Goal: Communication & Community: Ask a question

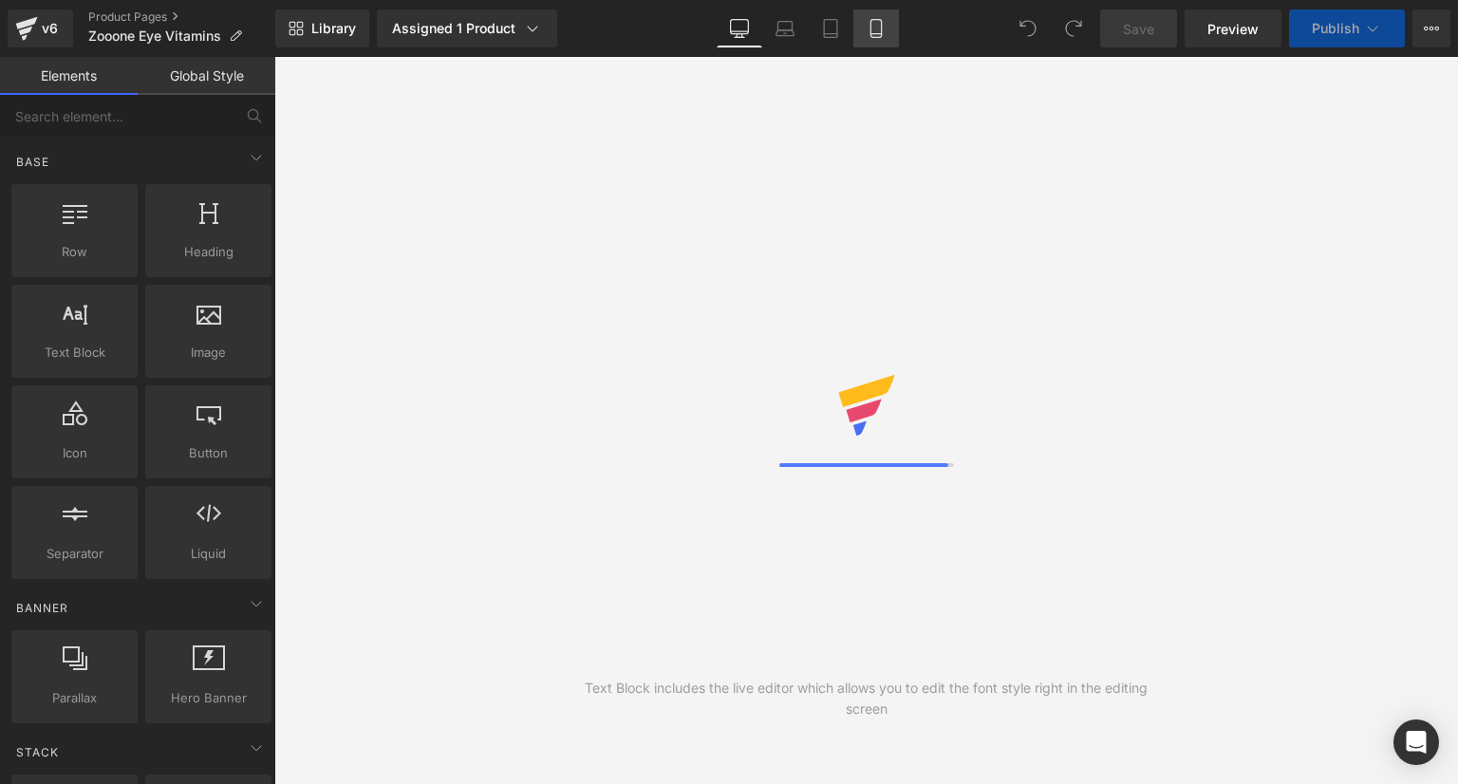
click at [883, 35] on icon at bounding box center [876, 28] width 19 height 19
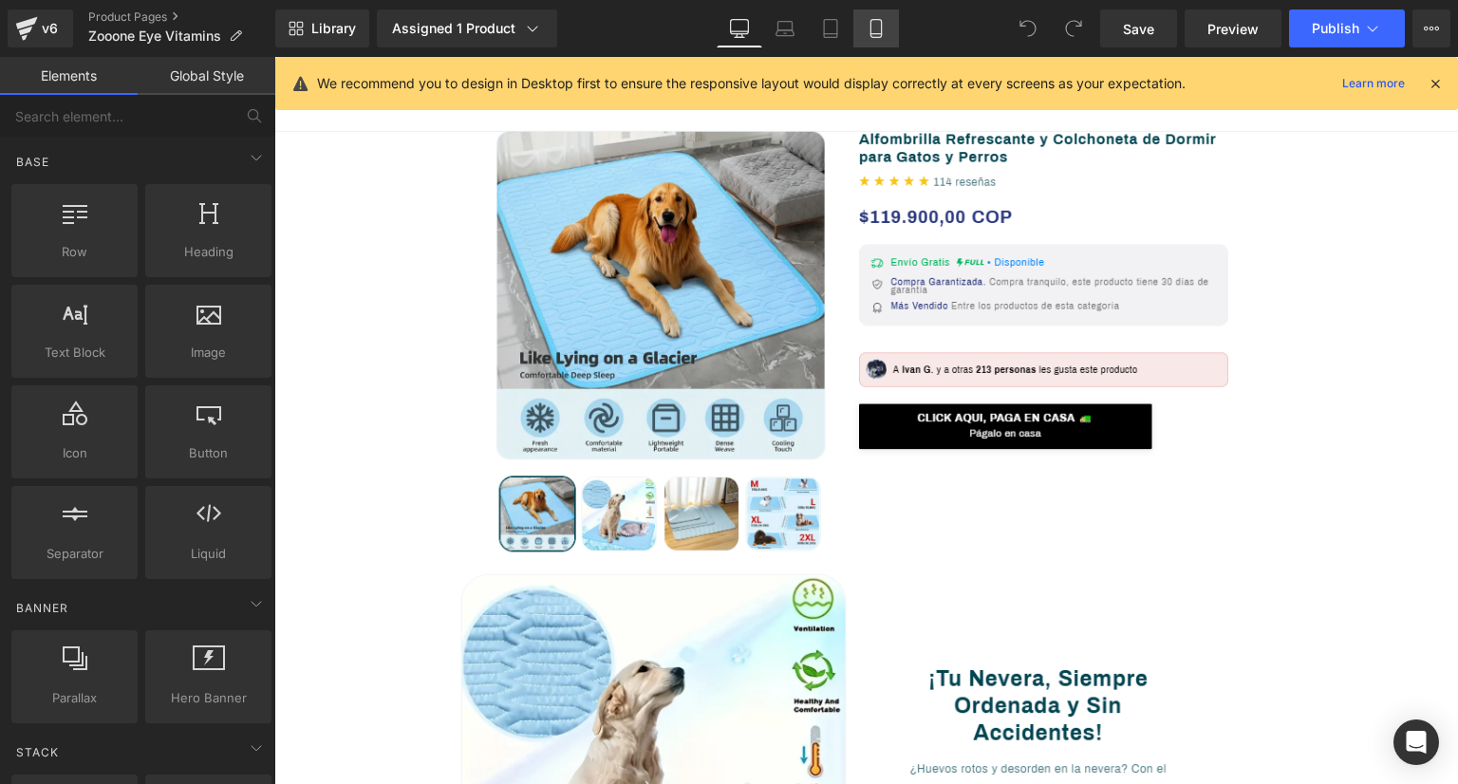
click at [884, 10] on link "Mobile" at bounding box center [876, 28] width 46 height 38
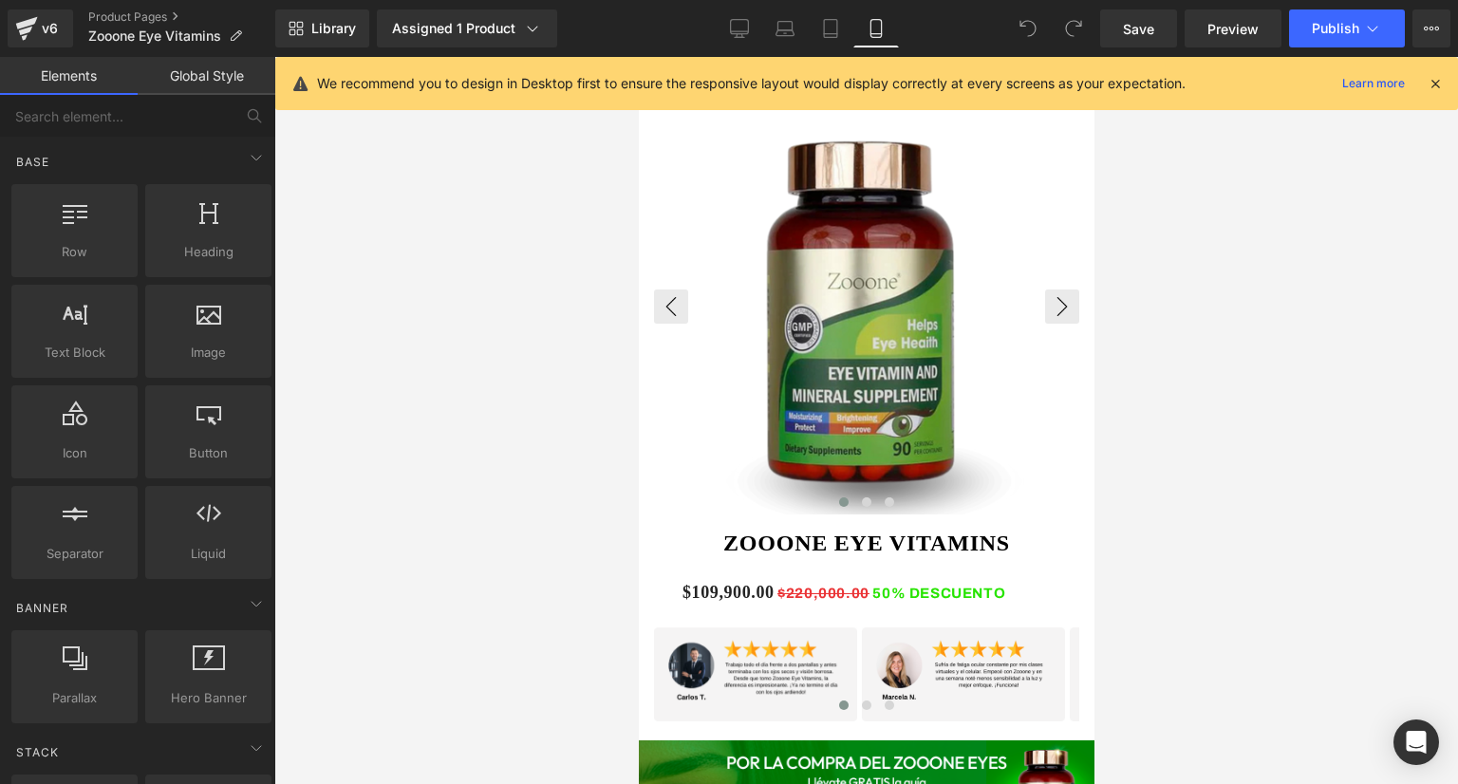
scroll to position [1424, 0]
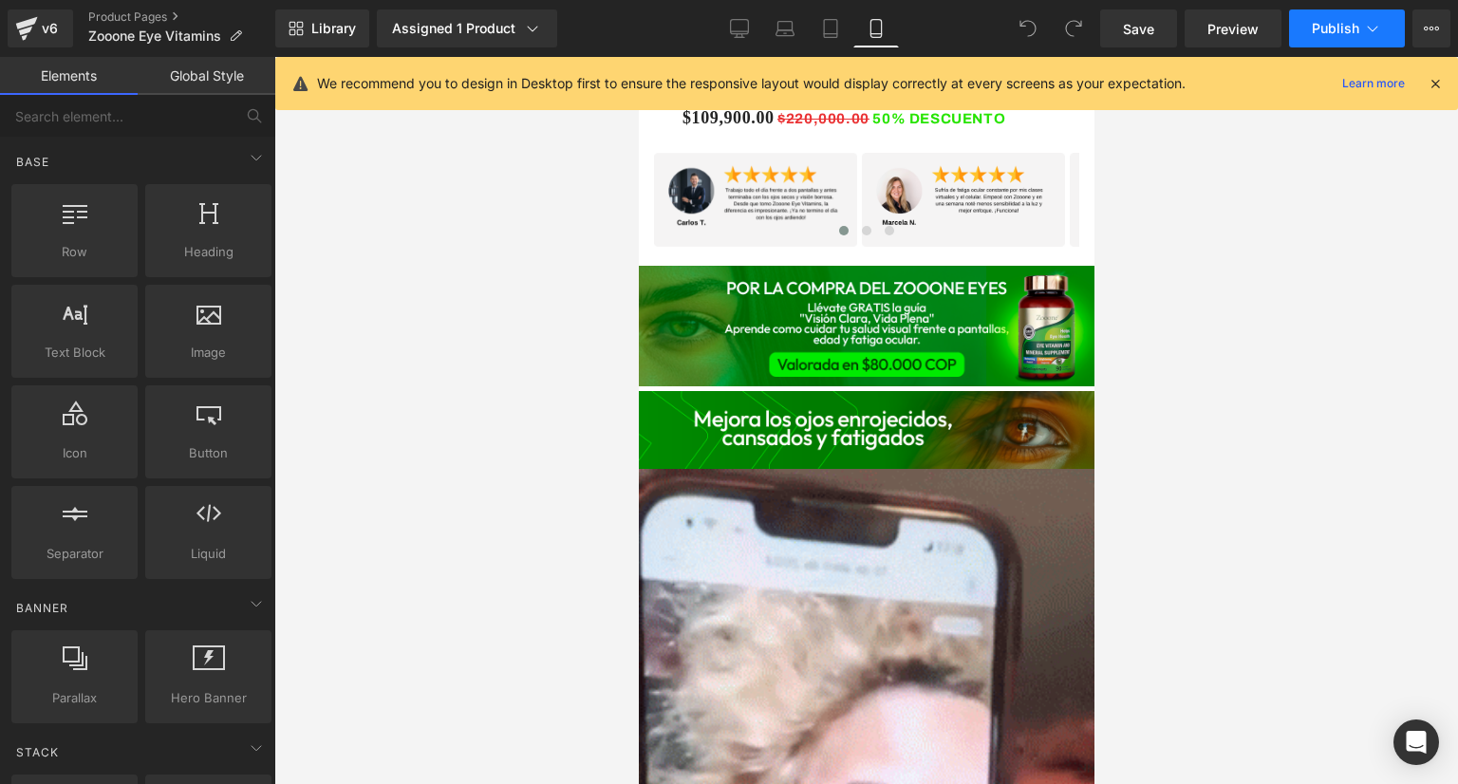
click at [1334, 35] on span "Publish" at bounding box center [1335, 28] width 47 height 15
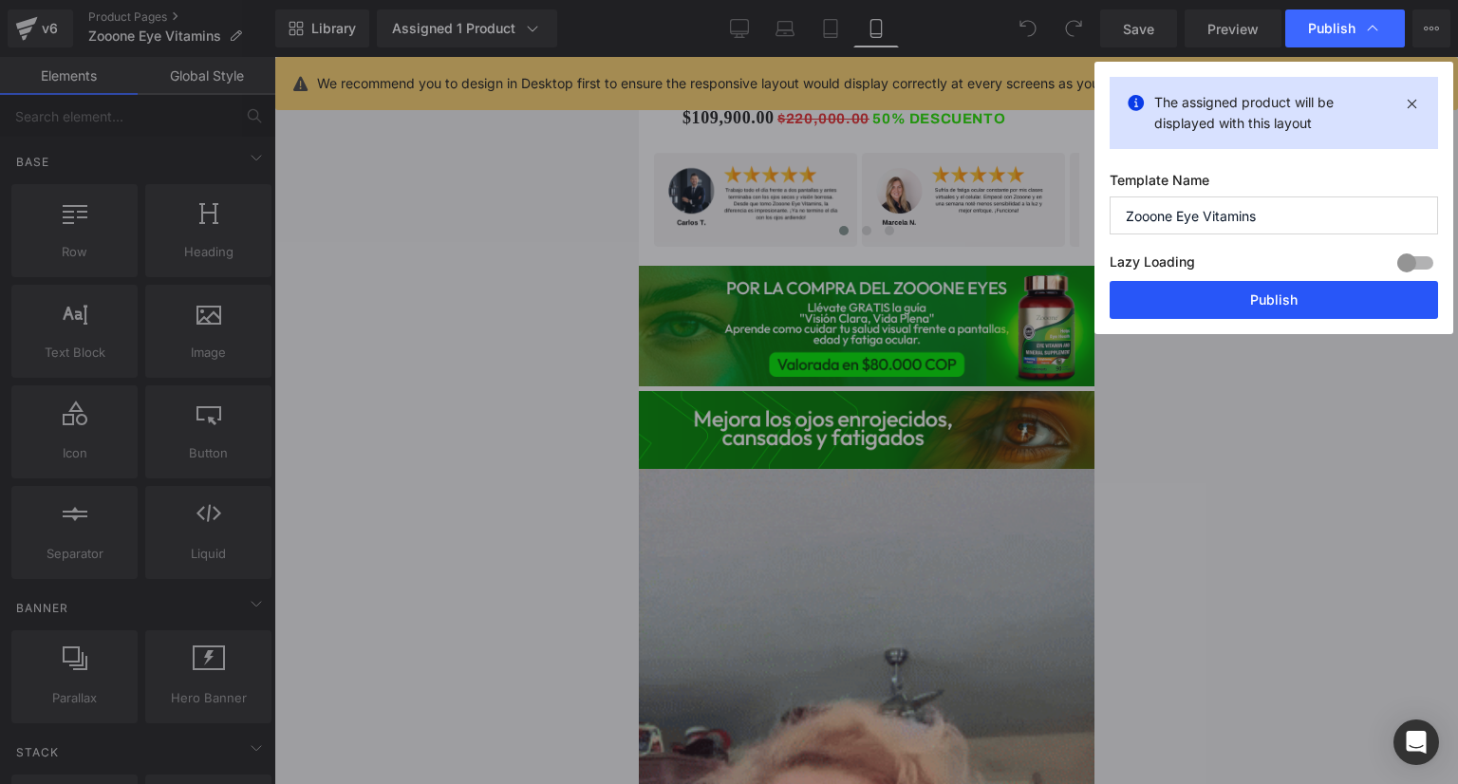
click at [1256, 298] on button "Publish" at bounding box center [1274, 300] width 328 height 38
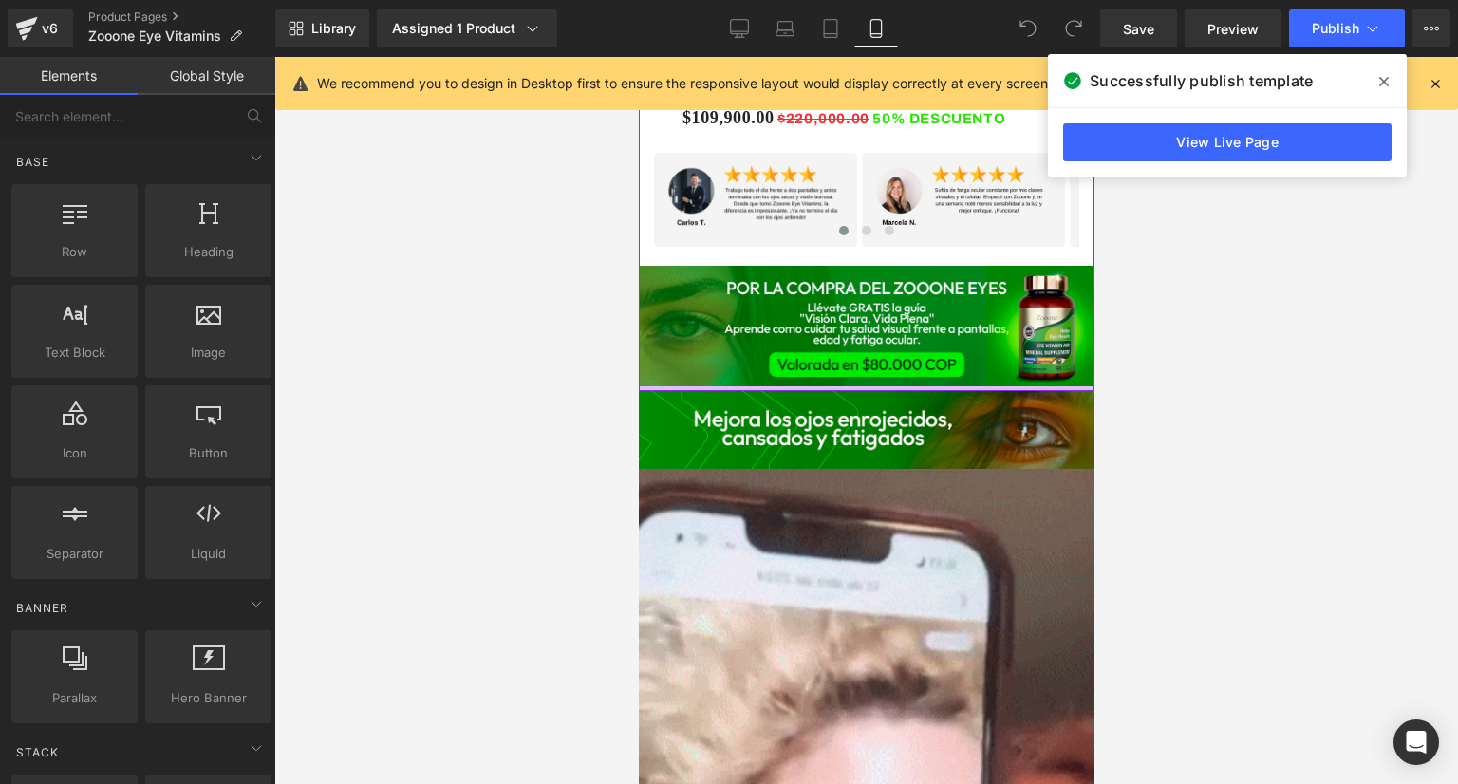
click at [882, 386] on div at bounding box center [866, 388] width 456 height 5
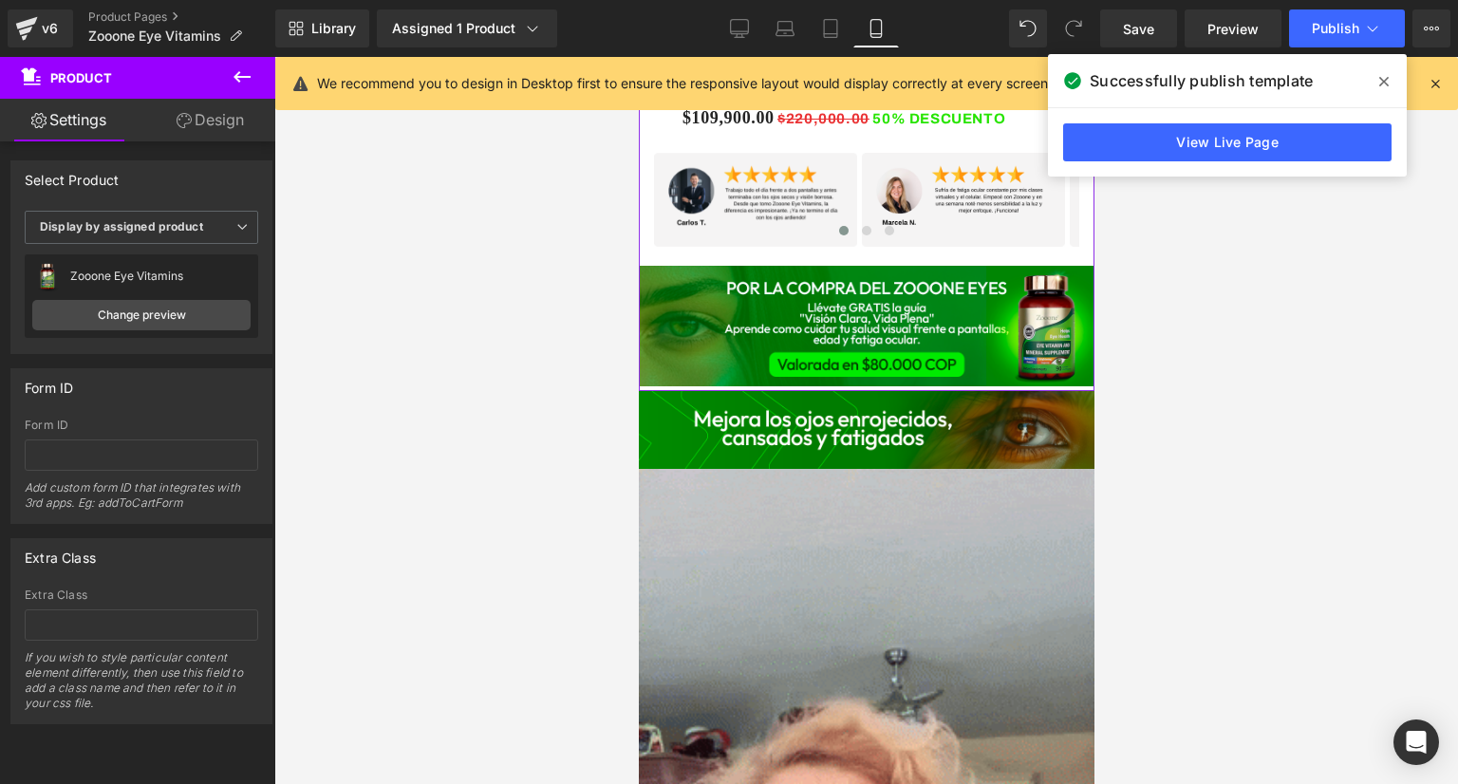
click at [882, 386] on div at bounding box center [866, 388] width 456 height 5
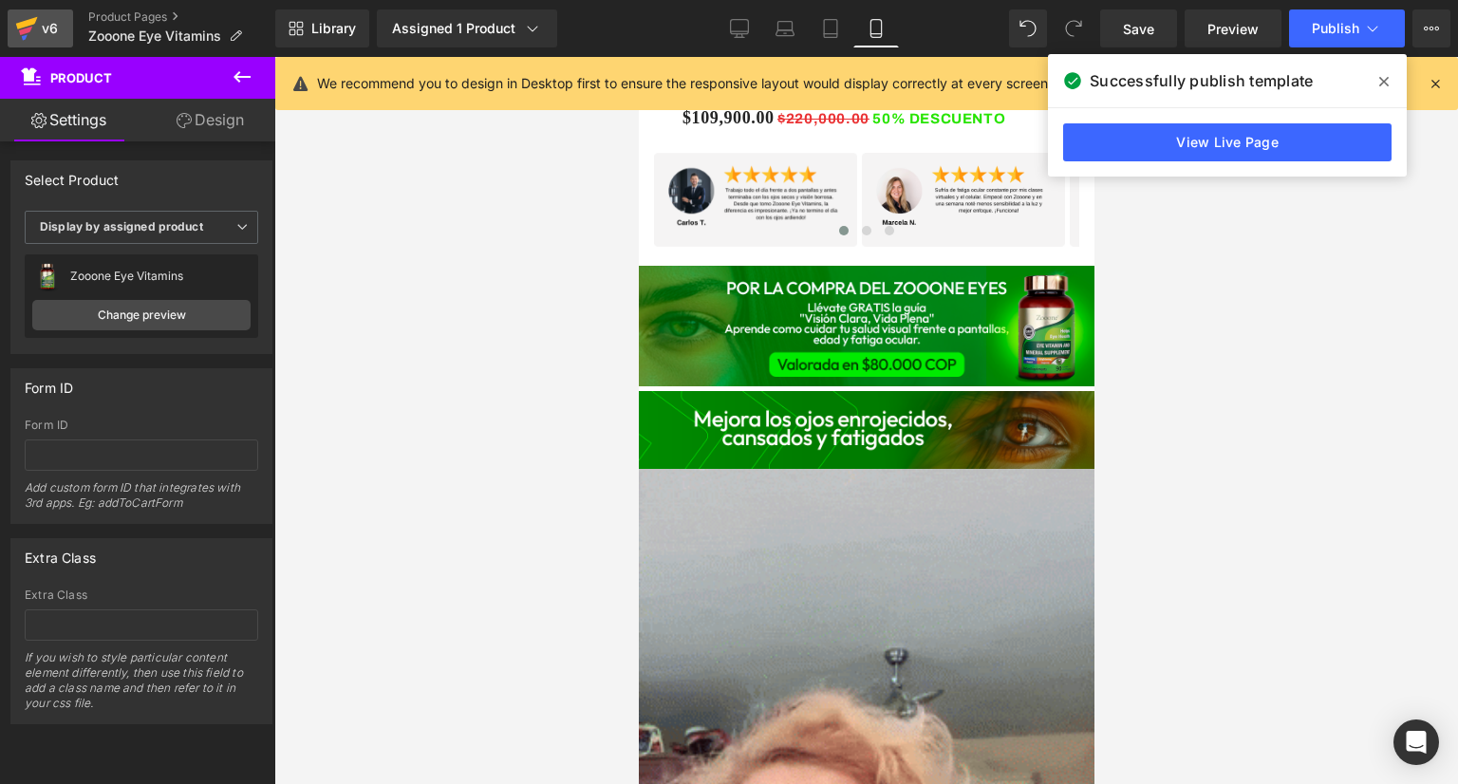
click at [35, 33] on icon at bounding box center [26, 28] width 23 height 47
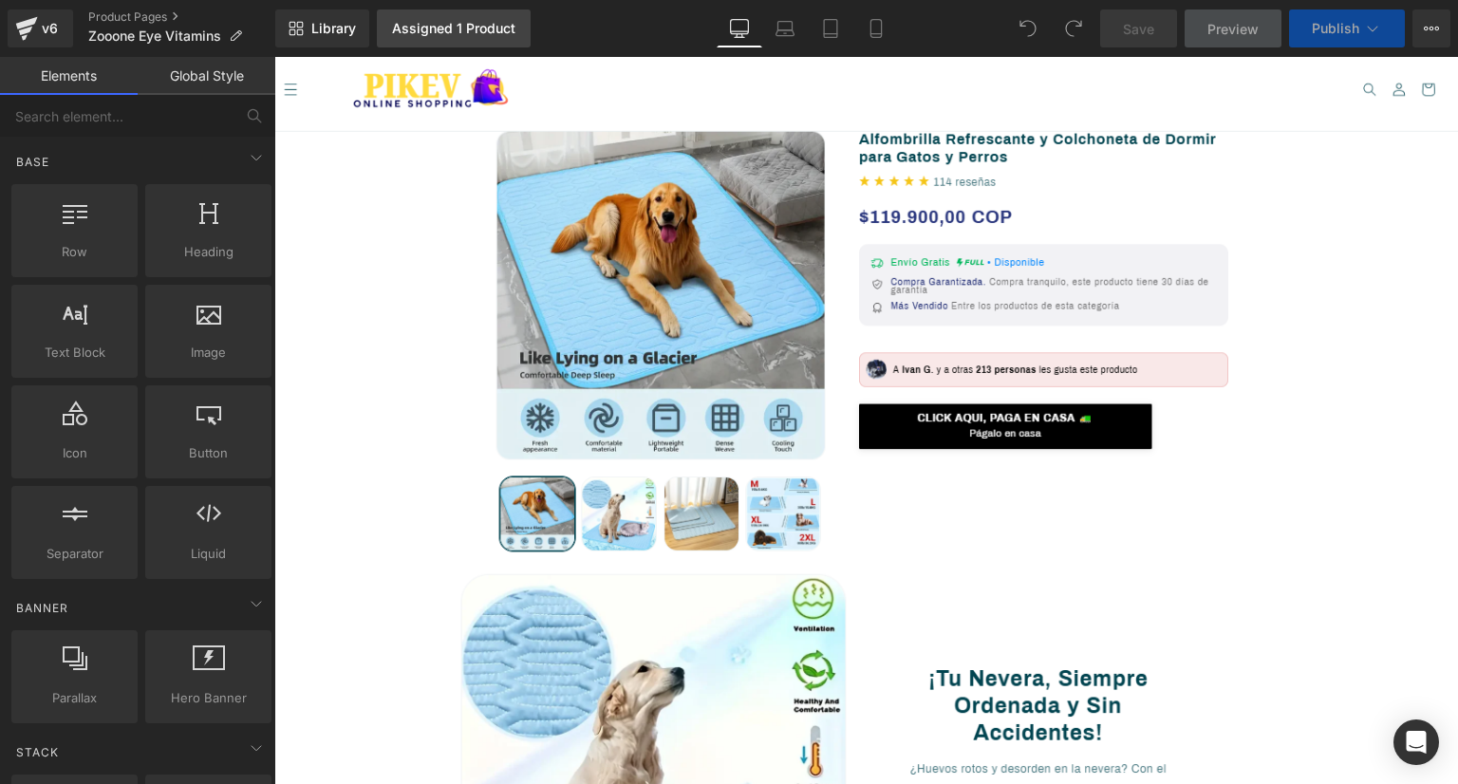
click at [502, 28] on div "Assigned 1 Product" at bounding box center [453, 28] width 123 height 15
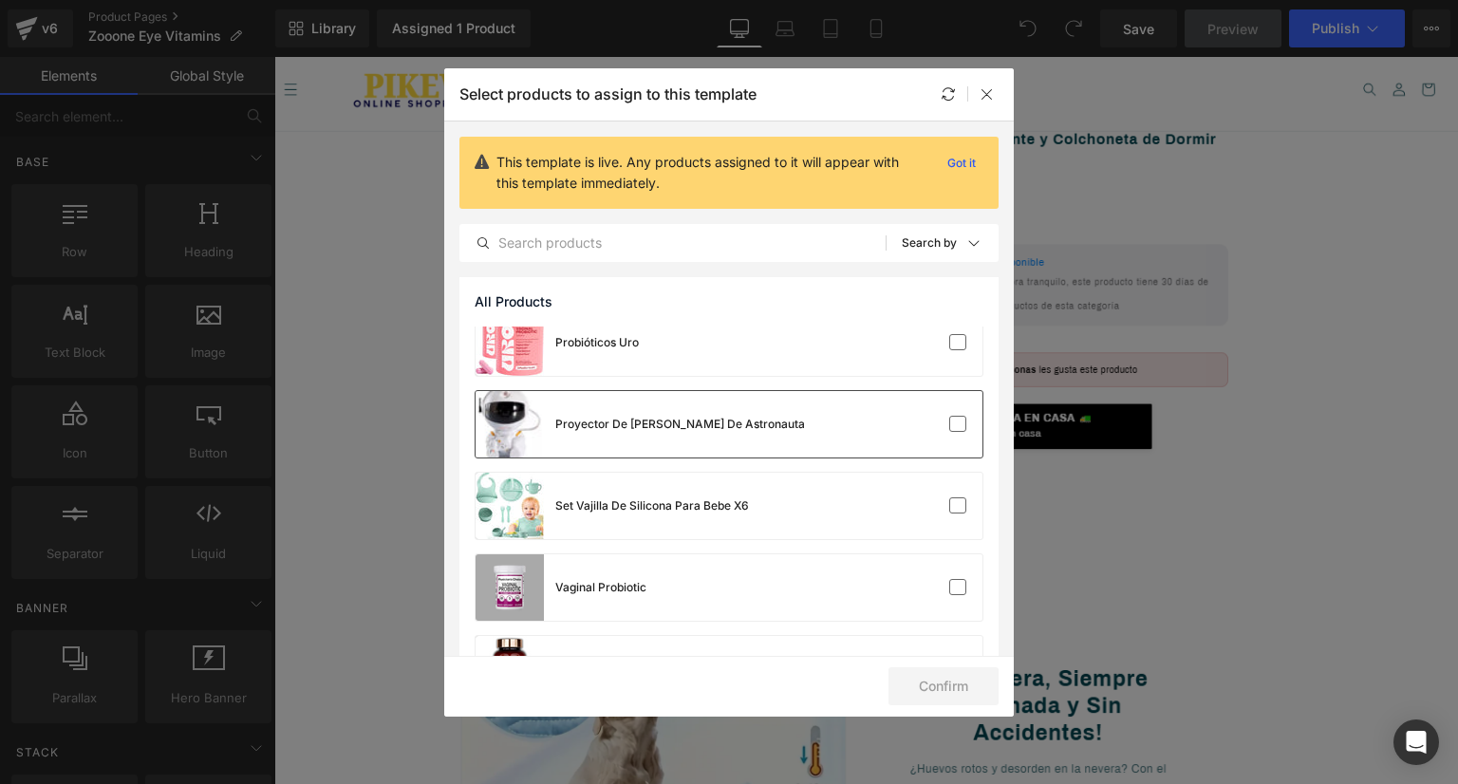
scroll to position [1317, 0]
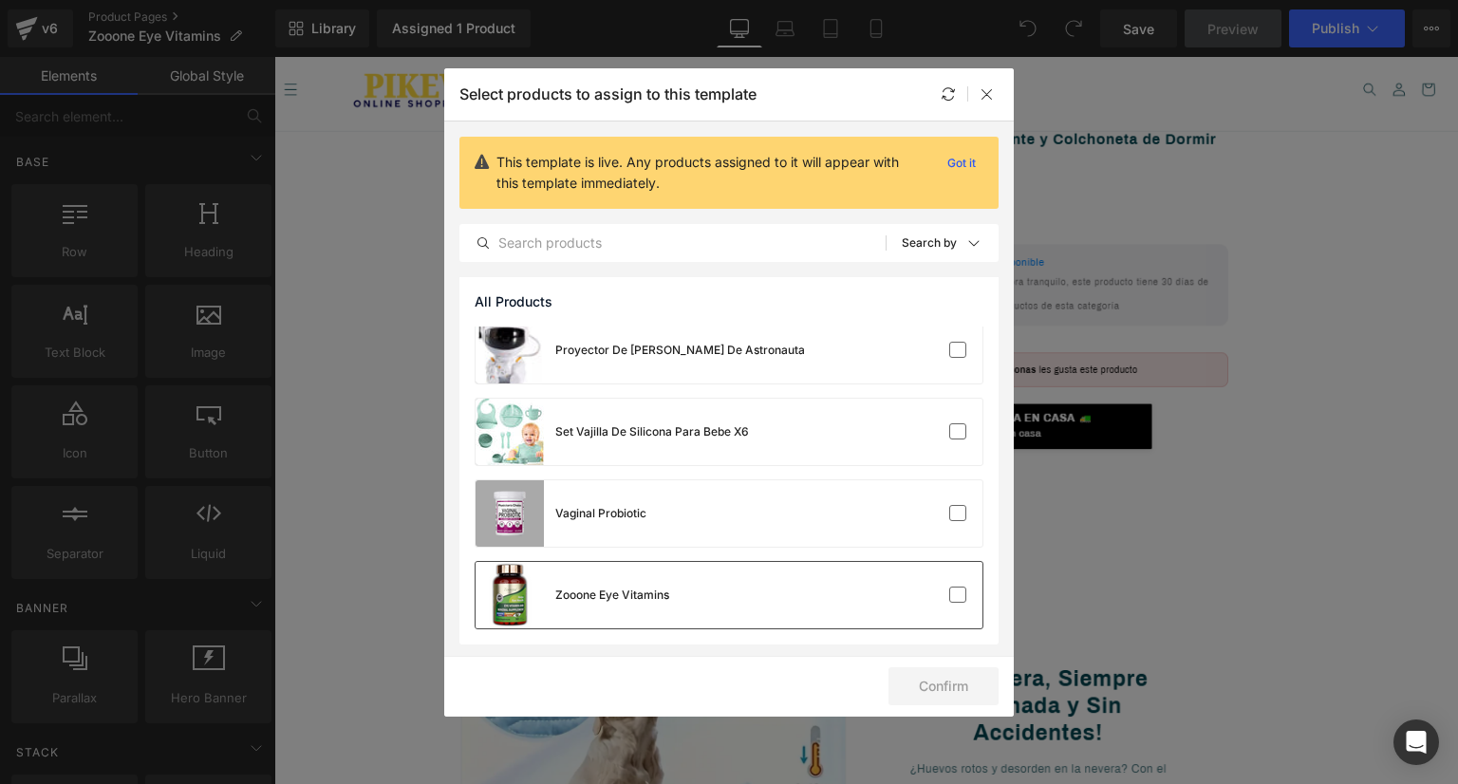
click at [931, 586] on div at bounding box center [925, 595] width 84 height 19
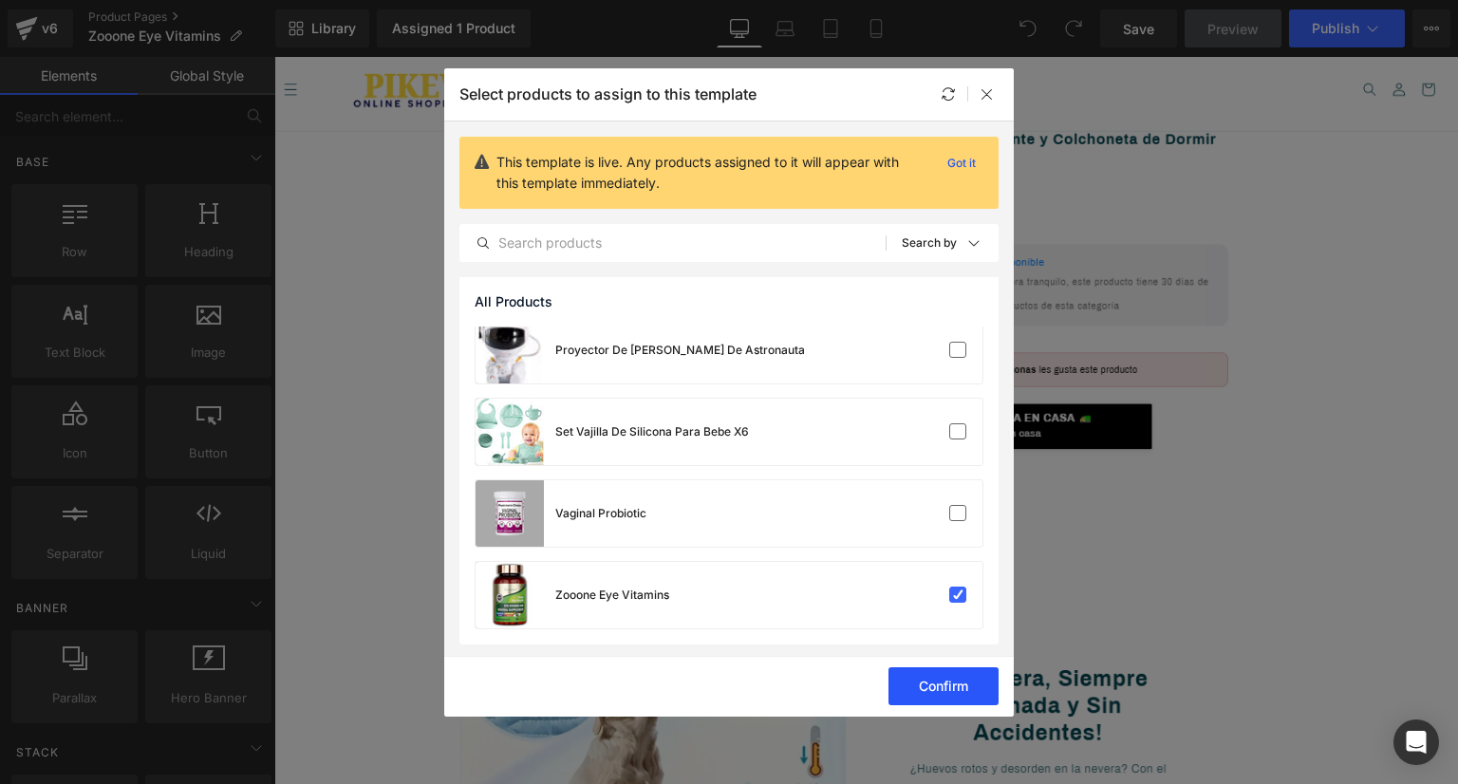
click at [934, 667] on button "Confirm" at bounding box center [944, 686] width 110 height 38
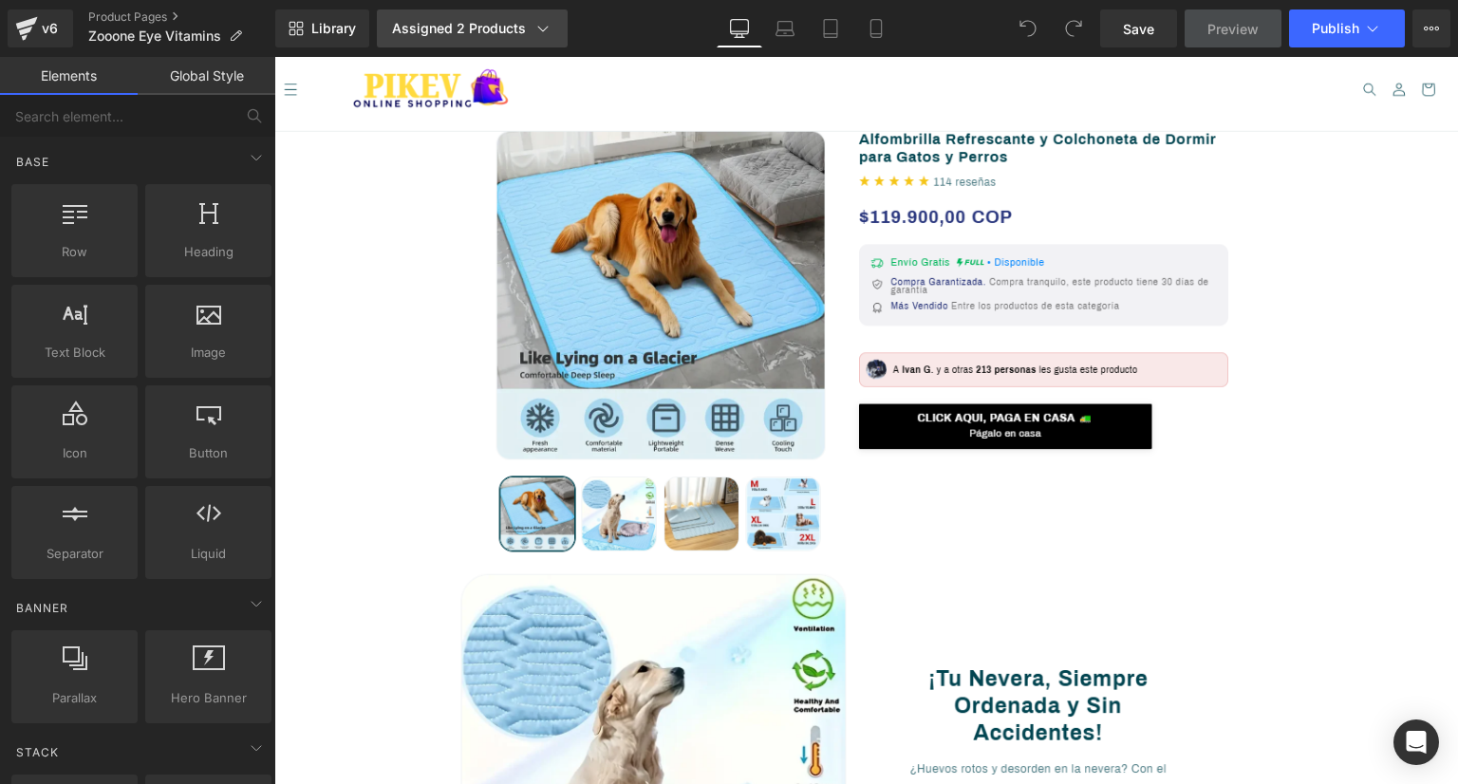
click at [537, 26] on icon at bounding box center [543, 28] width 19 height 19
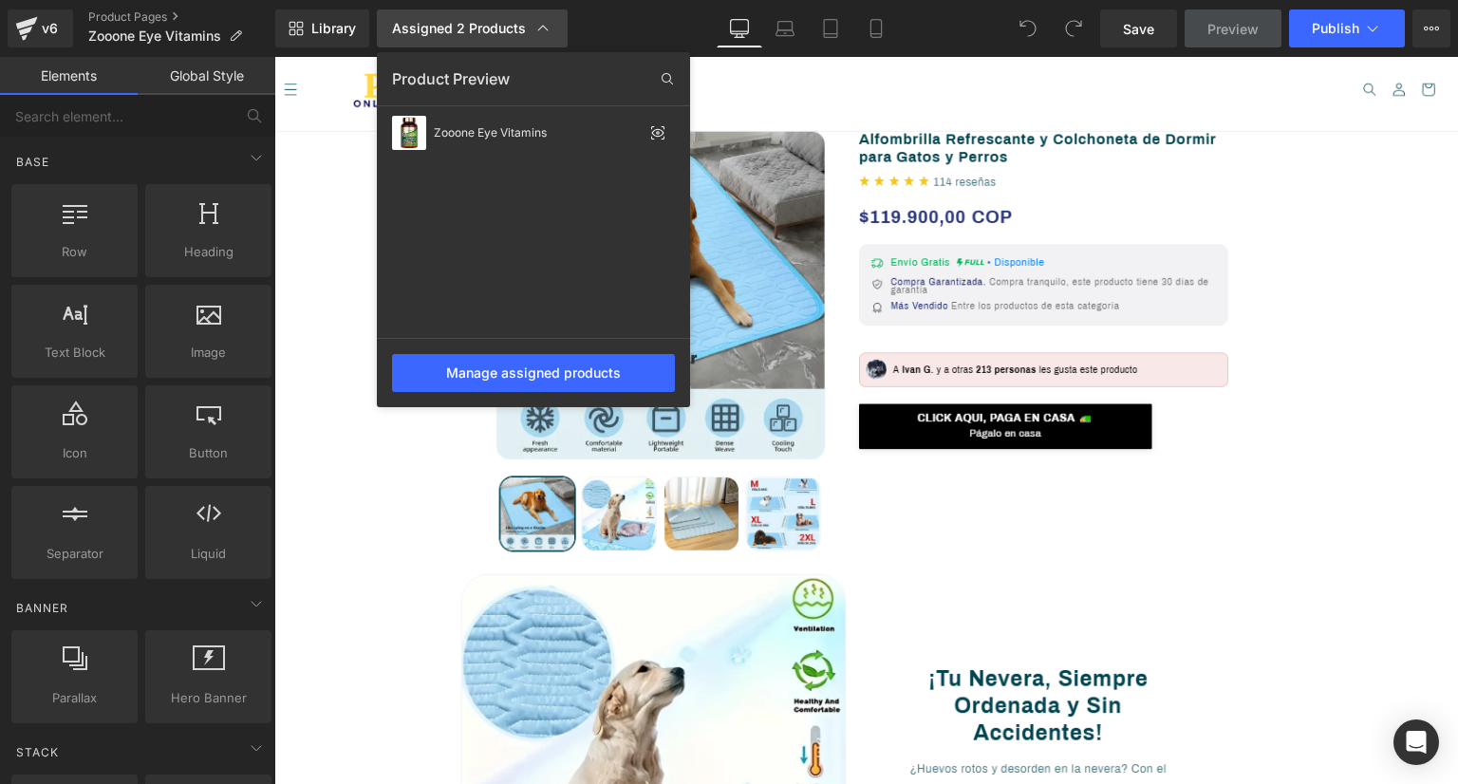
click at [550, 35] on div "Assigned 2 Products" at bounding box center [472, 28] width 160 height 19
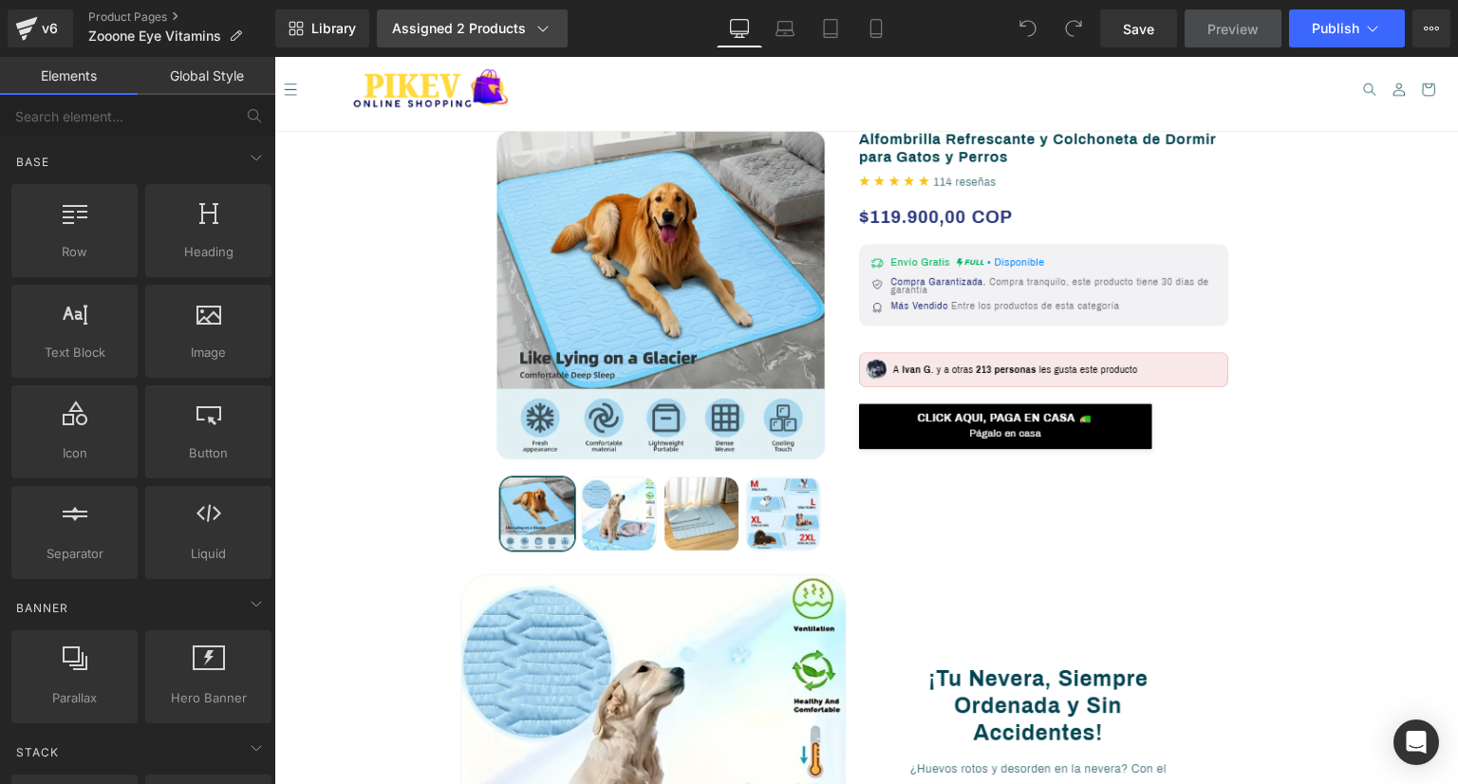
click at [550, 35] on icon at bounding box center [543, 28] width 19 height 19
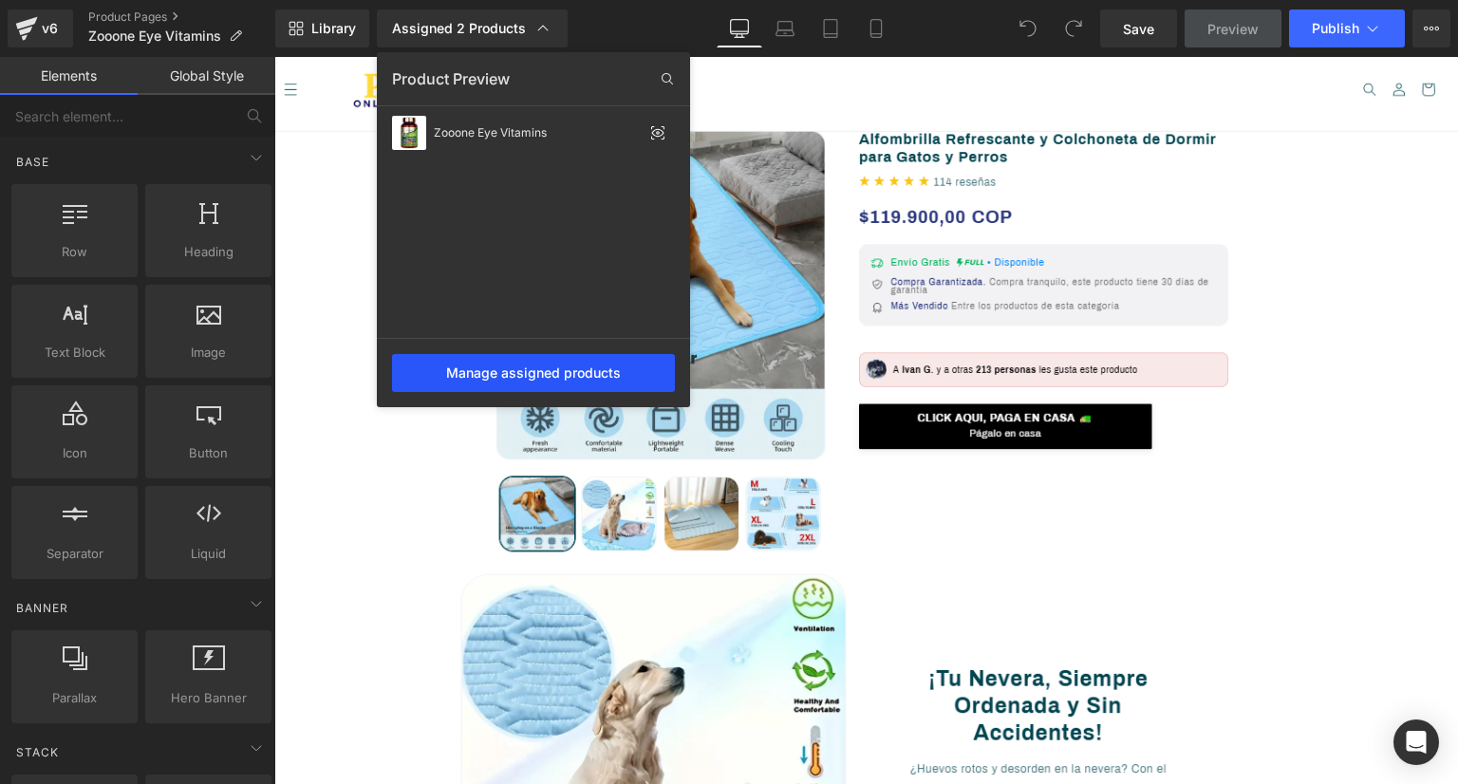
click at [573, 368] on div "Manage assigned products" at bounding box center [533, 373] width 283 height 38
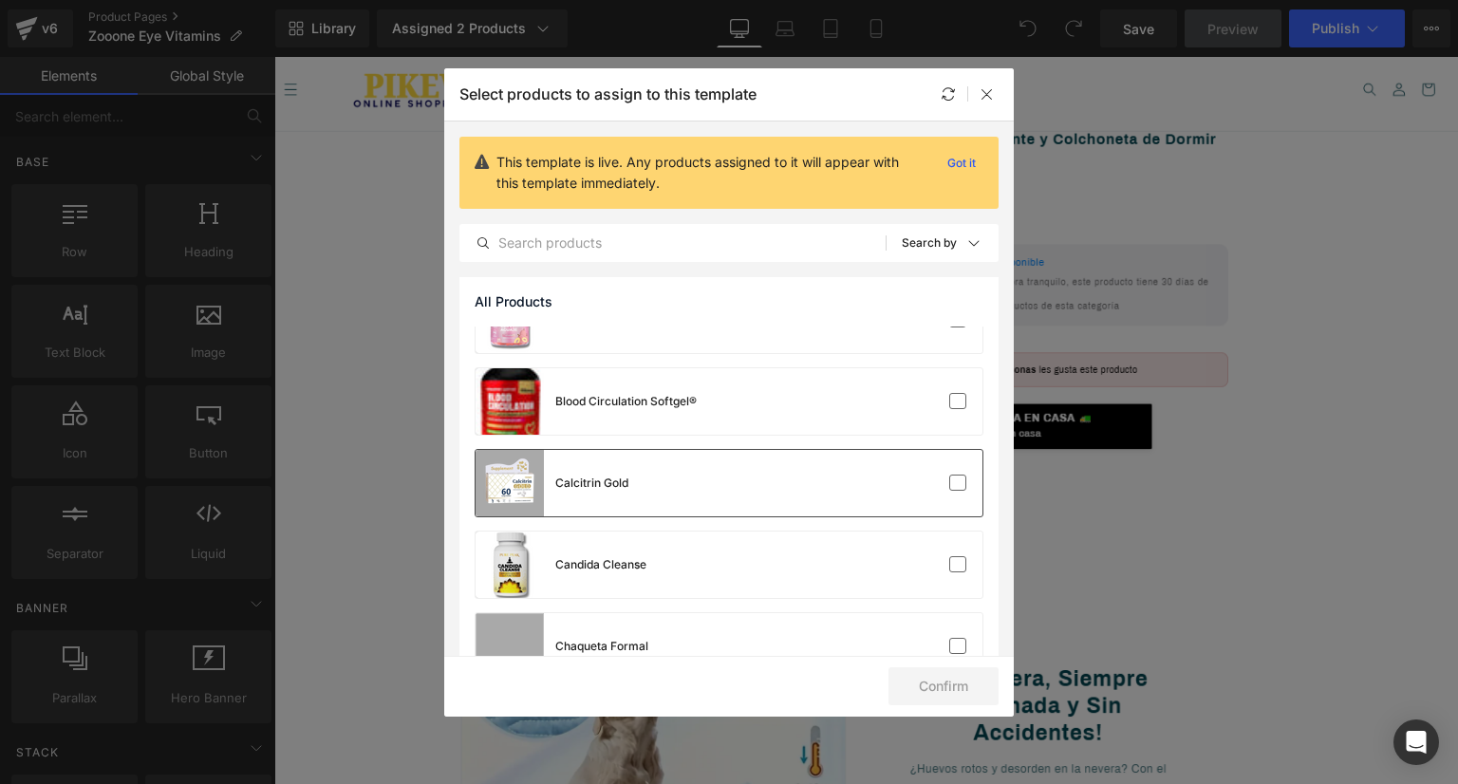
scroll to position [0, 0]
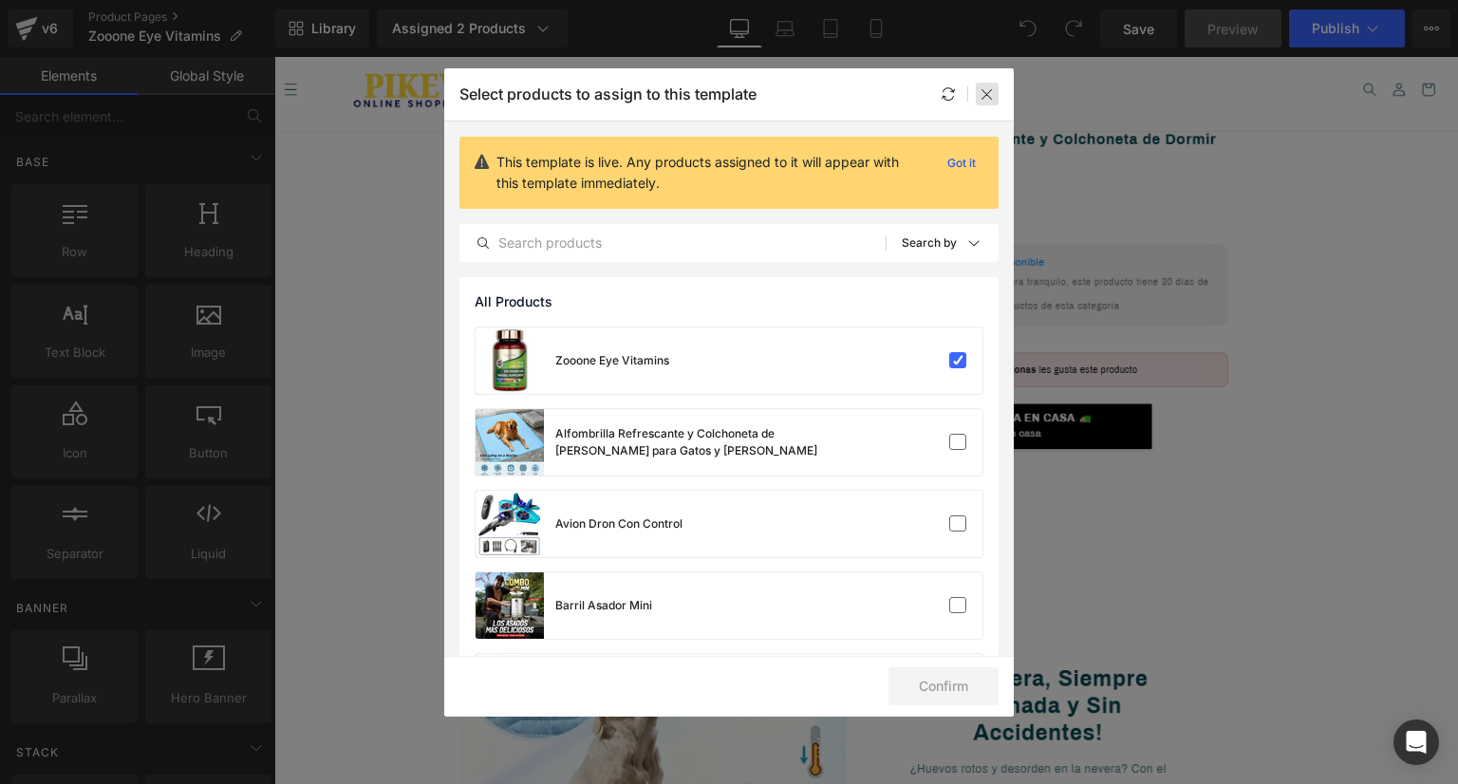
click at [986, 96] on icon at bounding box center [987, 93] width 15 height 15
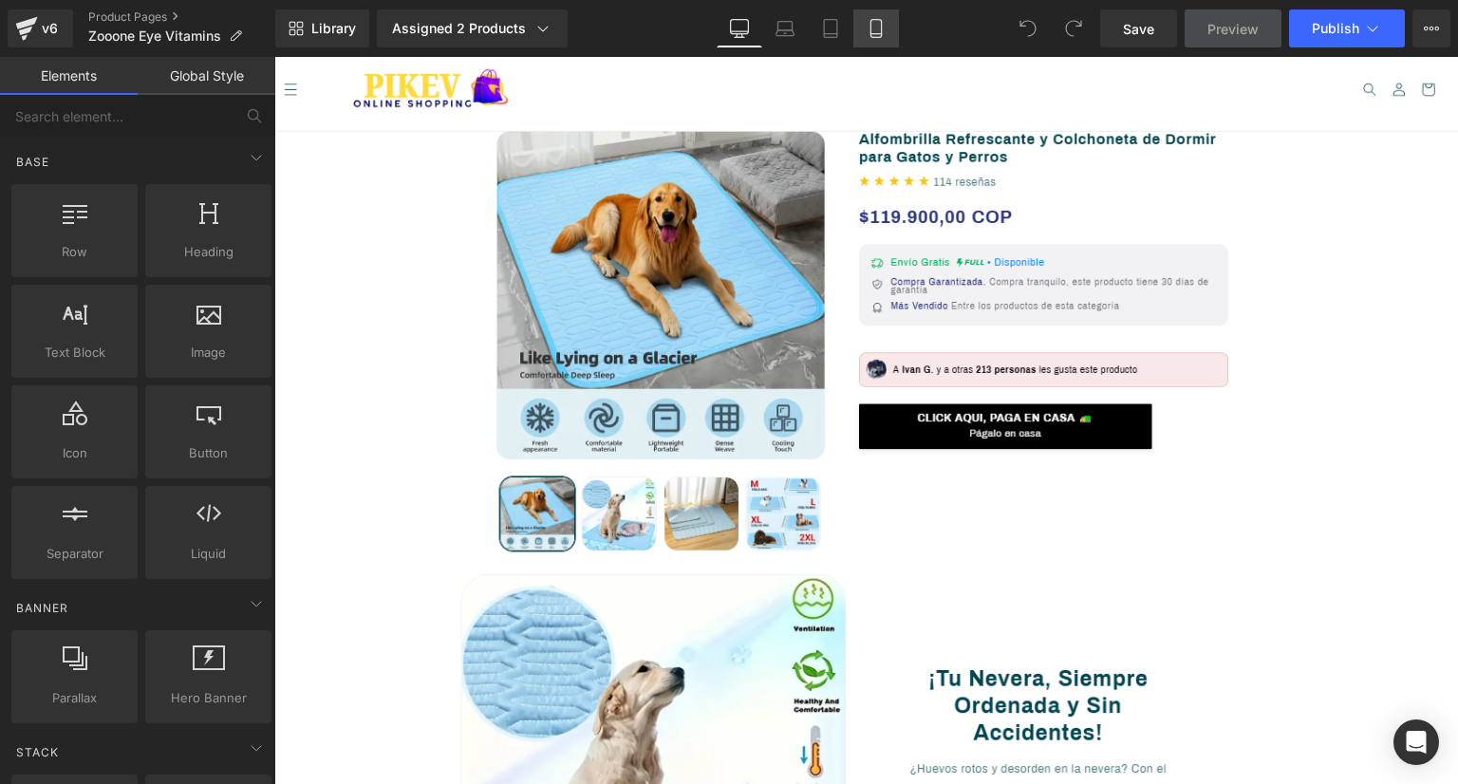
click at [871, 32] on icon at bounding box center [876, 28] width 19 height 19
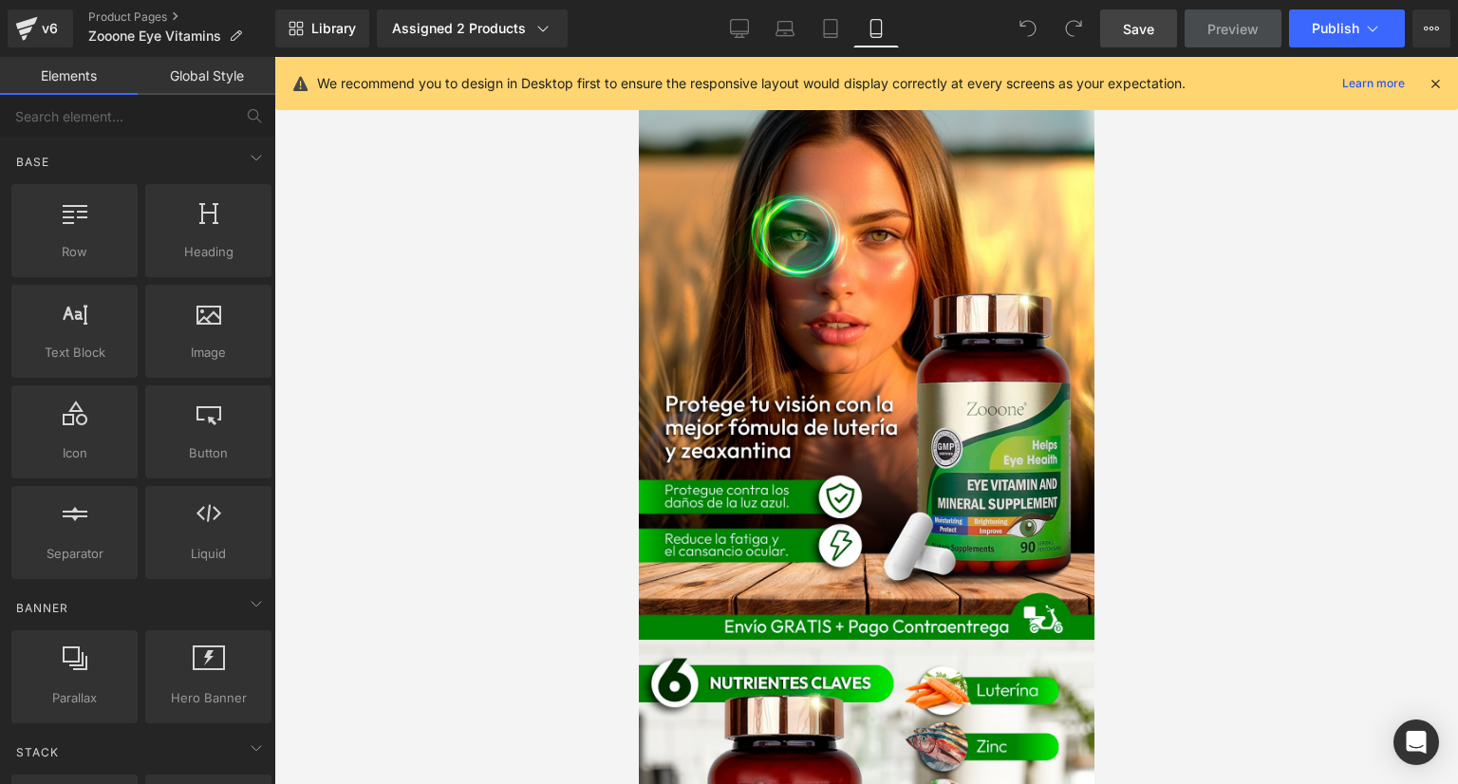
click at [1151, 19] on span "Save" at bounding box center [1138, 29] width 31 height 20
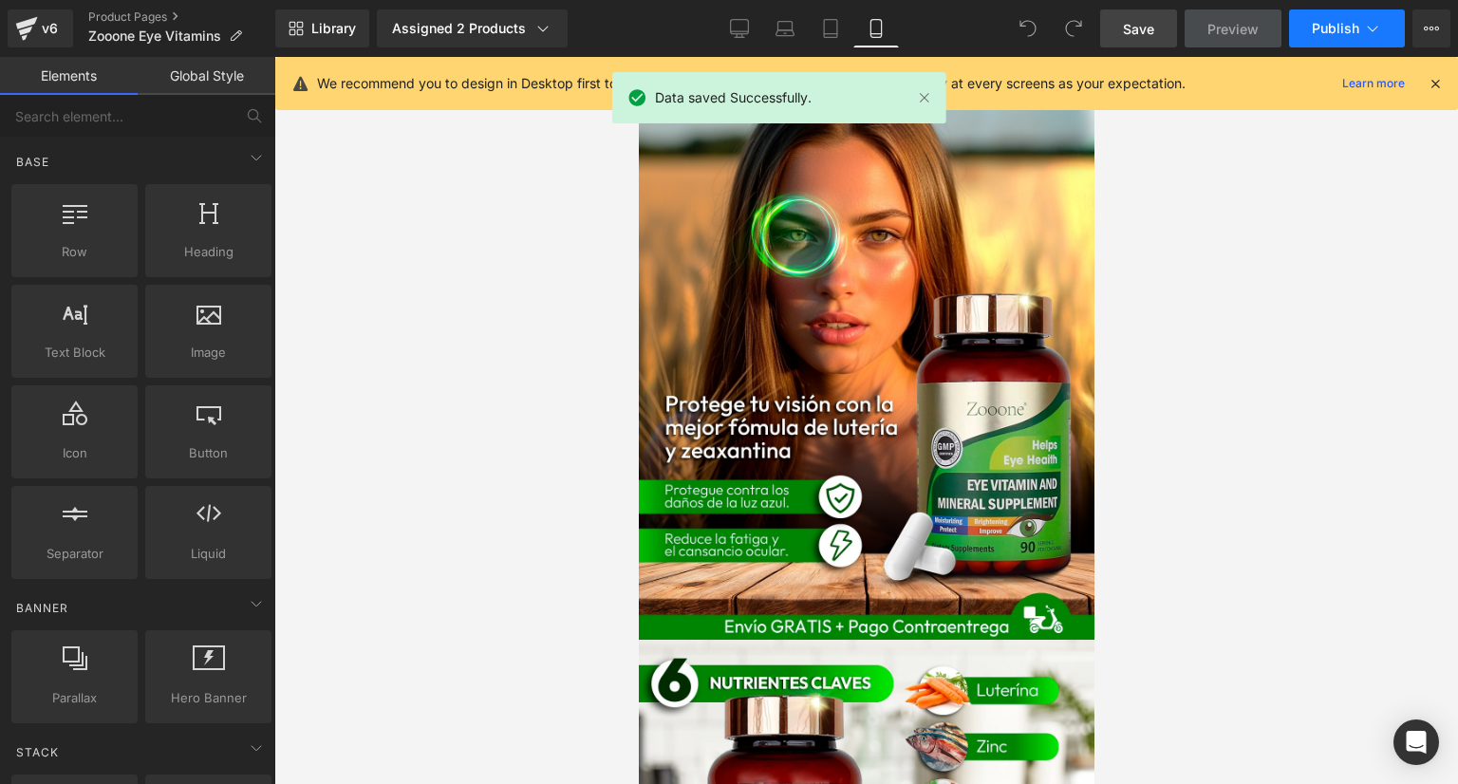
click at [1319, 31] on span "Publish" at bounding box center [1335, 28] width 47 height 15
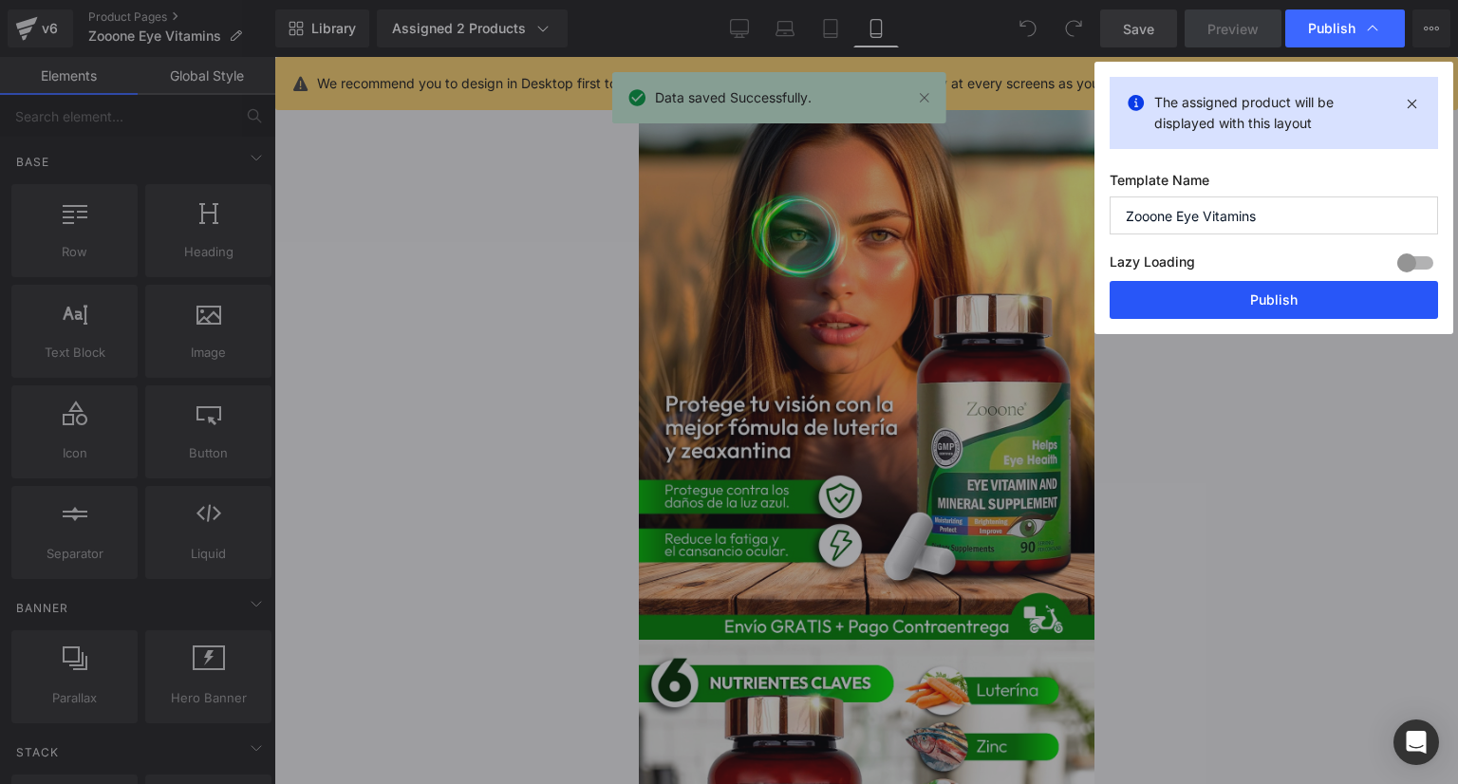
click at [1242, 304] on button "Publish" at bounding box center [1274, 300] width 328 height 38
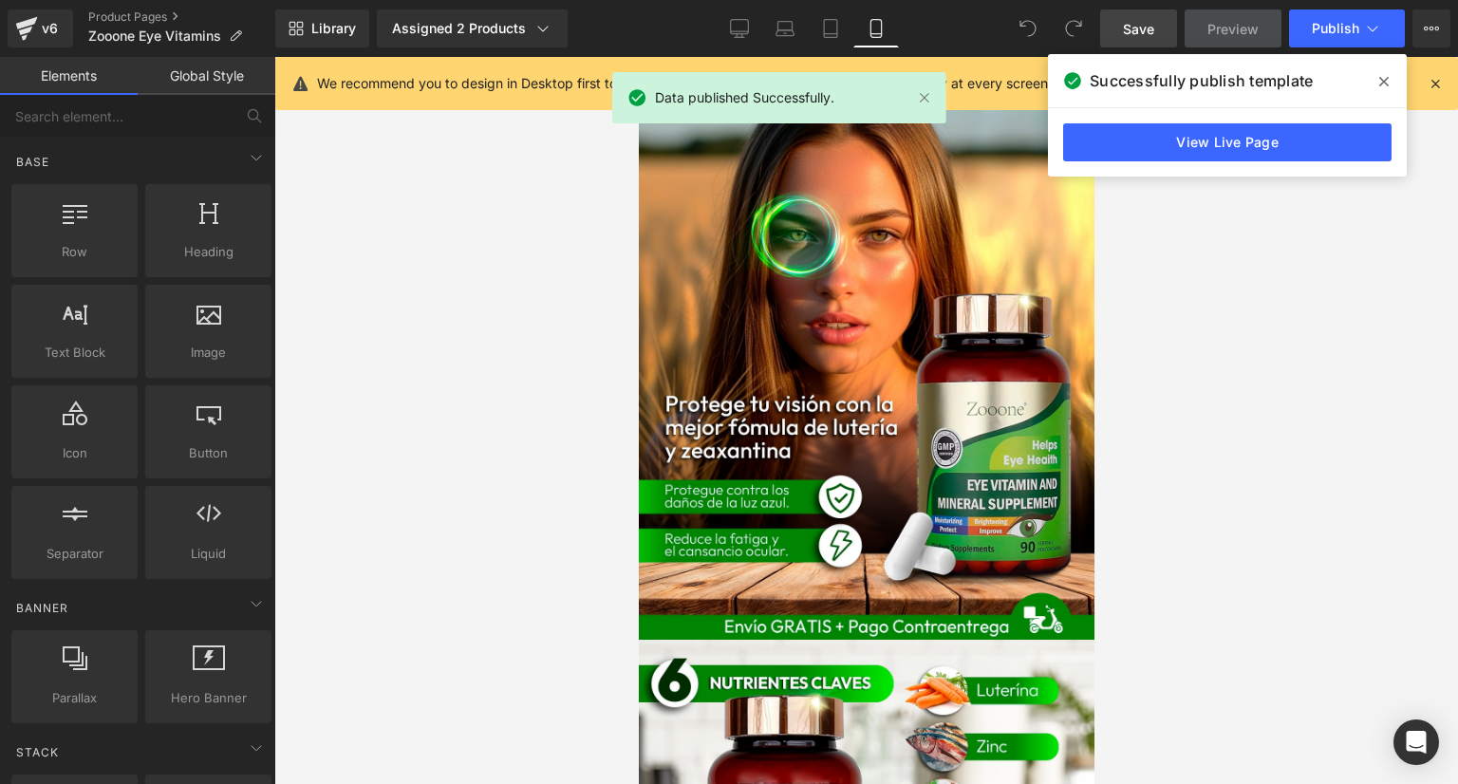
click at [1239, 303] on div at bounding box center [866, 420] width 1184 height 727
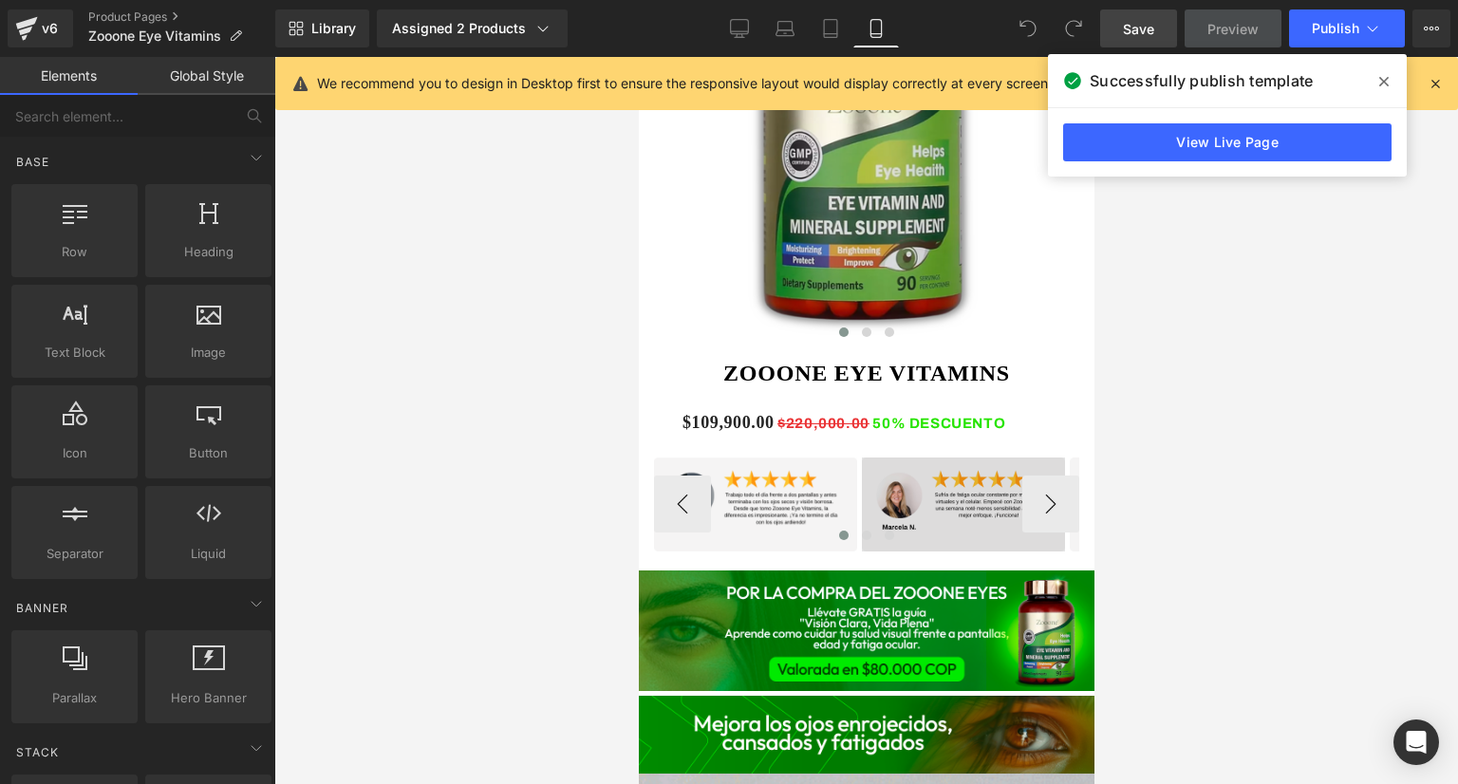
scroll to position [1234, 0]
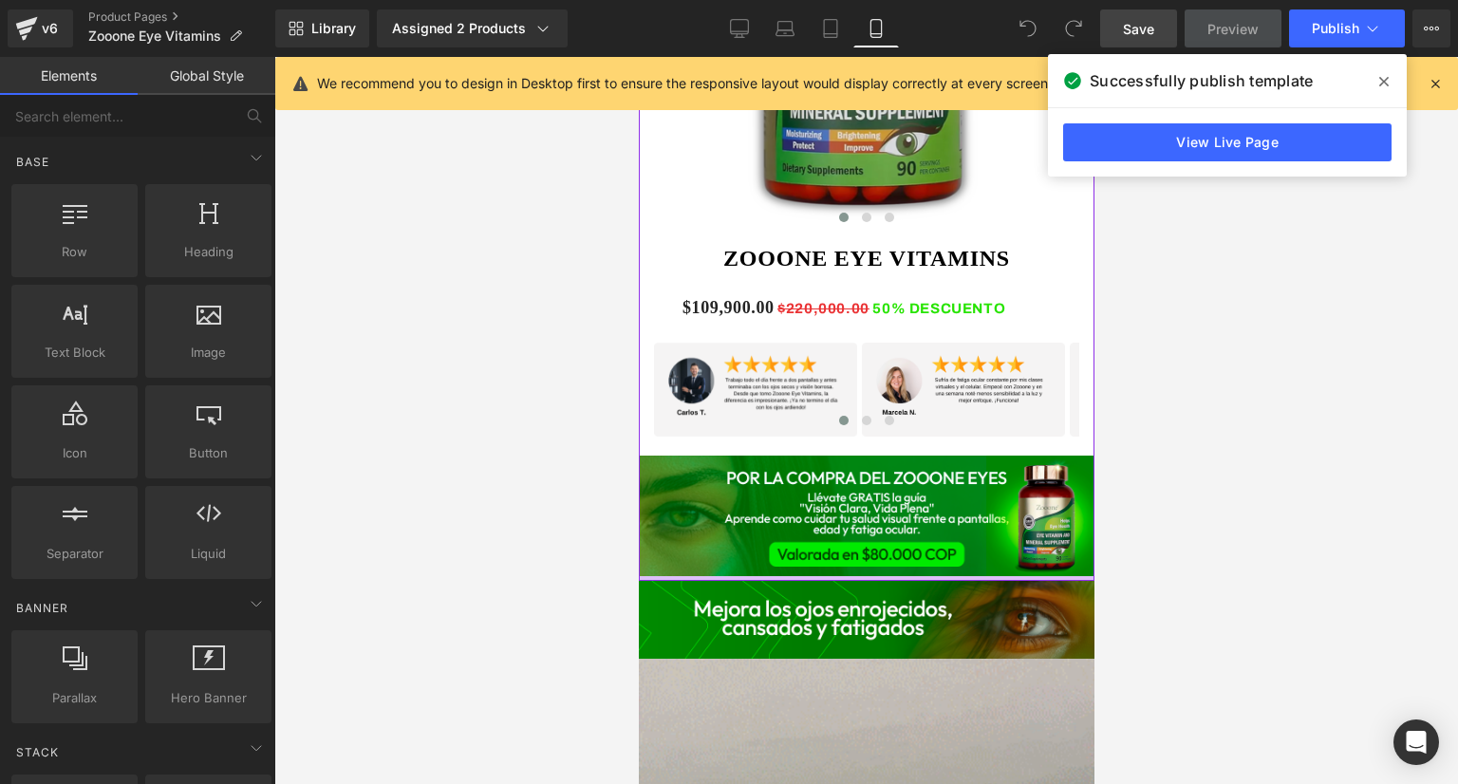
click at [844, 543] on div "Sale Off (P) Image" at bounding box center [866, 191] width 456 height 780
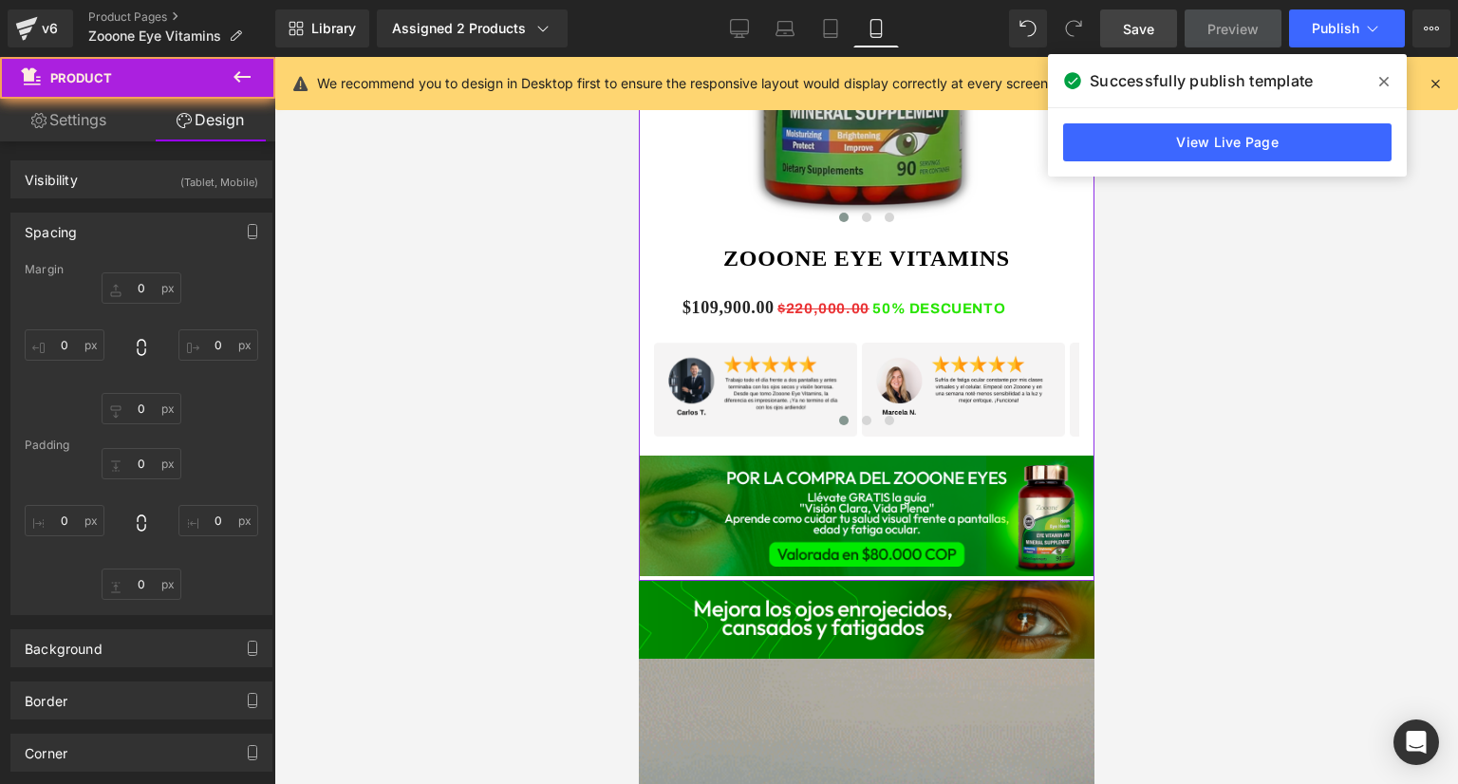
type input "0"
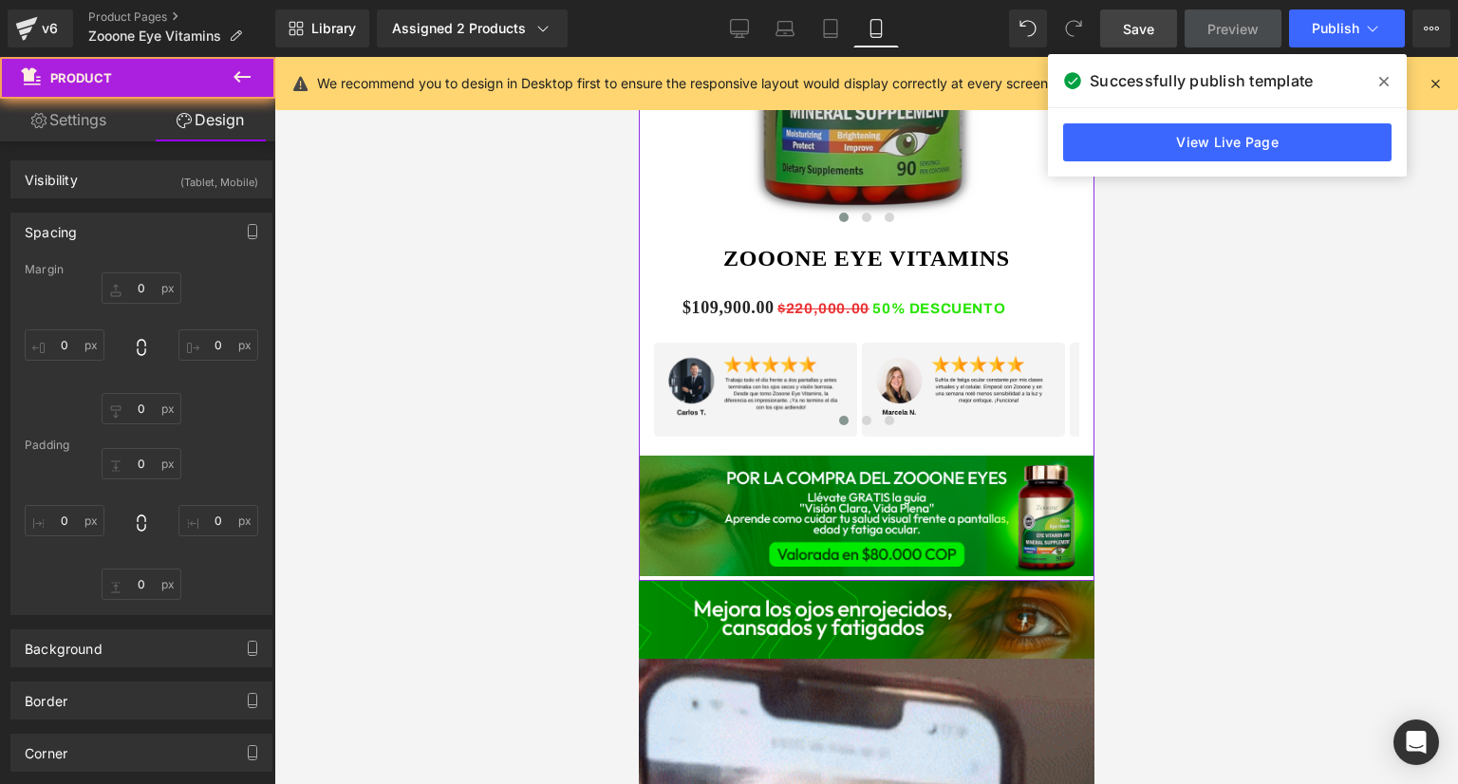
type input "0"
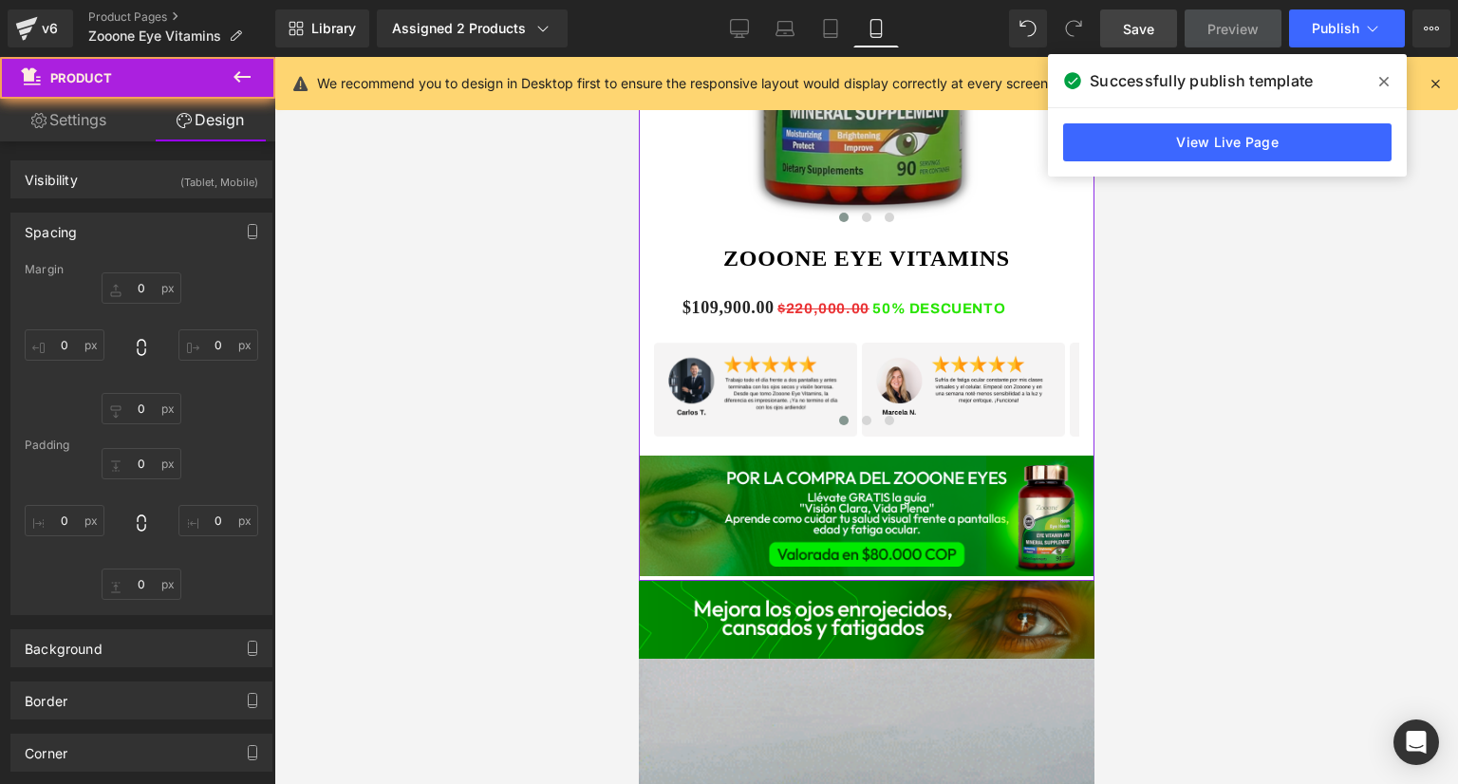
type input "0"
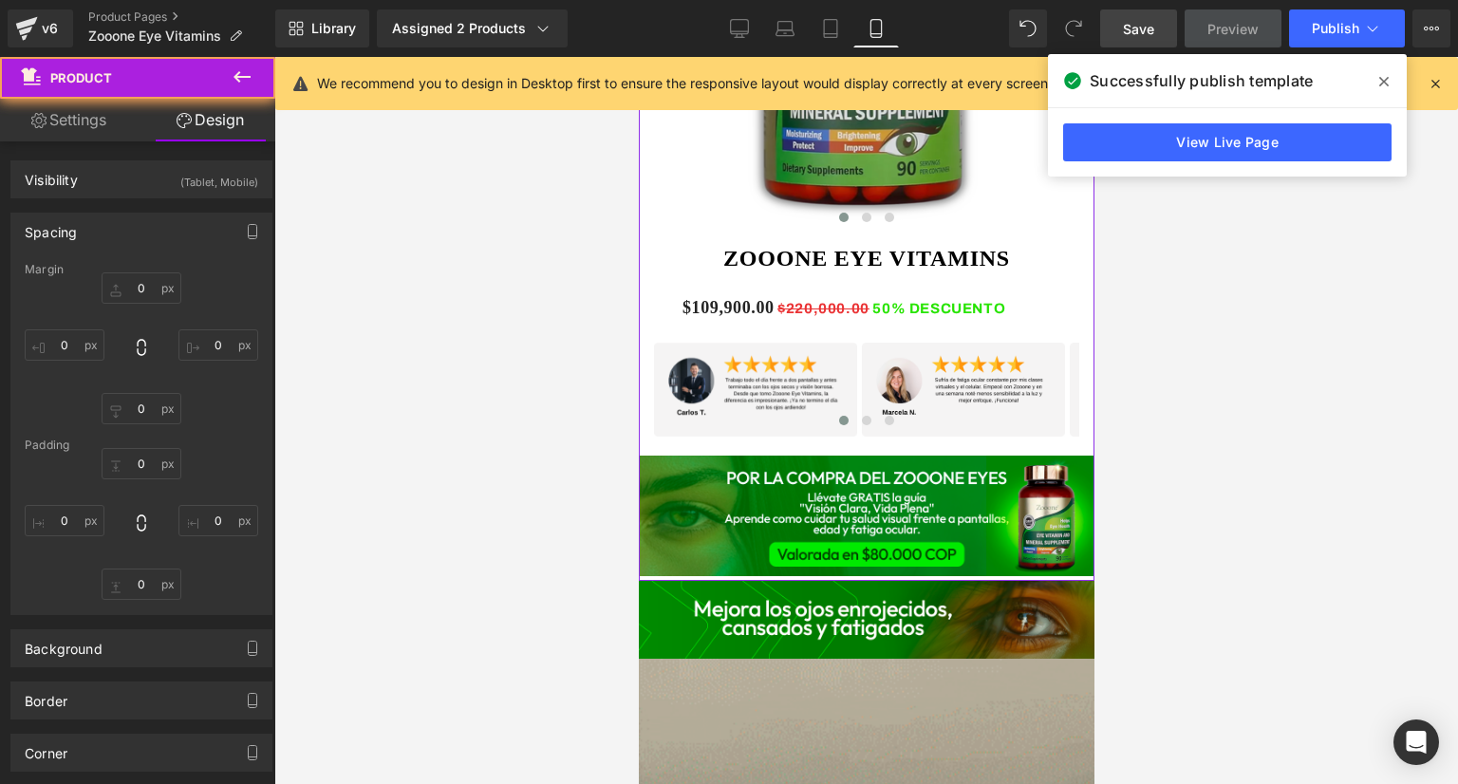
type input "0"
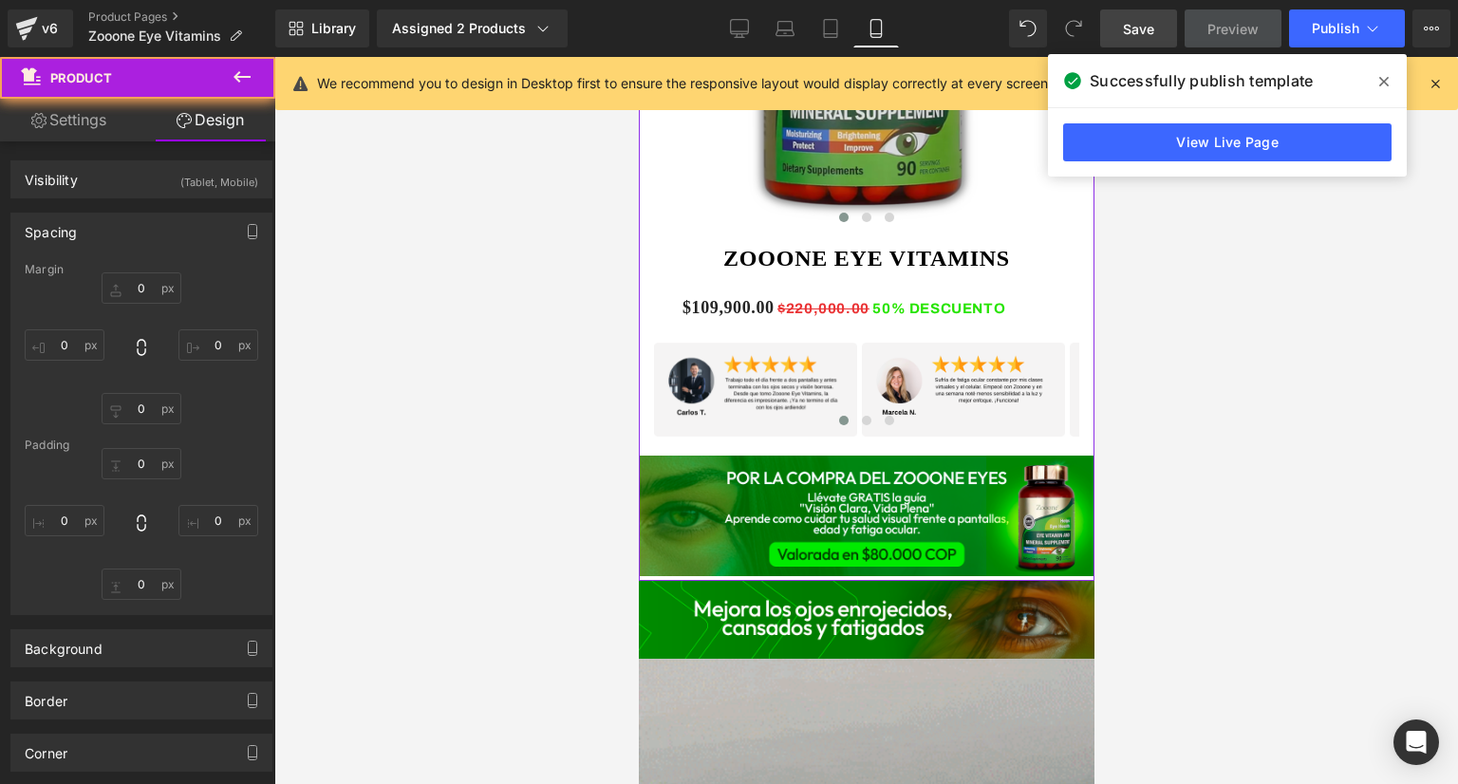
type input "0"
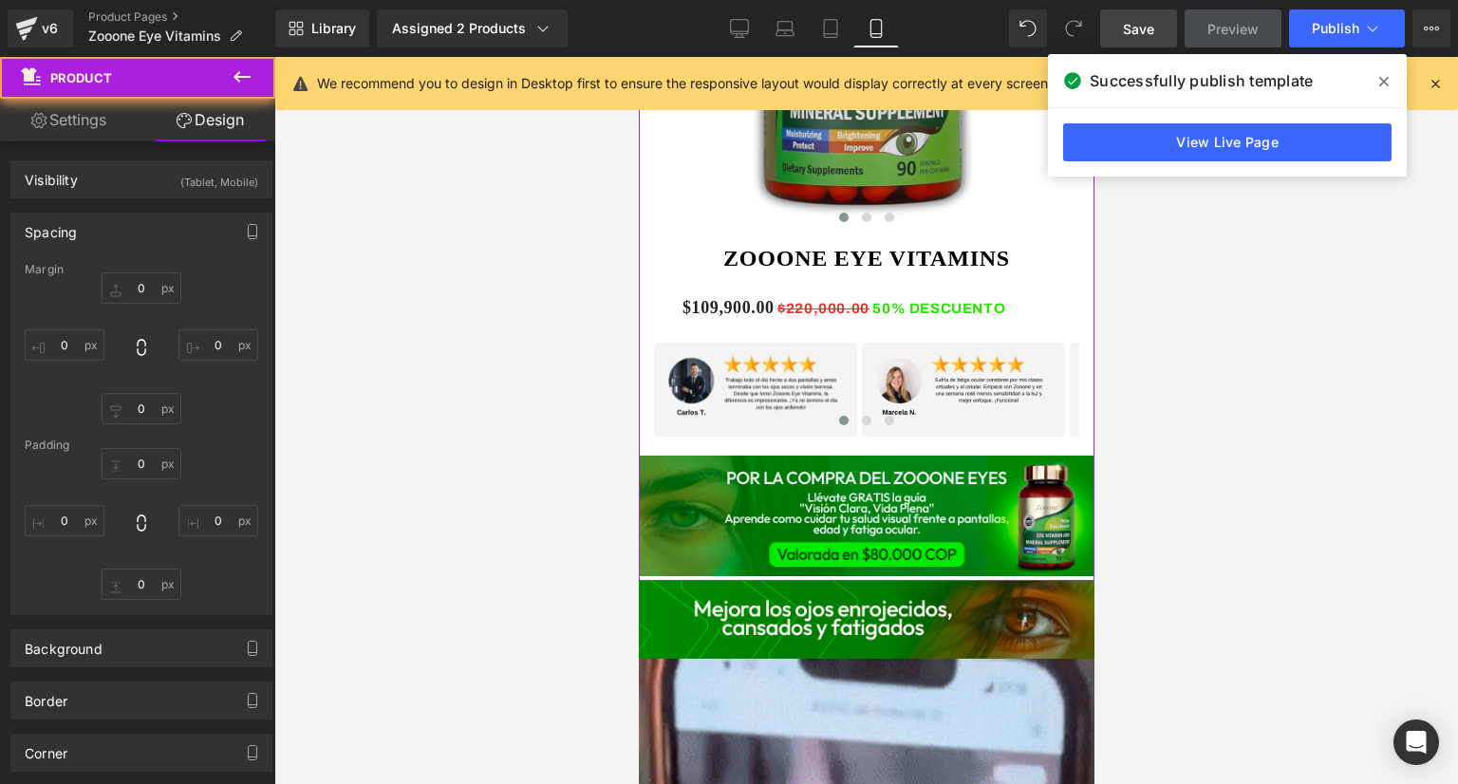
type input "10"
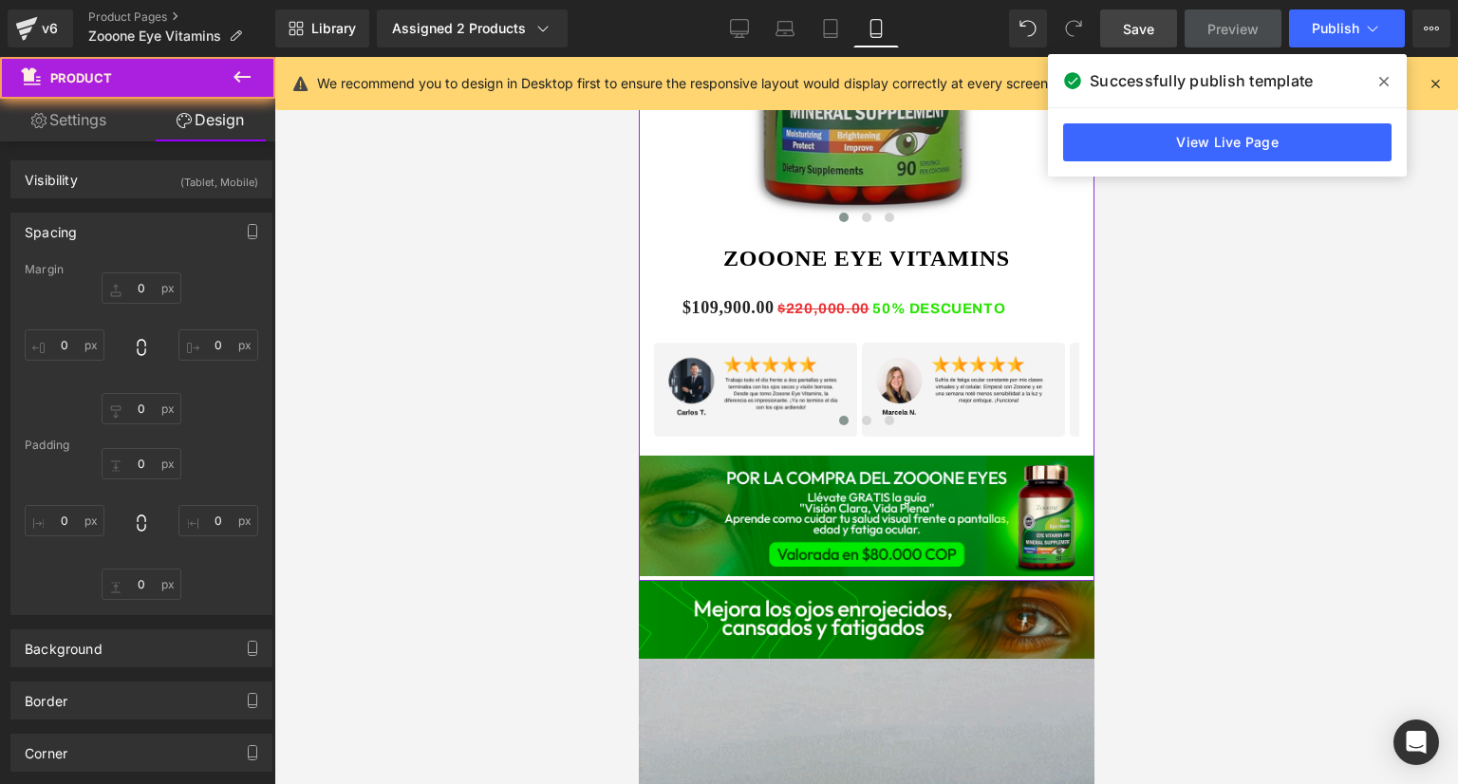
type input "0"
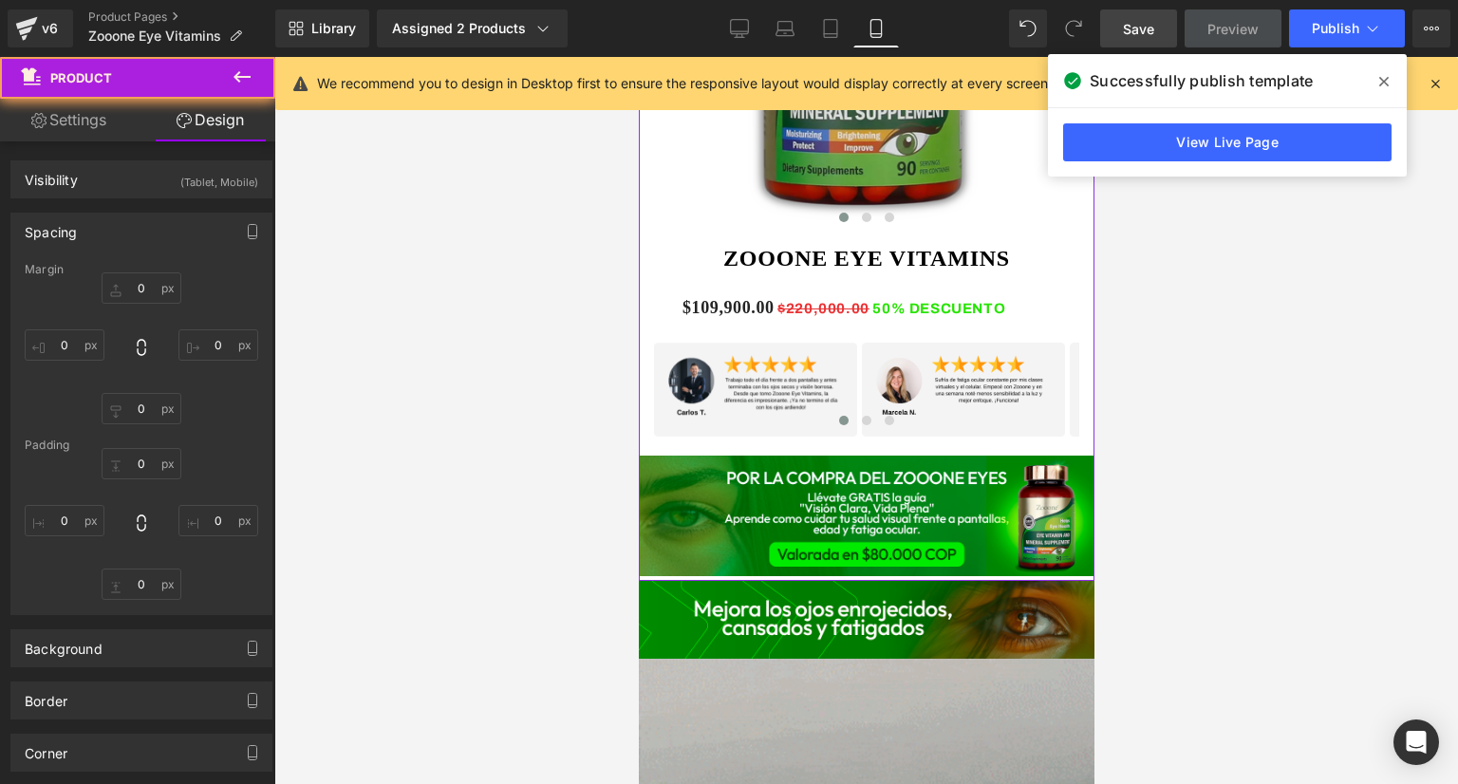
type input "10"
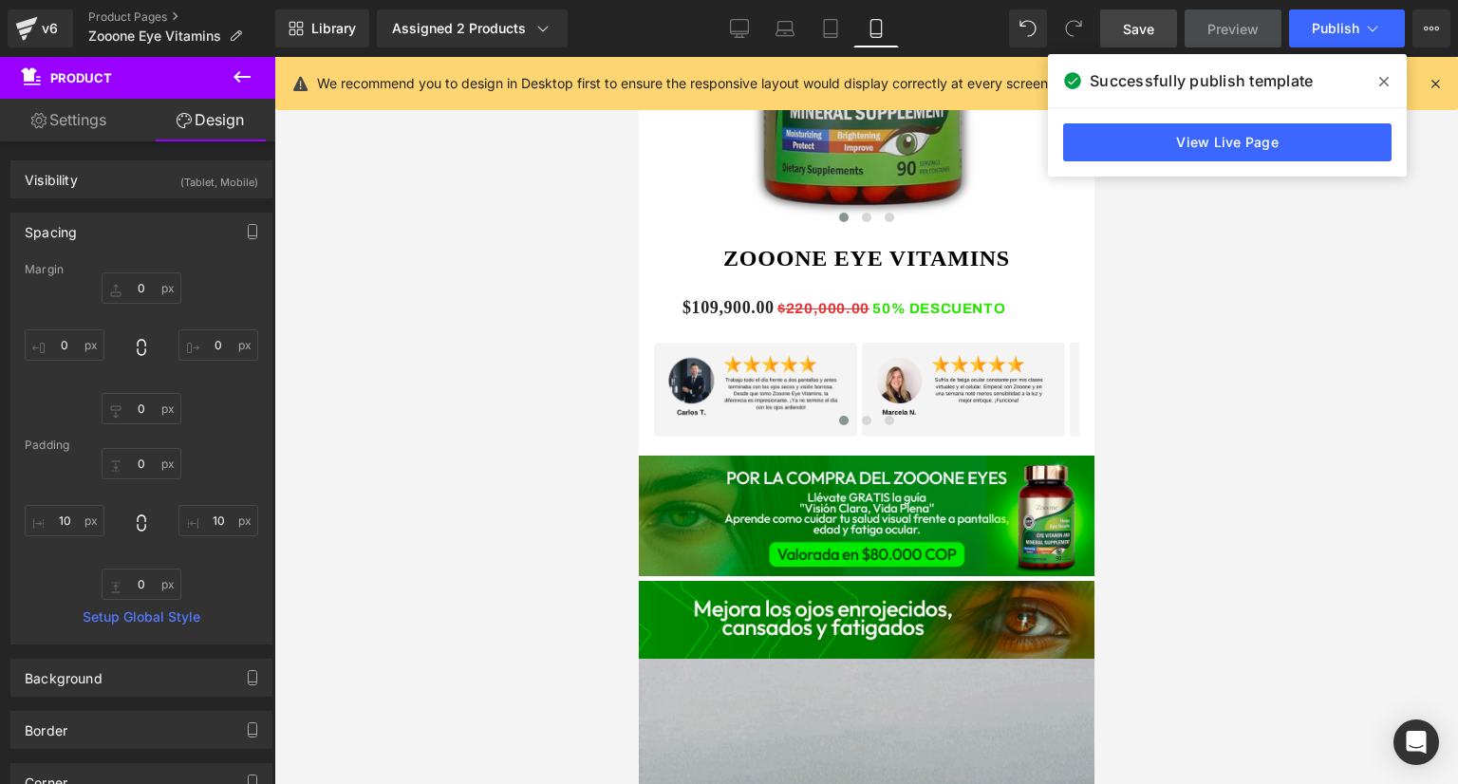
click at [1136, 43] on link "Save" at bounding box center [1138, 28] width 77 height 38
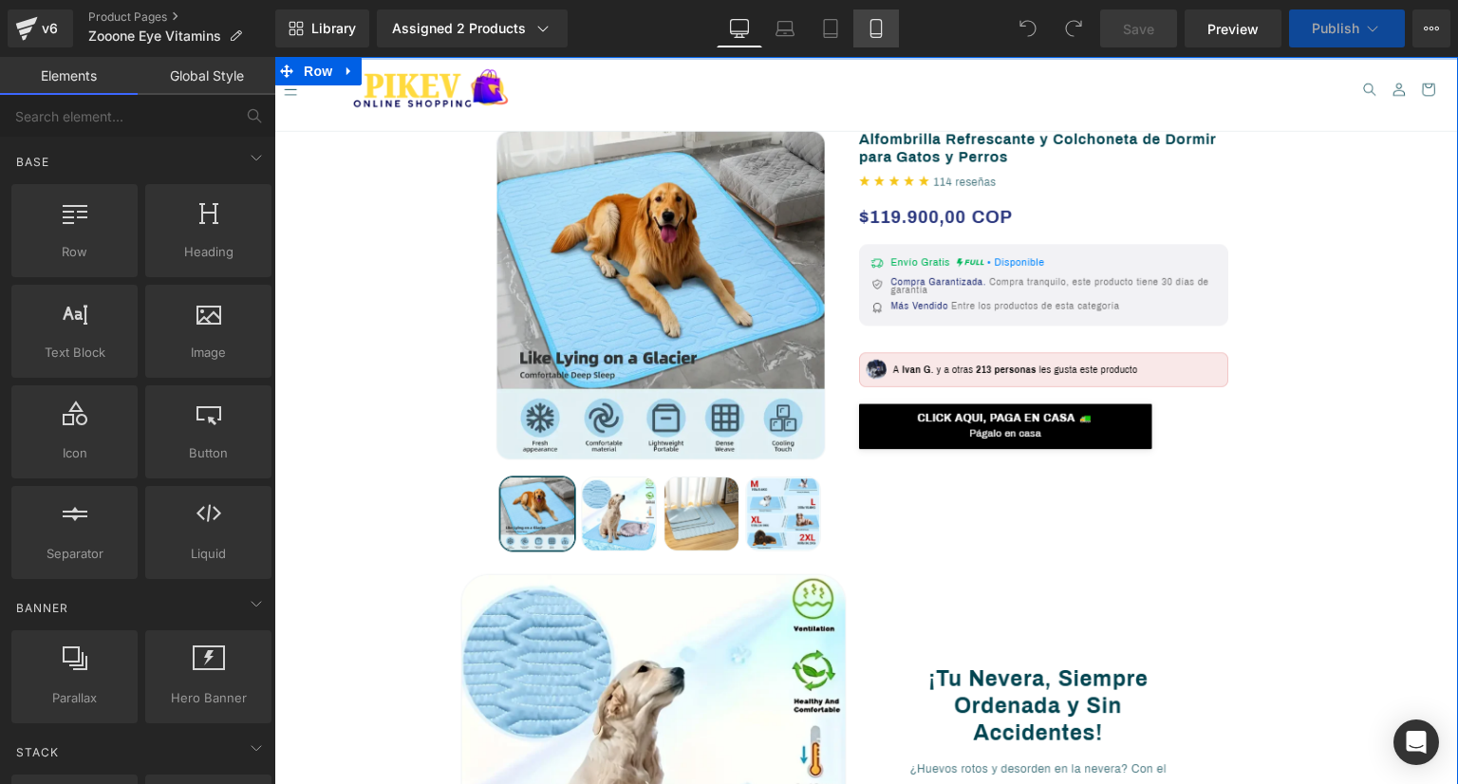
click at [889, 43] on link "Mobile" at bounding box center [876, 28] width 46 height 38
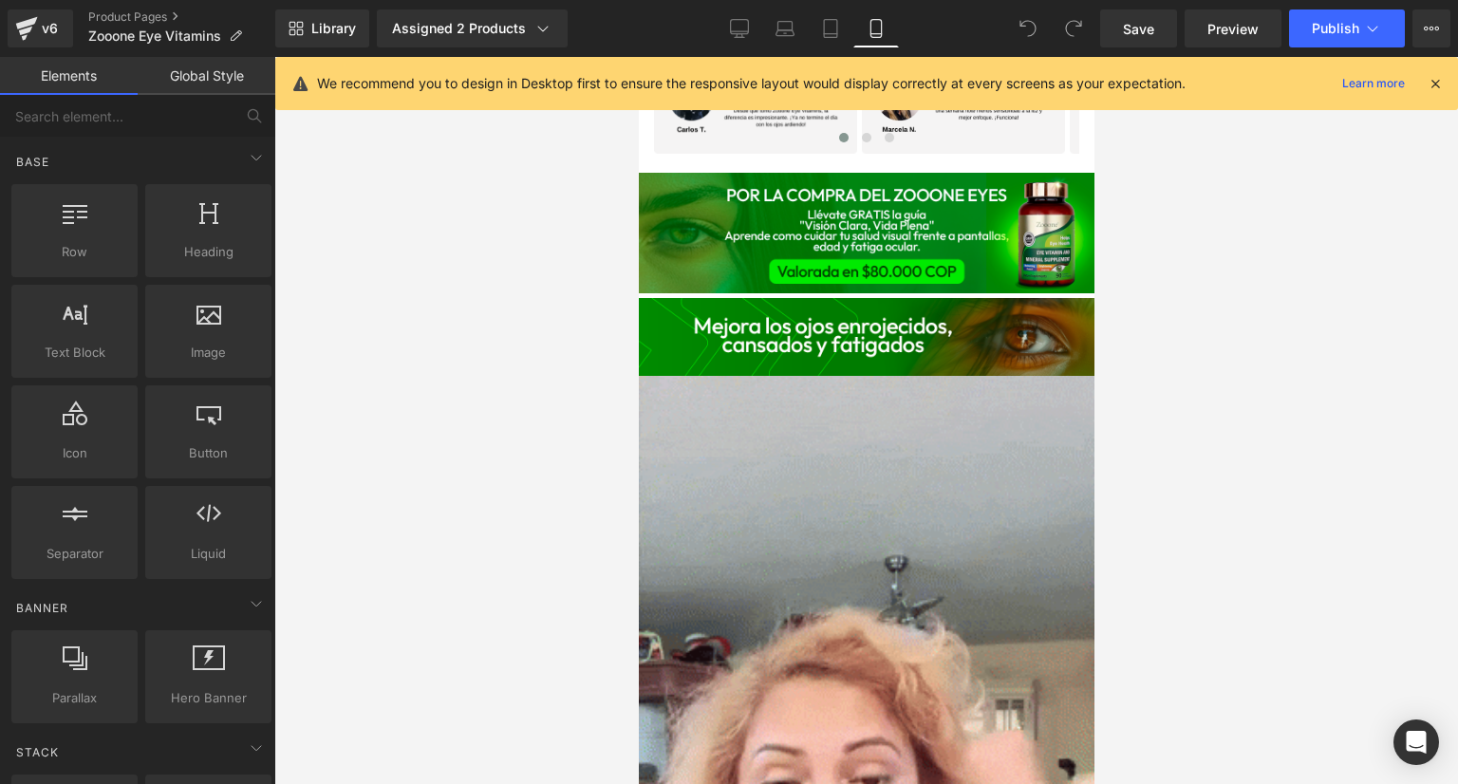
scroll to position [1519, 0]
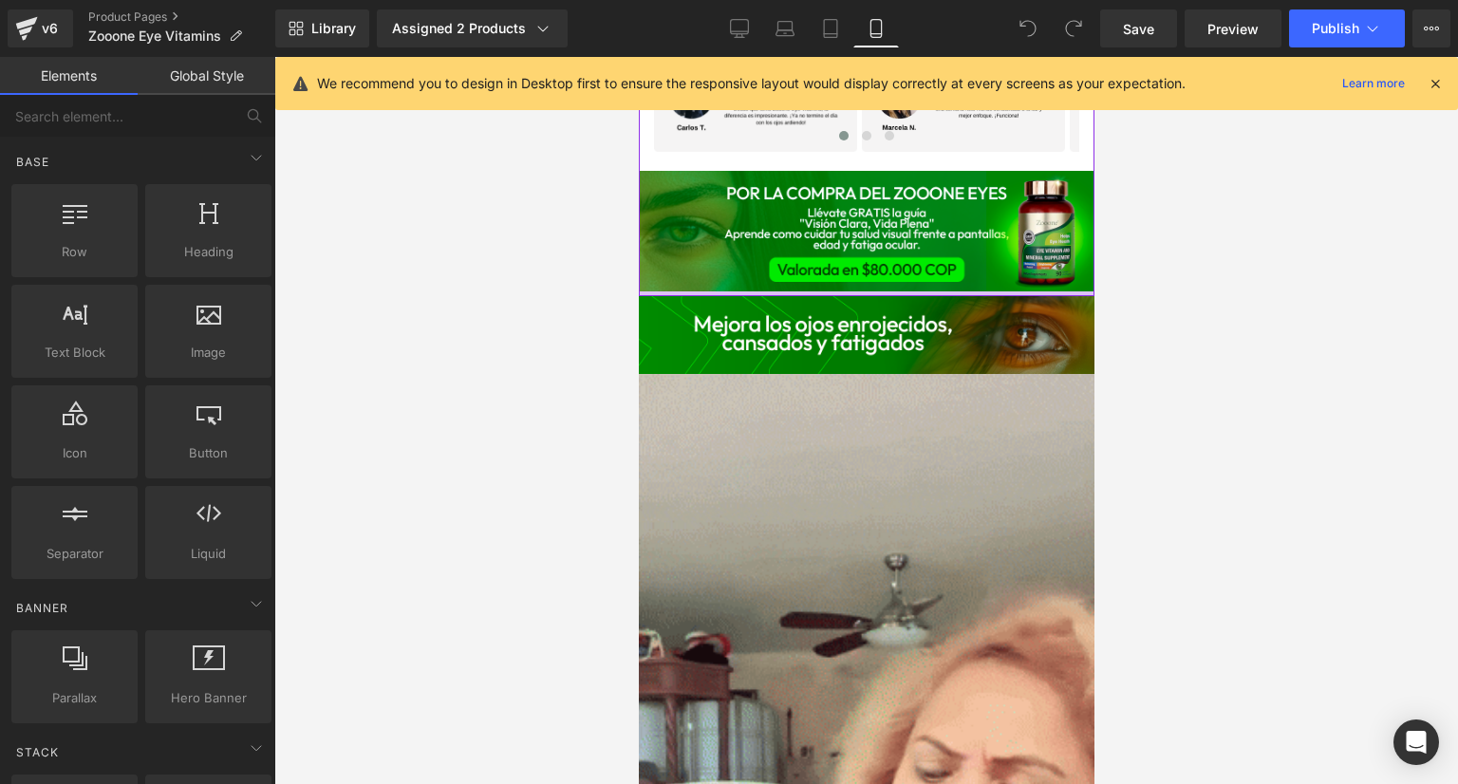
click at [848, 291] on div at bounding box center [866, 293] width 456 height 5
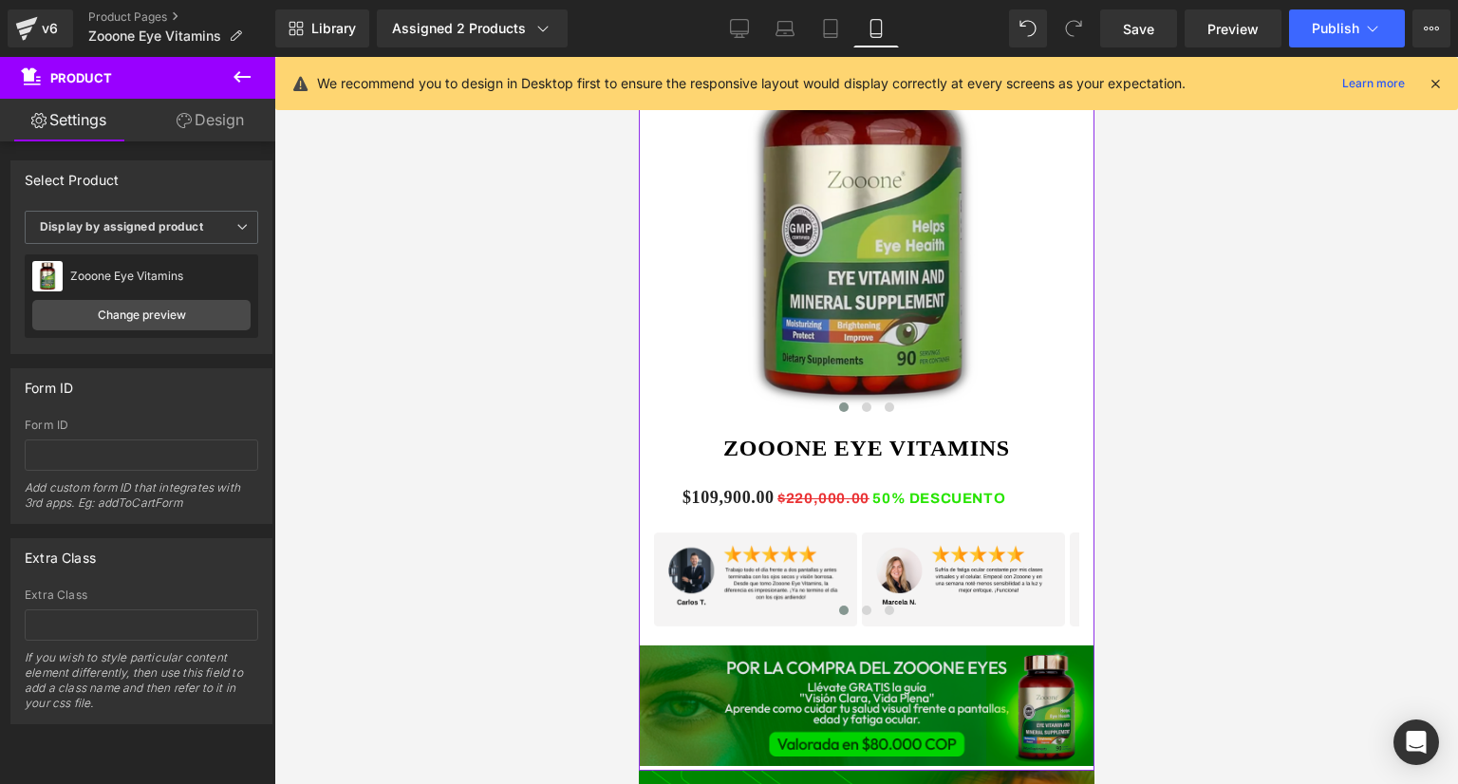
scroll to position [854, 0]
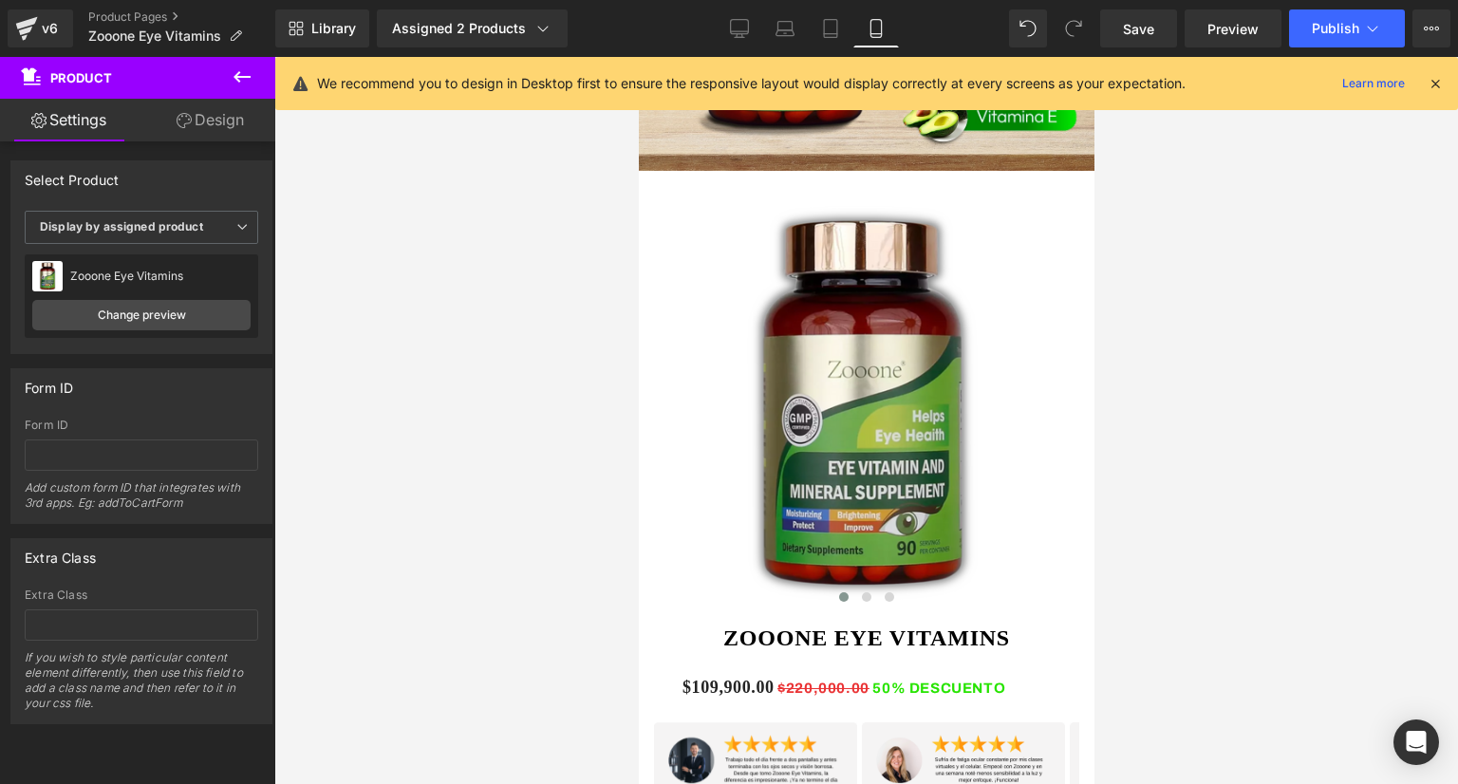
click at [1433, 79] on icon at bounding box center [1435, 83] width 17 height 17
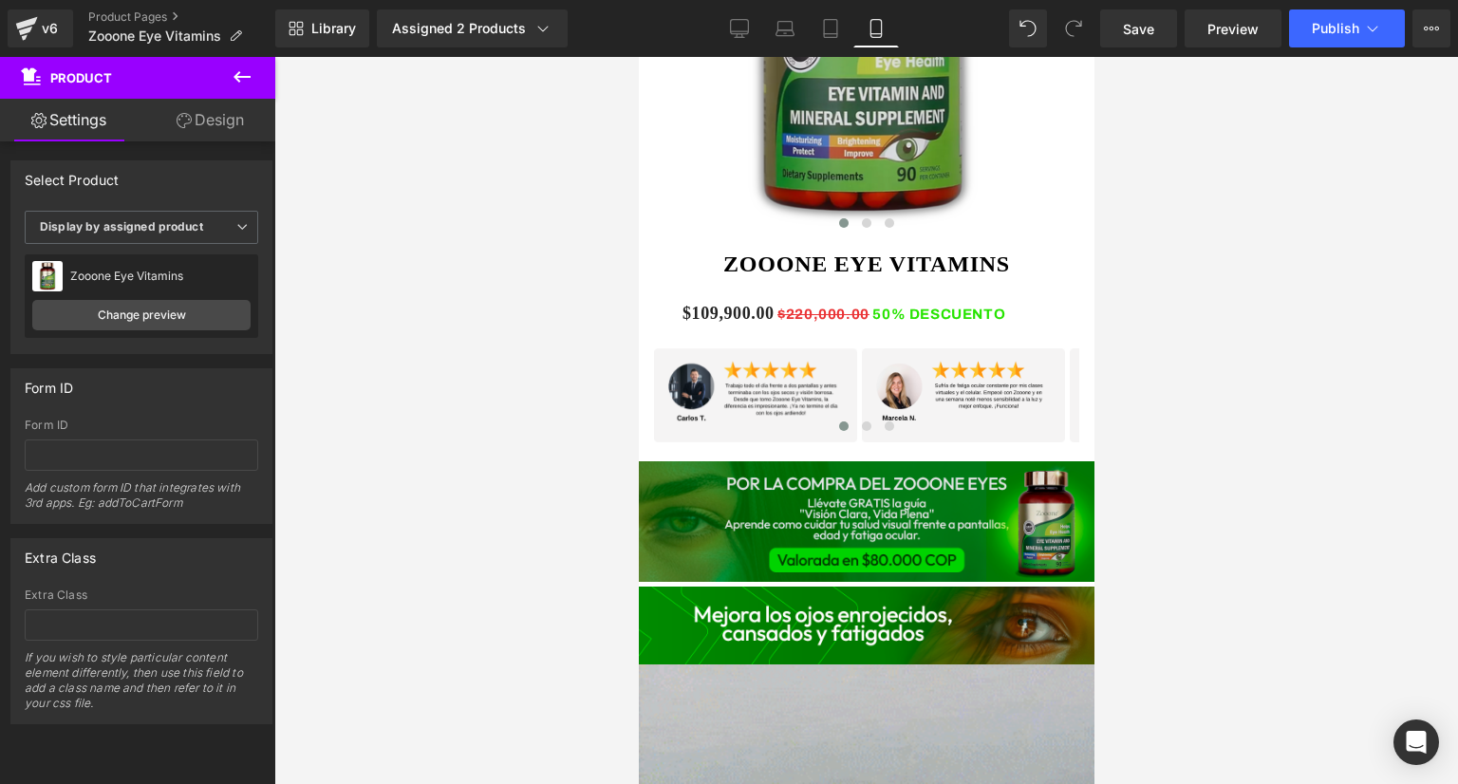
scroll to position [1329, 0]
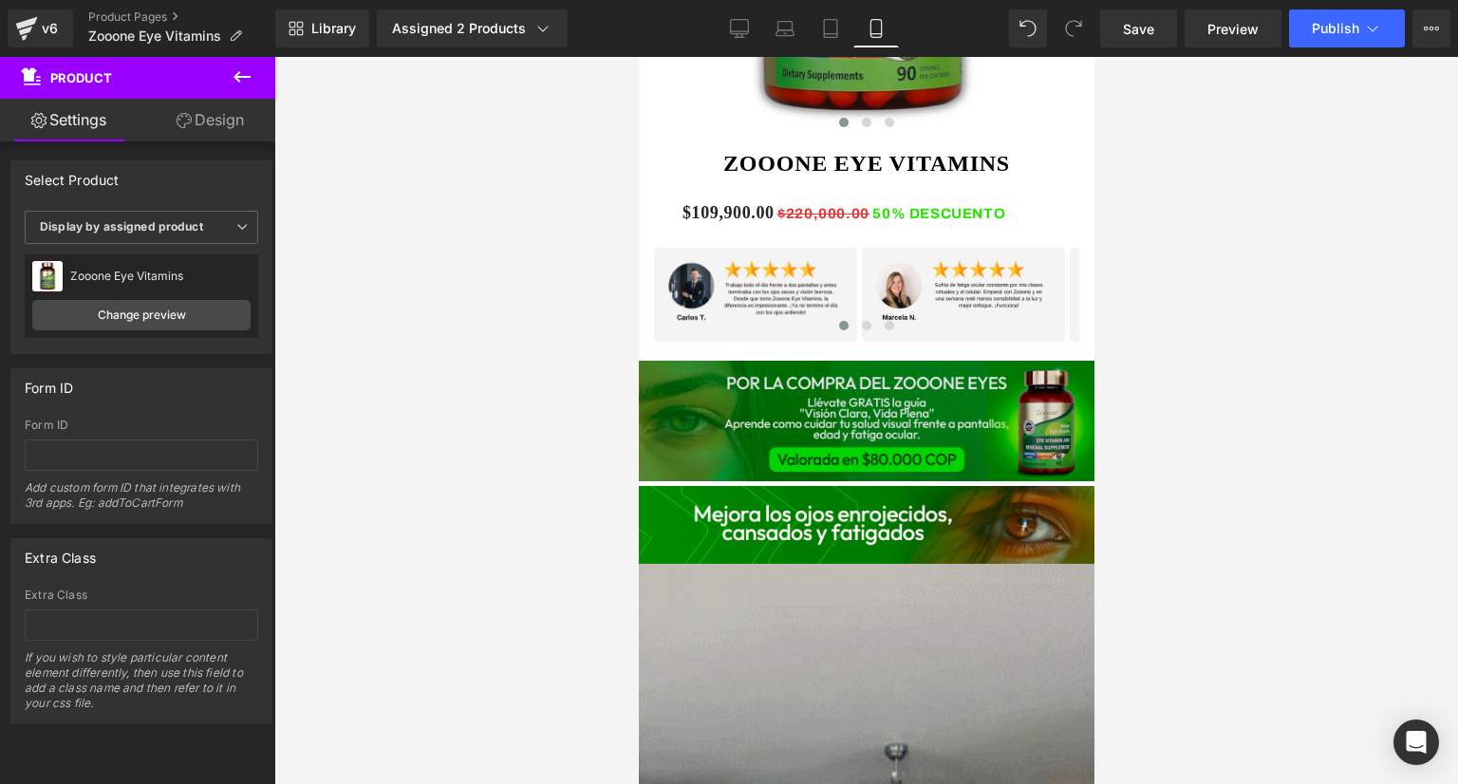
click at [837, 361] on div "Image" at bounding box center [865, 421] width 465 height 121
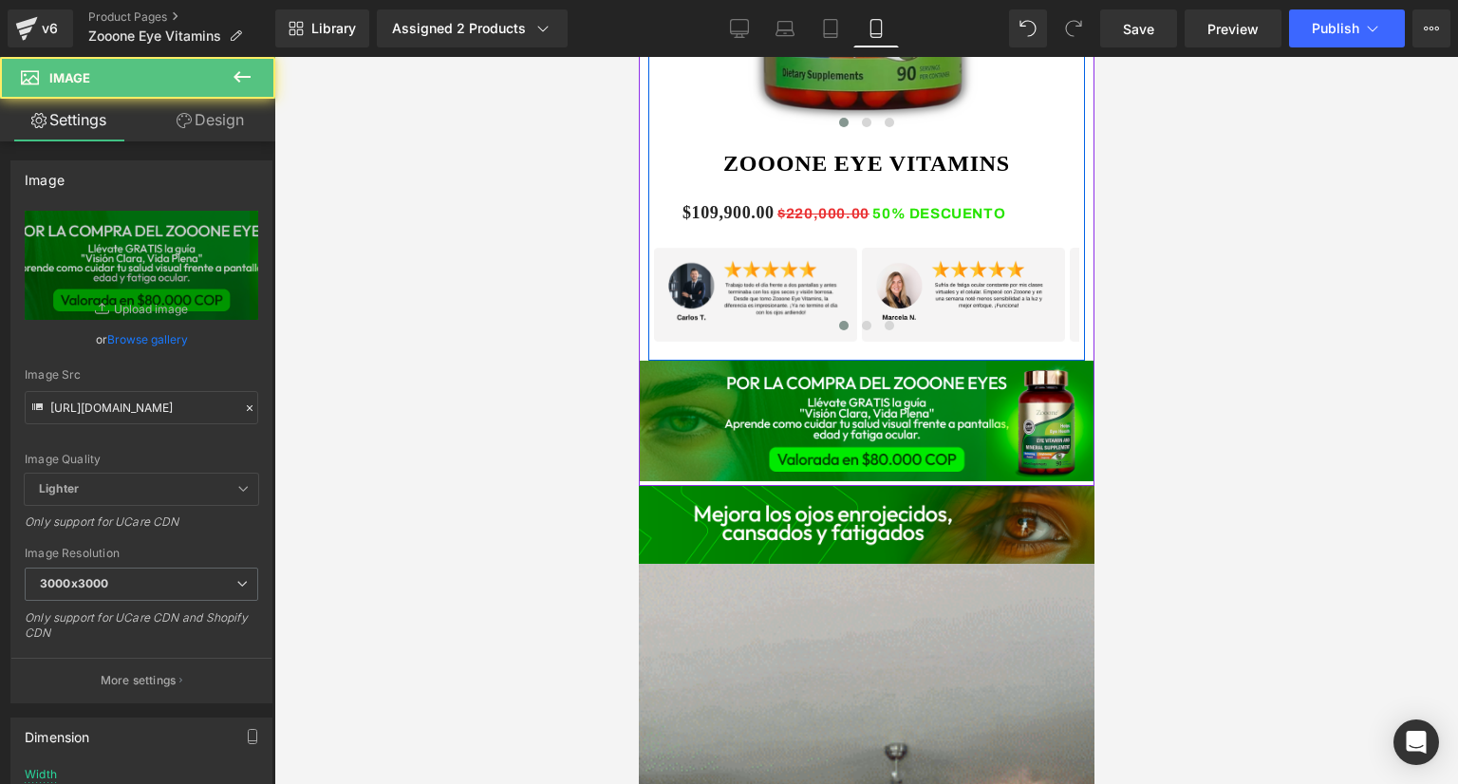
click at [836, 320] on div "Zooone Eye Vitamins (P) Title $109,900.00 $220,000.00 50% DESCUENTO (P) Price I…" at bounding box center [865, 241] width 437 height 219
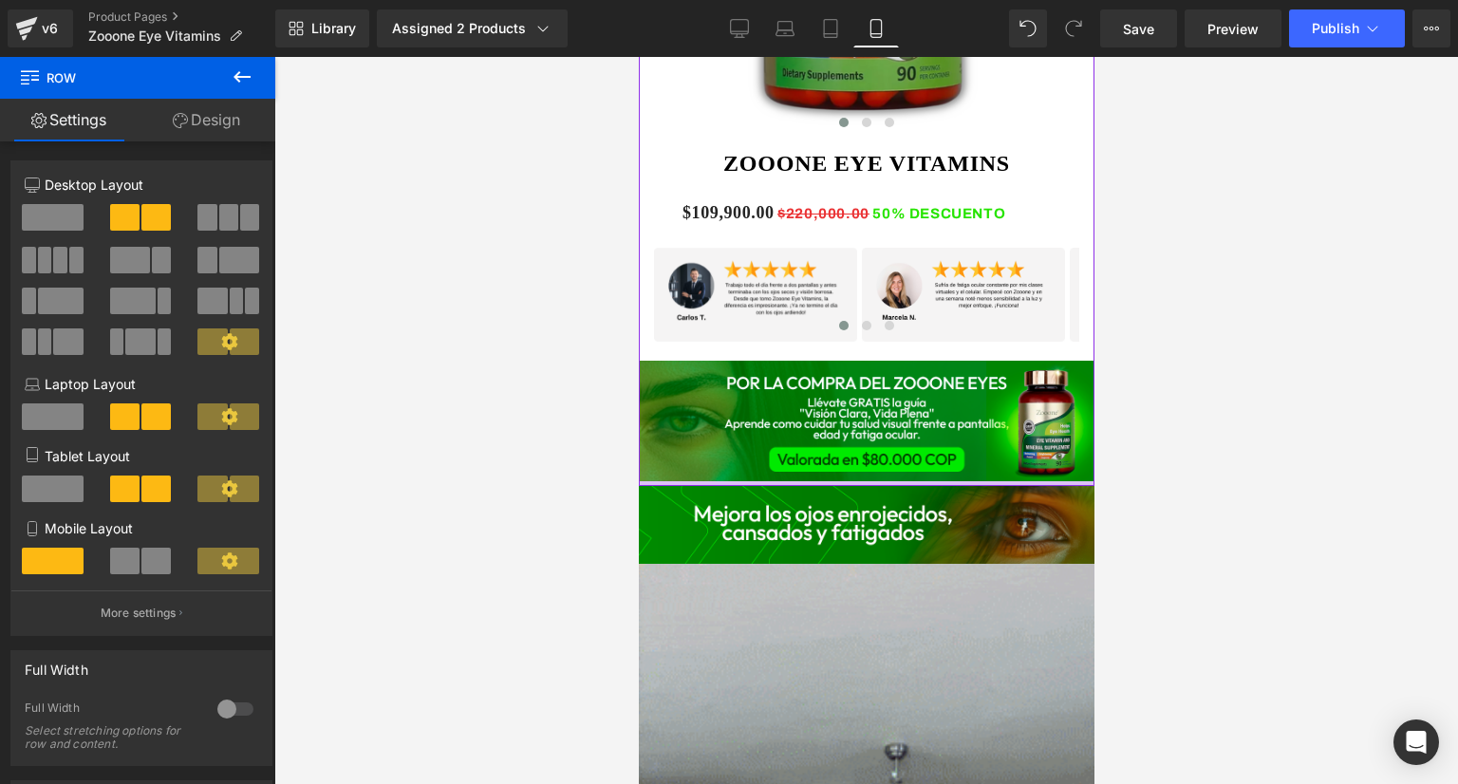
click at [836, 481] on div at bounding box center [866, 483] width 456 height 5
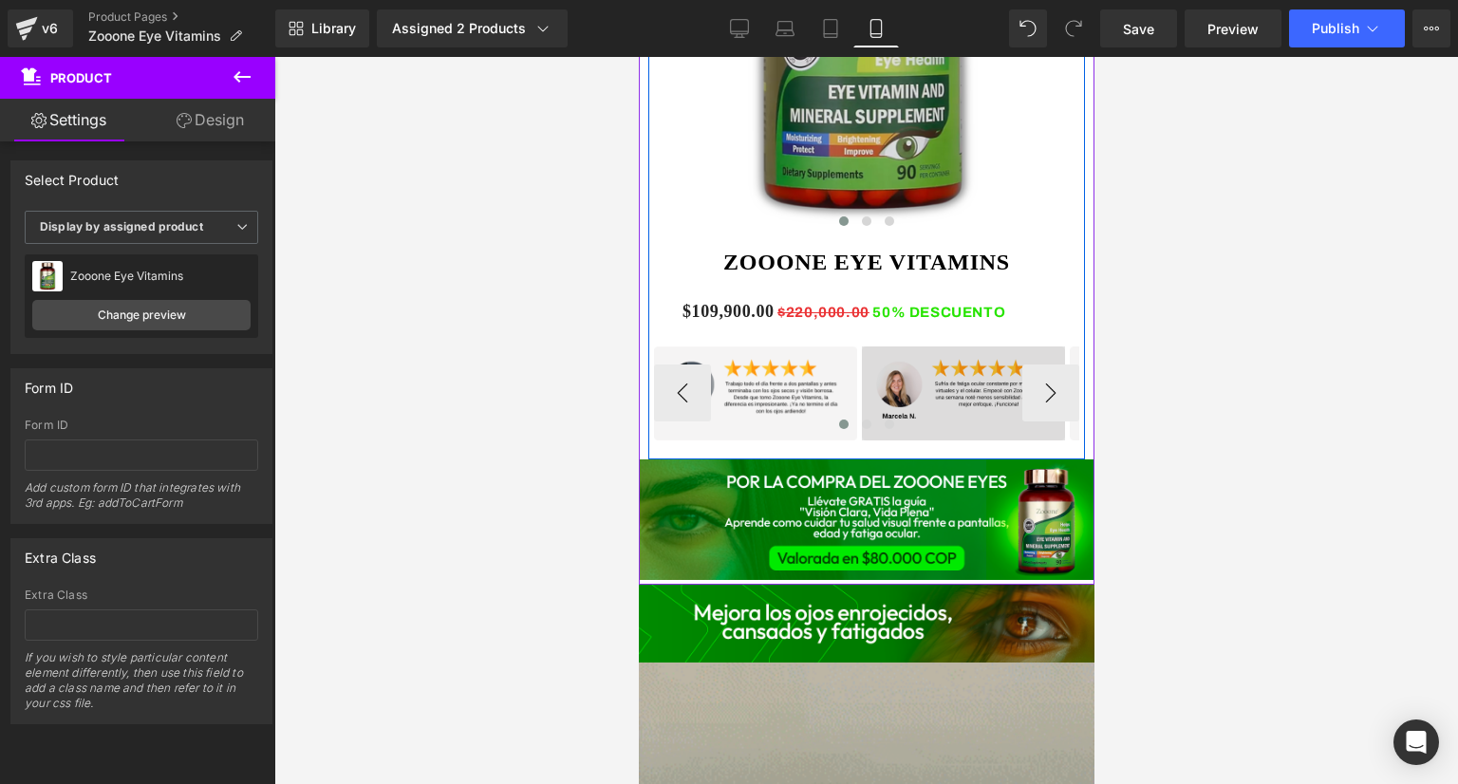
scroll to position [1234, 0]
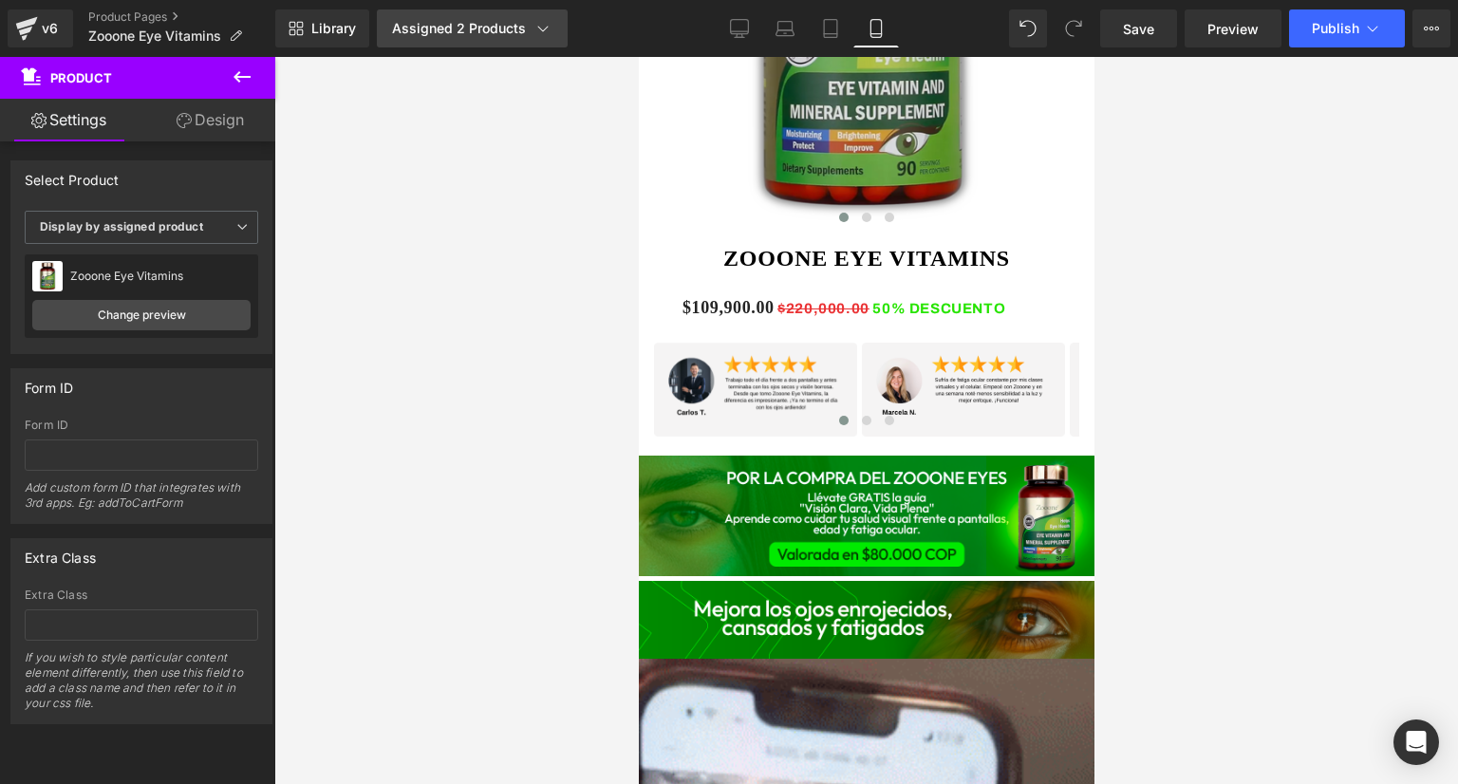
click at [545, 35] on icon at bounding box center [543, 28] width 19 height 19
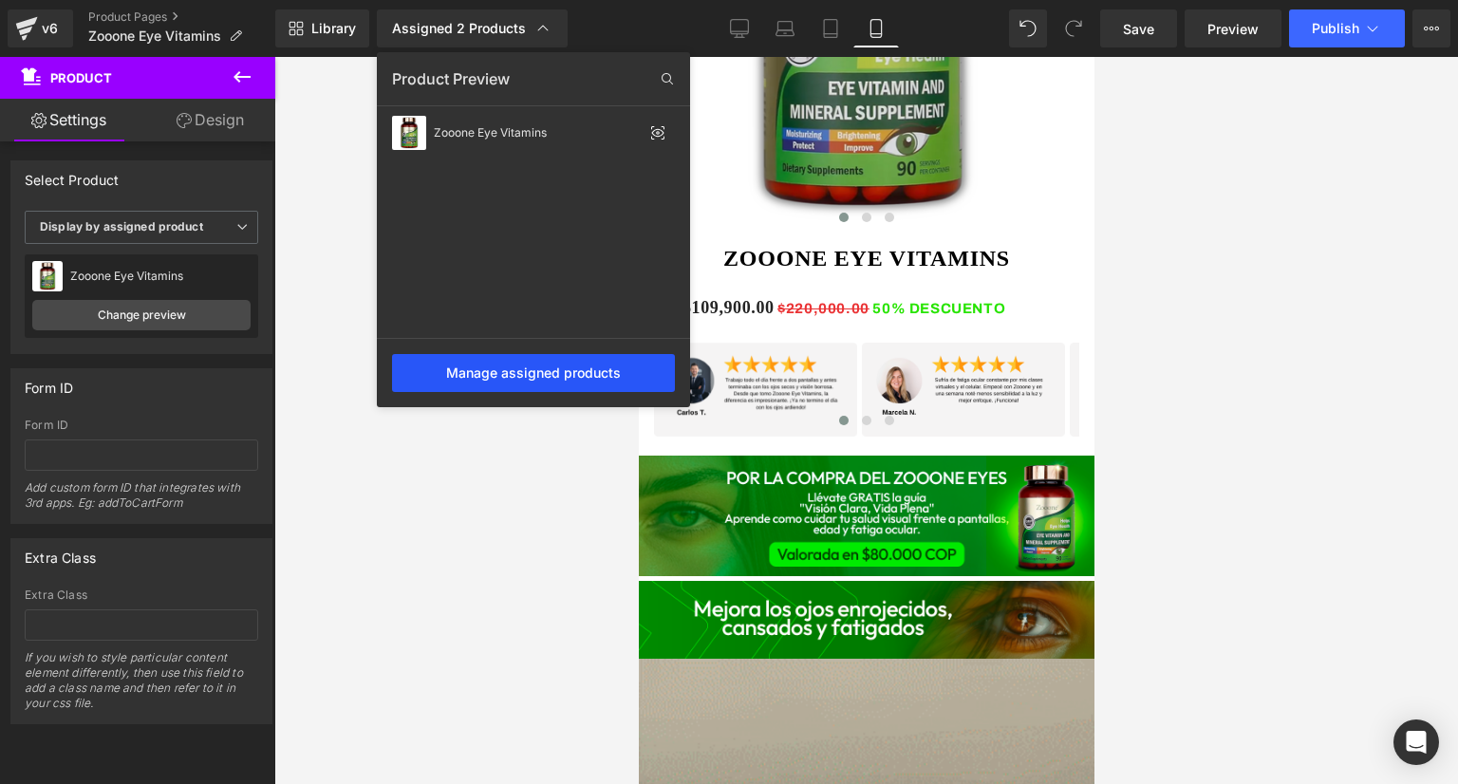
click at [544, 378] on div "Manage assigned products" at bounding box center [533, 373] width 283 height 38
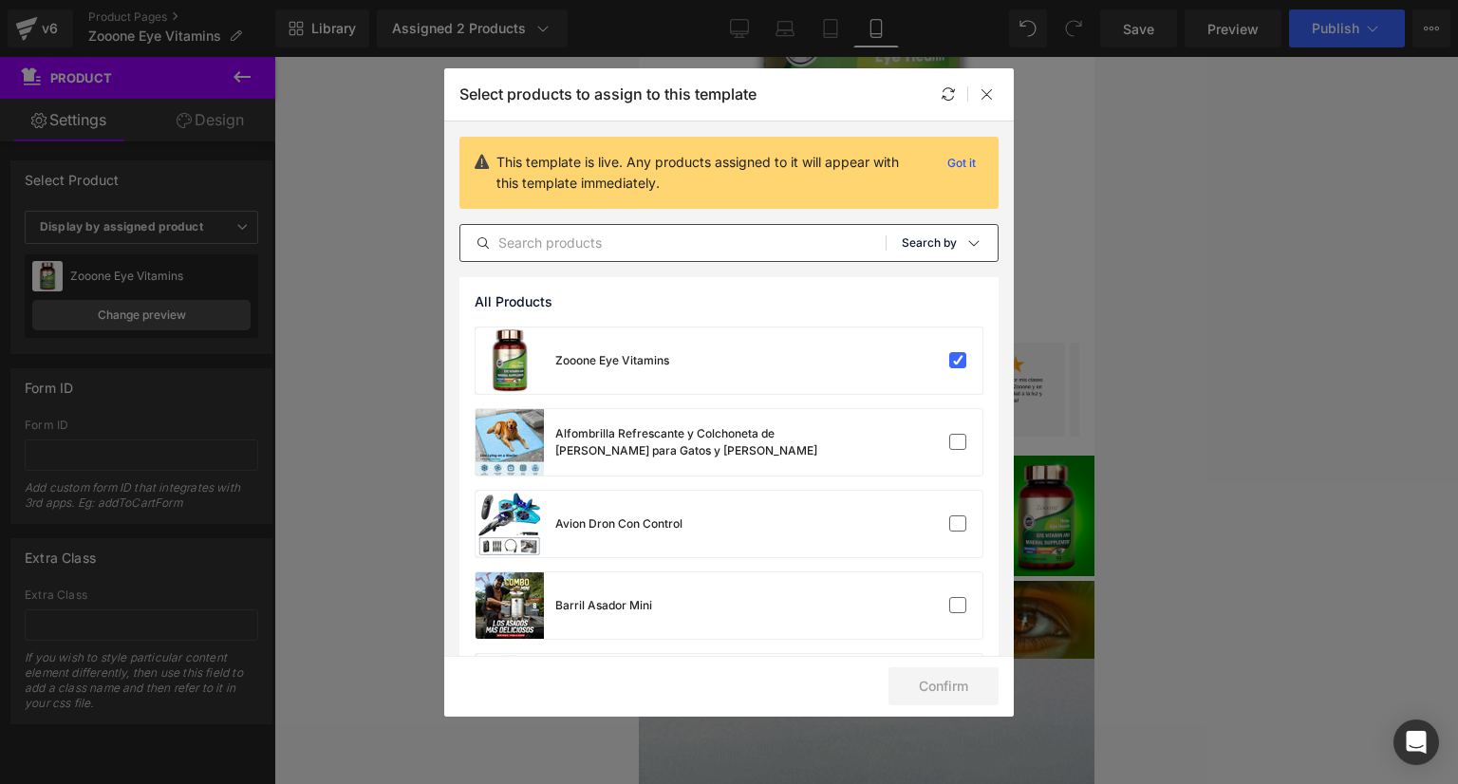
click at [971, 243] on icon at bounding box center [973, 242] width 15 height 15
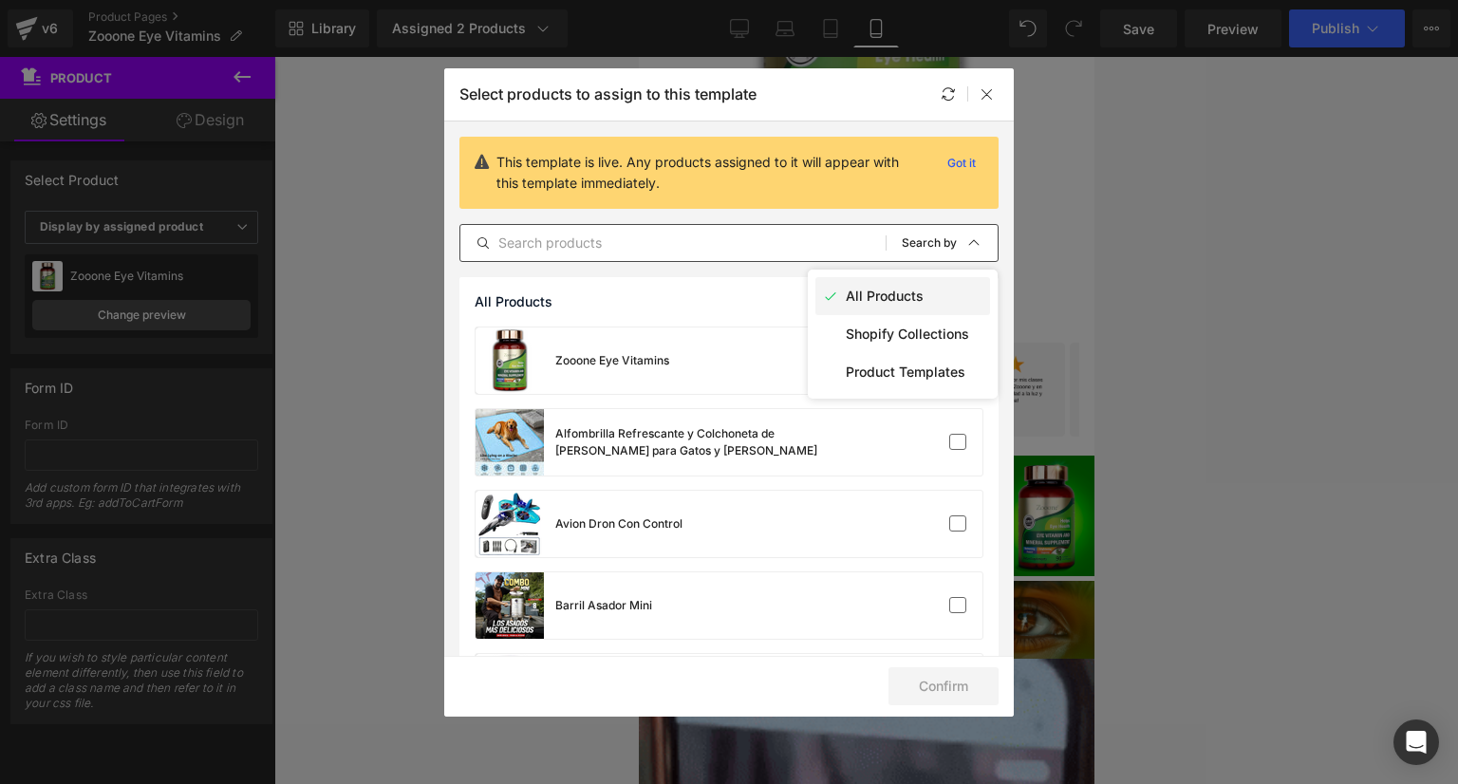
click at [868, 295] on p "All Products" at bounding box center [885, 296] width 78 height 15
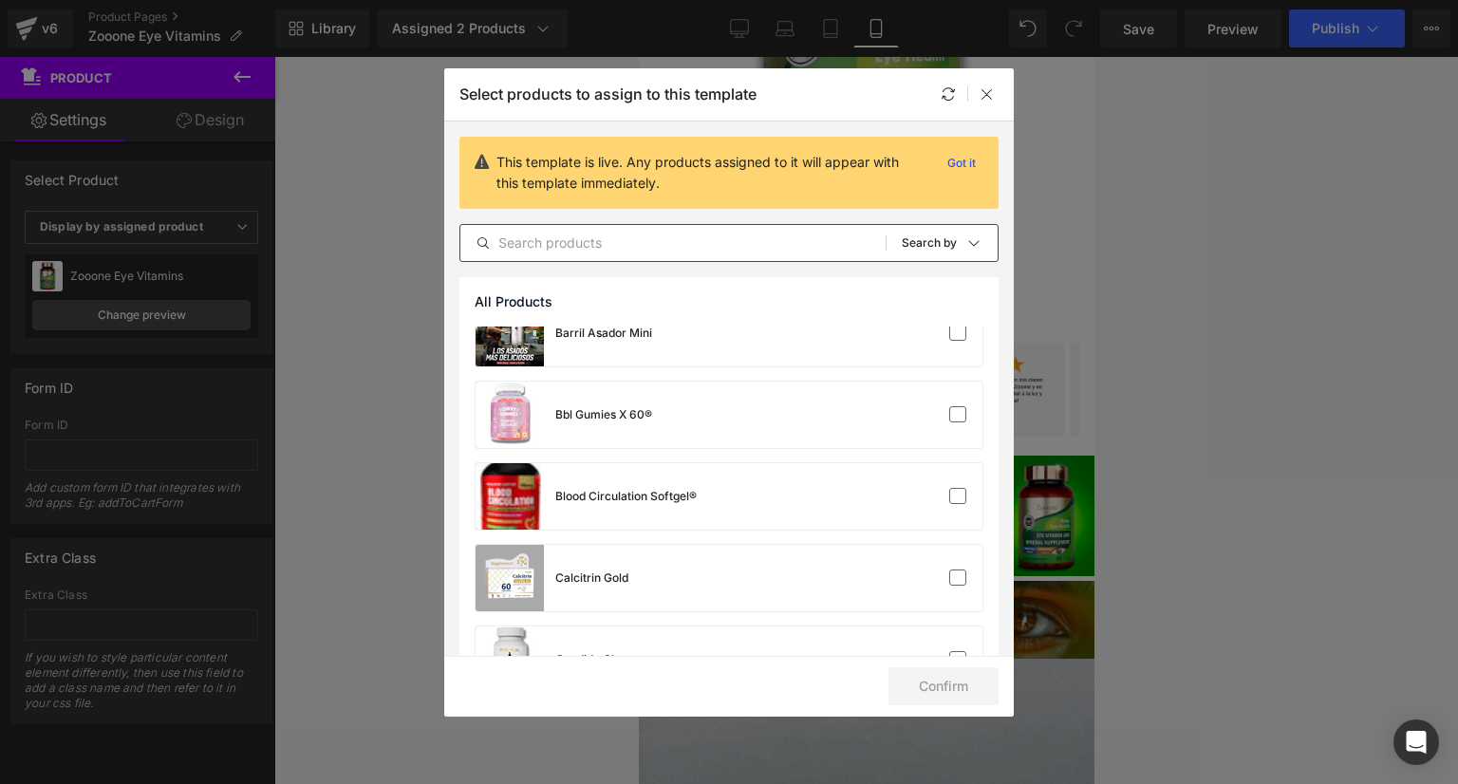
scroll to position [0, 0]
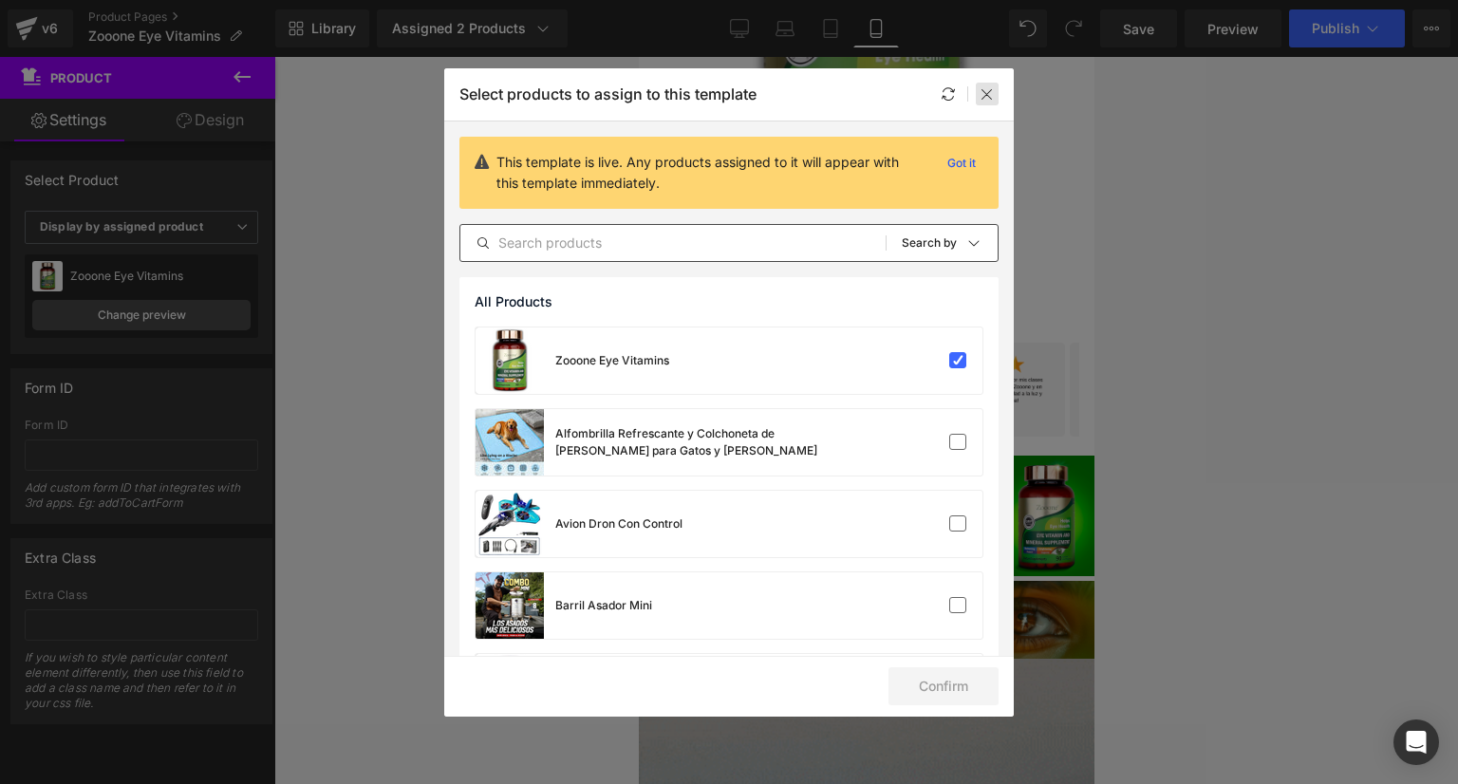
click at [991, 88] on icon at bounding box center [987, 93] width 15 height 15
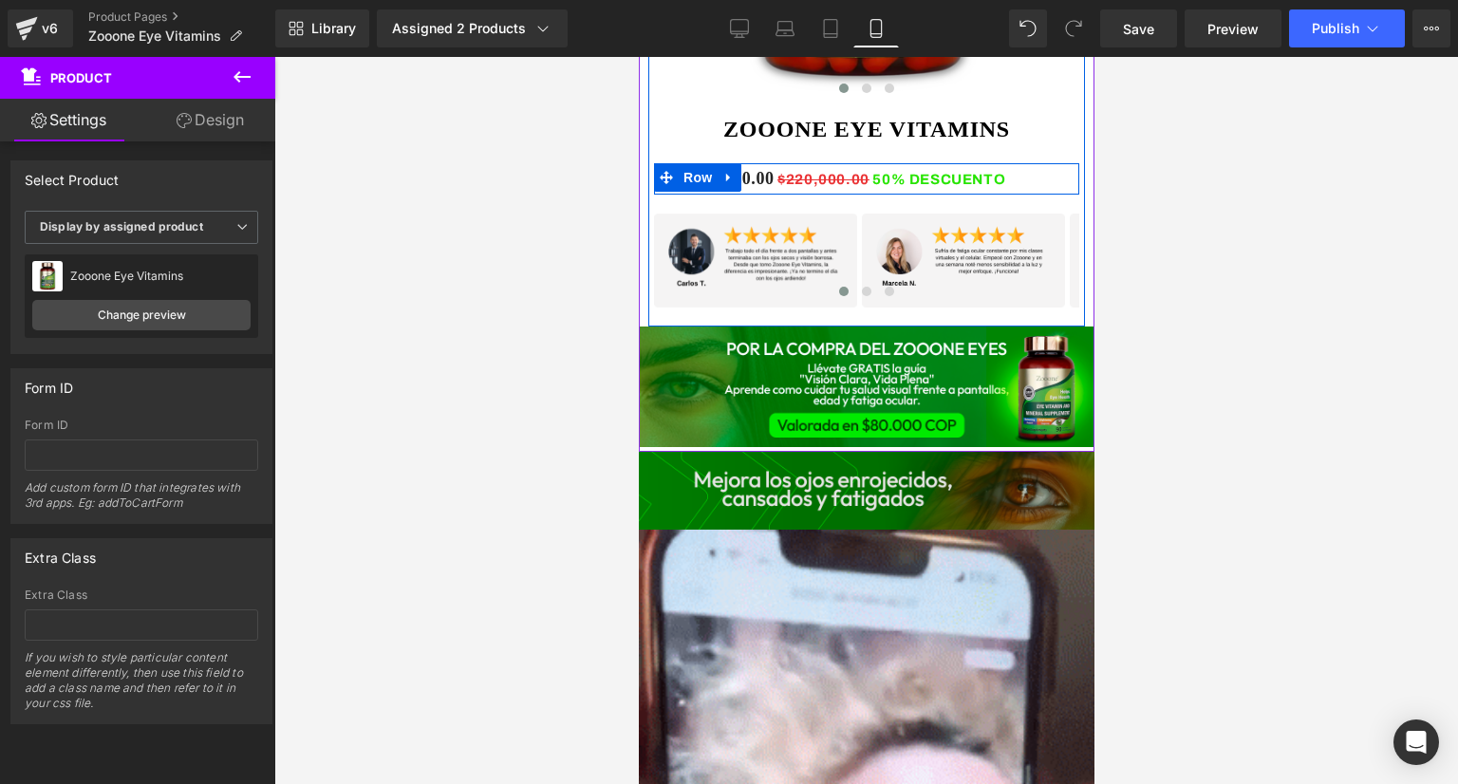
scroll to position [1519, 0]
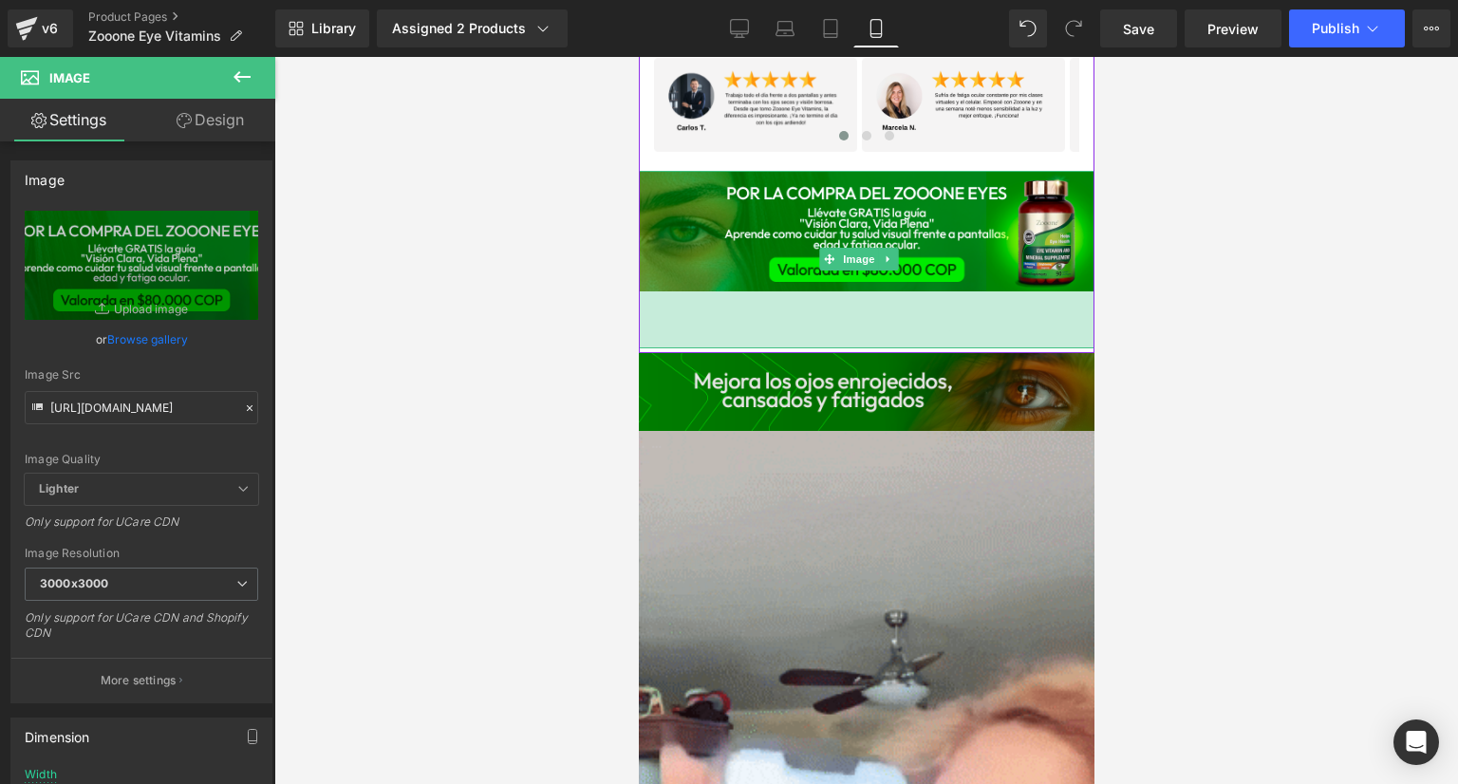
drag, startPoint x: 897, startPoint y: 255, endPoint x: 881, endPoint y: 312, distance: 59.2
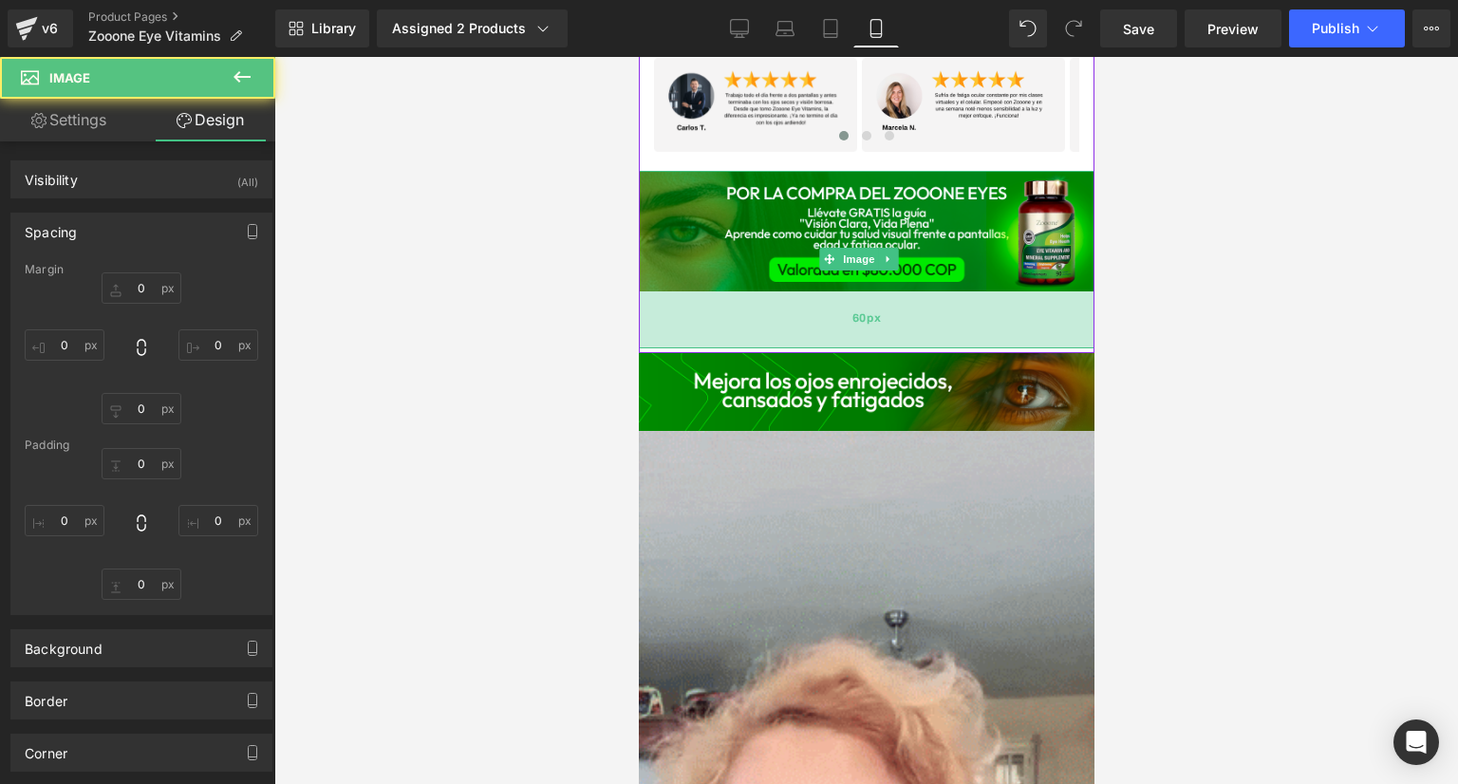
type input "0"
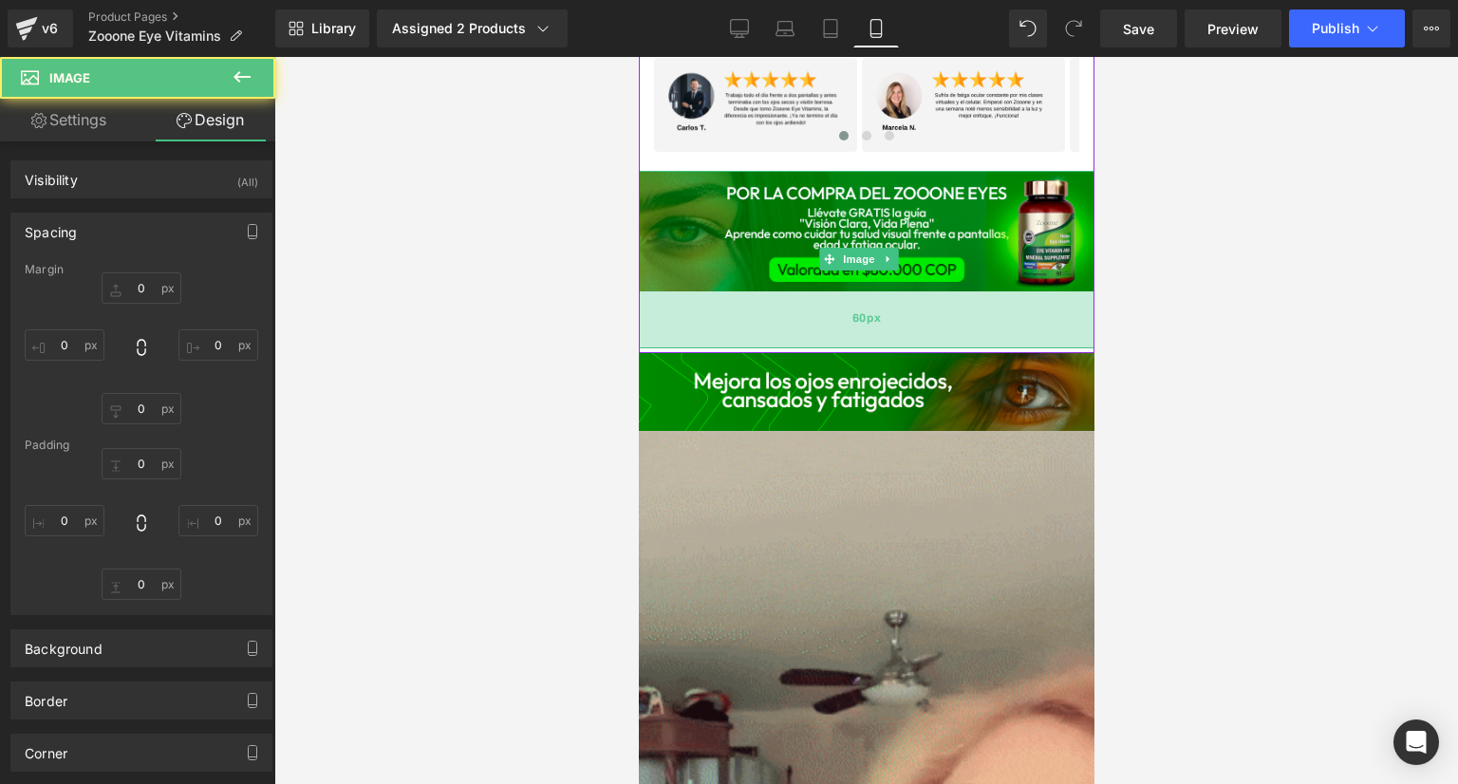
type input "-15"
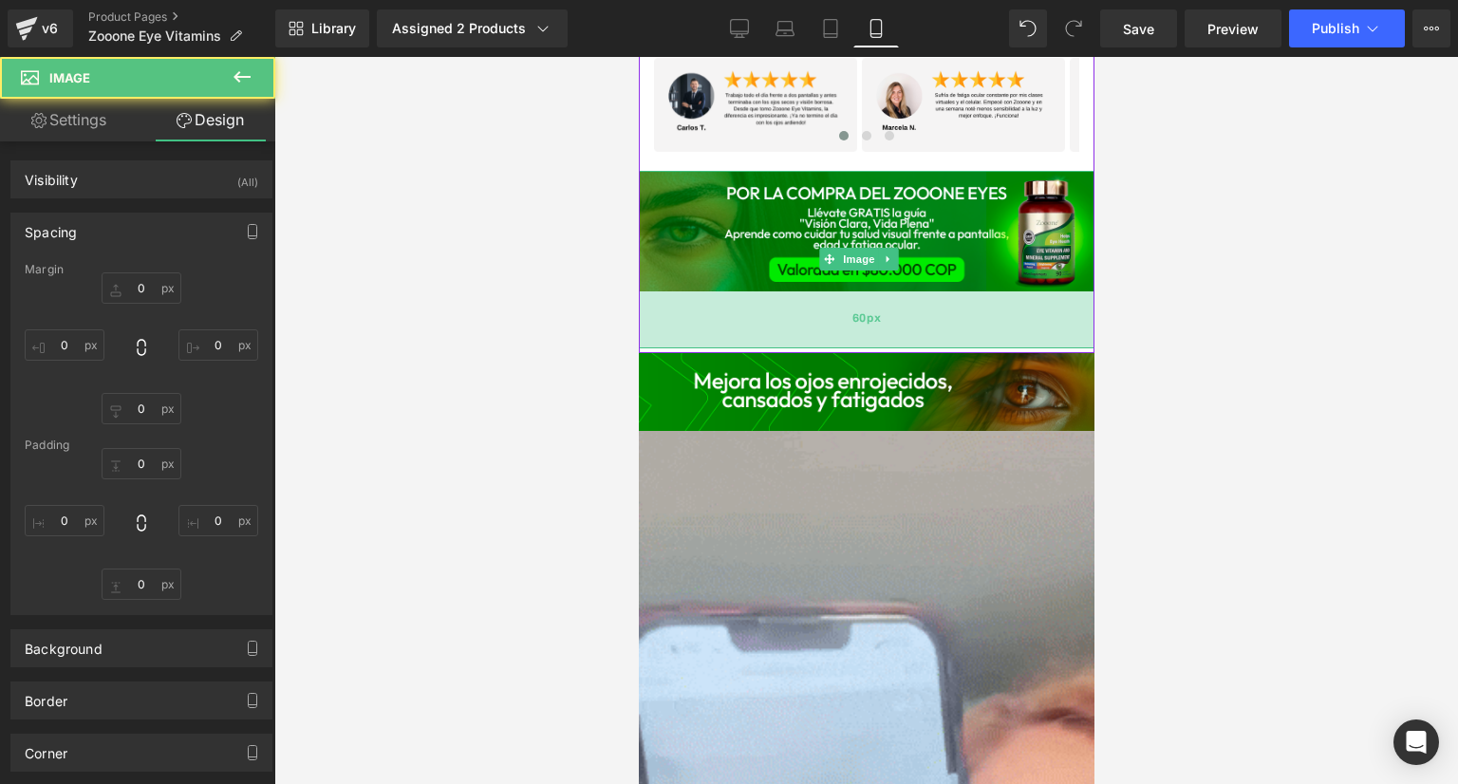
type input "0"
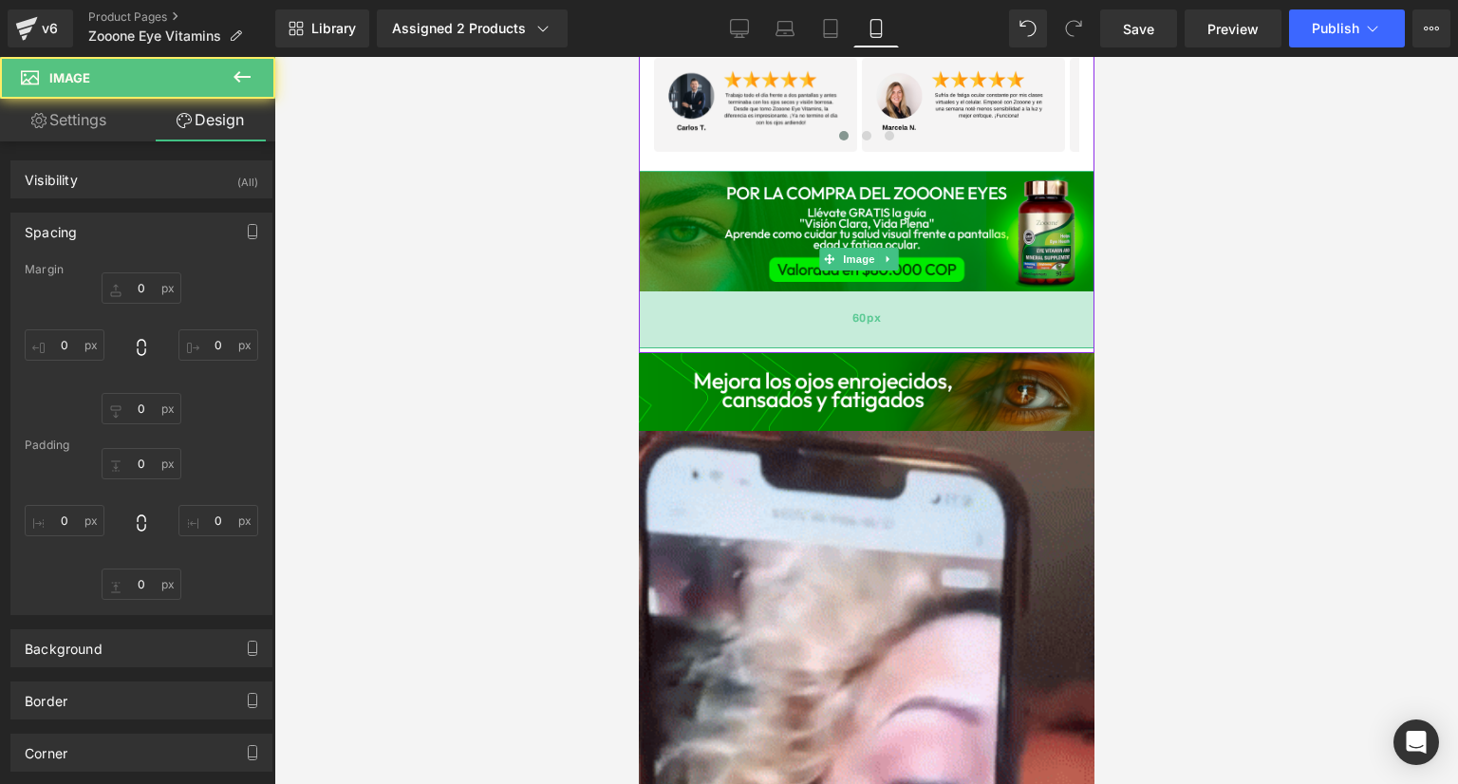
type input "-15"
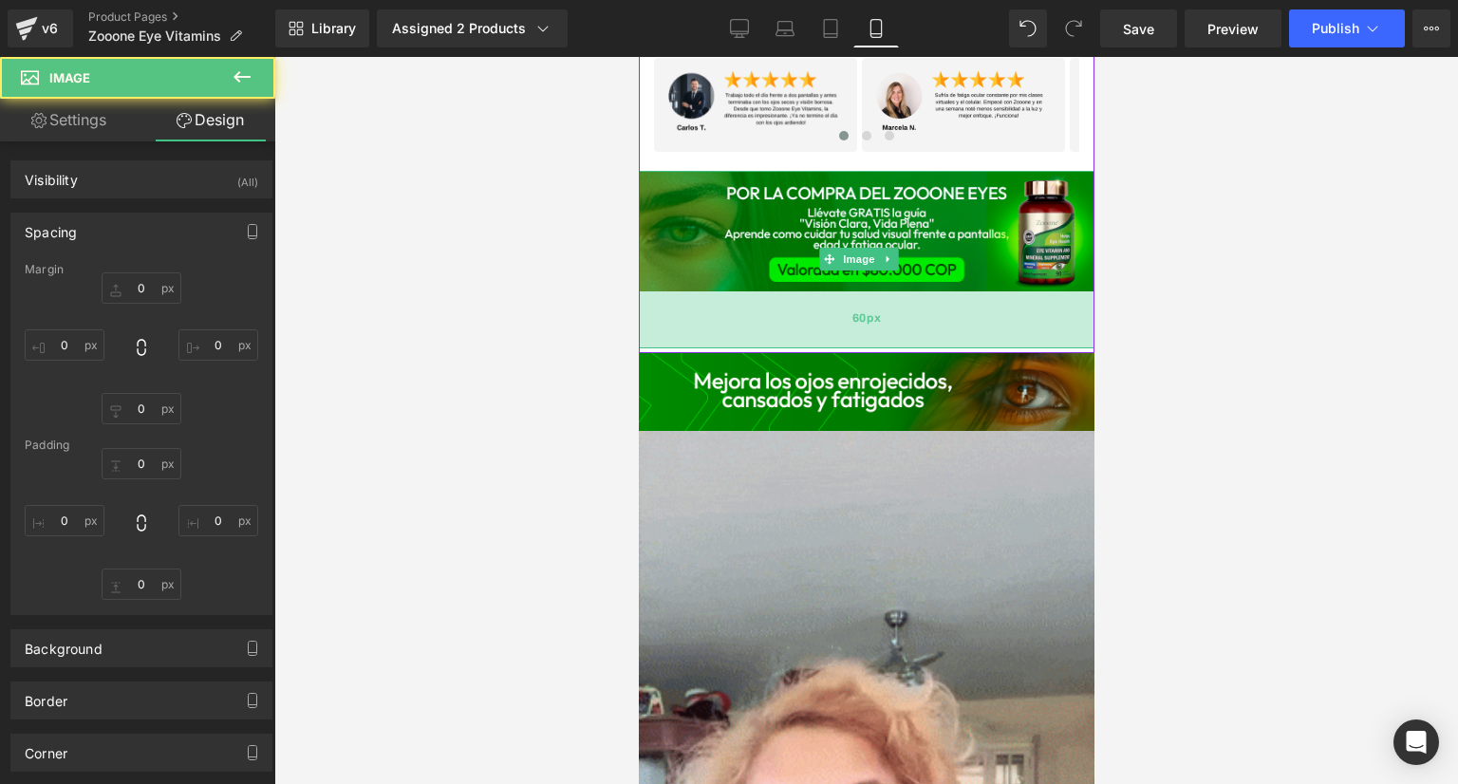
type input "0"
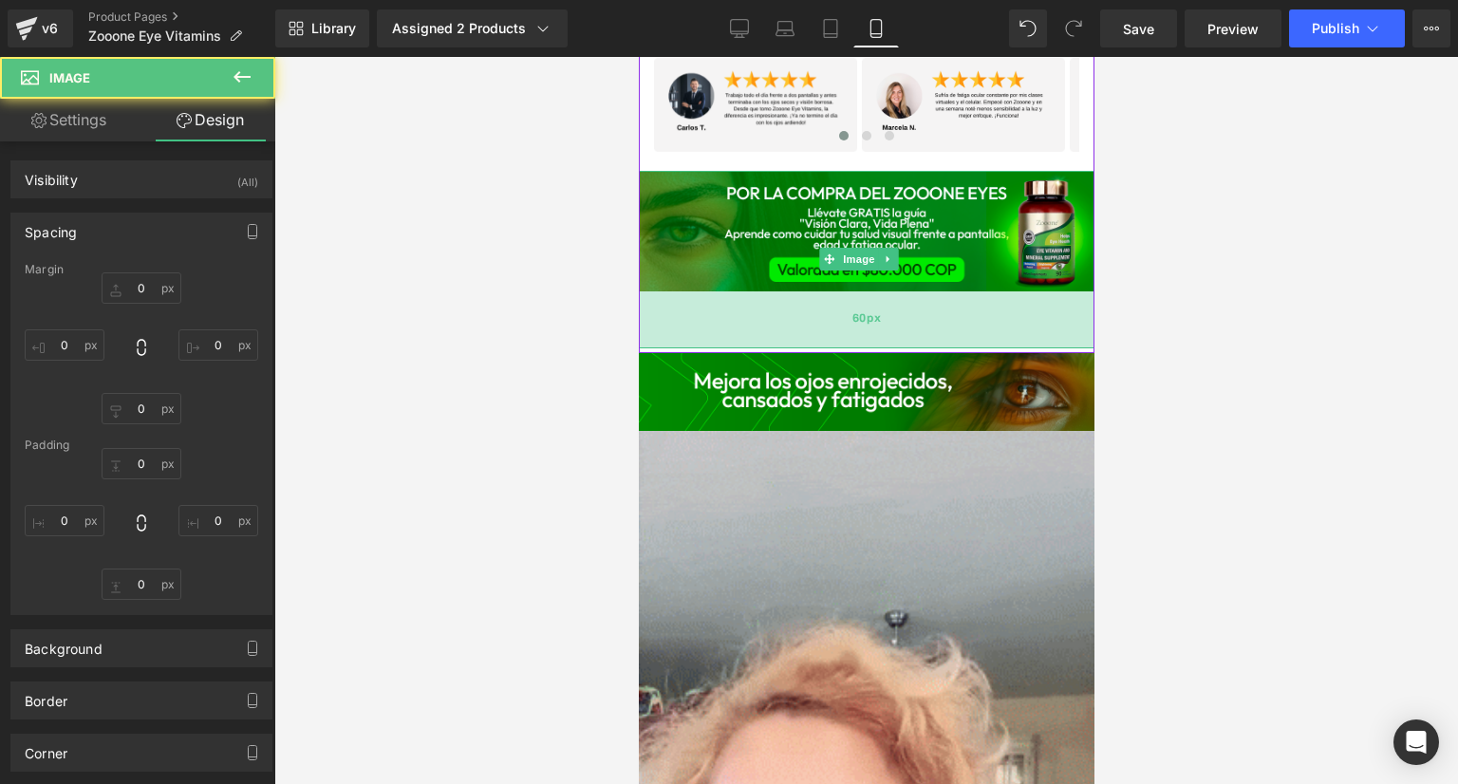
type input "0"
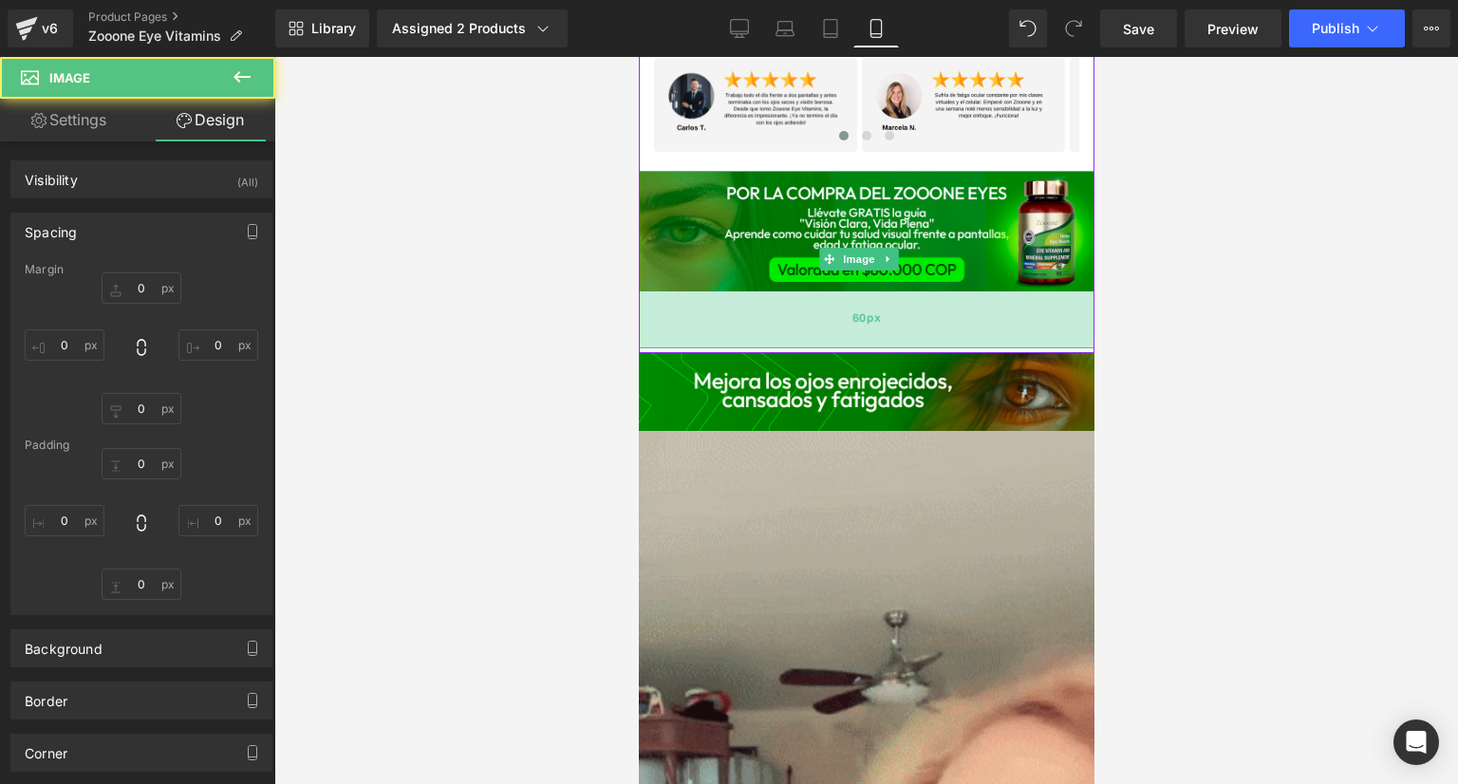
type input "60"
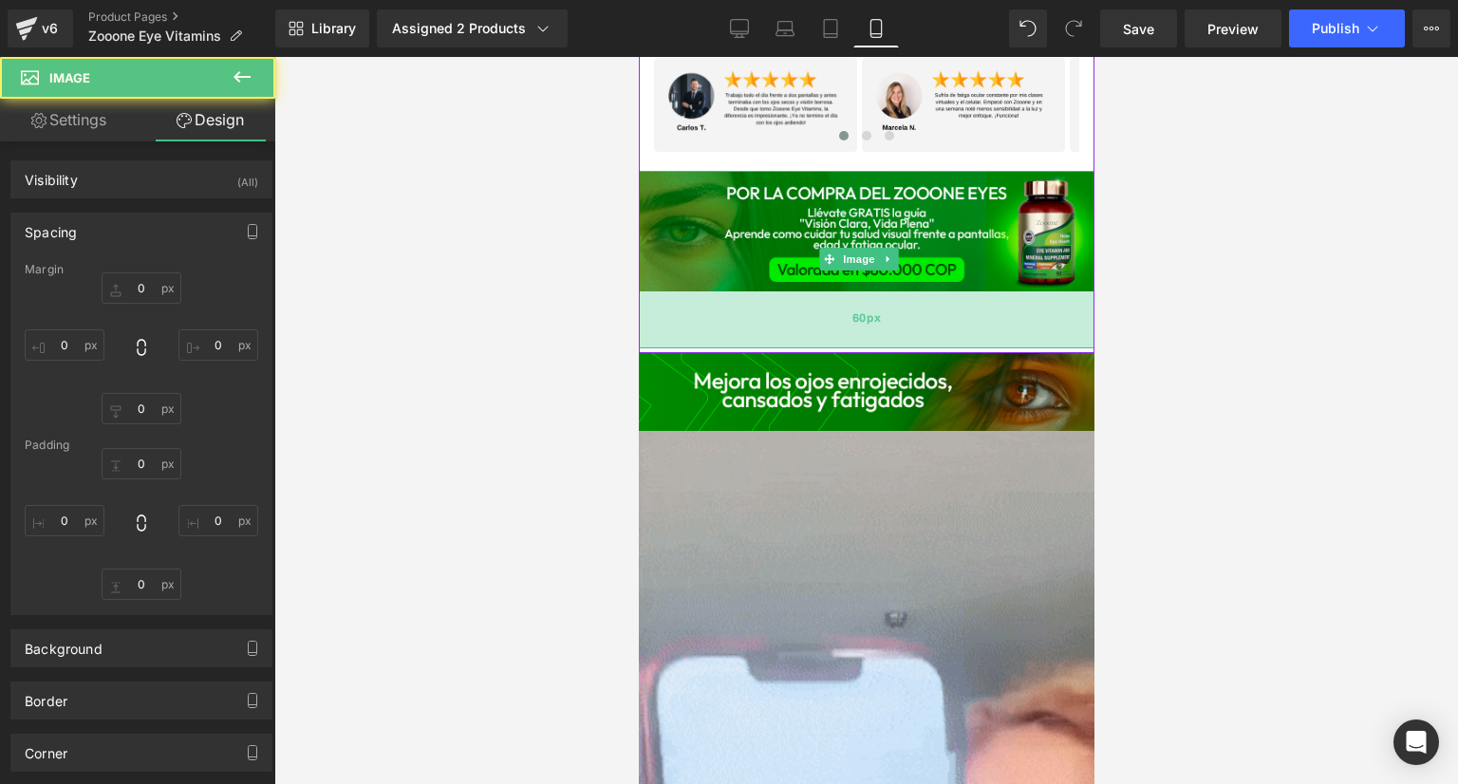
type input "0"
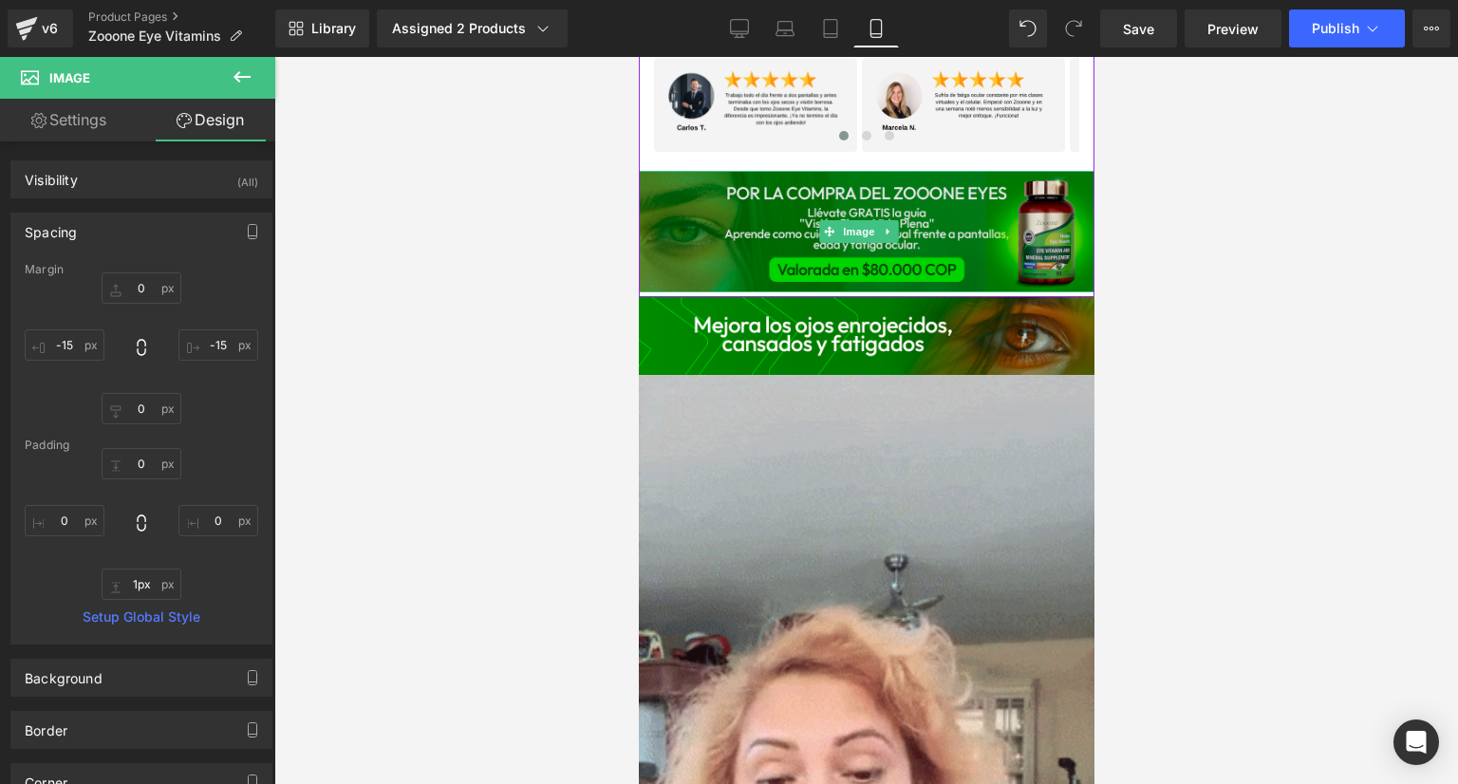
type input "0px"
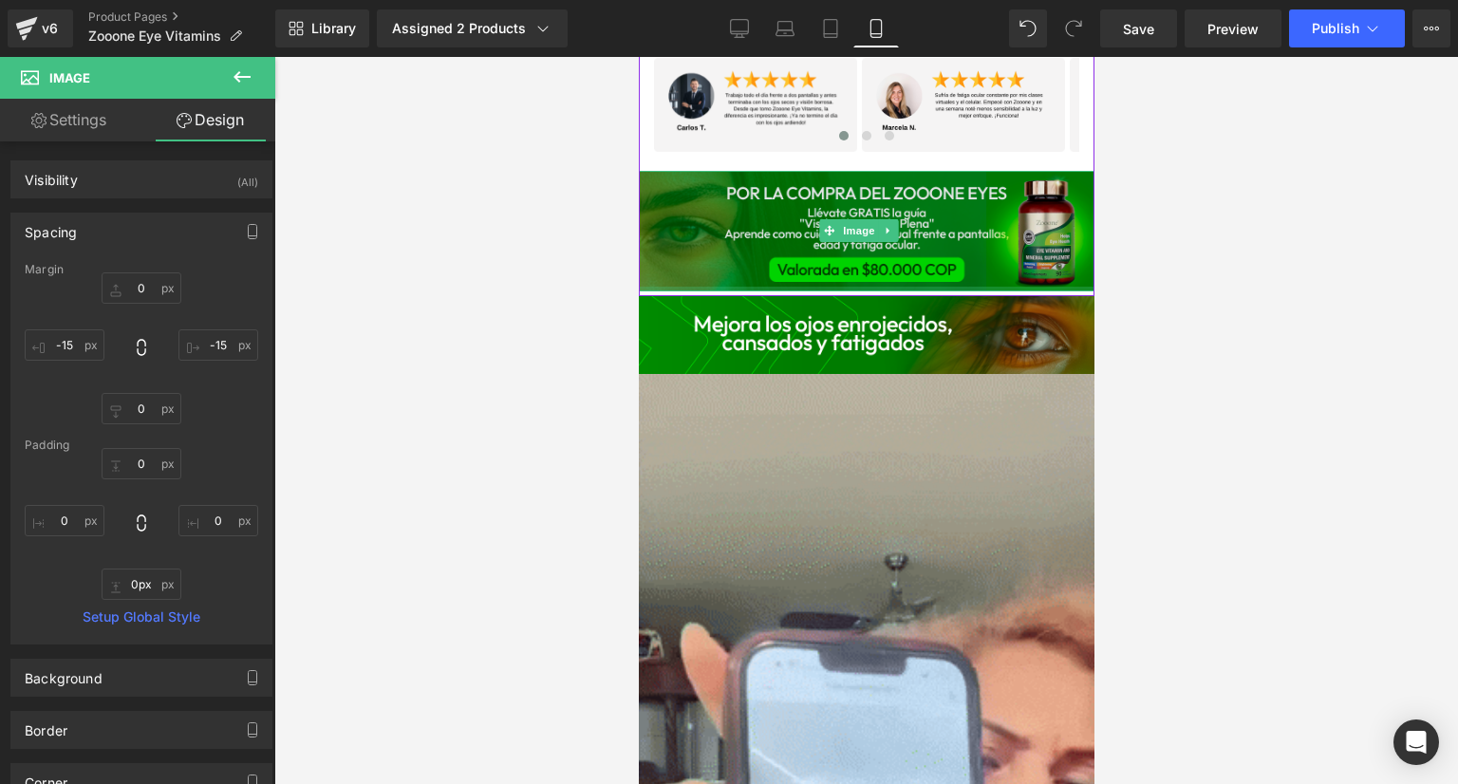
drag, startPoint x: 878, startPoint y: 311, endPoint x: 893, endPoint y: 239, distance: 73.7
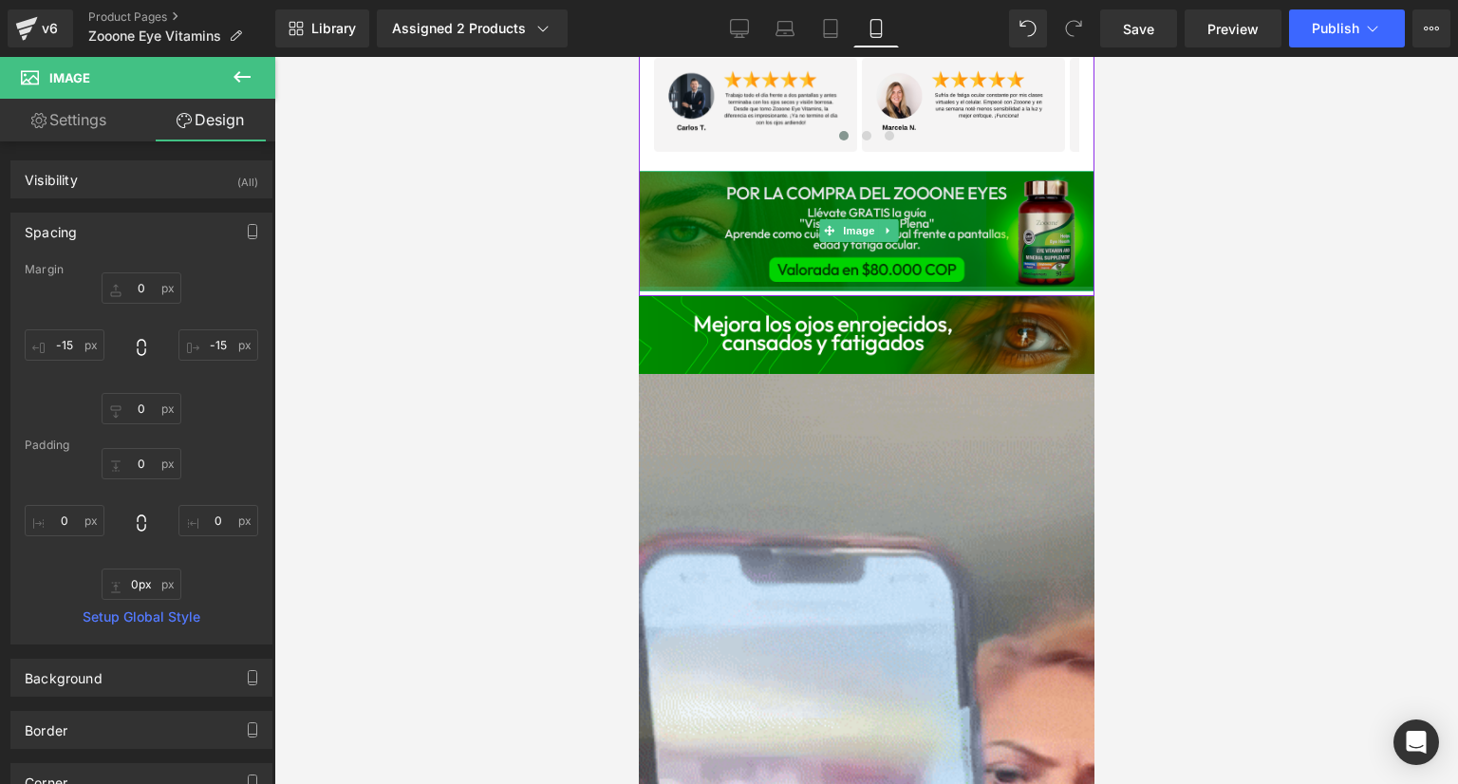
click at [893, 239] on div "Image" at bounding box center [865, 231] width 465 height 121
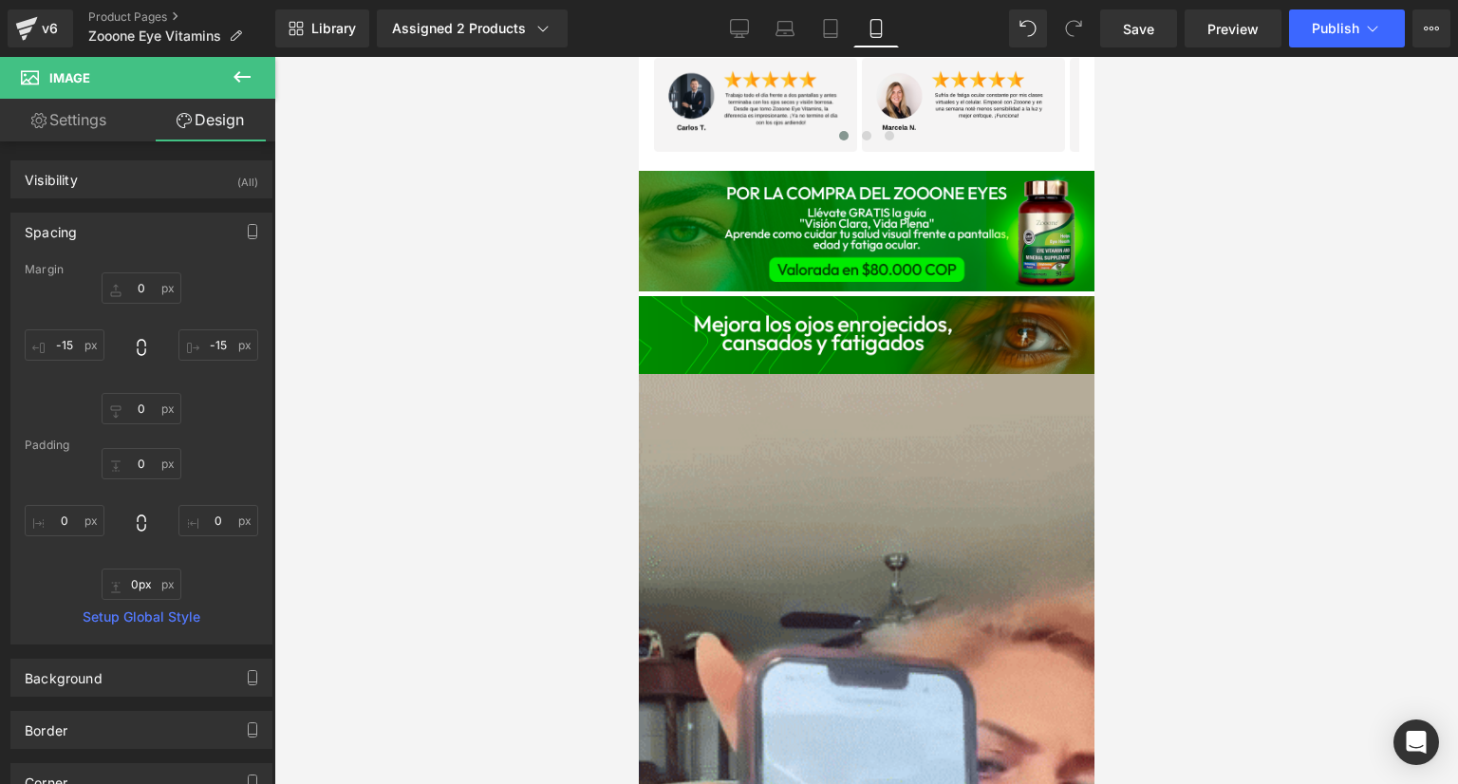
click at [611, 313] on div at bounding box center [866, 420] width 1184 height 727
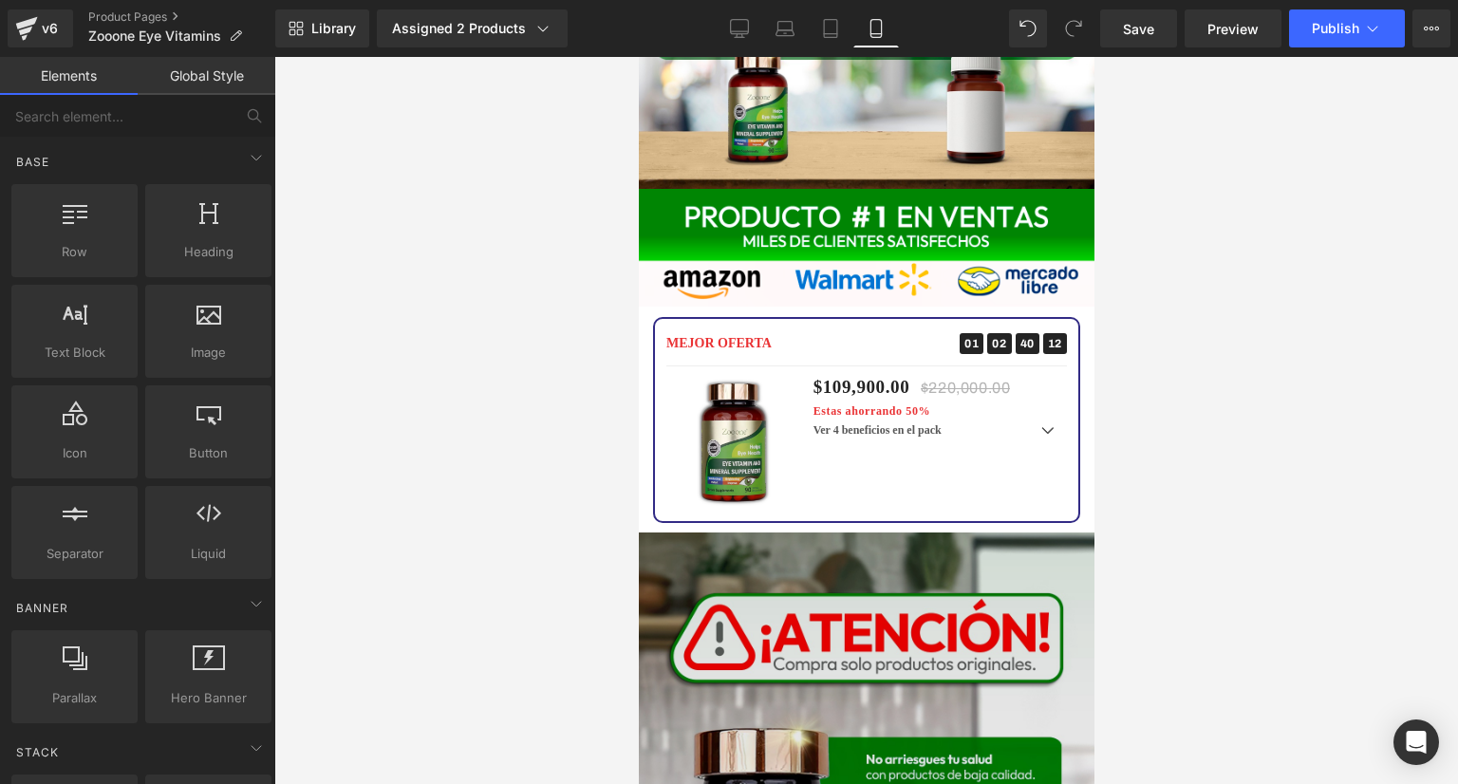
scroll to position [3446, 0]
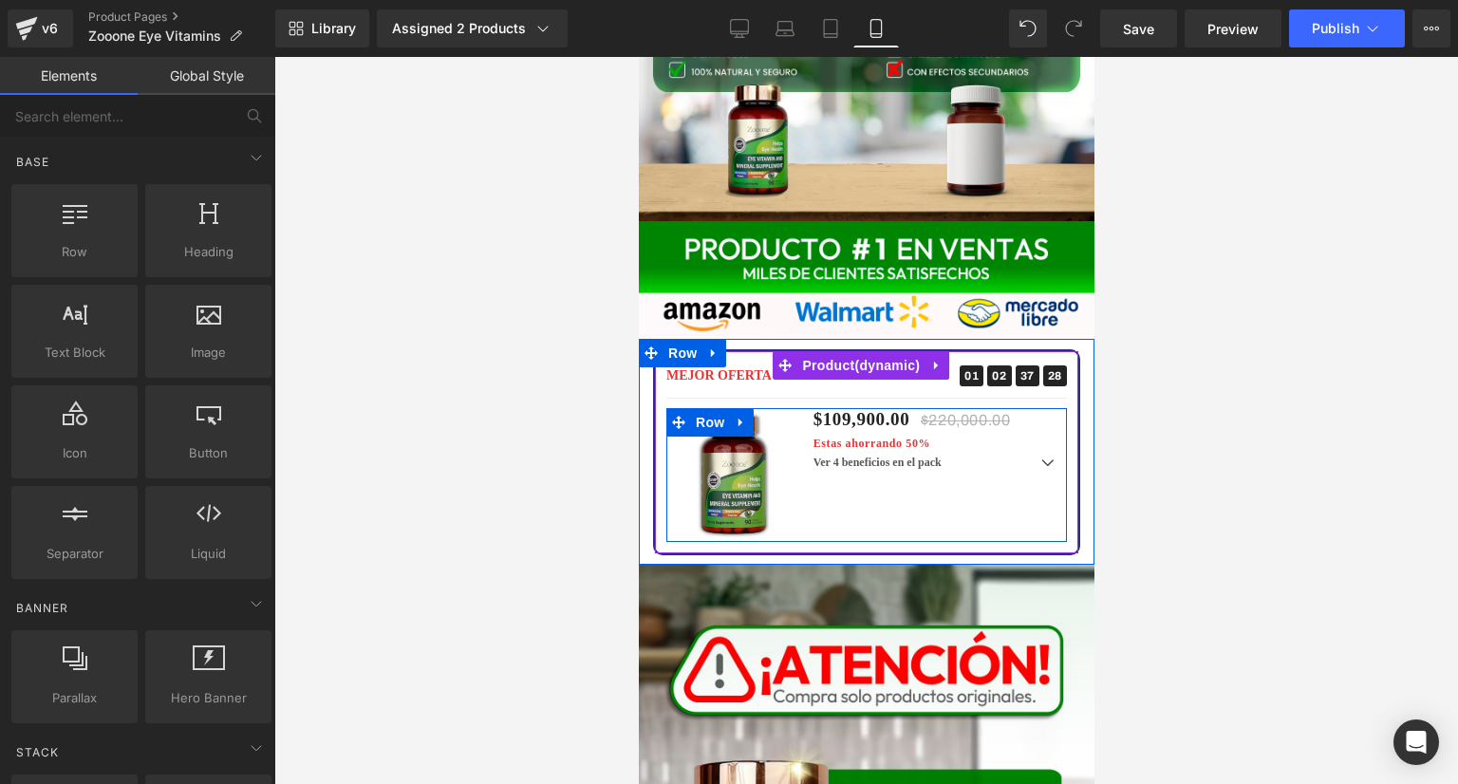
click at [948, 408] on div "Sale Off (P) Image $109,900.00 $220,000.00 Estas ahorrando 50% (P) Price Ver 4 …" at bounding box center [865, 475] width 401 height 134
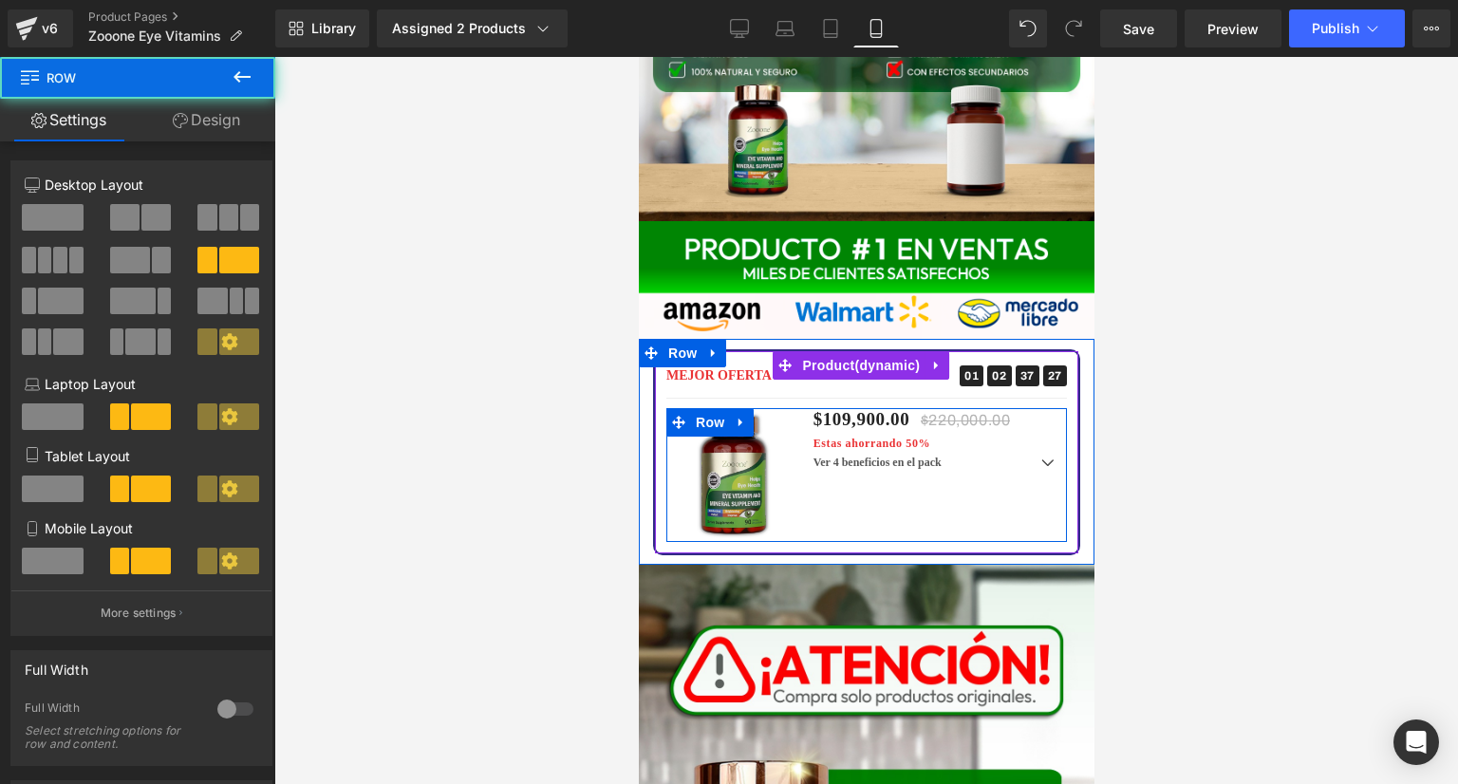
click at [929, 408] on div "Sale Off (P) Image $109,900.00 $220,000.00 Estas ahorrando 50% (P) Price Ver 4 …" at bounding box center [865, 475] width 401 height 134
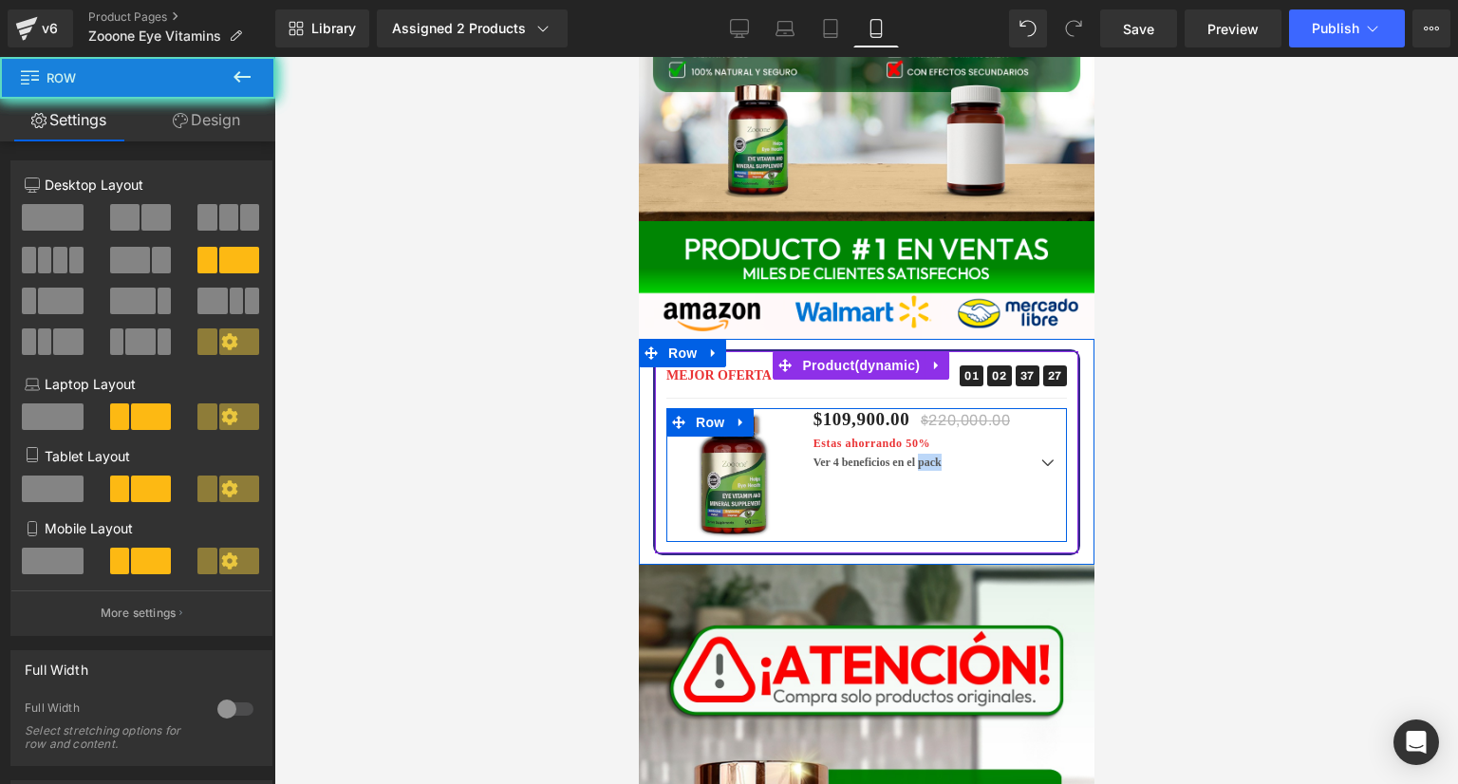
click at [929, 408] on div "Sale Off (P) Image $109,900.00 $220,000.00 Estas ahorrando 50% (P) Price Ver 4 …" at bounding box center [865, 475] width 401 height 134
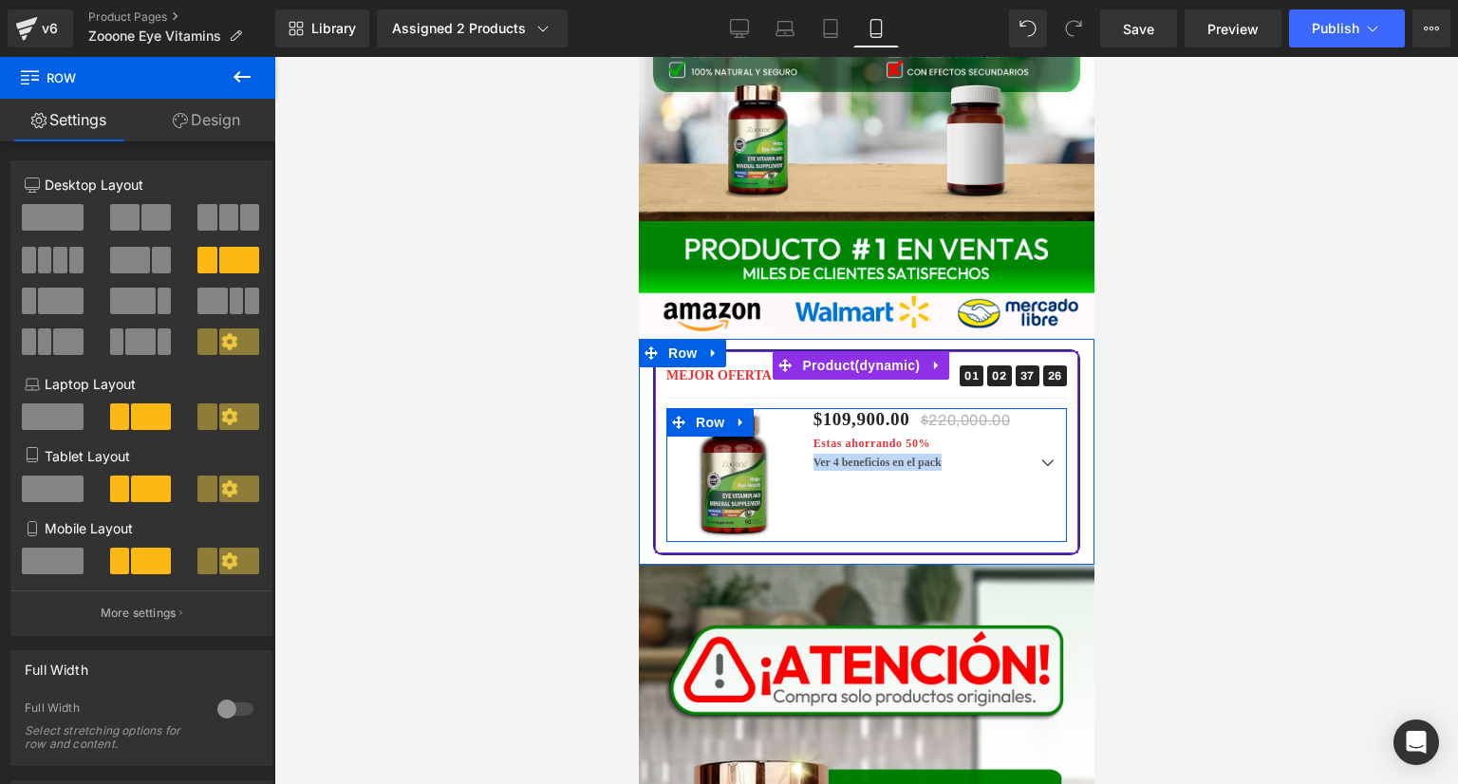
click at [929, 408] on div "Sale Off (P) Image $109,900.00 $220,000.00 Estas ahorrando 50% (P) Price Ver 4 …" at bounding box center [865, 475] width 401 height 134
click at [924, 408] on div "Sale Off (P) Image $109,900.00 $220,000.00 Estas ahorrando 50% (P) Price Ver 4 …" at bounding box center [865, 475] width 401 height 134
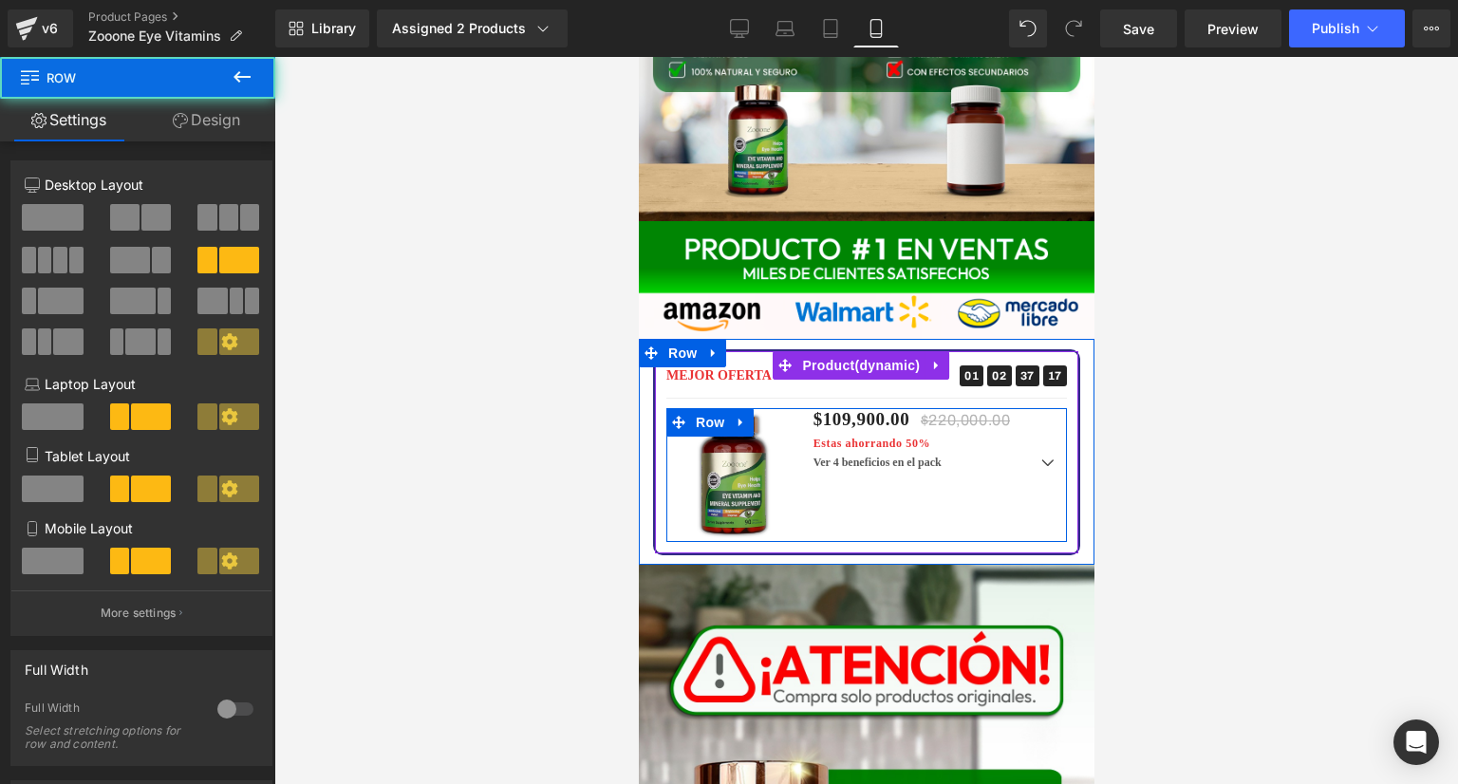
click at [894, 408] on div "Sale Off (P) Image $109,900.00 $220,000.00 Estas ahorrando 50% (P) Price Ver 4 …" at bounding box center [865, 475] width 401 height 134
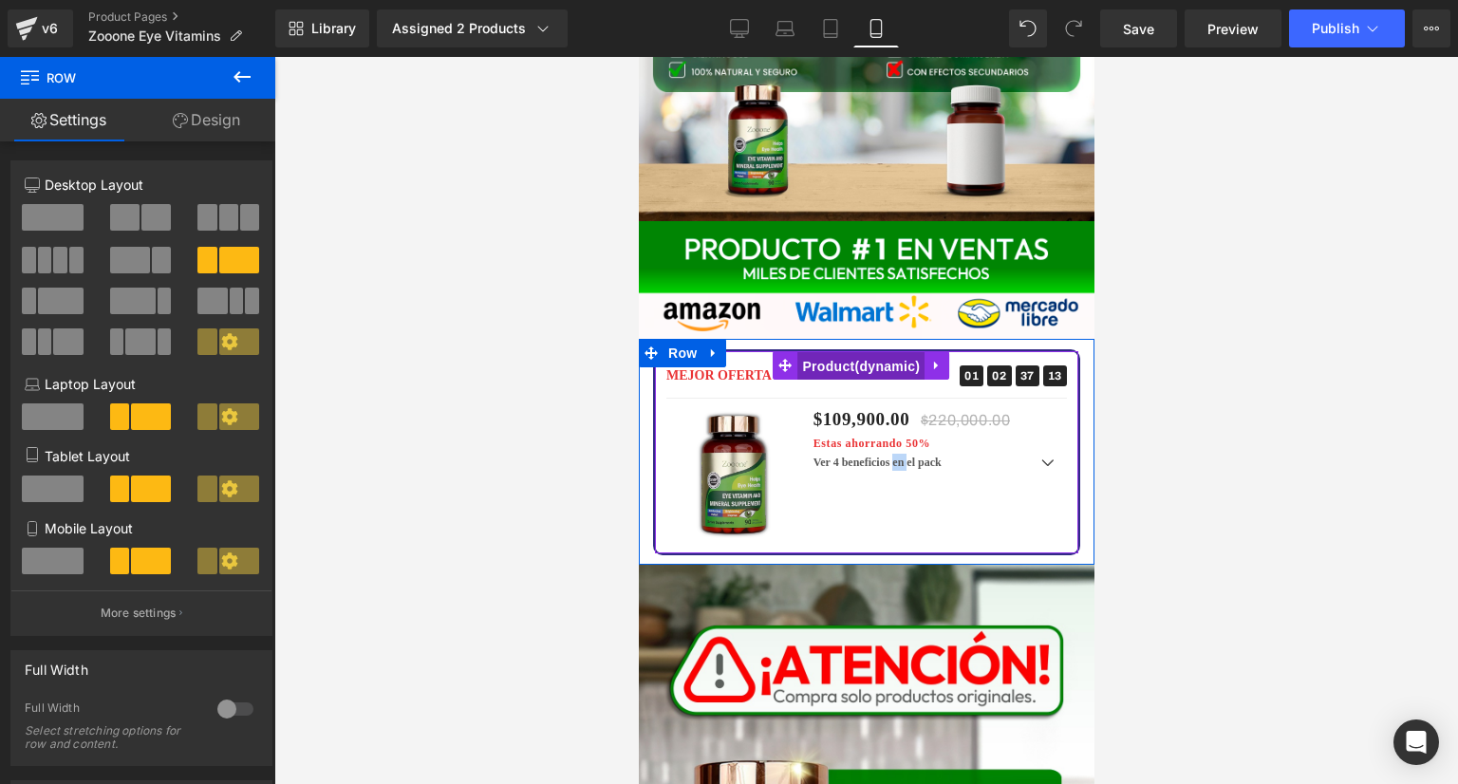
click at [830, 352] on span "Product" at bounding box center [859, 366] width 127 height 28
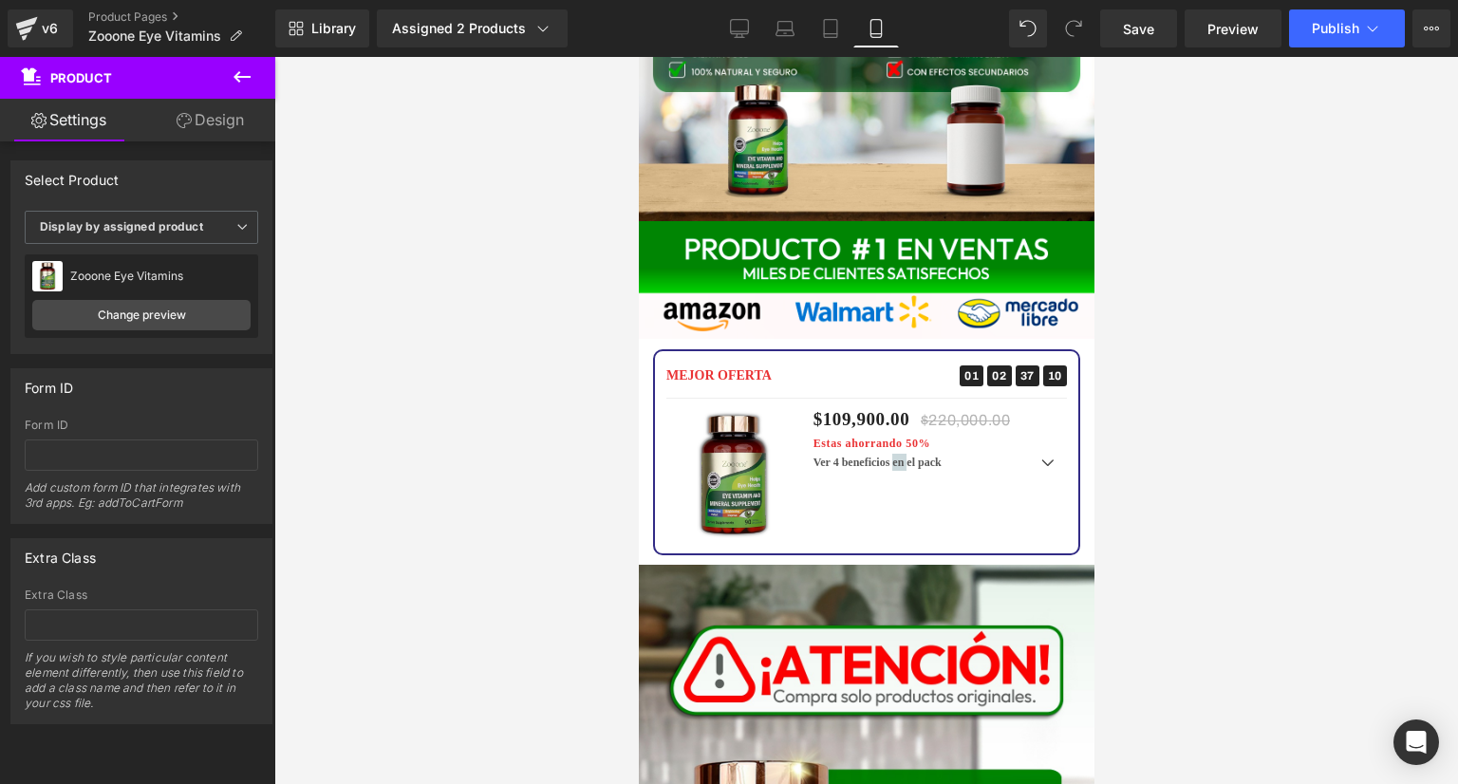
click at [239, 88] on button at bounding box center [242, 78] width 66 height 42
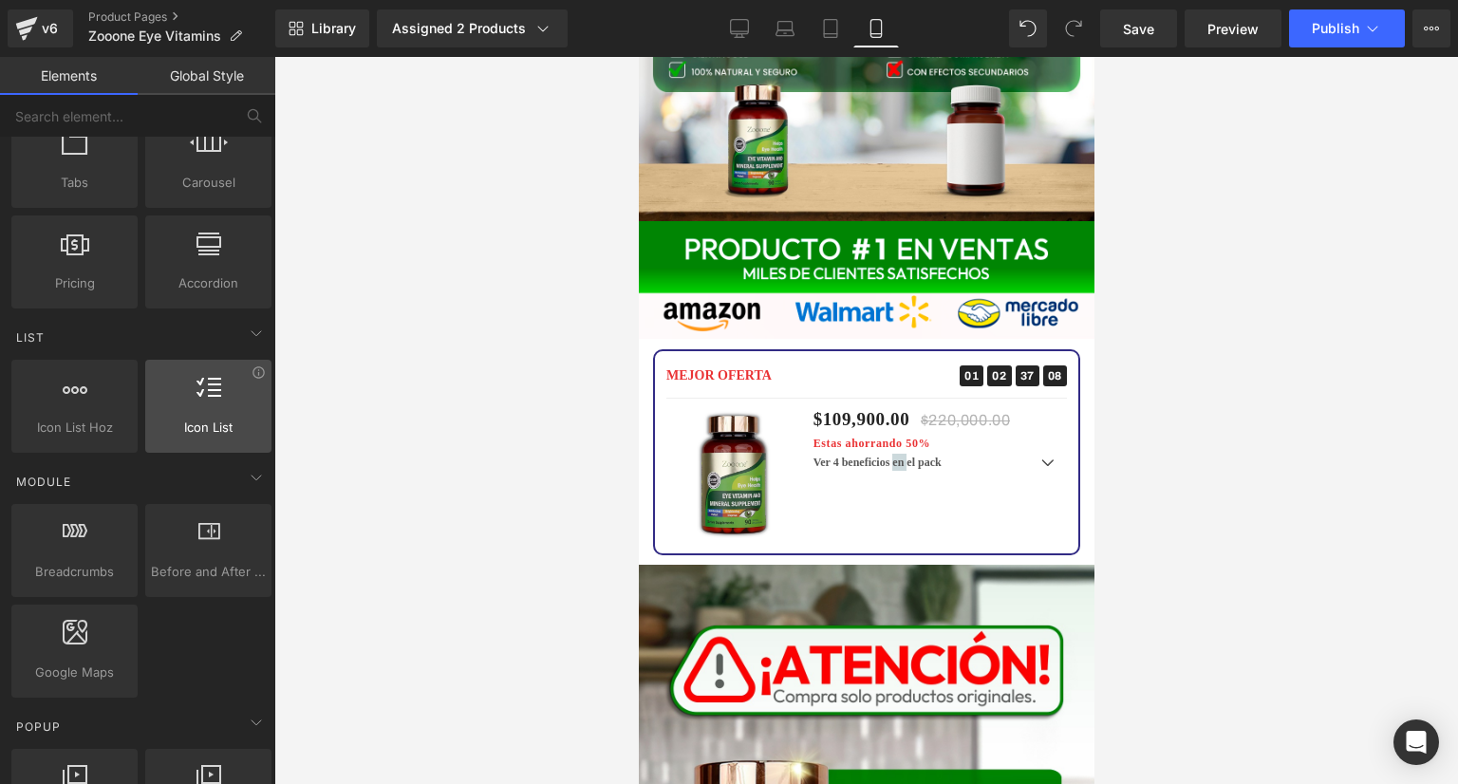
scroll to position [665, 0]
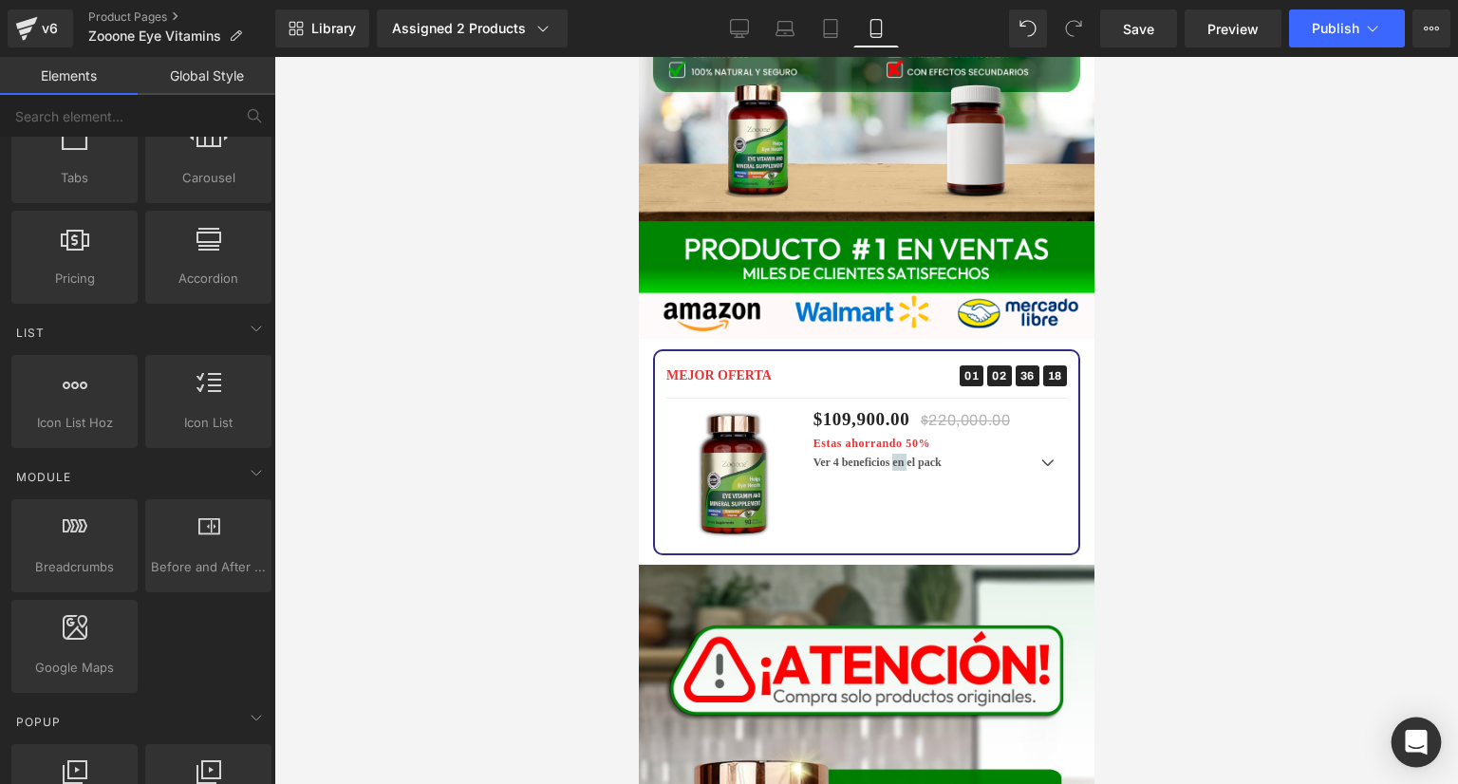
click at [1417, 732] on icon "Open Intercom Messenger" at bounding box center [1416, 742] width 22 height 25
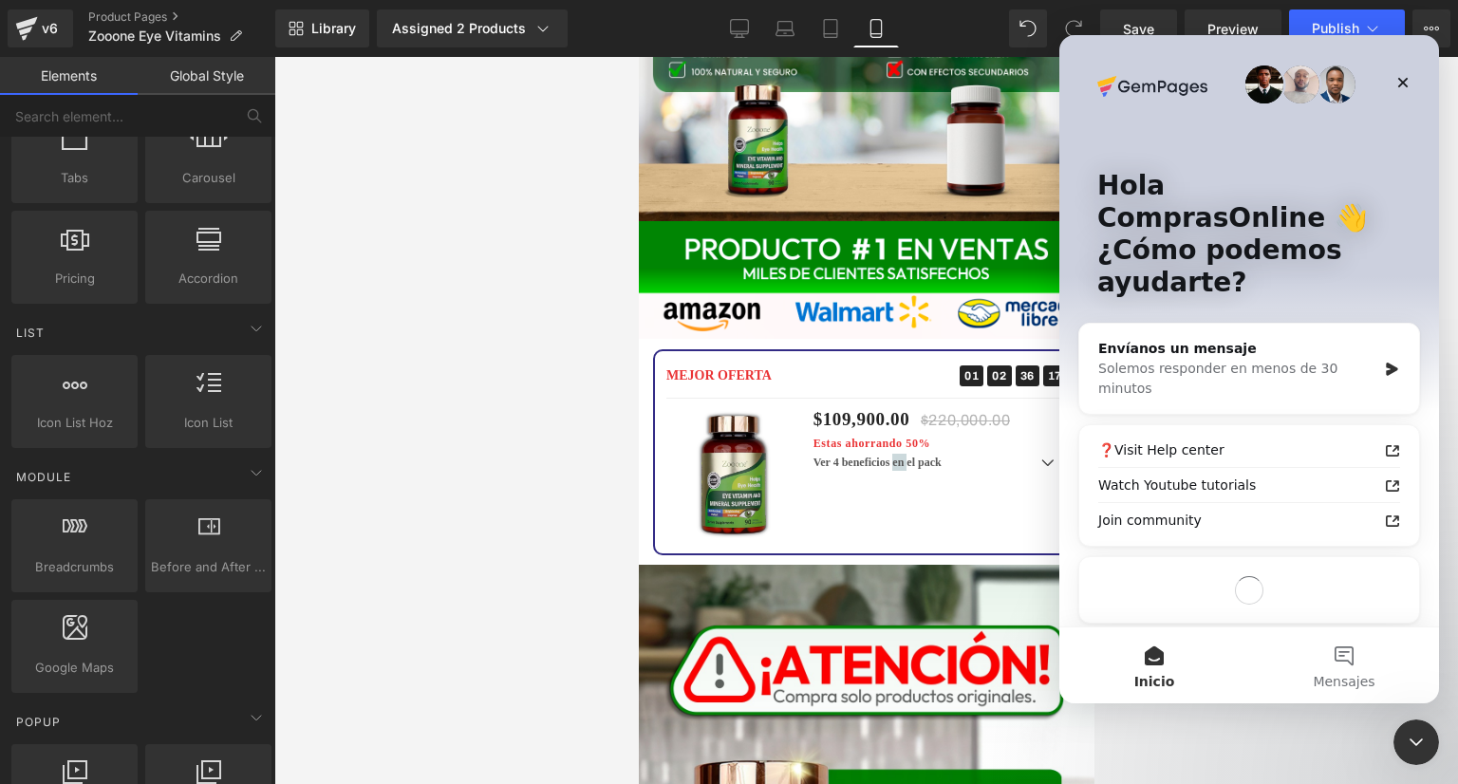
scroll to position [0, 0]
click at [1143, 359] on div "Solemos responder en menos de 30 minutos" at bounding box center [1237, 379] width 278 height 40
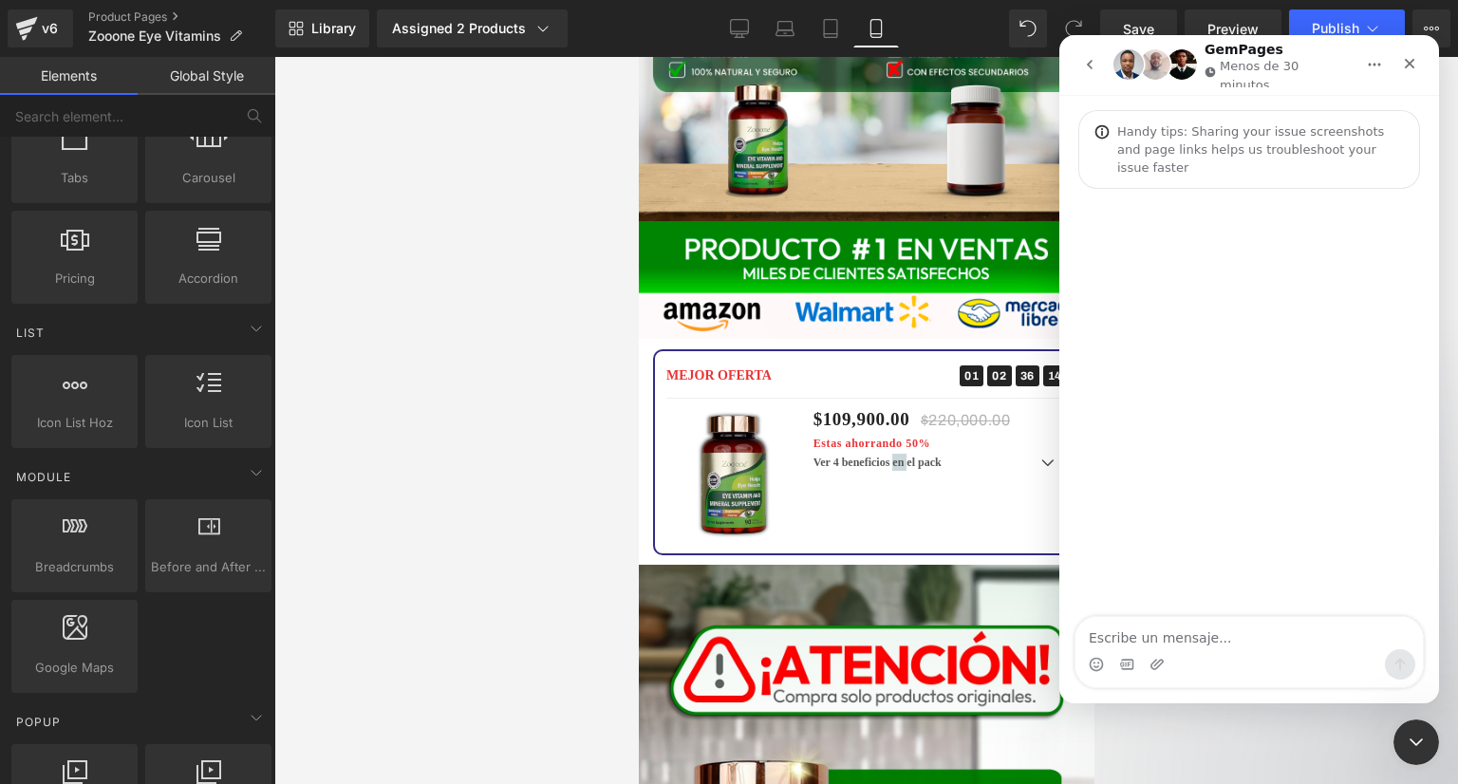
click at [1166, 628] on textarea "Escribe un mensaje..." at bounding box center [1249, 633] width 347 height 32
type textarea "buen dia"
click at [421, 342] on div at bounding box center [729, 363] width 1458 height 727
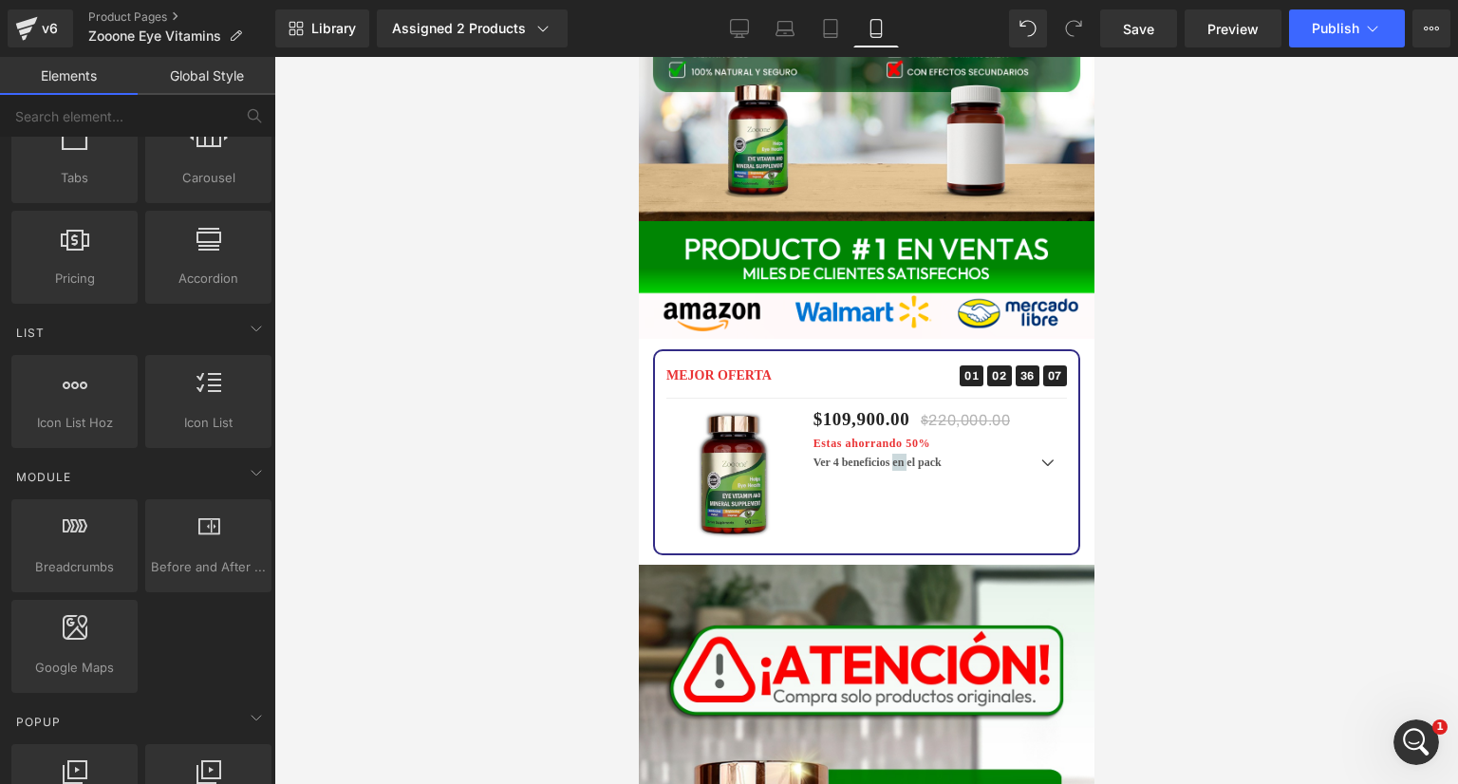
click at [395, 381] on div at bounding box center [866, 420] width 1184 height 727
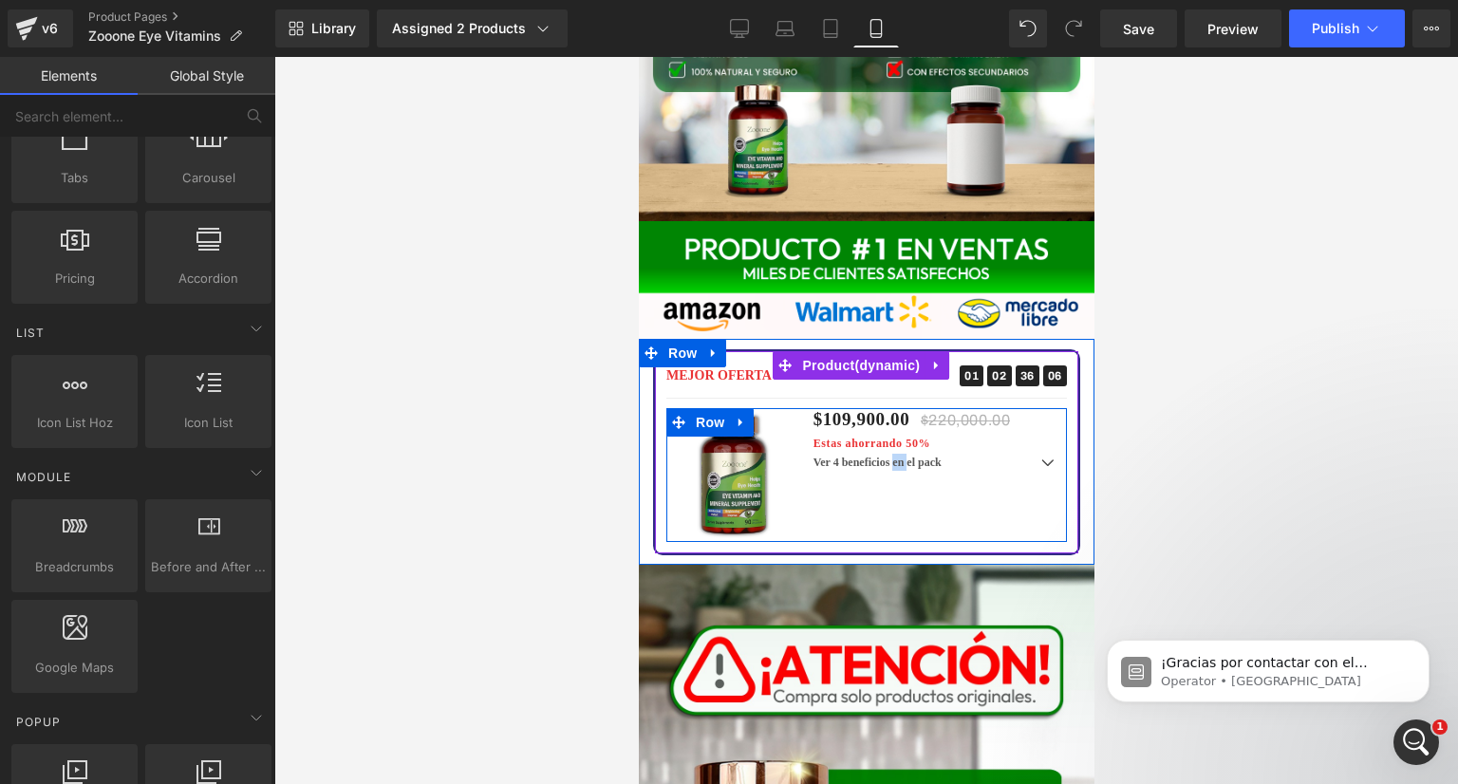
click at [911, 428] on div "Sale Off (P) Image $109,900.00 $220,000.00 Estas ahorrando 50% (P) Price Ver 4 …" at bounding box center [865, 475] width 401 height 134
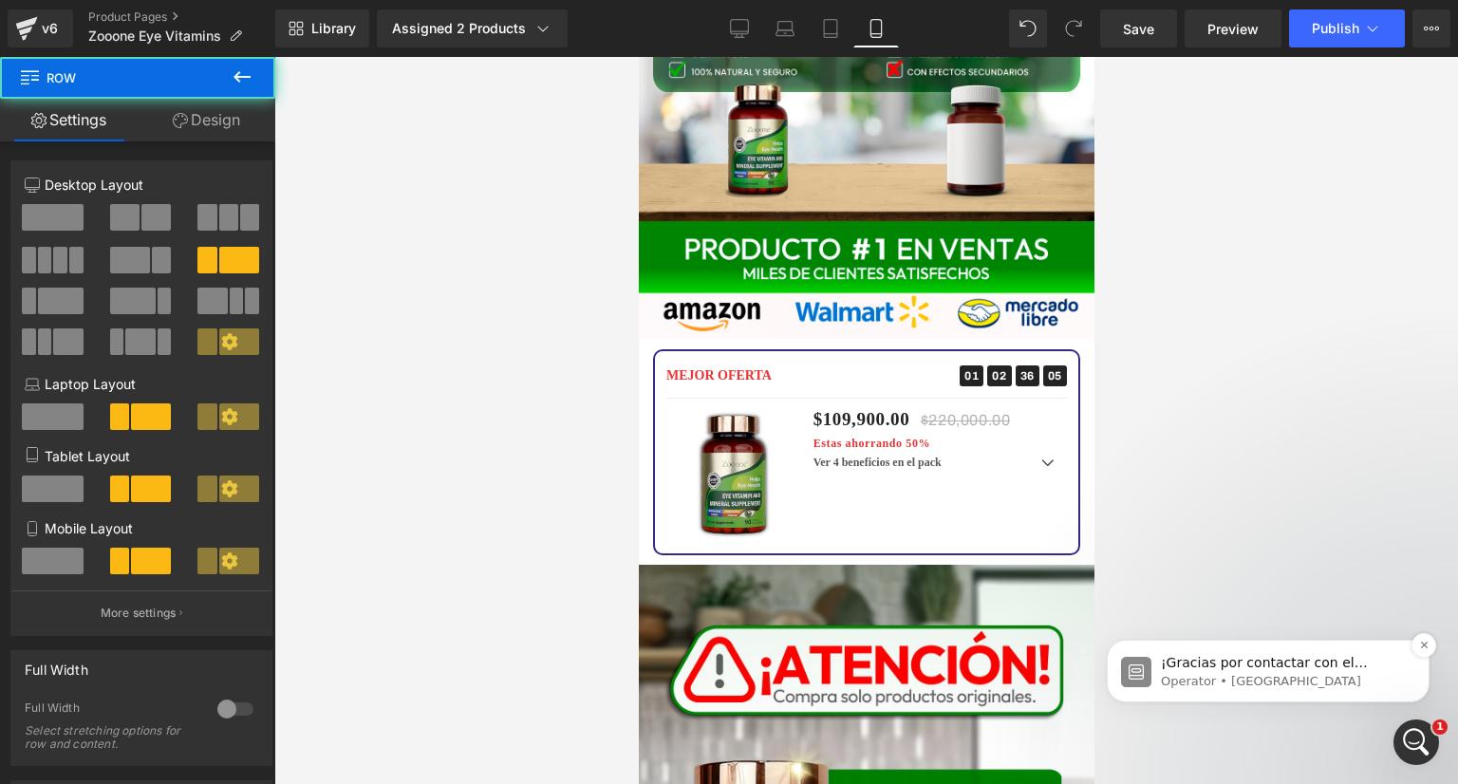
click at [1313, 671] on p "¡Gracias por contactar con el soporte de GemPages! 👋 ​ Nuestro equipo de soport…" at bounding box center [1283, 663] width 245 height 19
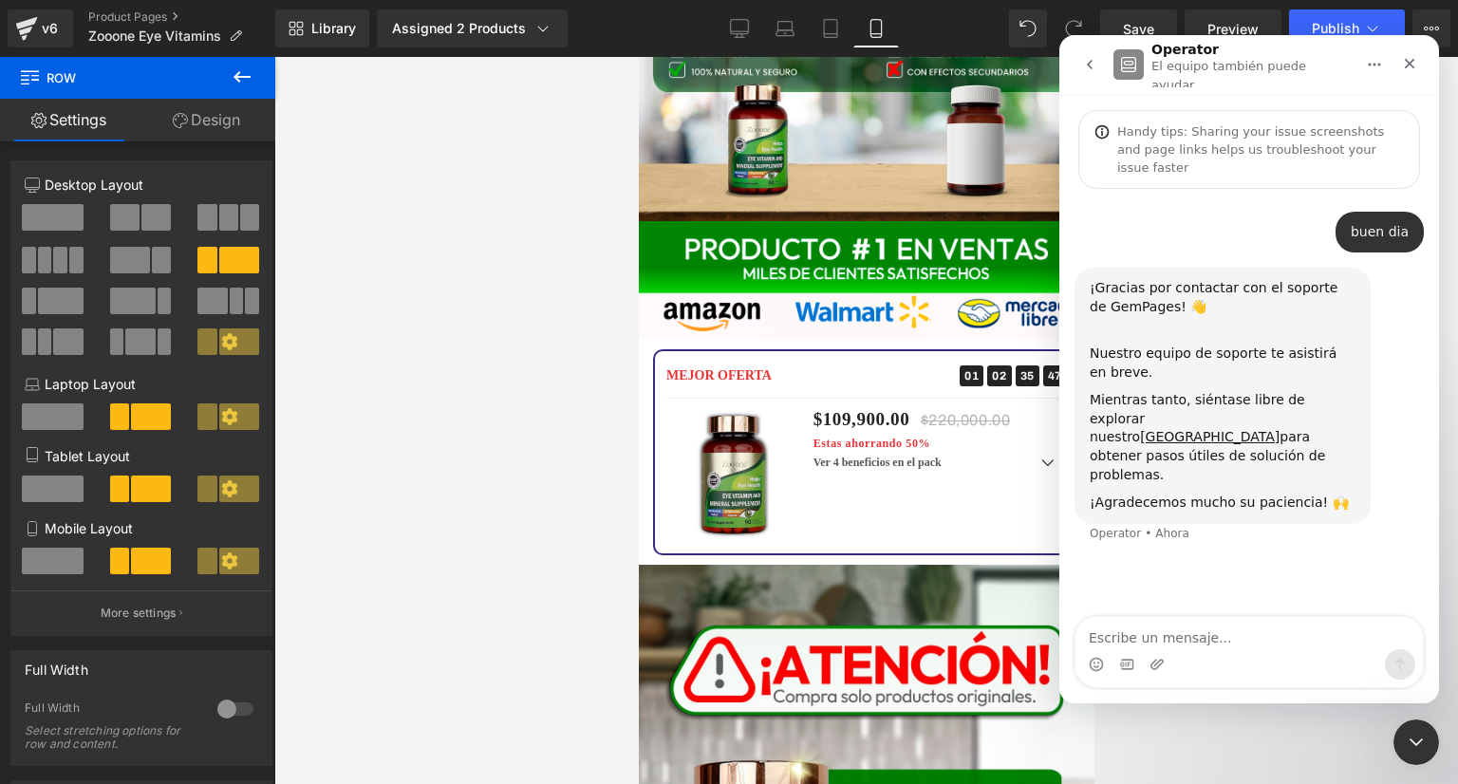
click at [1247, 489] on div "¡Gracias por contactar con el soporte de GemPages! 👋 ​ Nuestro equipo de soport…" at bounding box center [1249, 417] width 349 height 298
click at [1164, 641] on textarea "Escribe un mensaje..." at bounding box center [1249, 633] width 347 height 32
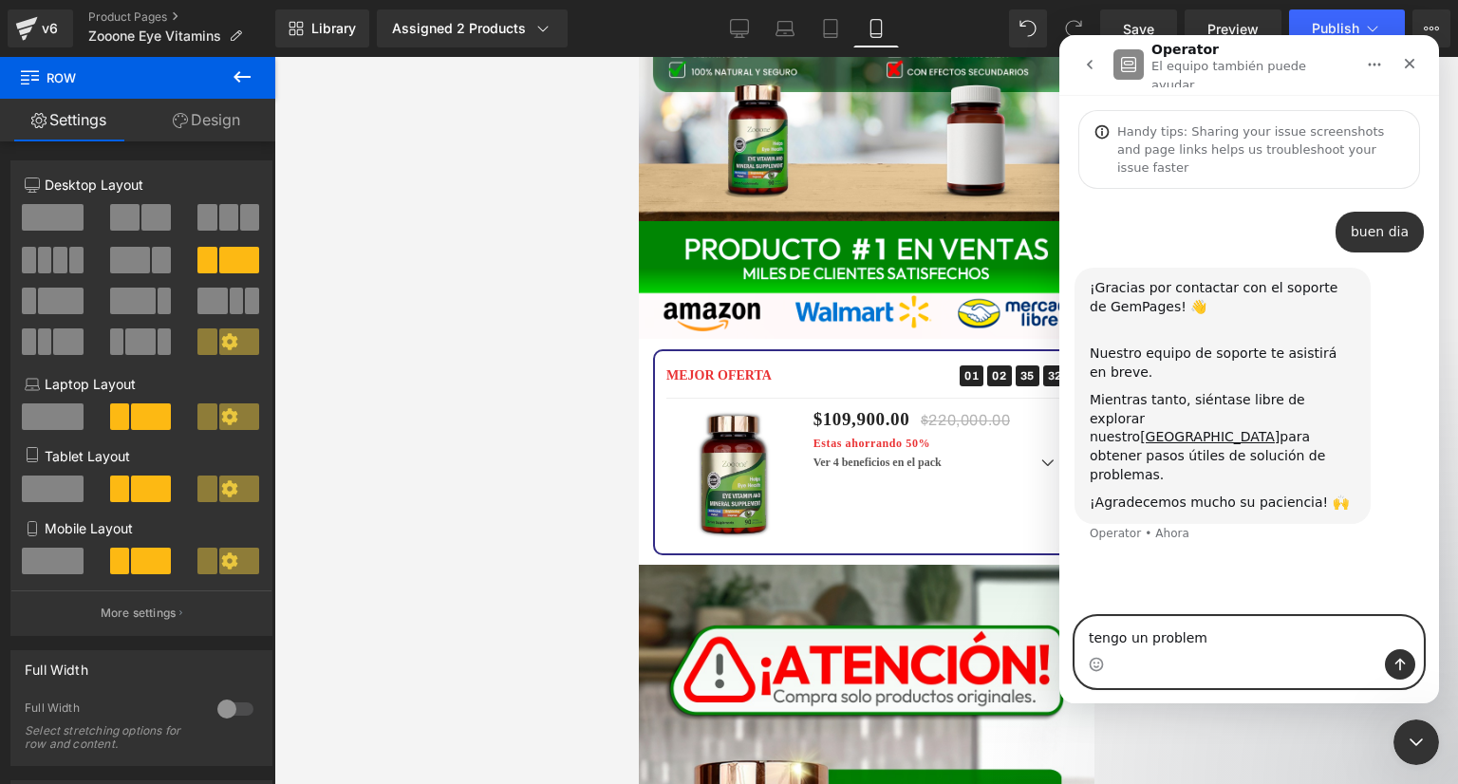
type textarea "tengo un problema"
type textarea "n"
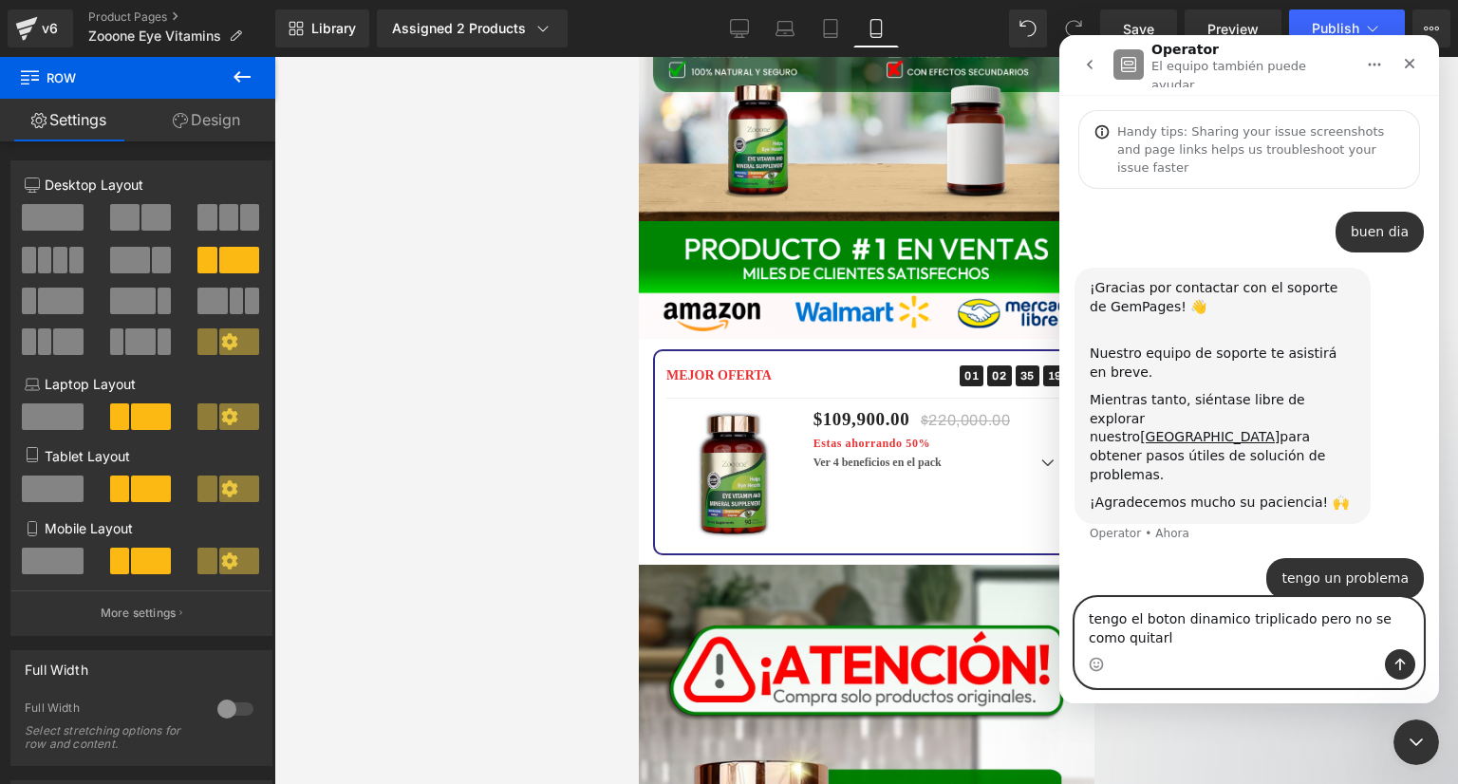
type textarea "tengo el boton dinamico triplicado pero no se como quitarlo"
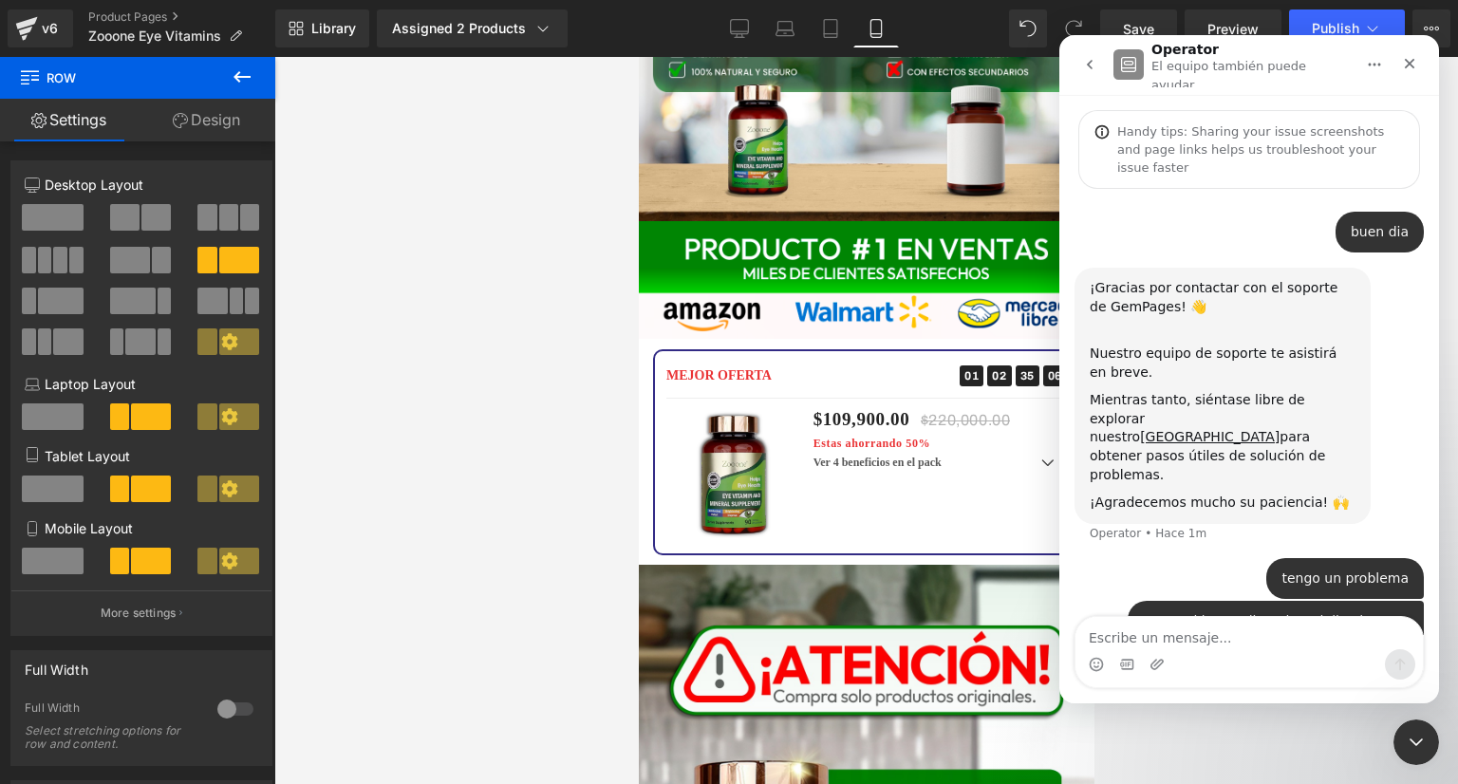
click at [587, 383] on div at bounding box center [729, 363] width 1458 height 727
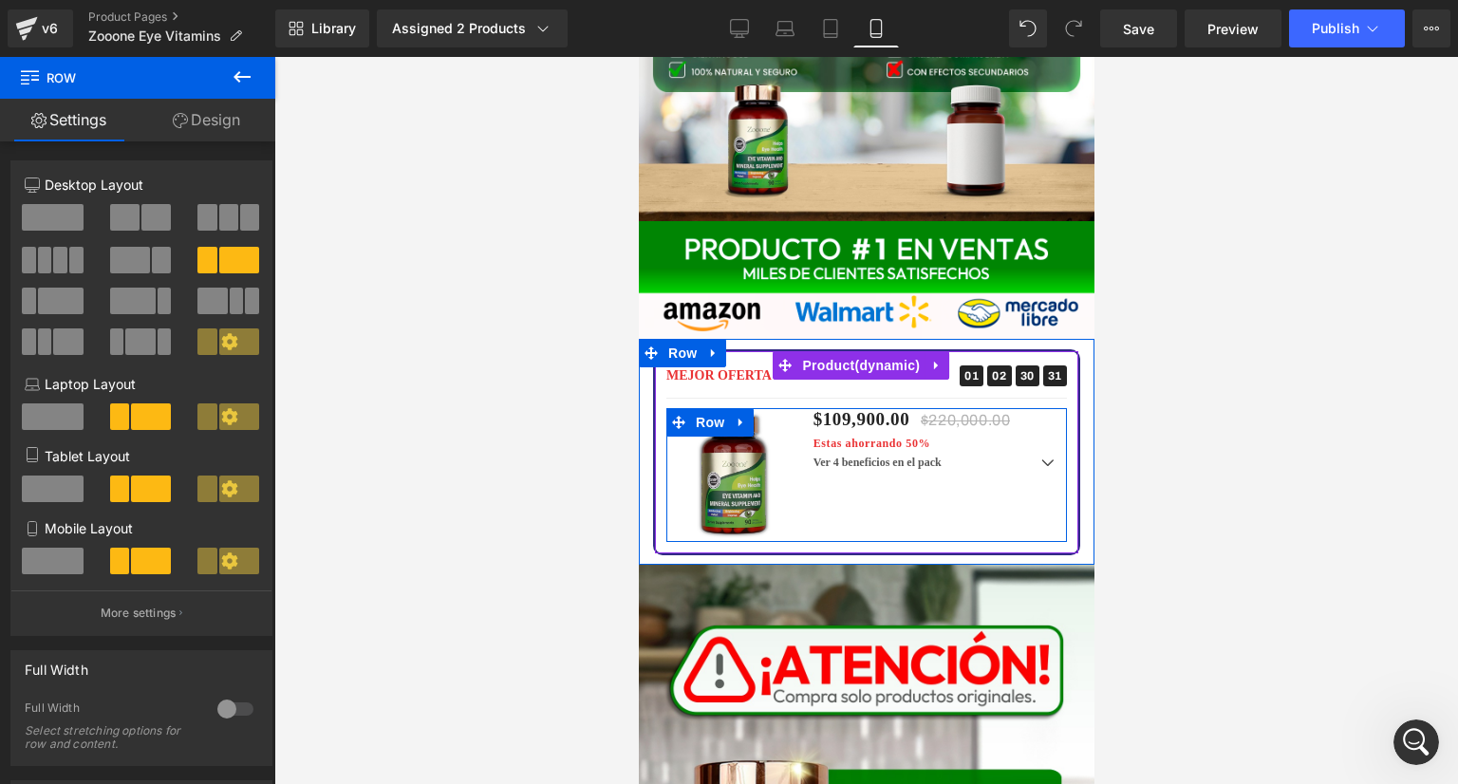
click at [935, 408] on div "Sale Off (P) Image $109,900.00 $220,000.00 Estas ahorrando 50% (P) Price Ver 4 …" at bounding box center [865, 475] width 401 height 134
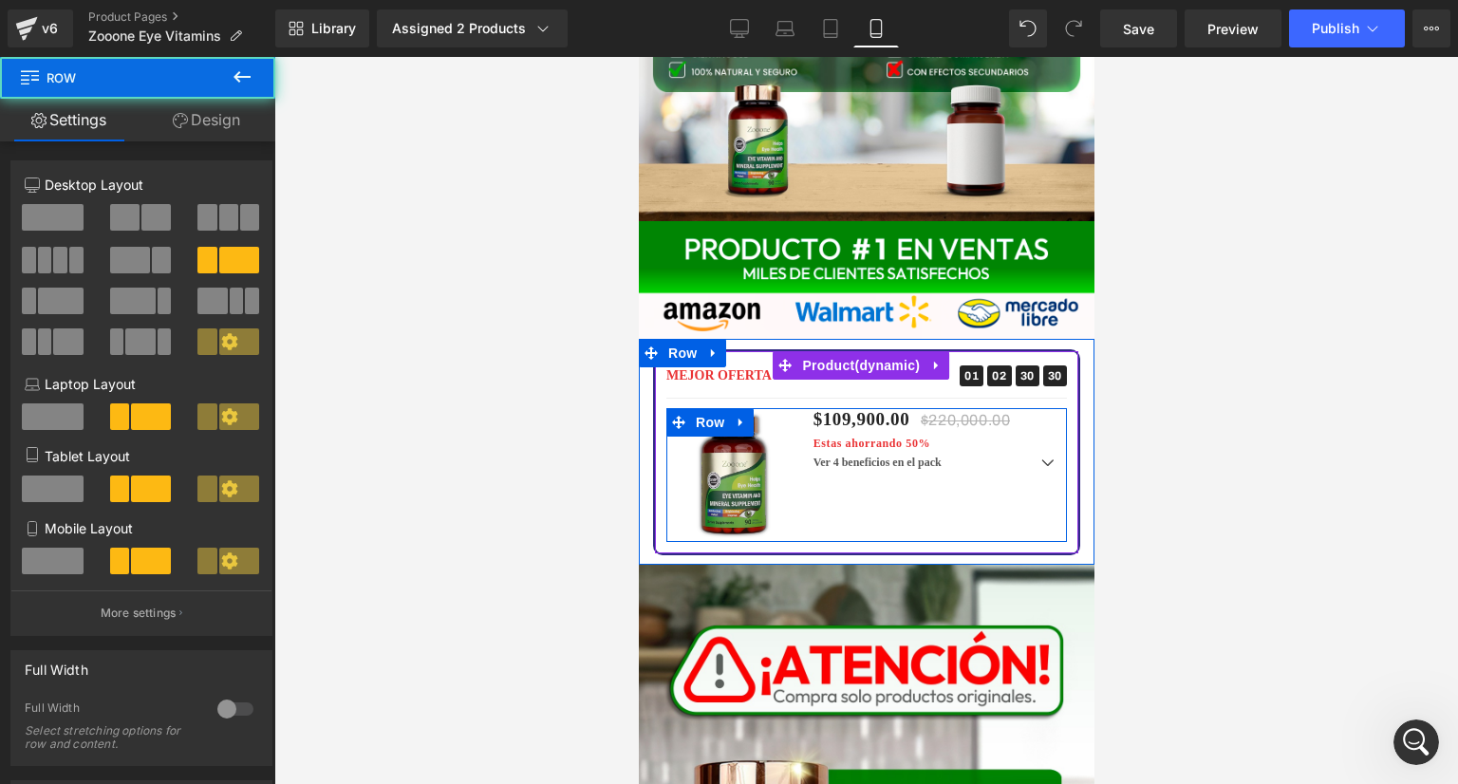
click at [935, 408] on div "Sale Off (P) Image $109,900.00 $220,000.00 Estas ahorrando 50% (P) Price Ver 4 …" at bounding box center [865, 475] width 401 height 134
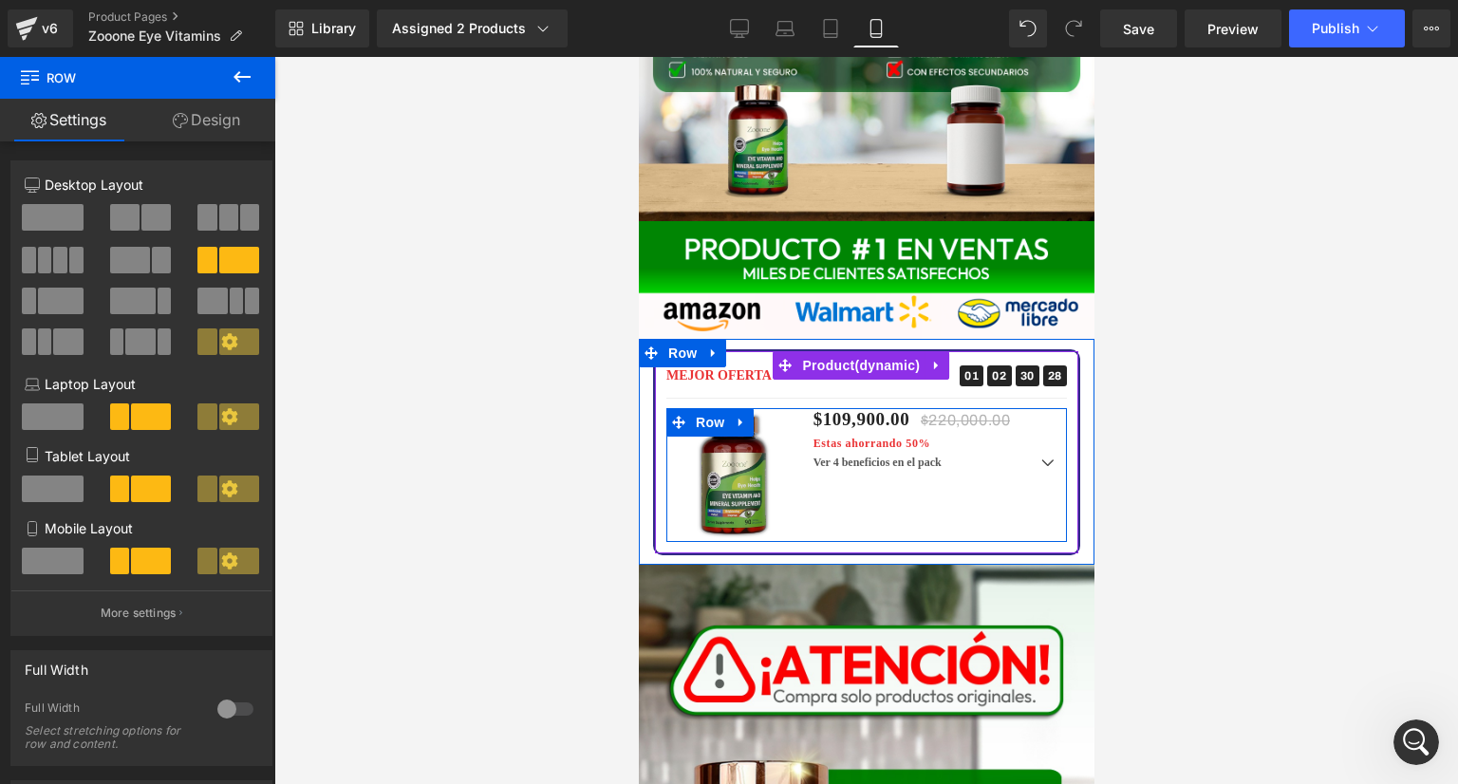
click at [915, 408] on div "$109,900.00 $220,000.00 Estas ahorrando 50% (P) Price Ver 4 beneficios en el pa…" at bounding box center [932, 443] width 267 height 70
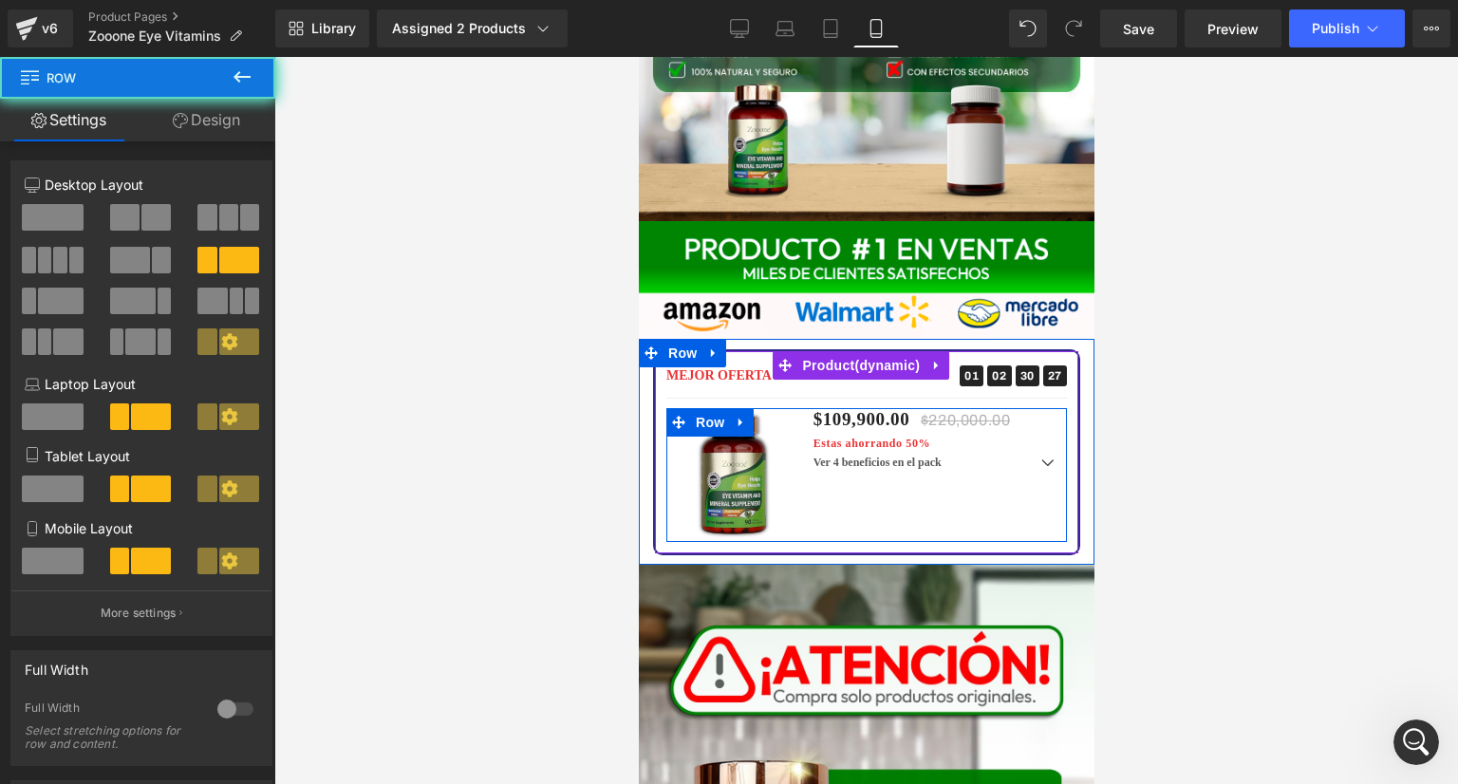
click at [914, 408] on div "$109,900.00 $220,000.00 Estas ahorrando 50% (P) Price Ver 4 beneficios en el pa…" at bounding box center [932, 443] width 267 height 70
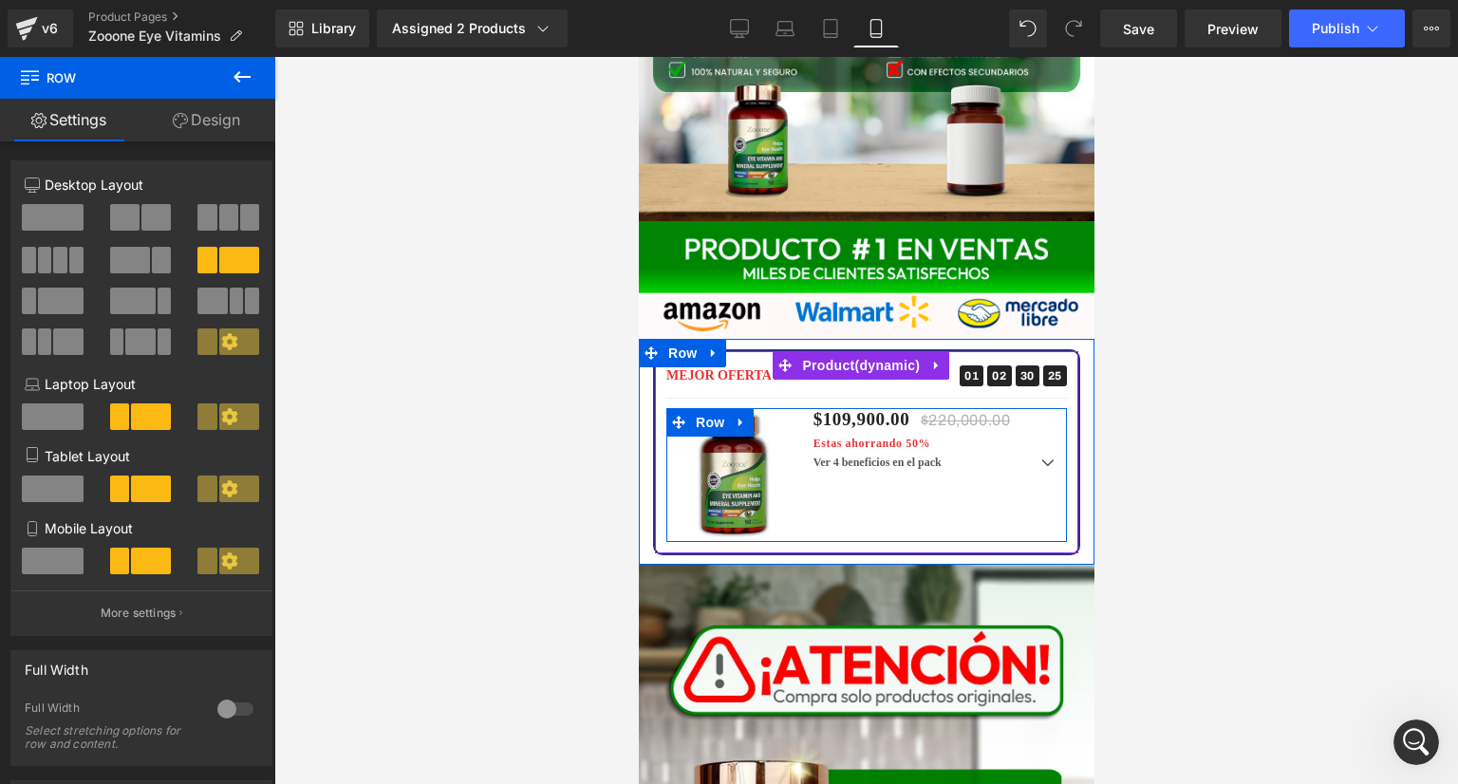
click at [997, 408] on div "Sale Off (P) Image $109,900.00 $220,000.00 Estas ahorrando 50% (P) Price Ver 4 …" at bounding box center [865, 475] width 401 height 134
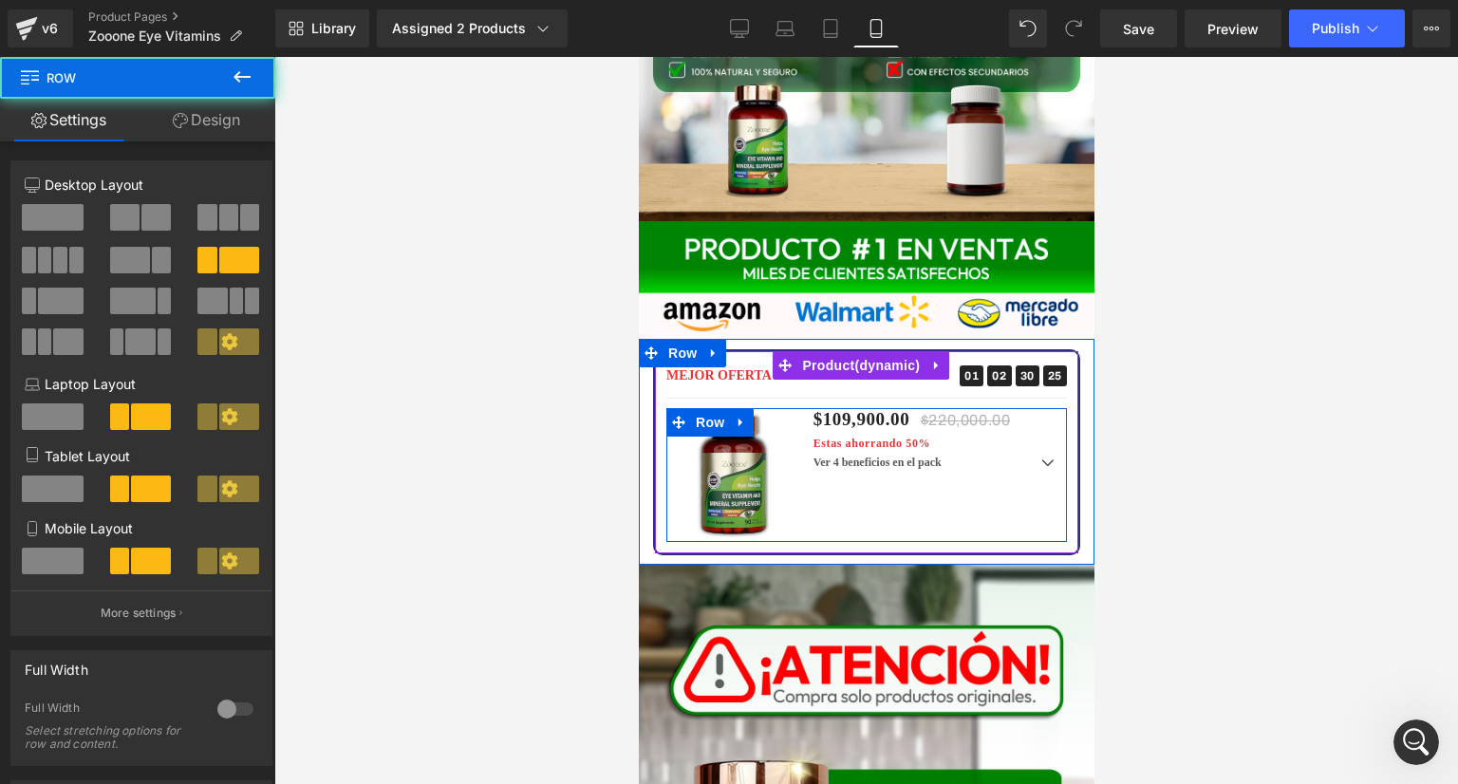
click at [965, 425] on div "Sale Off (P) Image $109,900.00 $220,000.00 Estas ahorrando 50% (P) Price Ver 4 …" at bounding box center [865, 475] width 401 height 134
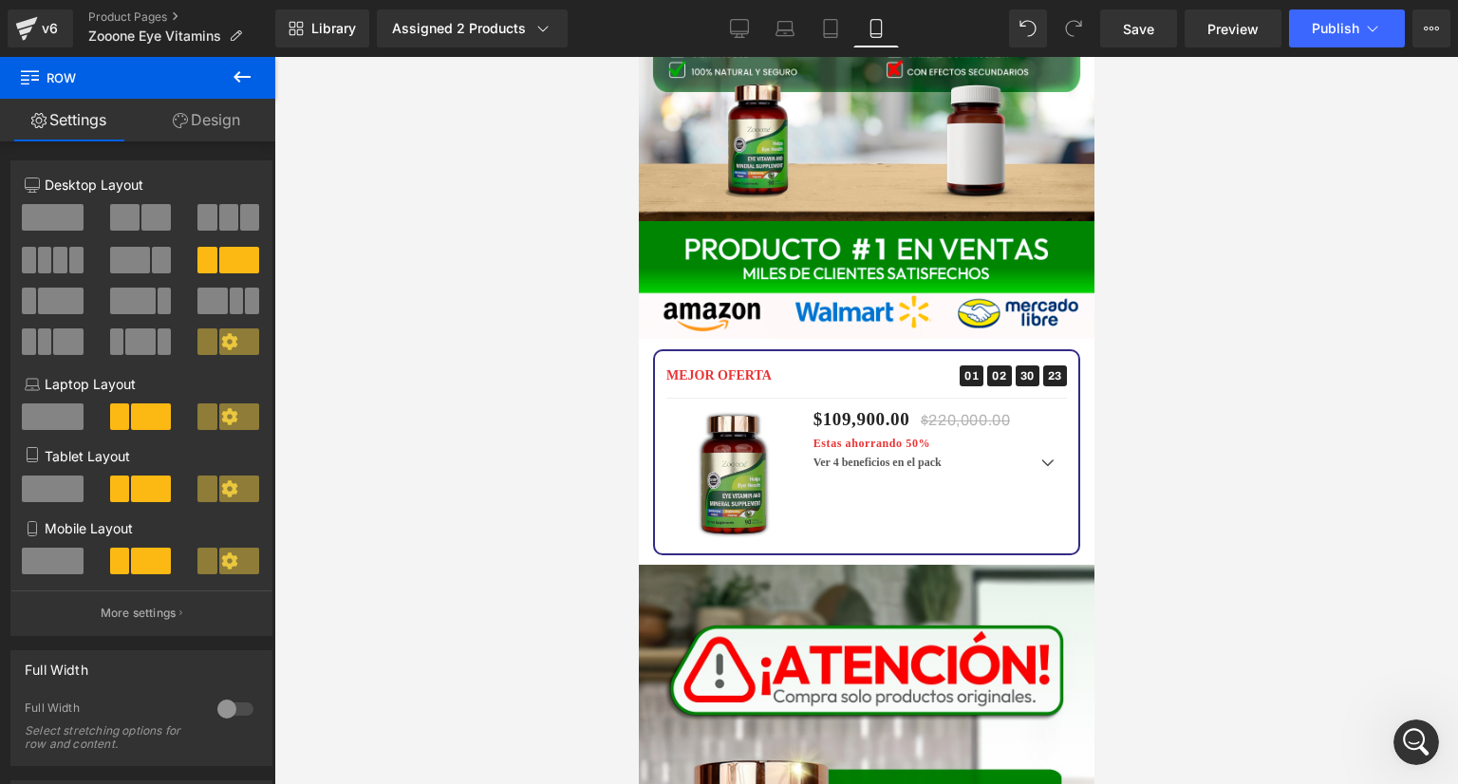
click at [251, 77] on icon at bounding box center [242, 77] width 23 height 23
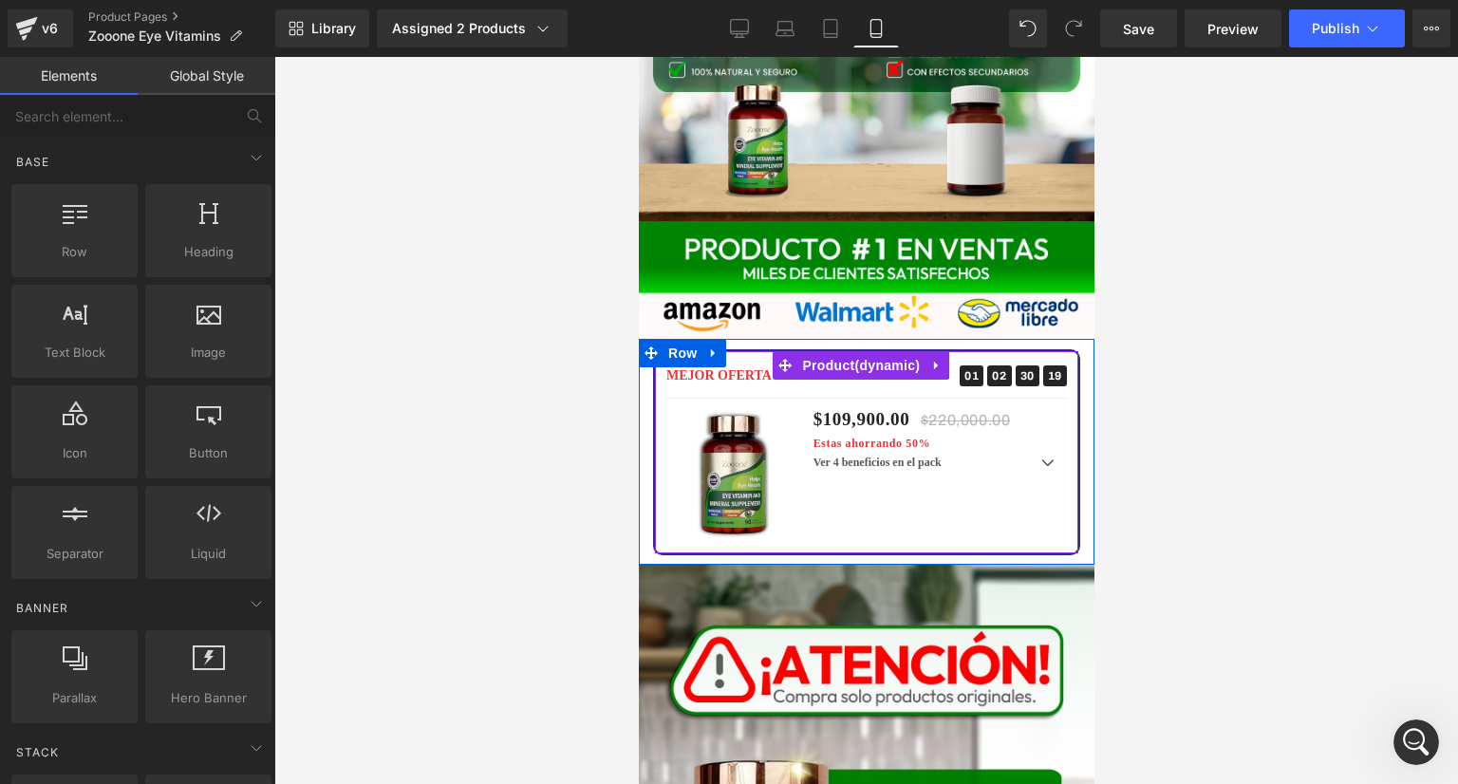
click at [638, 57] on div at bounding box center [638, 57] width 0 height 0
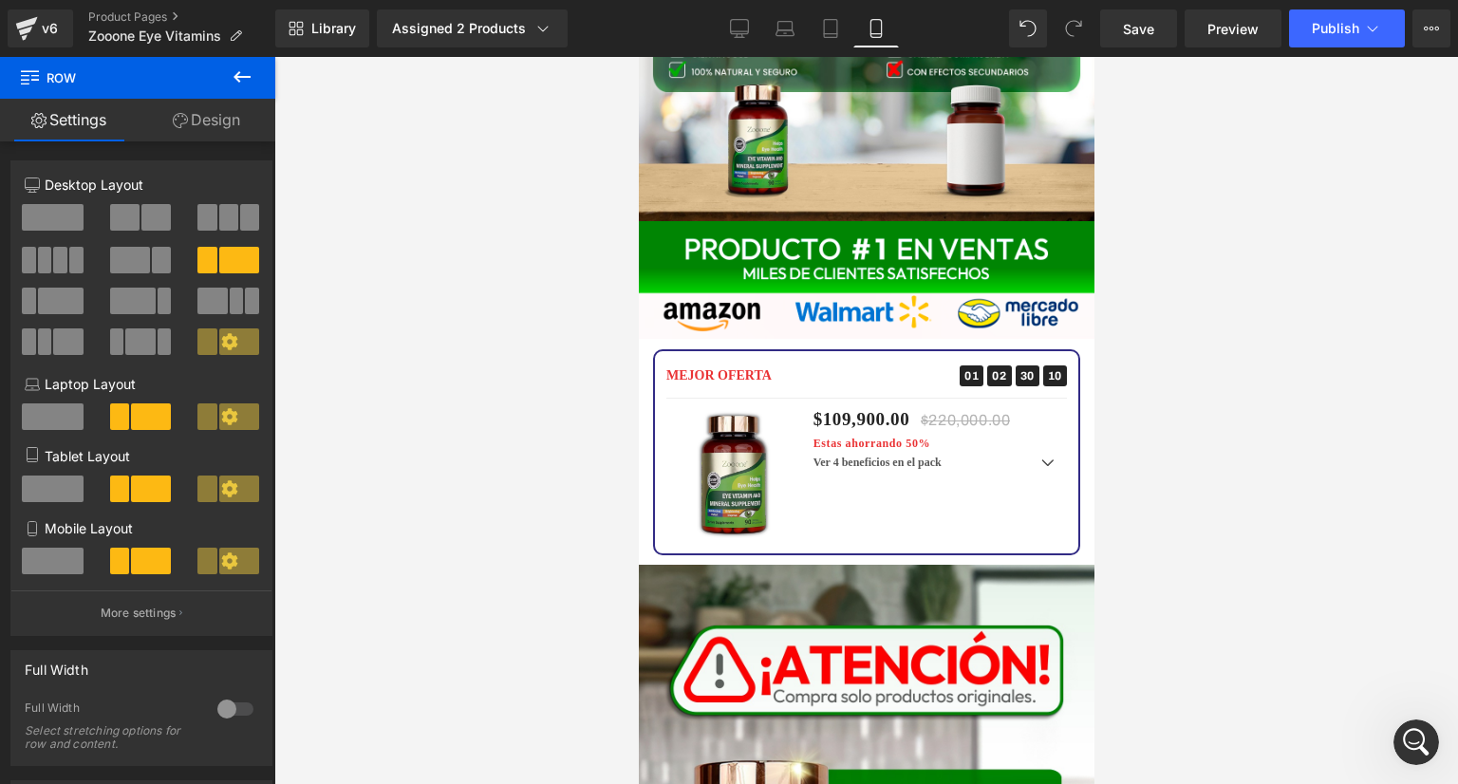
click at [521, 366] on div at bounding box center [866, 420] width 1184 height 727
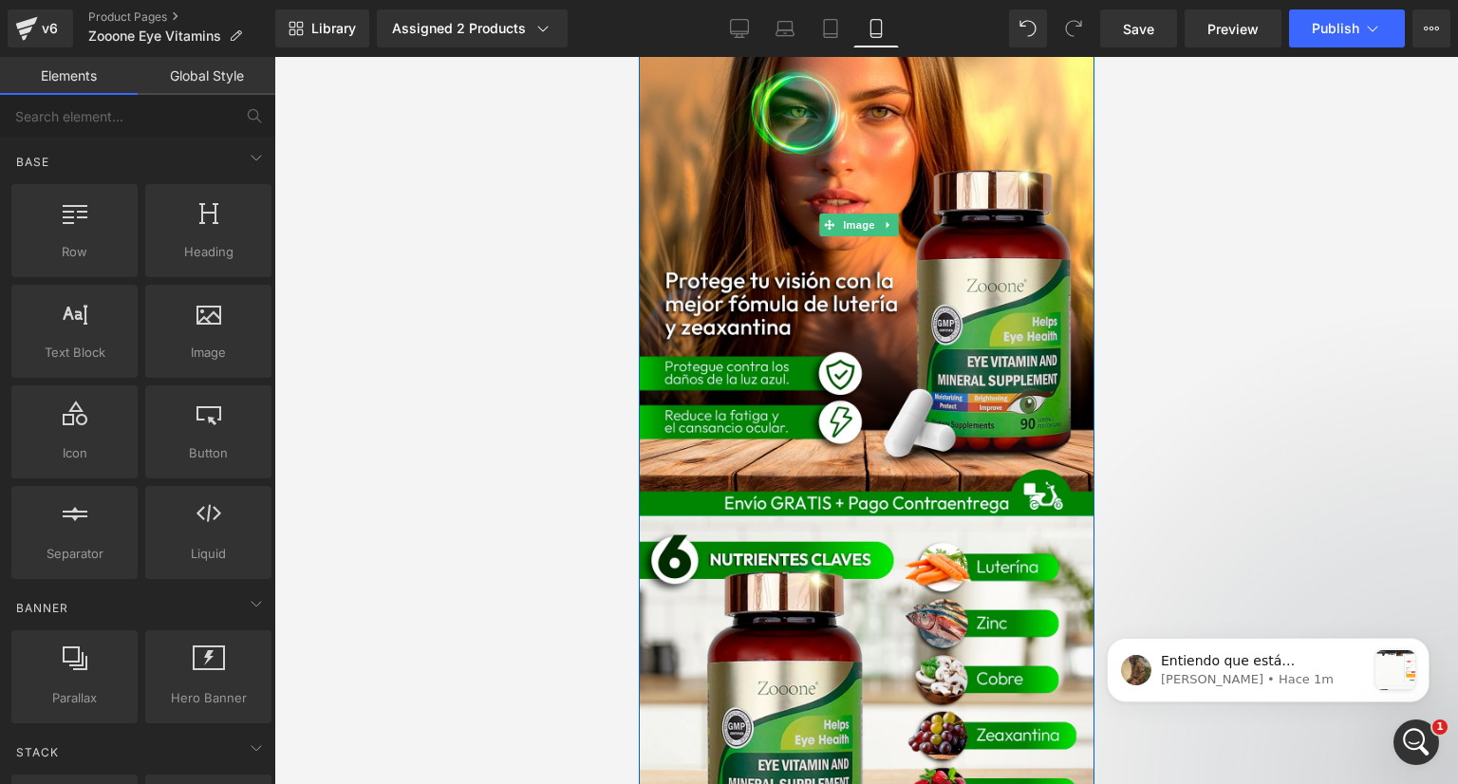
scroll to position [553, 0]
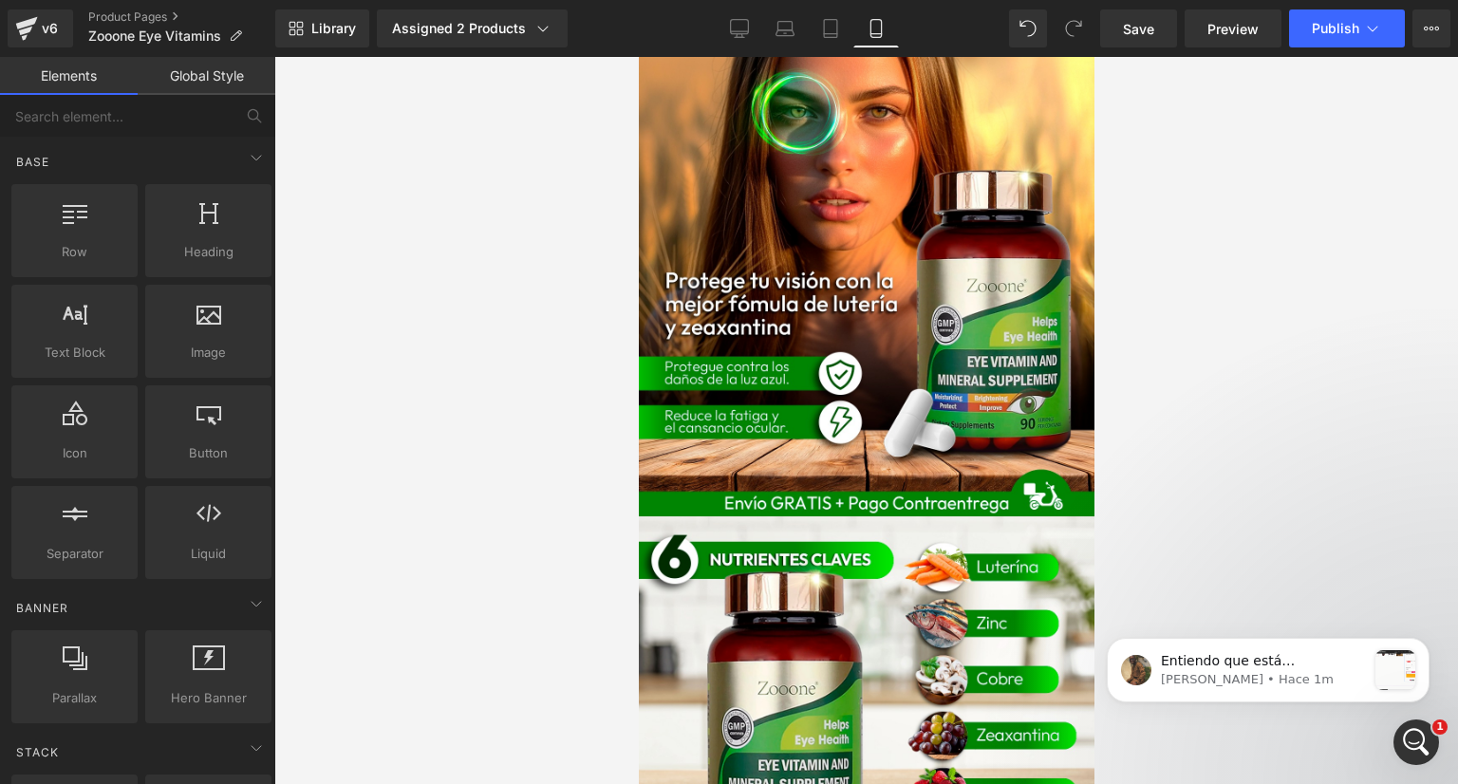
click at [532, 356] on div at bounding box center [866, 420] width 1184 height 727
click at [1297, 667] on p "Entiendo que está experimentando un problema en su página, donde el botón de pa…" at bounding box center [1263, 661] width 205 height 19
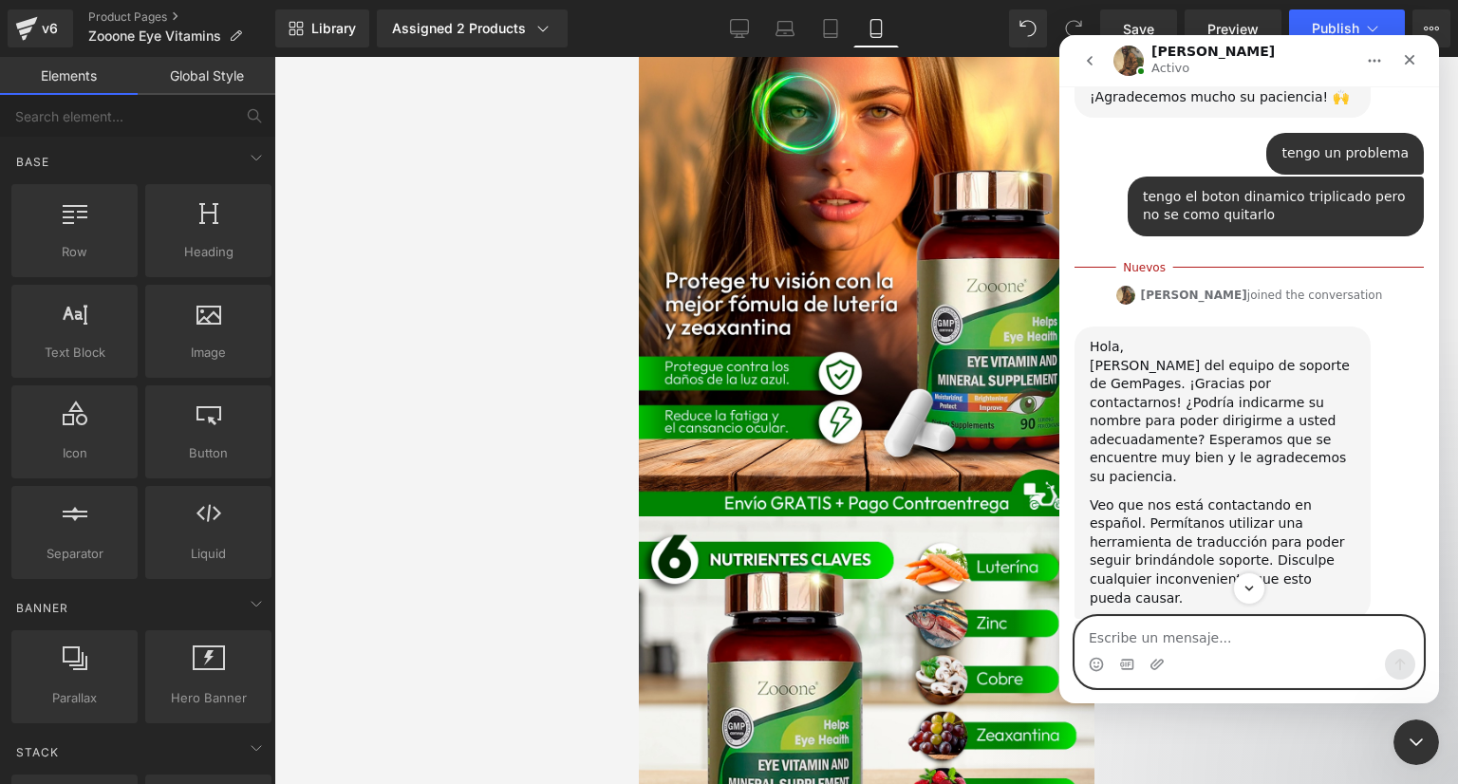
scroll to position [585, 0]
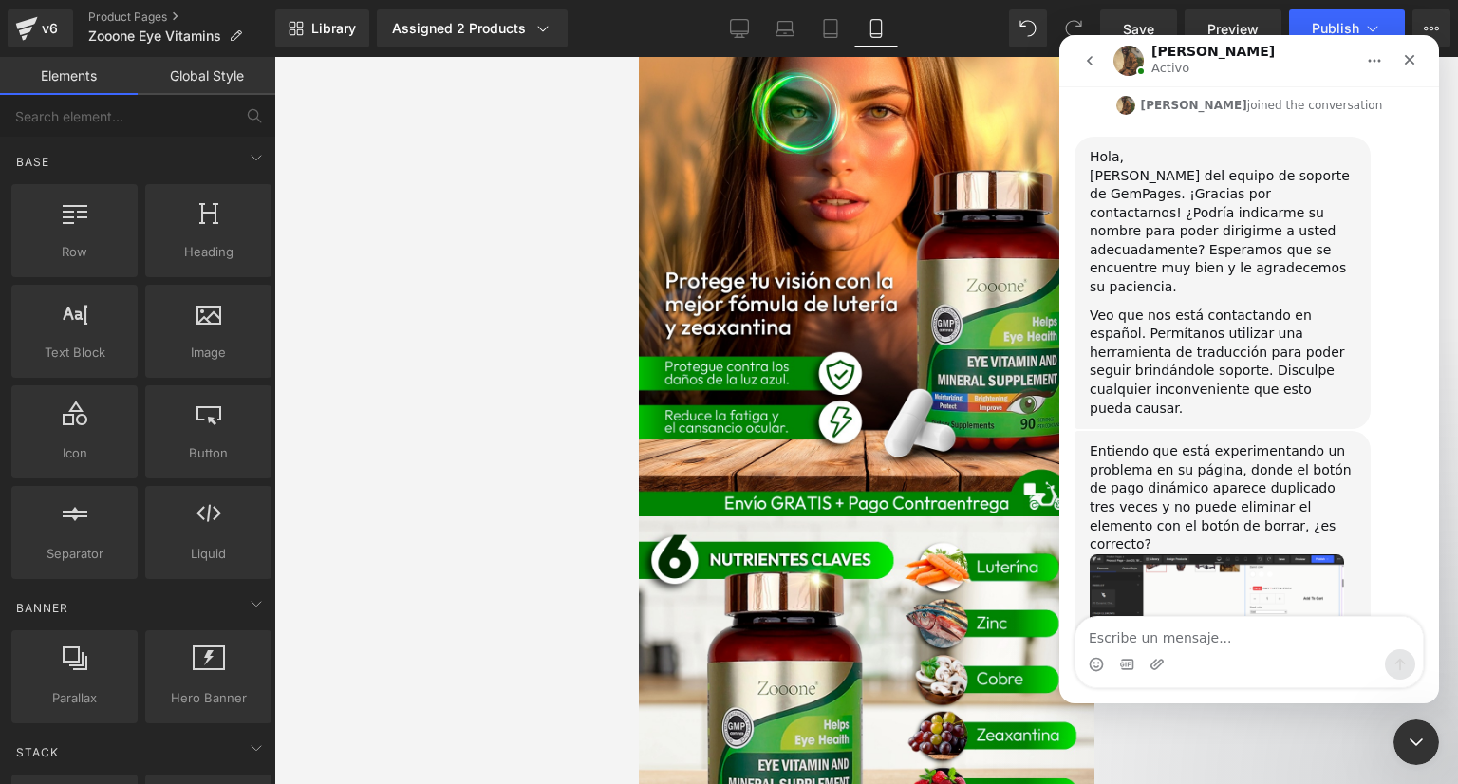
click at [1259, 333] on div "Hola, [PERSON_NAME] del equipo de soporte de GemPages. ¡Gracias por contactarno…" at bounding box center [1223, 283] width 296 height 292
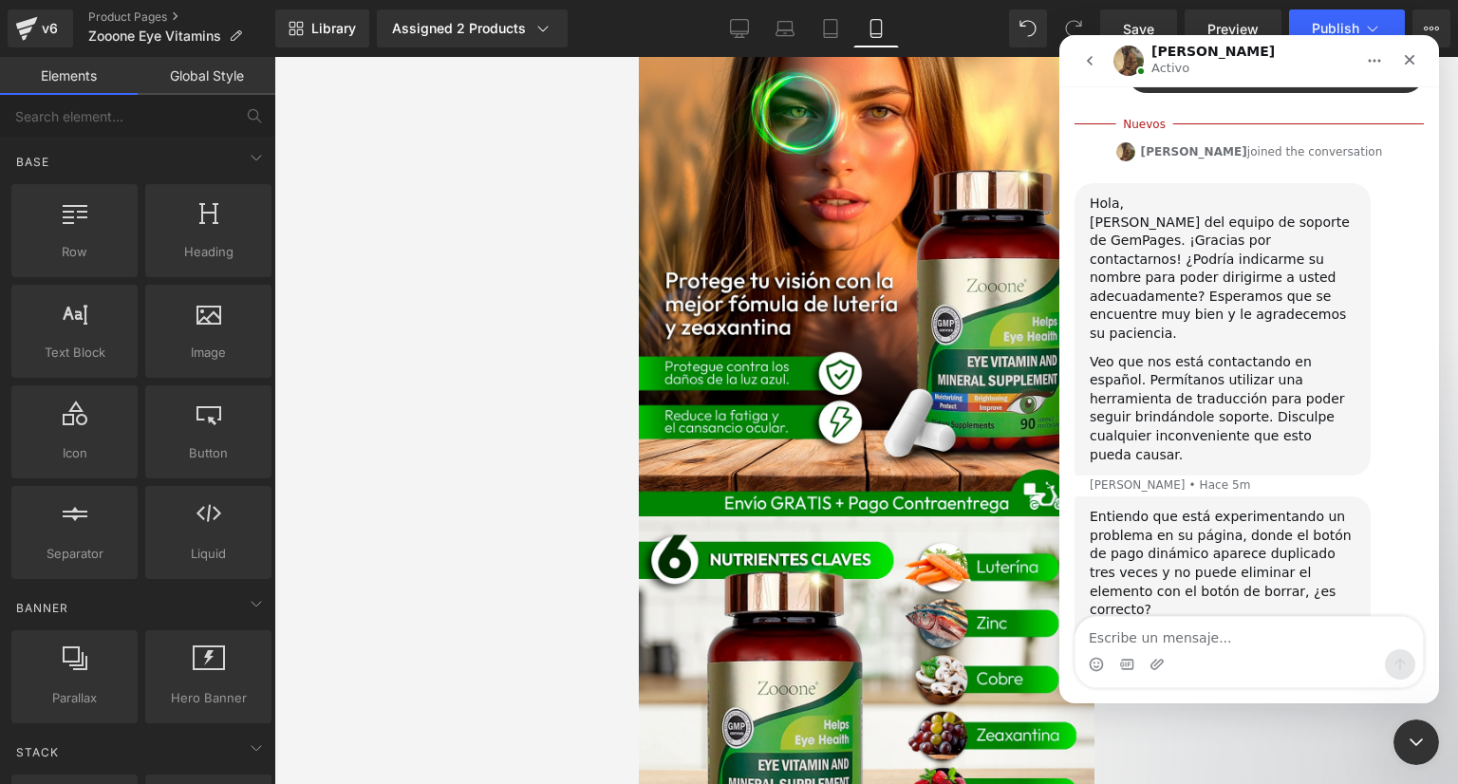
scroll to position [509, 0]
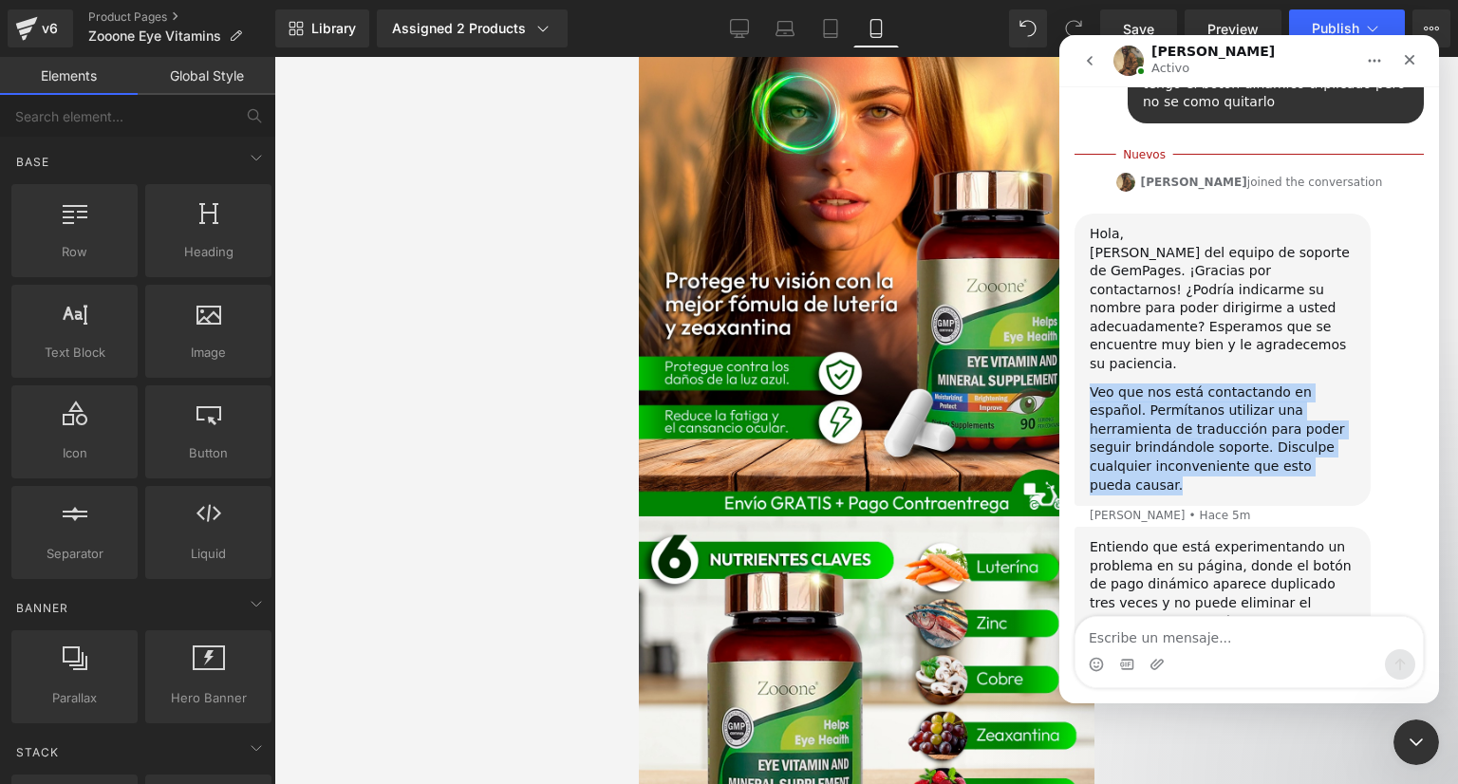
drag, startPoint x: 1091, startPoint y: 316, endPoint x: 1266, endPoint y: 393, distance: 191.7
click at [1266, 393] on div "Veo que nos está contactando en español. Permítanos utilizar una herramienta de…" at bounding box center [1223, 440] width 266 height 112
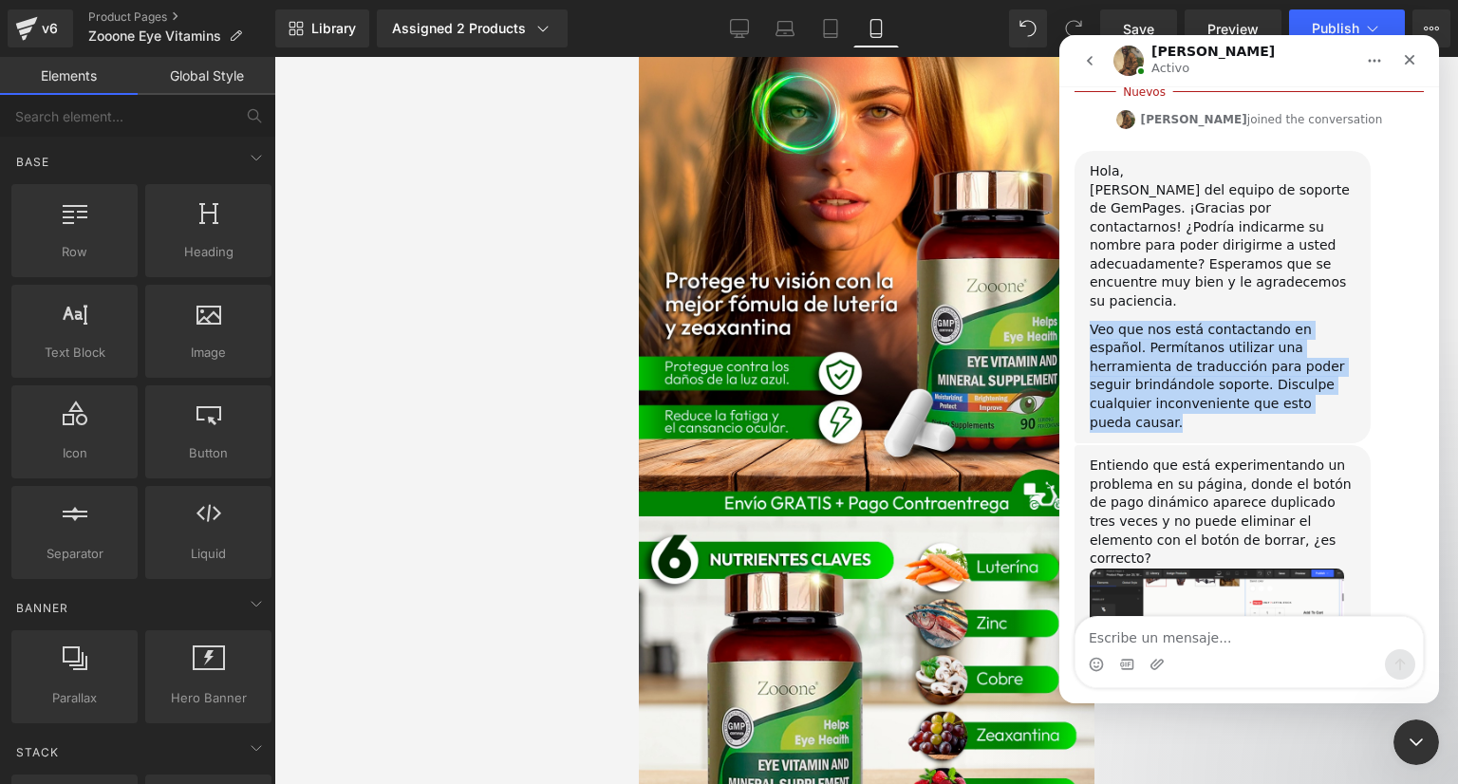
scroll to position [585, 0]
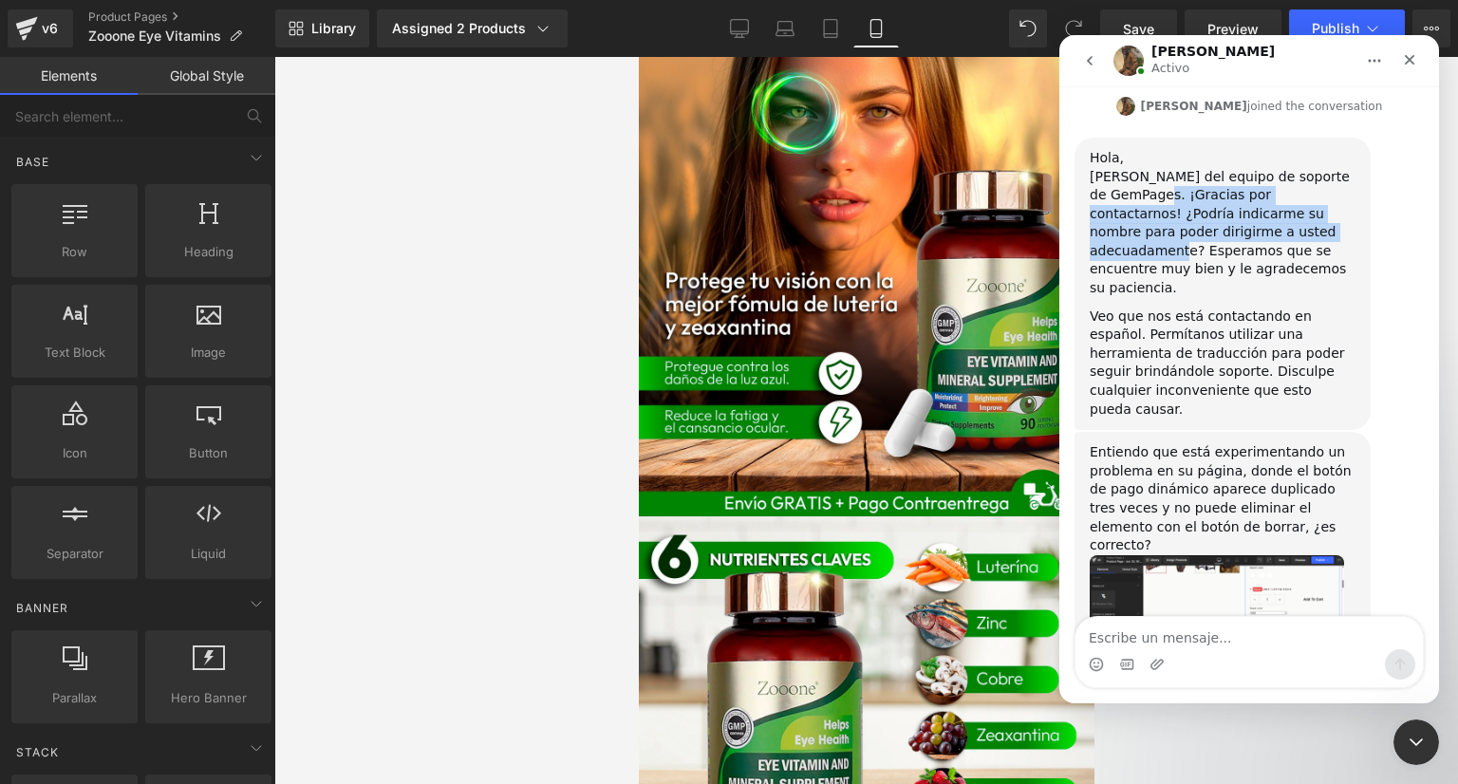
drag, startPoint x: 1157, startPoint y: 140, endPoint x: 1293, endPoint y: 178, distance: 141.0
click at [1293, 178] on div "[PERSON_NAME] del equipo de soporte de GemPages. ¡Gracias por contactarnos! ¿Po…" at bounding box center [1223, 233] width 266 height 130
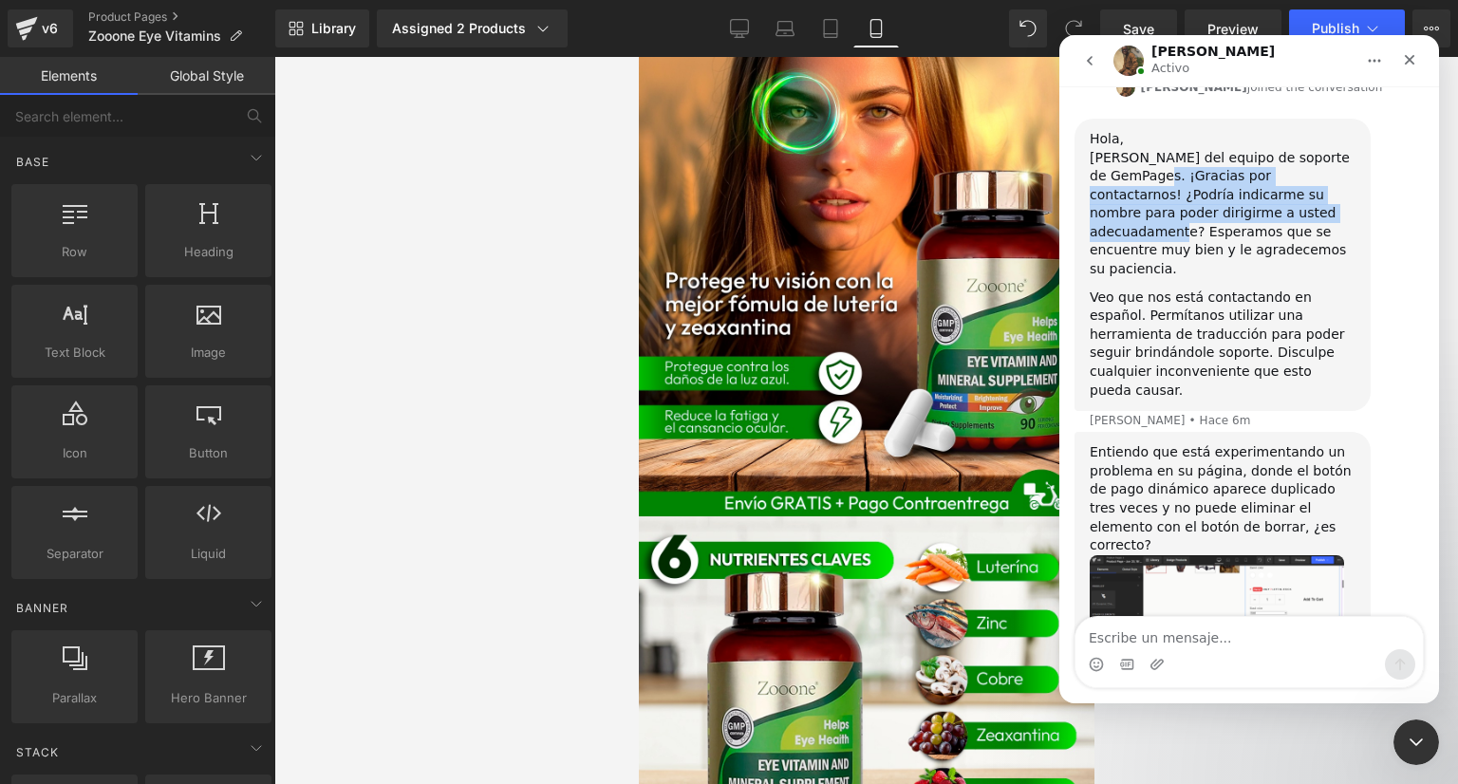
scroll to position [604, 0]
click at [1207, 443] on div "Entiendo que está experimentando un problema en su página, donde el botón de pa…" at bounding box center [1223, 499] width 266 height 112
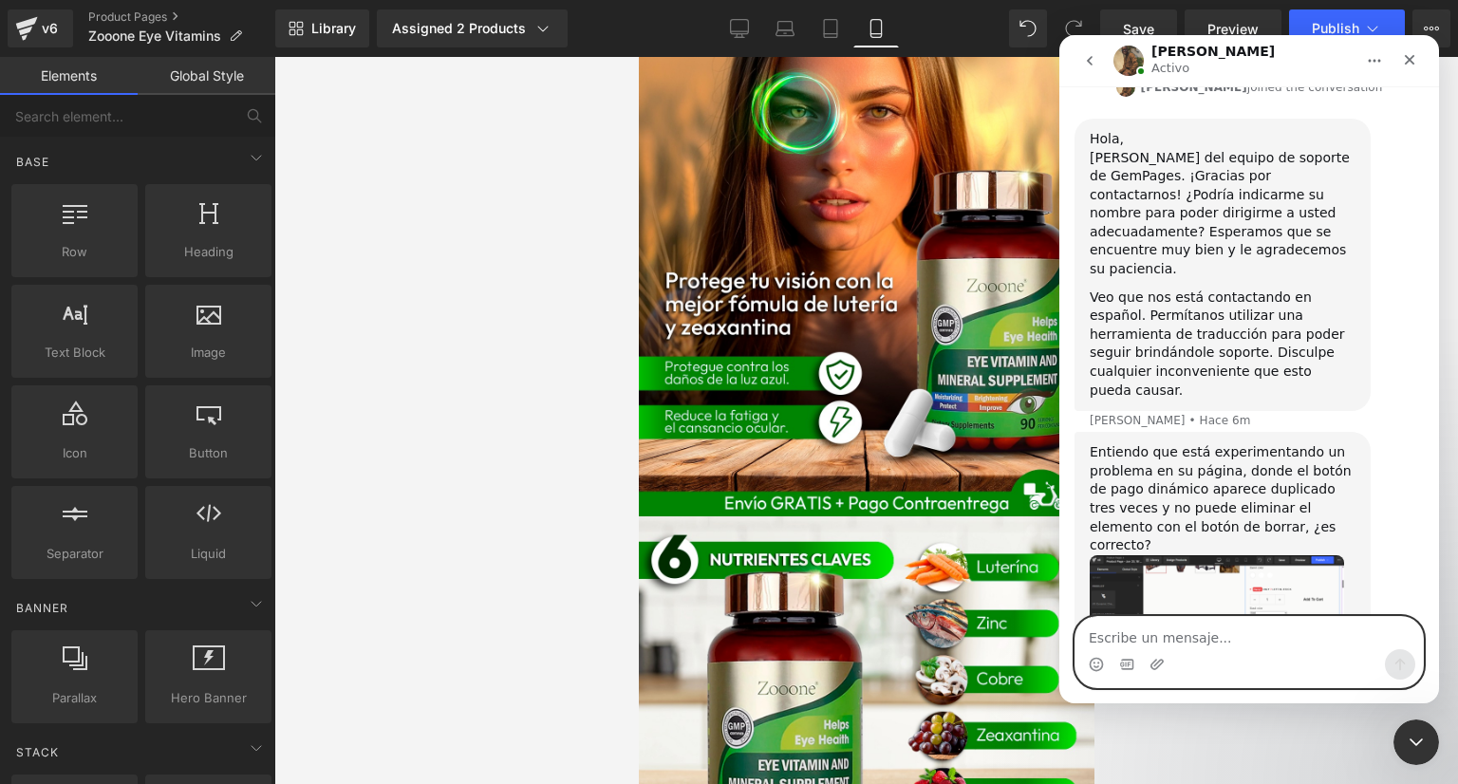
click at [1219, 635] on textarea "Escribe un mensaje..." at bounding box center [1249, 633] width 347 height 32
type textarea "sii"
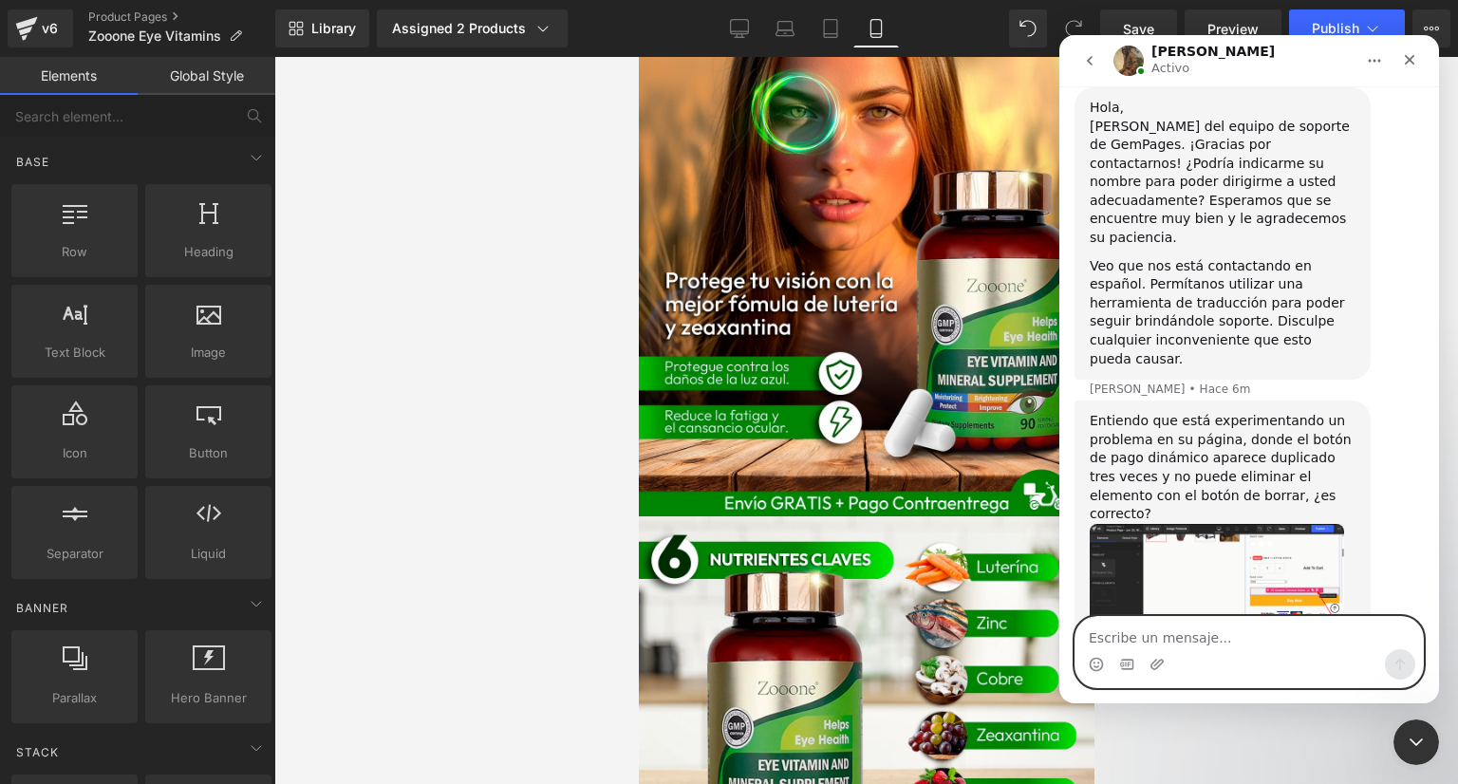
scroll to position [629, 0]
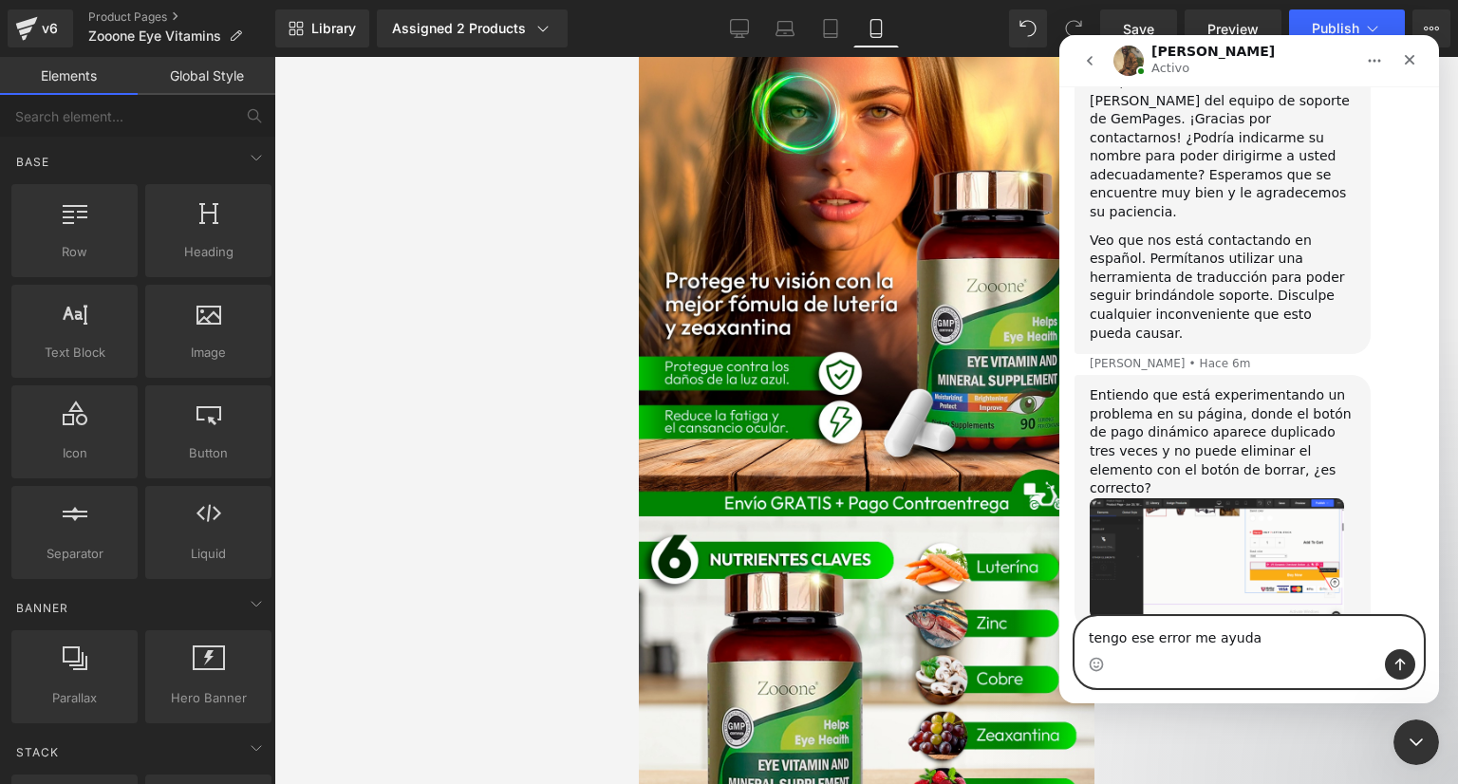
type textarea "tengo ese error me ayudas"
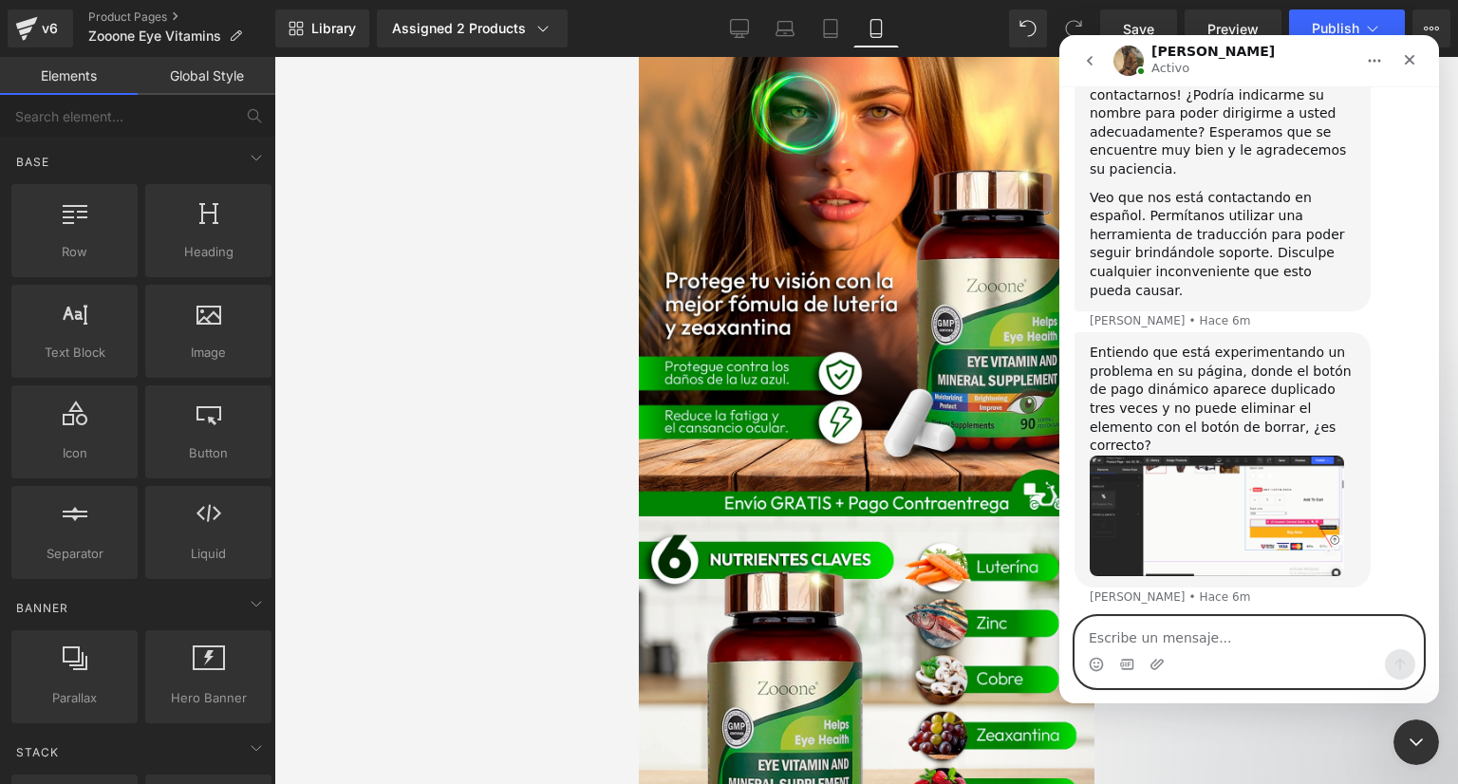
scroll to position [672, 0]
click at [1250, 456] on img "Abraham dice…" at bounding box center [1217, 516] width 254 height 121
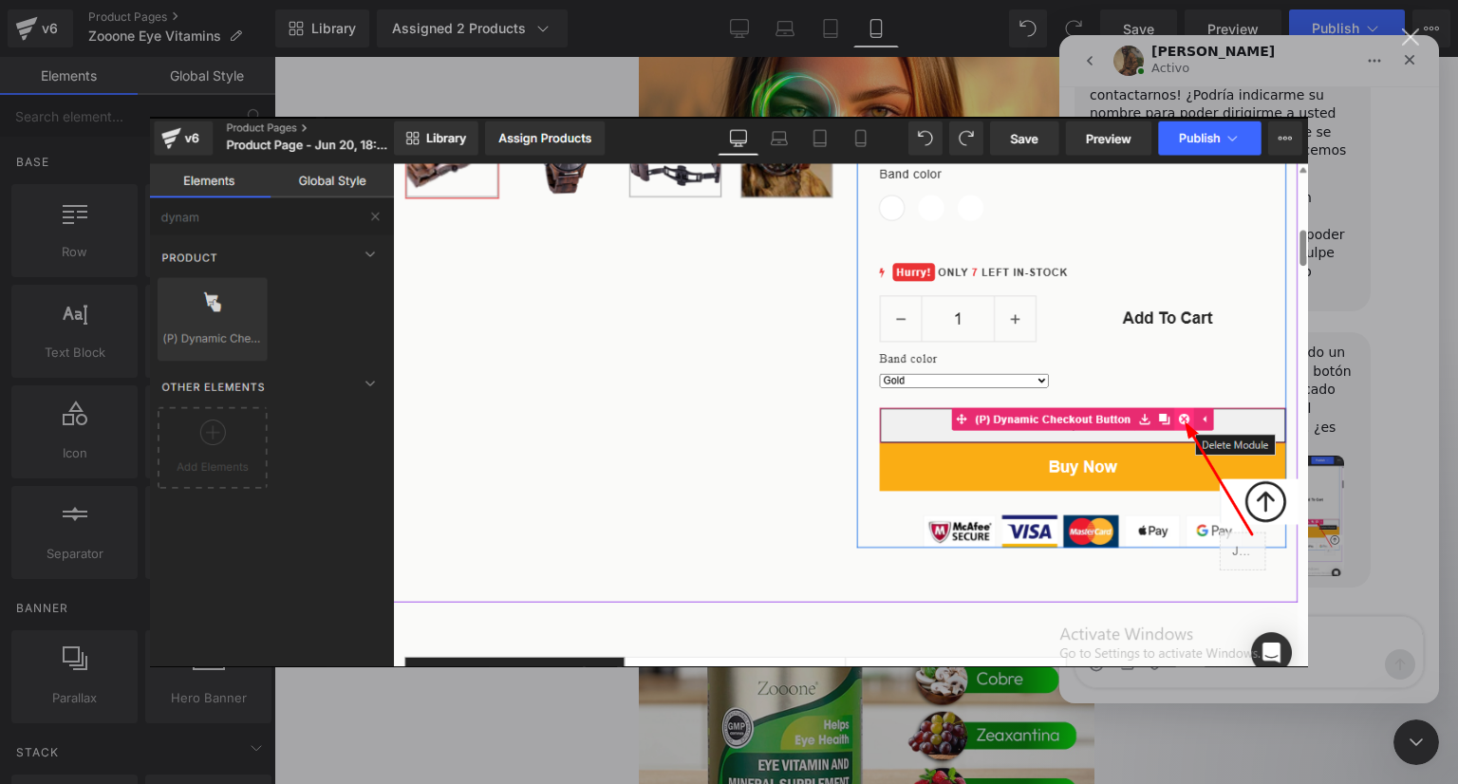
scroll to position [0, 0]
click at [1384, 154] on div "Intercom Messenger" at bounding box center [729, 392] width 1458 height 784
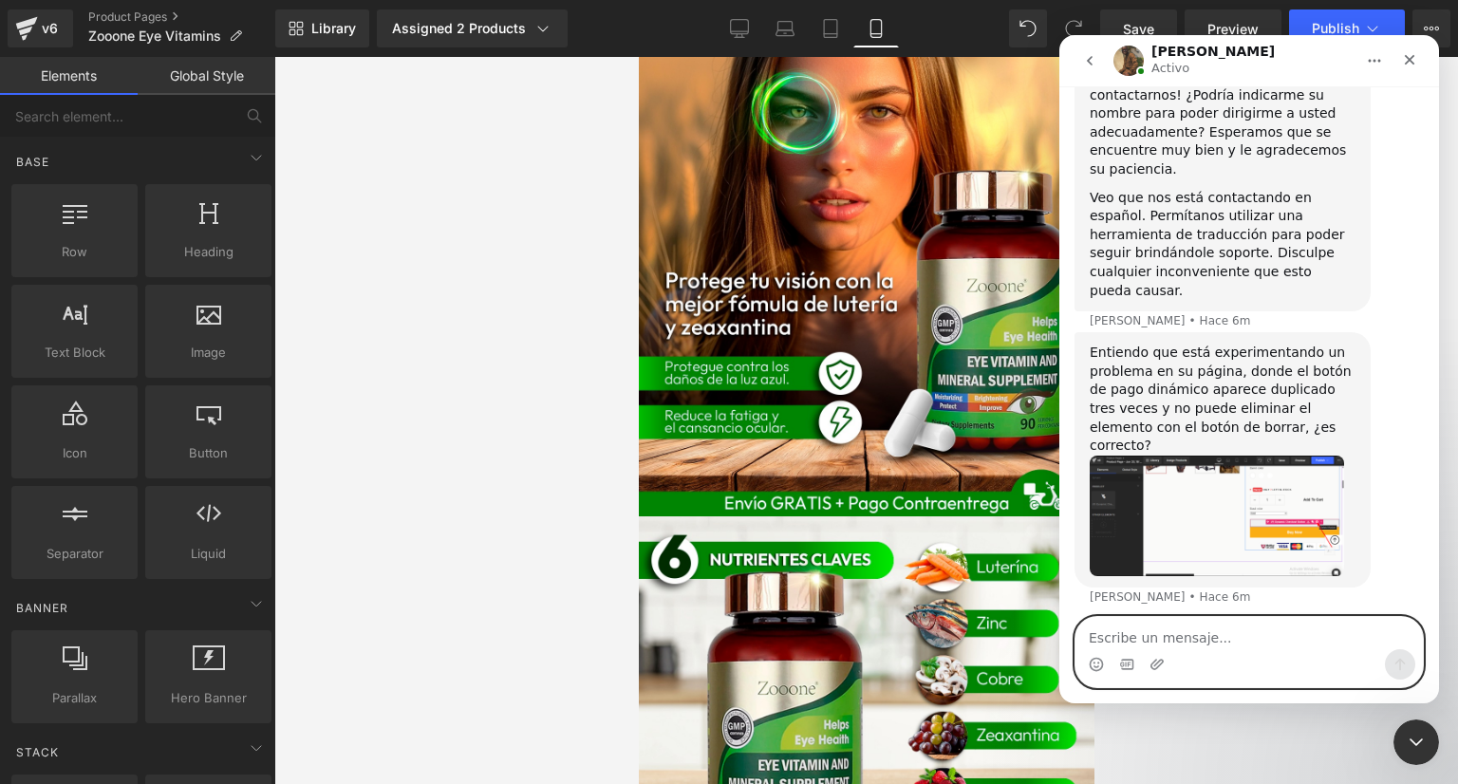
click at [1192, 641] on textarea "Escribe un mensaje..." at bounding box center [1249, 633] width 347 height 32
type textarea "no me deja verlo"
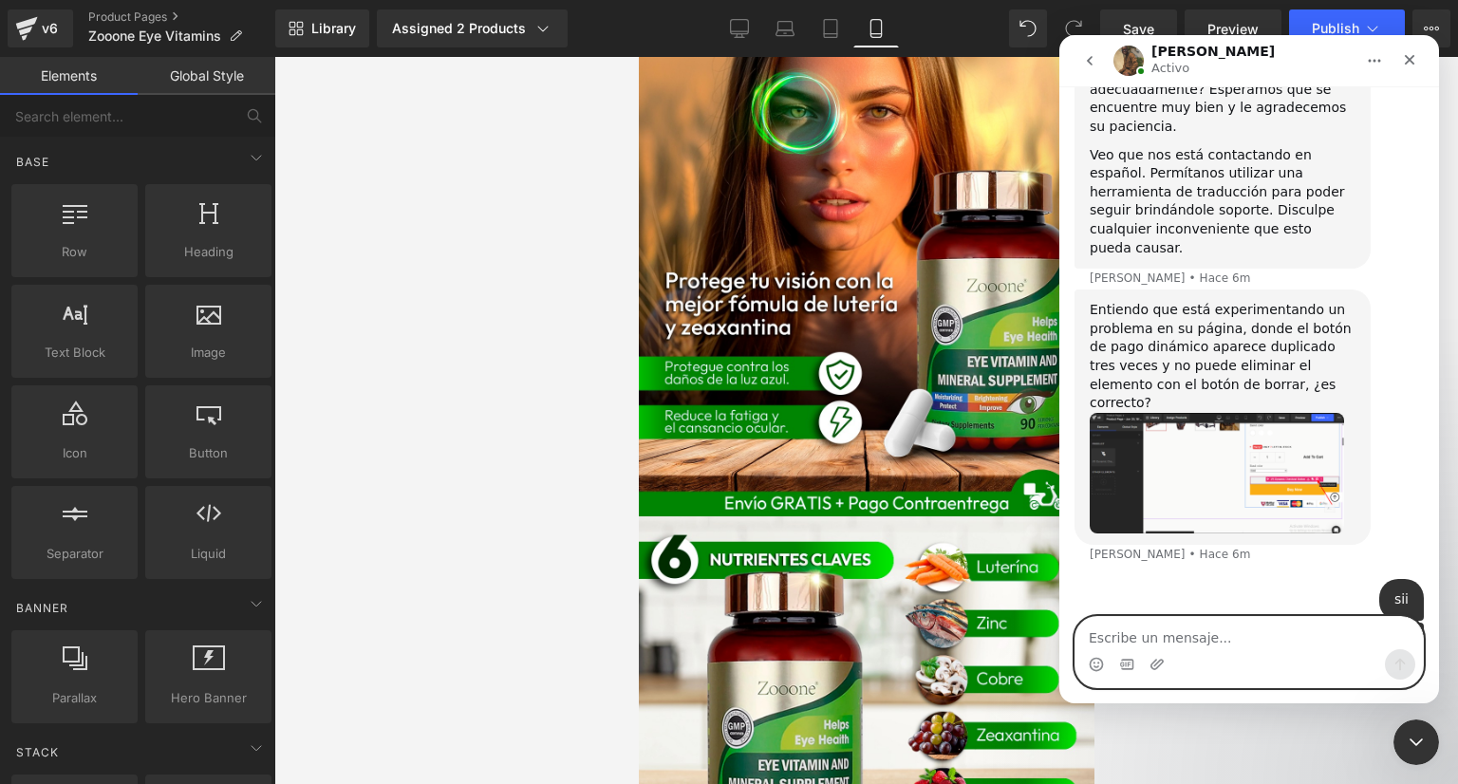
scroll to position [716, 0]
click at [71, 41] on div at bounding box center [729, 363] width 1458 height 727
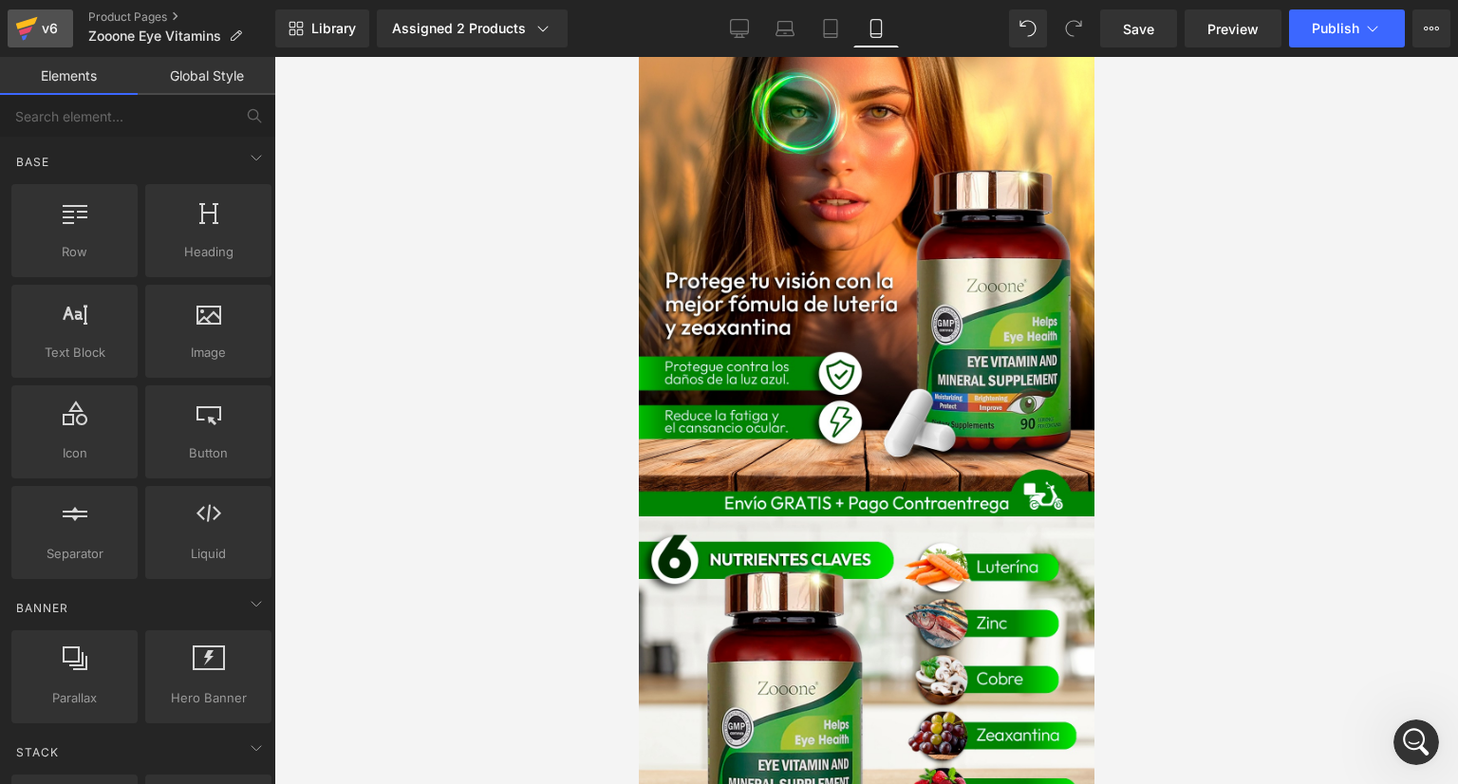
click at [53, 31] on div "v6" at bounding box center [50, 28] width 24 height 25
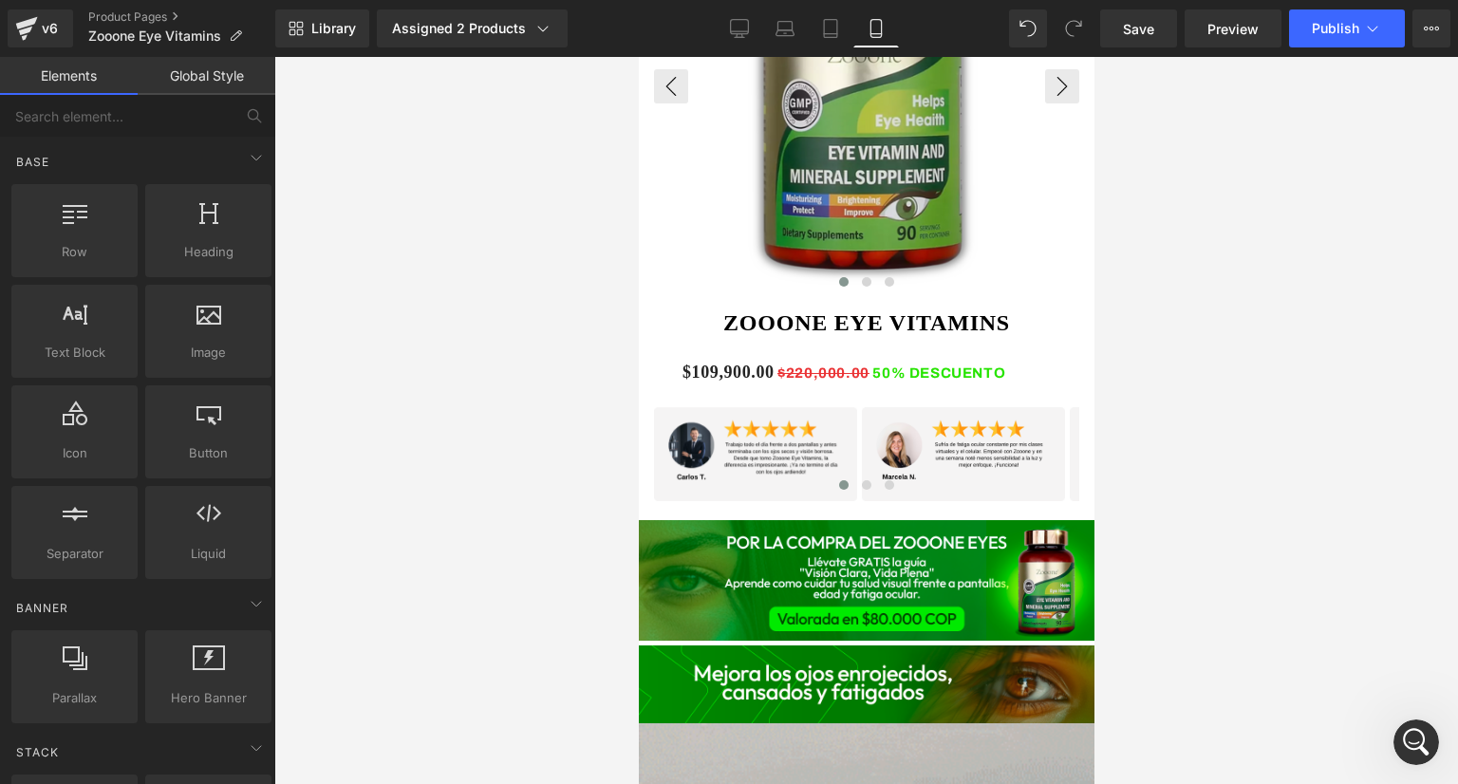
scroll to position [1357, 0]
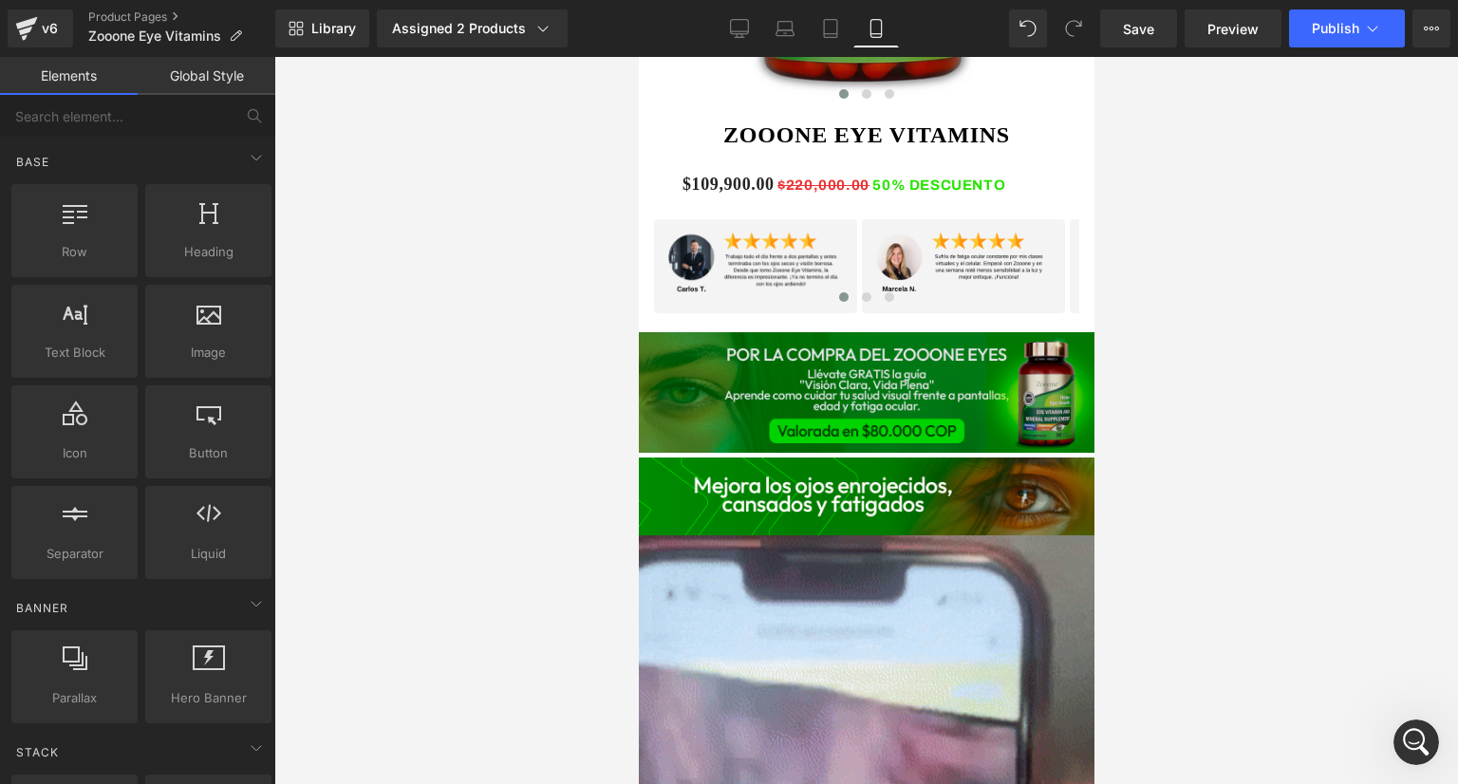
click at [880, 339] on img at bounding box center [865, 392] width 465 height 121
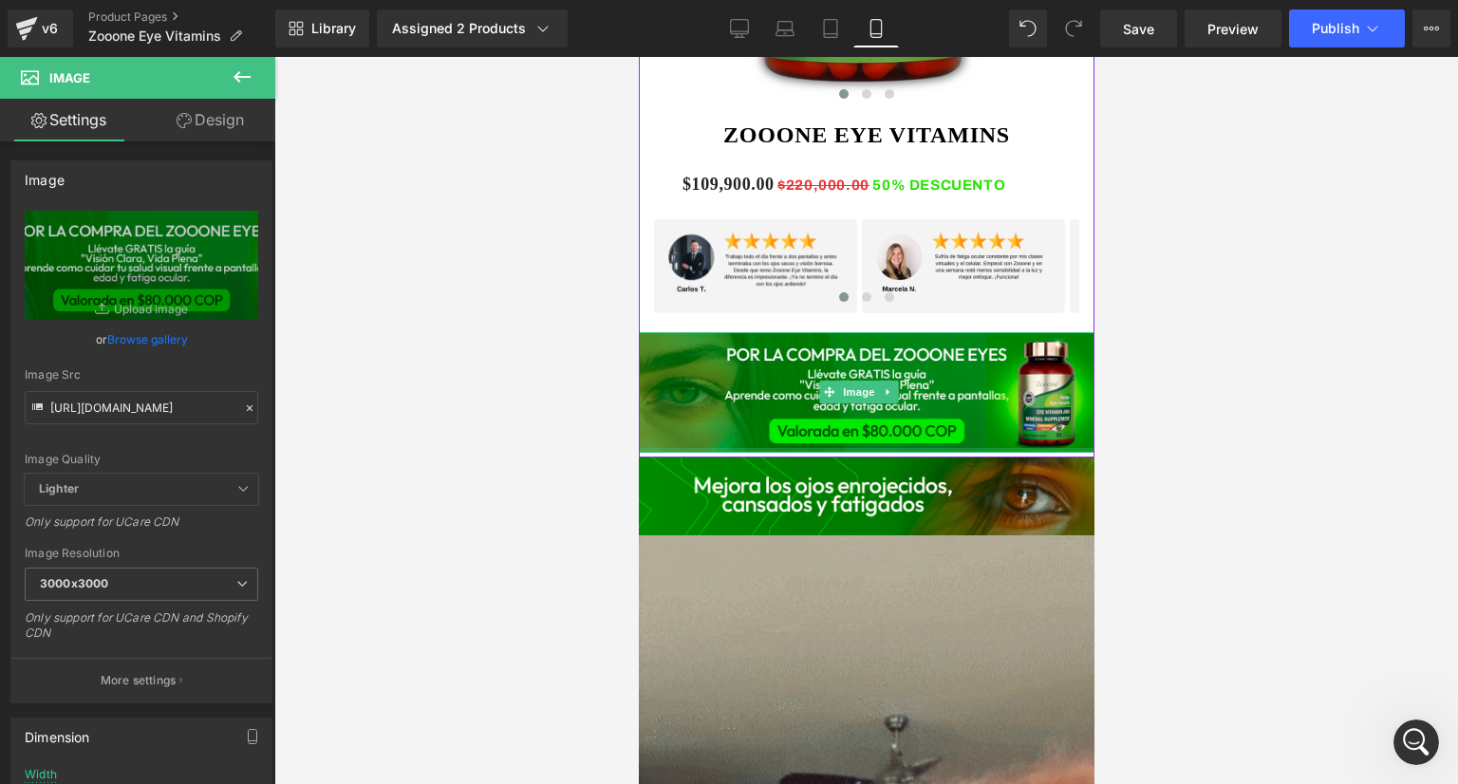
click at [864, 448] on div at bounding box center [865, 450] width 465 height 5
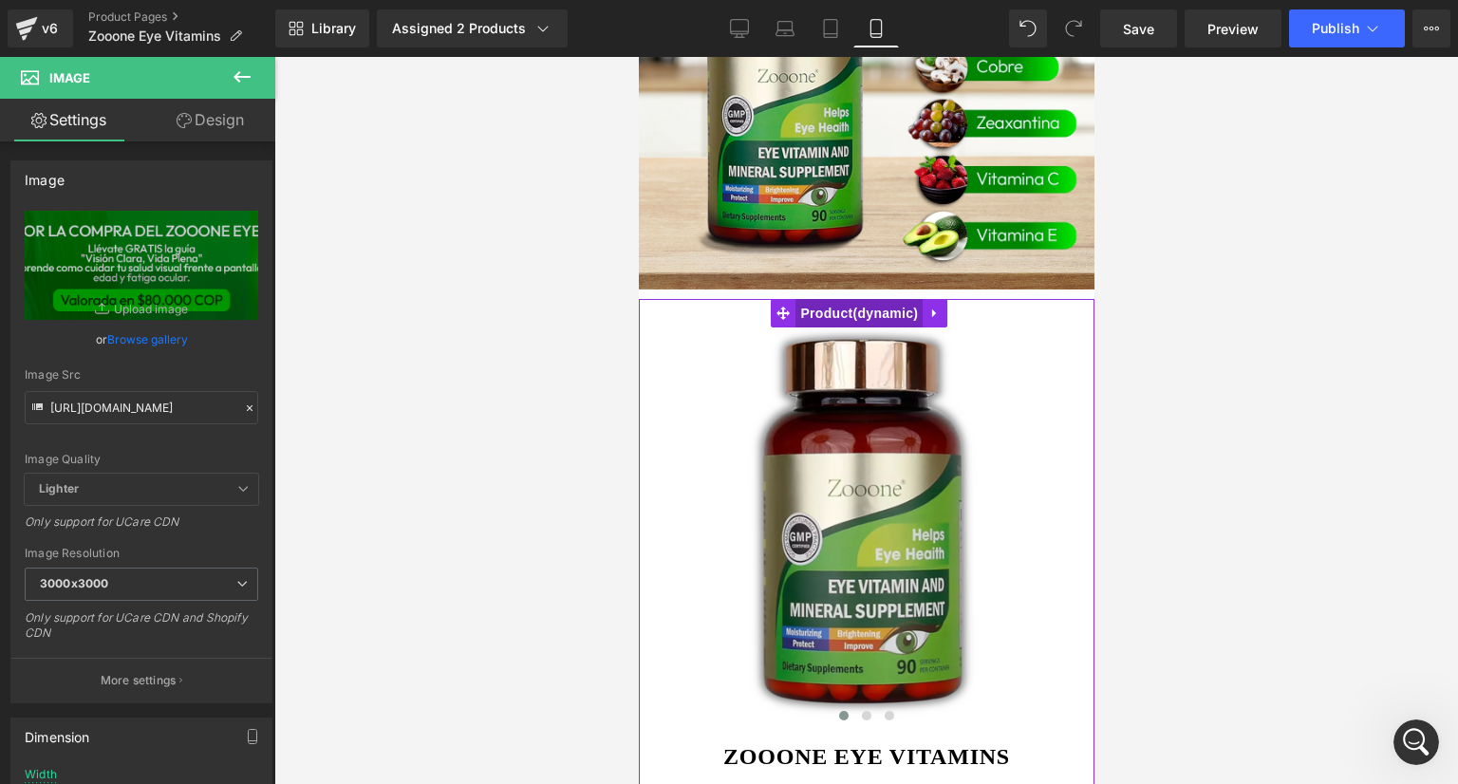
scroll to position [693, 0]
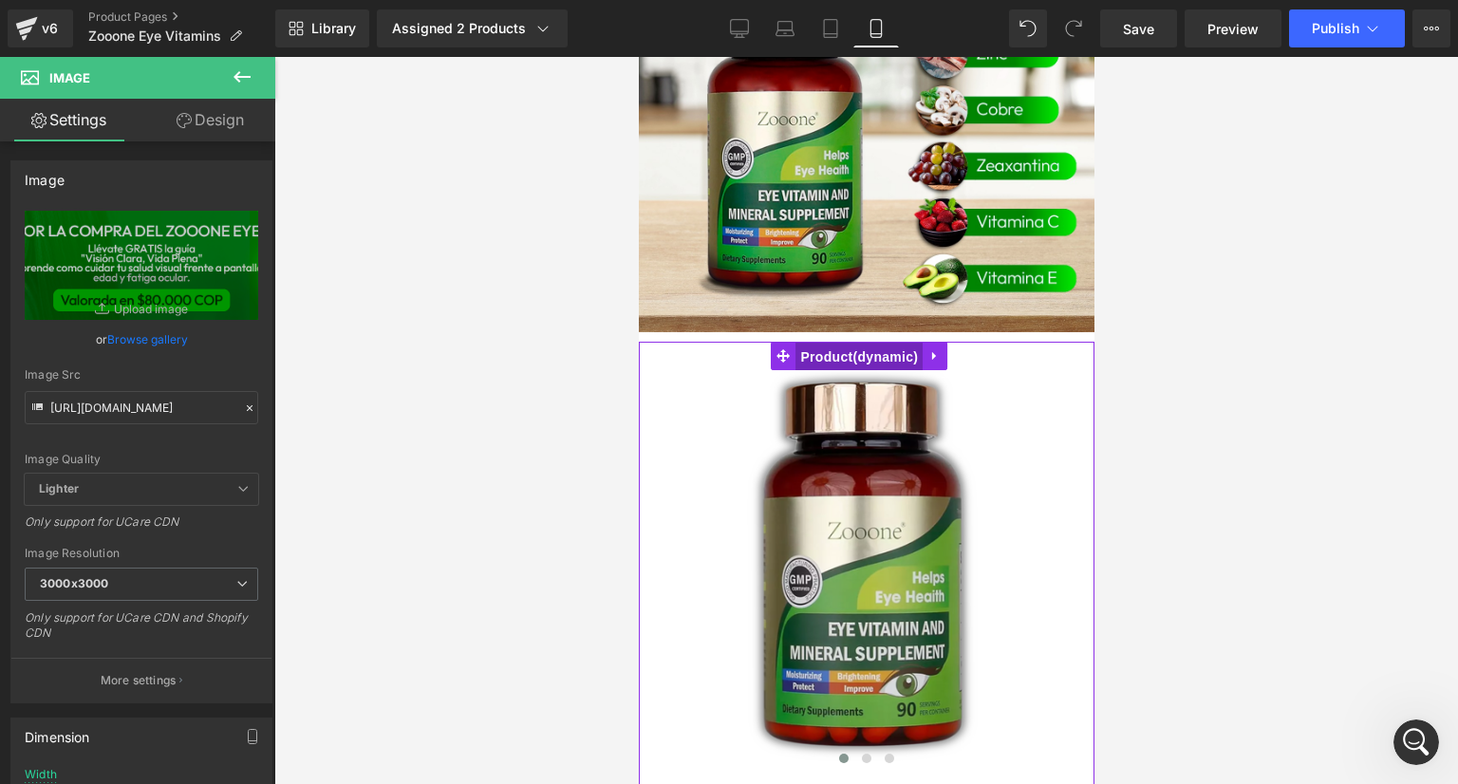
click at [886, 343] on span "Product" at bounding box center [858, 357] width 127 height 28
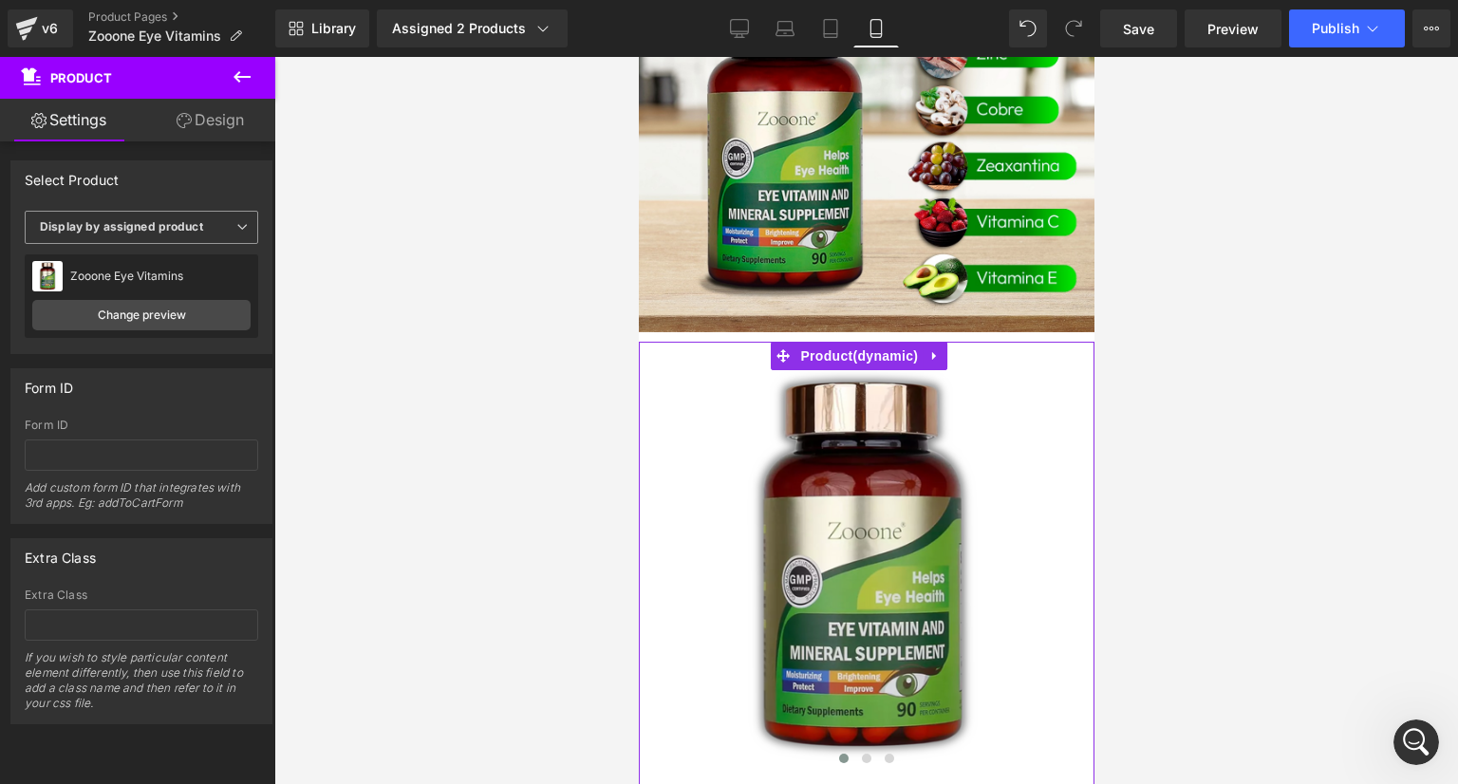
click at [179, 236] on span "Display by assigned product" at bounding box center [142, 227] width 234 height 33
click at [179, 236] on span "Display by assigned product" at bounding box center [138, 227] width 226 height 33
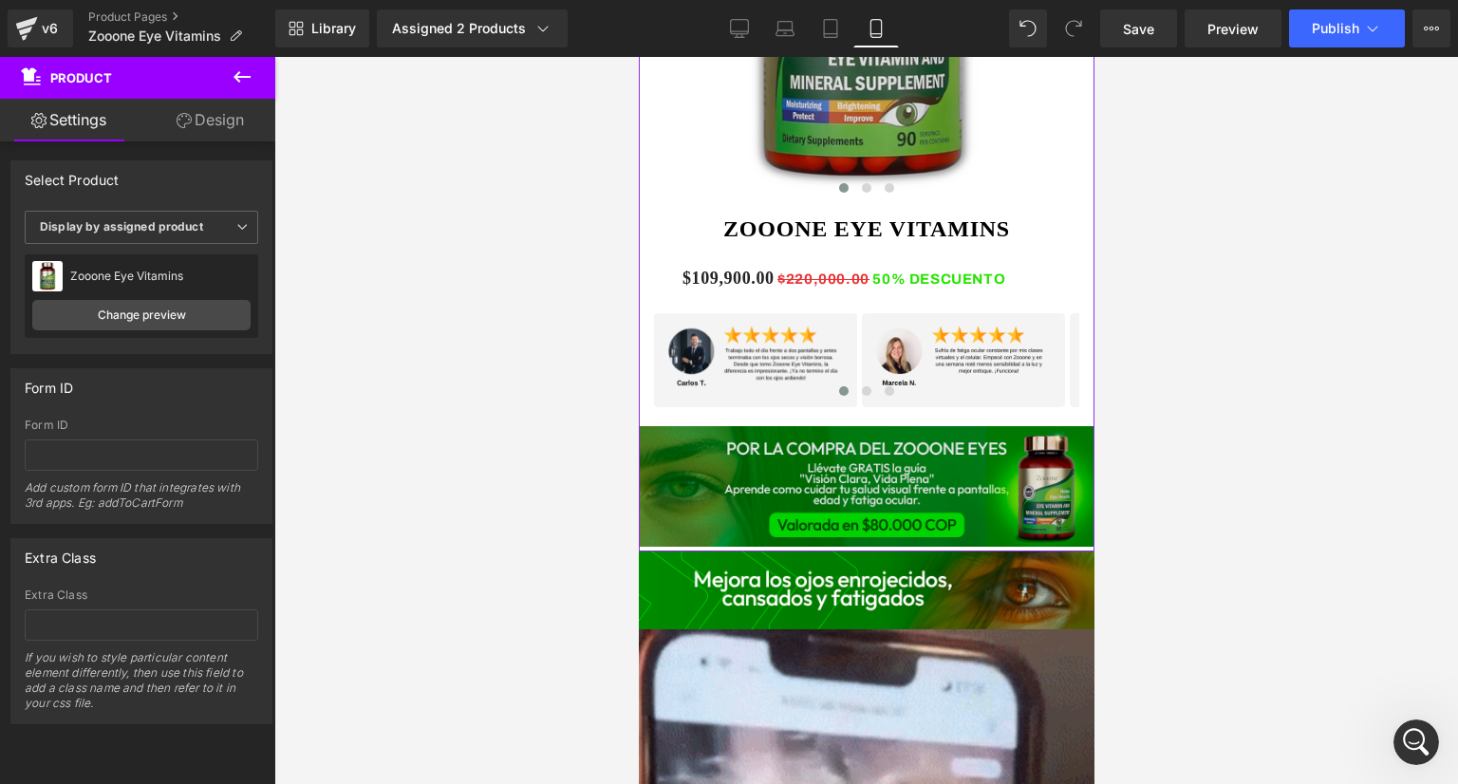
scroll to position [1263, 0]
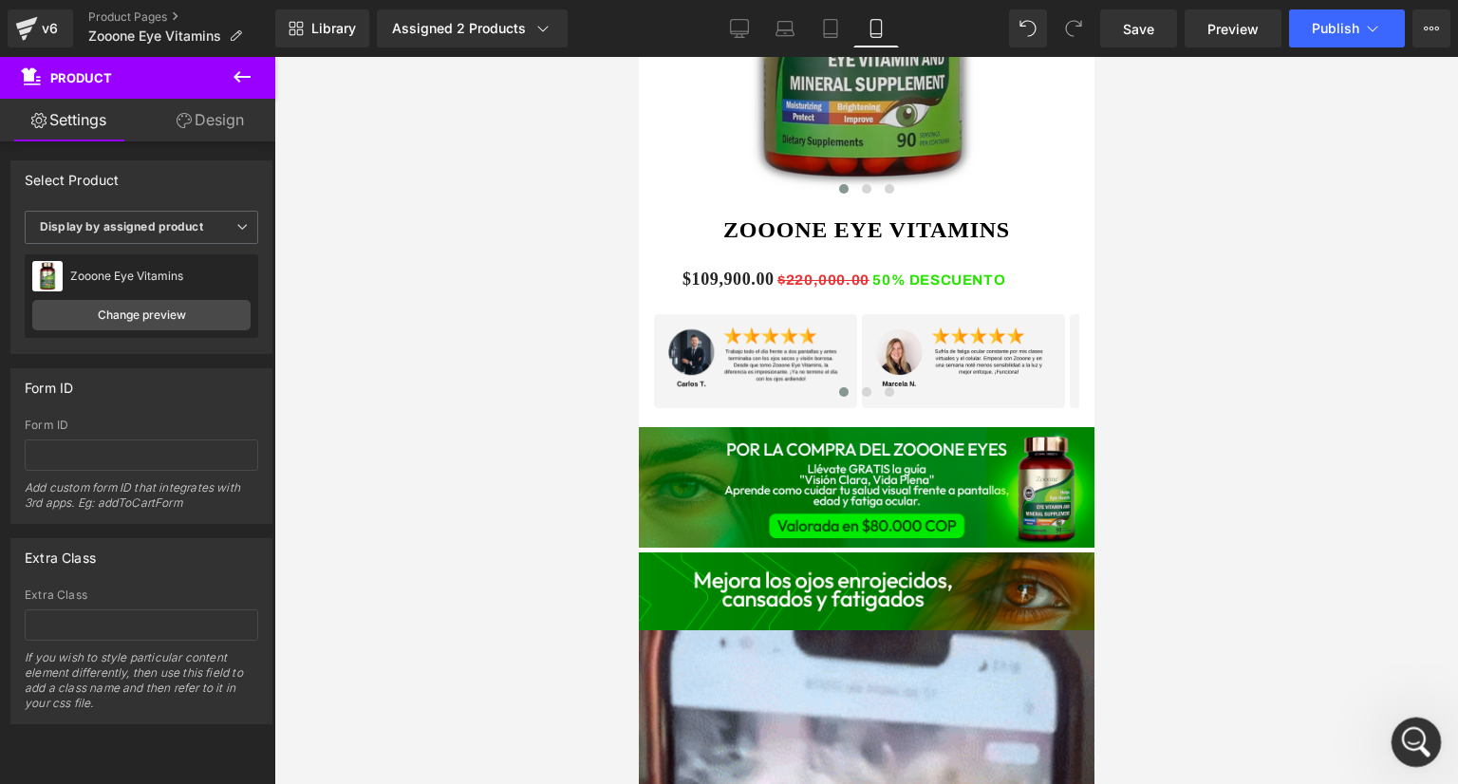
click at [1401, 754] on div "Abrir Intercom Messenger" at bounding box center [1413, 739] width 63 height 63
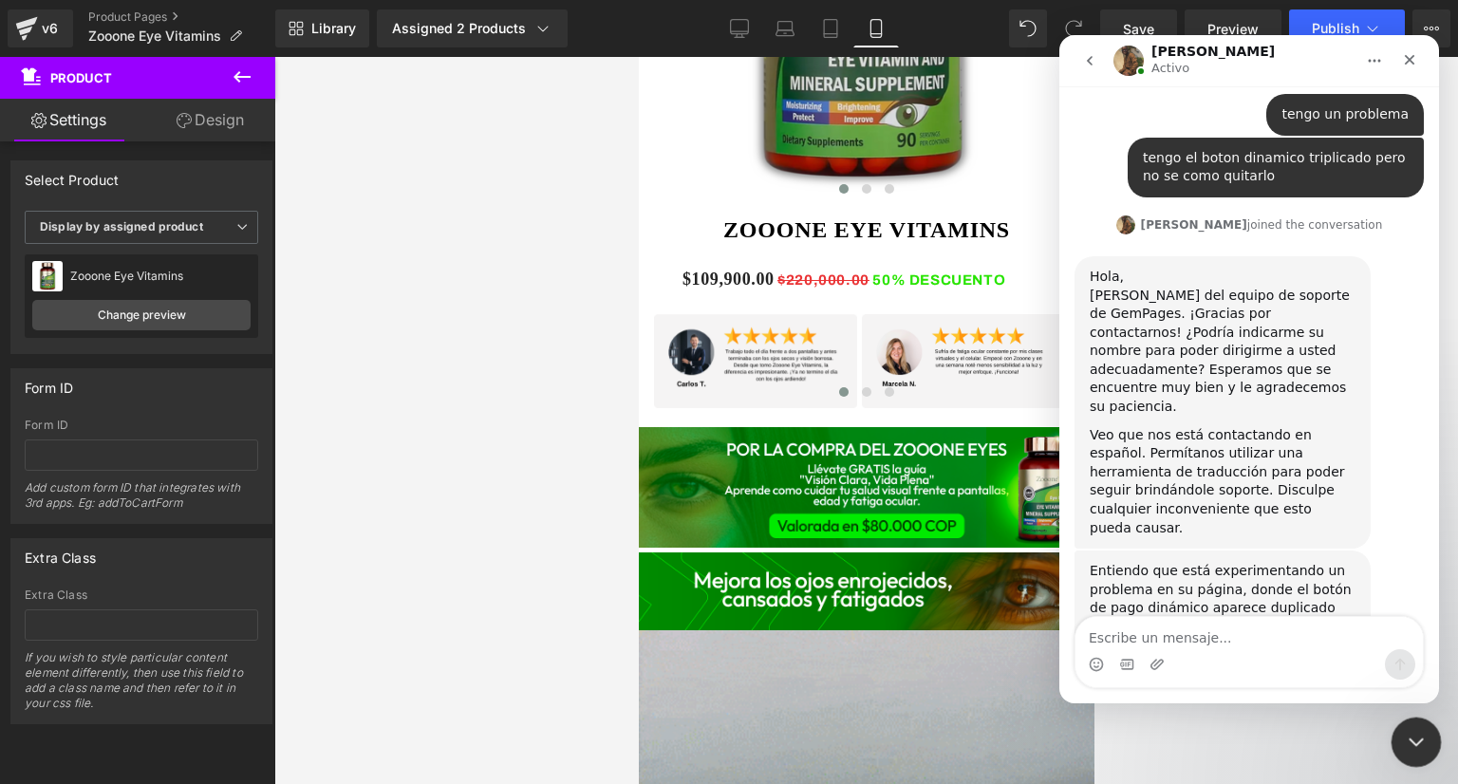
scroll to position [697, 0]
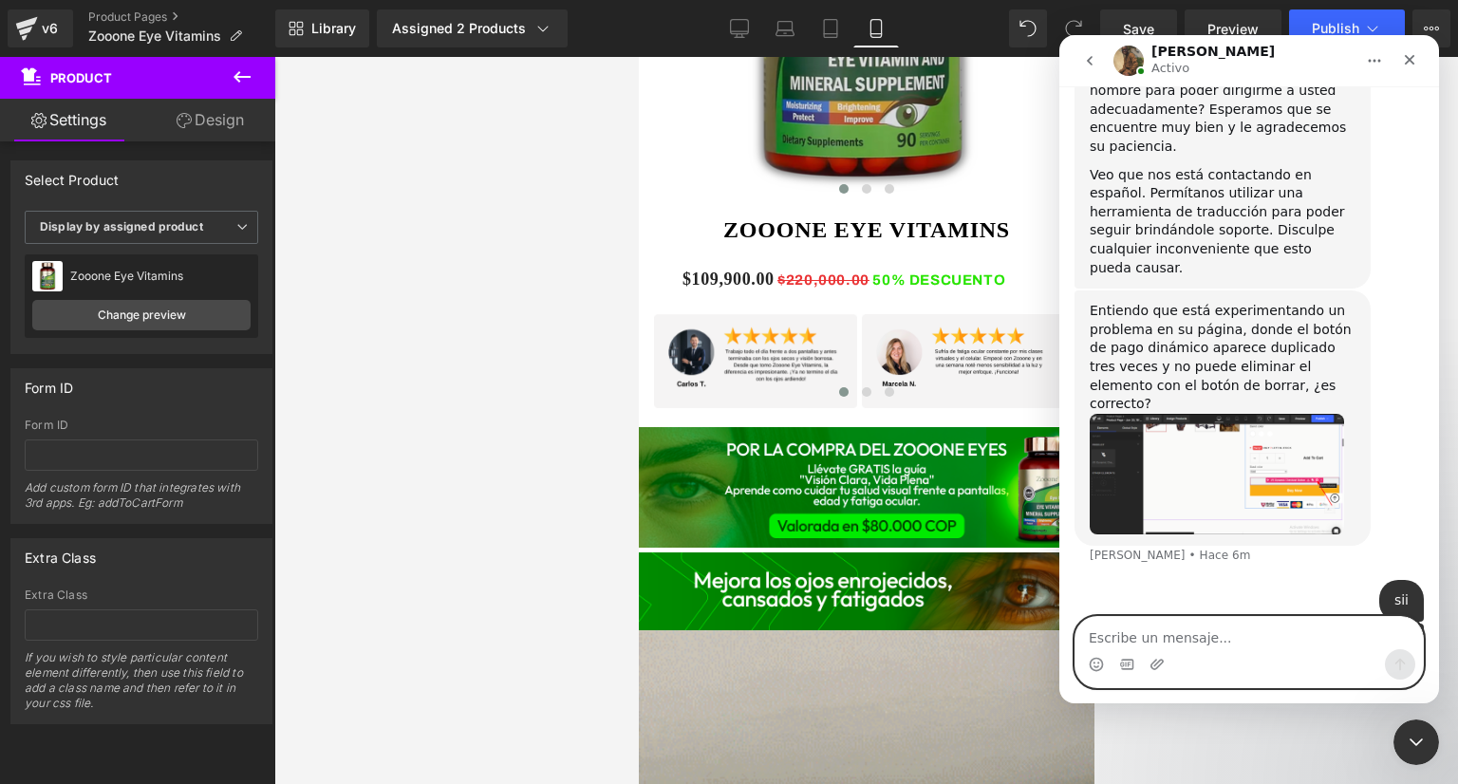
click at [1170, 626] on textarea "Escribe un mensaje..." at bounding box center [1249, 633] width 347 height 32
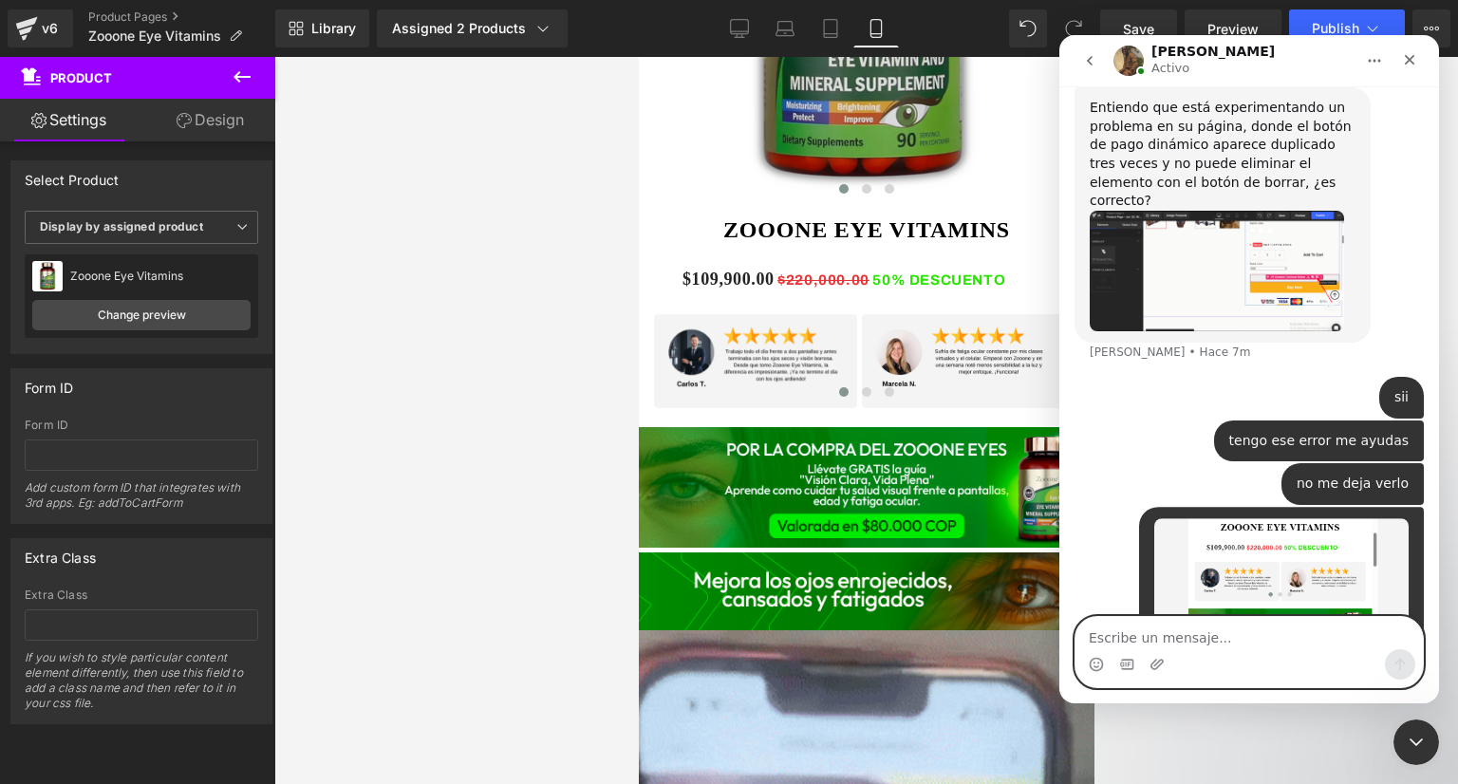
scroll to position [911, 0]
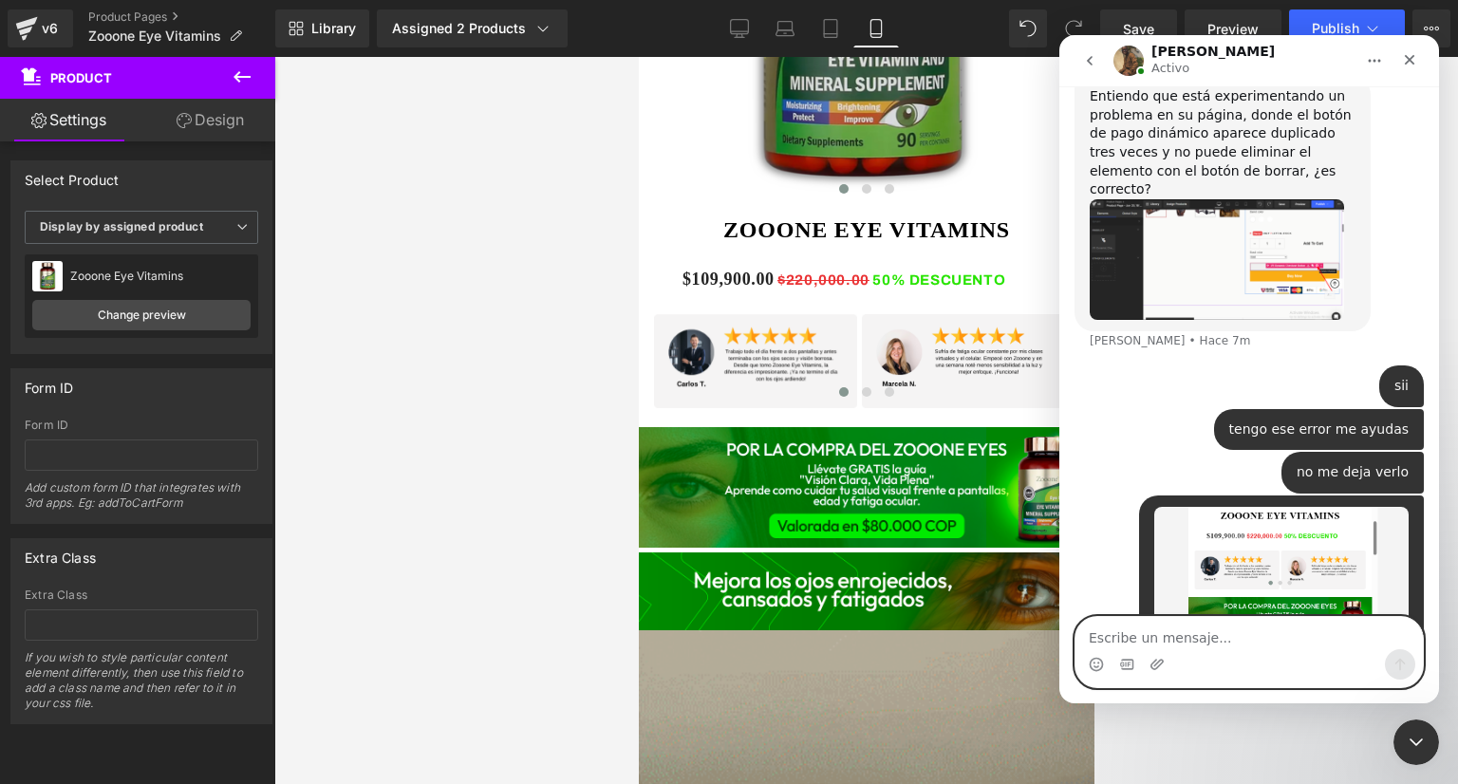
click at [1153, 627] on textarea "Escribe un mensaje..." at bounding box center [1249, 633] width 347 height 32
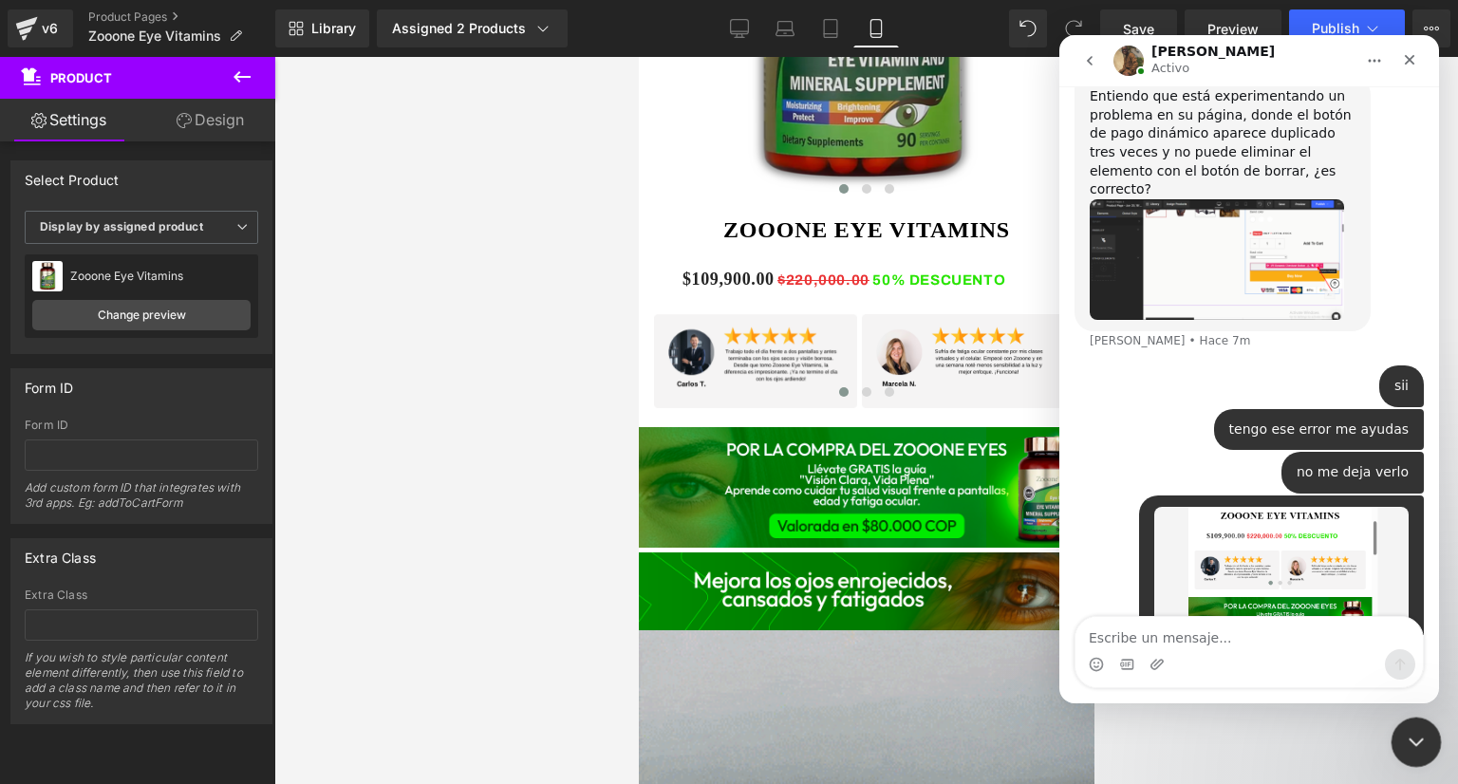
click at [1408, 742] on icon "Cerrar Intercom Messenger" at bounding box center [1413, 739] width 23 height 23
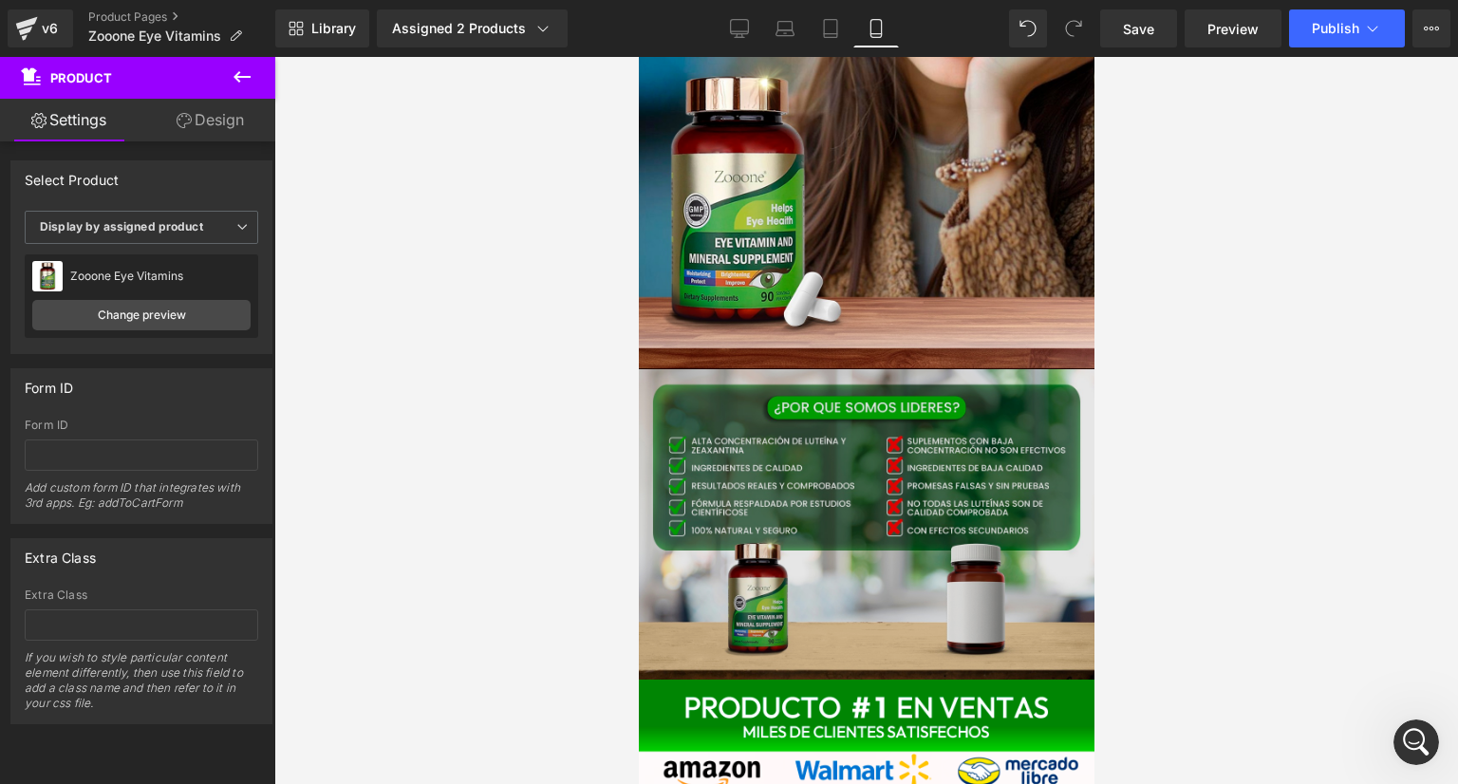
scroll to position [3446, 0]
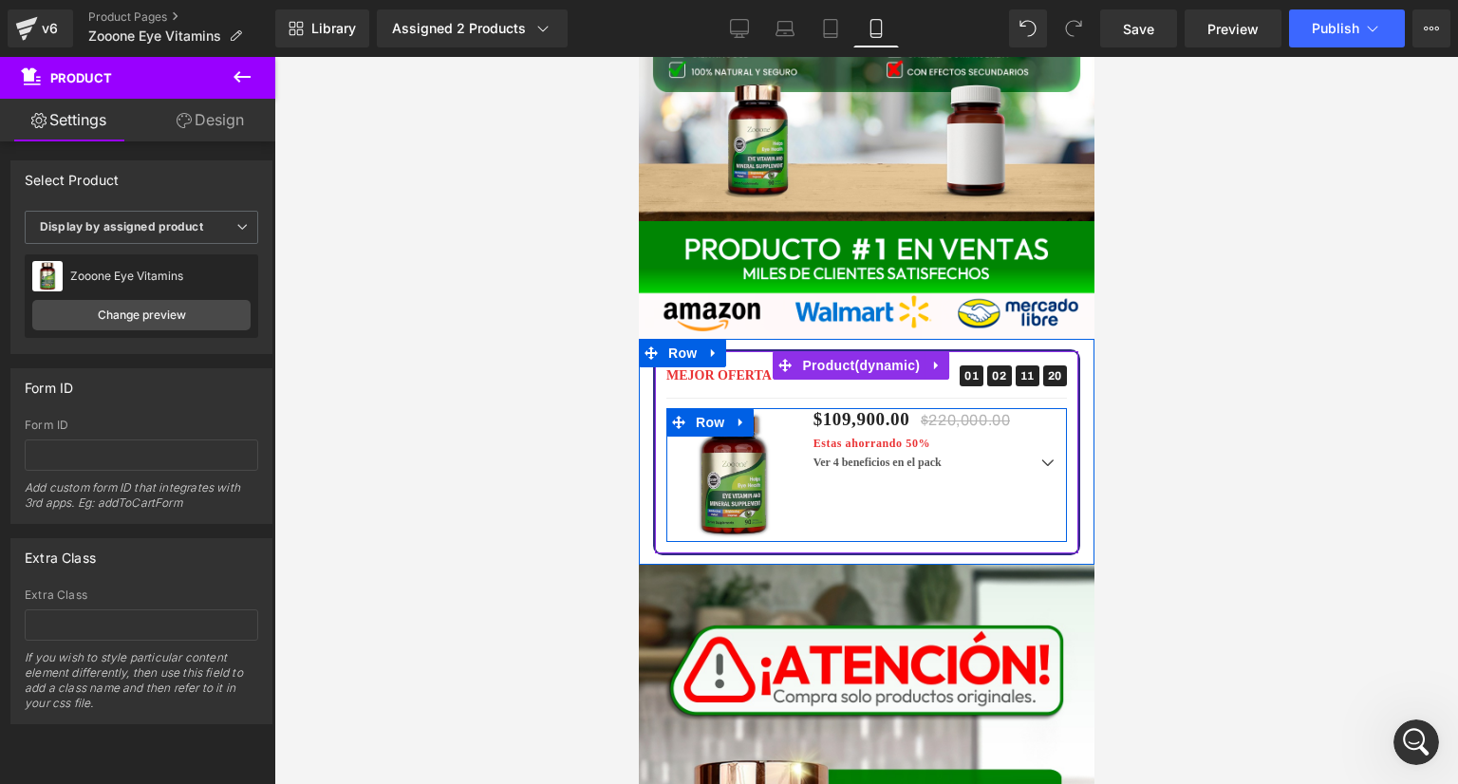
click at [920, 408] on div "Sale Off (P) Image $109,900.00 $220,000.00 Estas ahorrando 50% (P) Price Ver 4 …" at bounding box center [865, 475] width 401 height 134
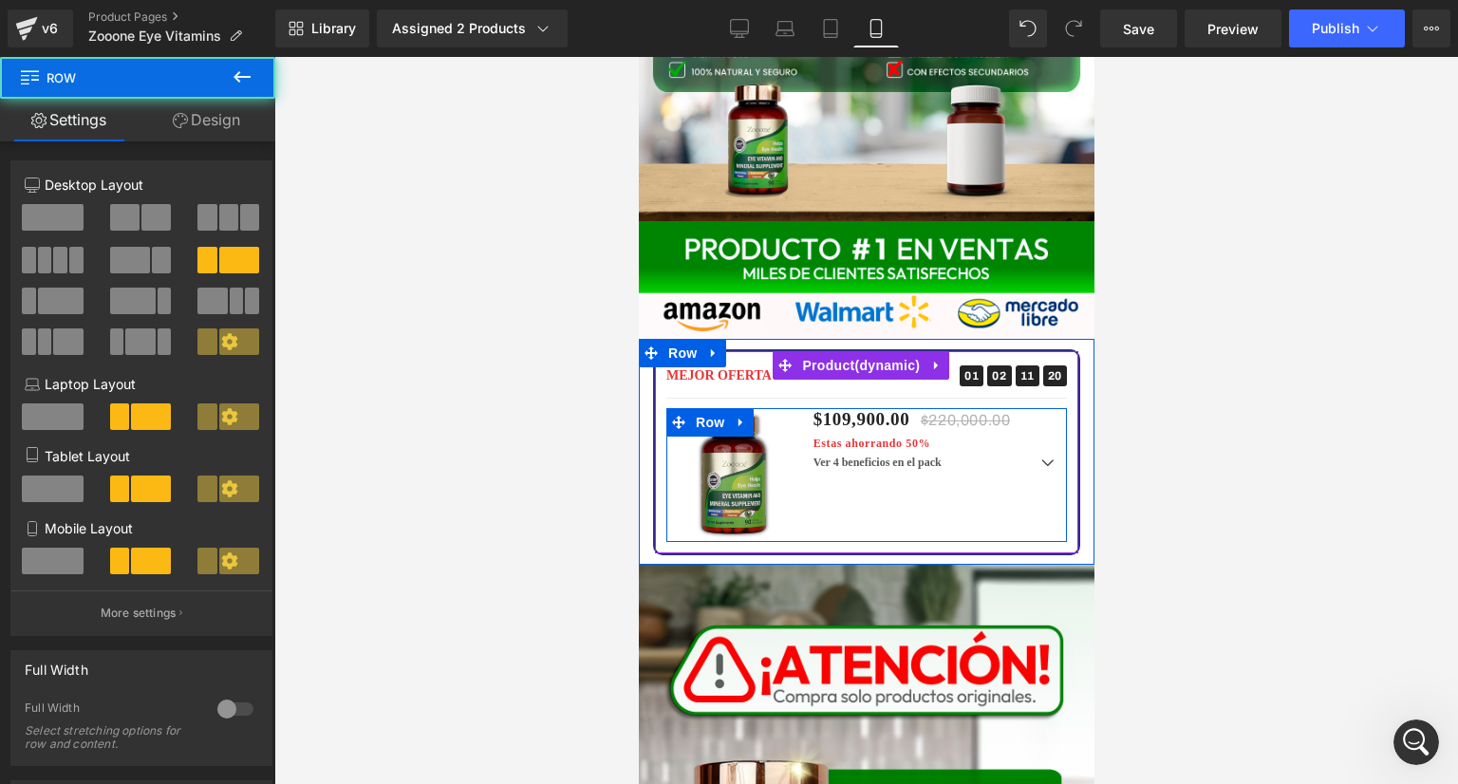
click at [920, 408] on div "Sale Off (P) Image $109,900.00 $220,000.00 Estas ahorrando 50% (P) Price Ver 4 …" at bounding box center [865, 475] width 401 height 134
click at [905, 408] on div "Sale Off (P) Image $109,900.00 $220,000.00 Estas ahorrando 50% (P) Price Ver 4 …" at bounding box center [865, 475] width 401 height 134
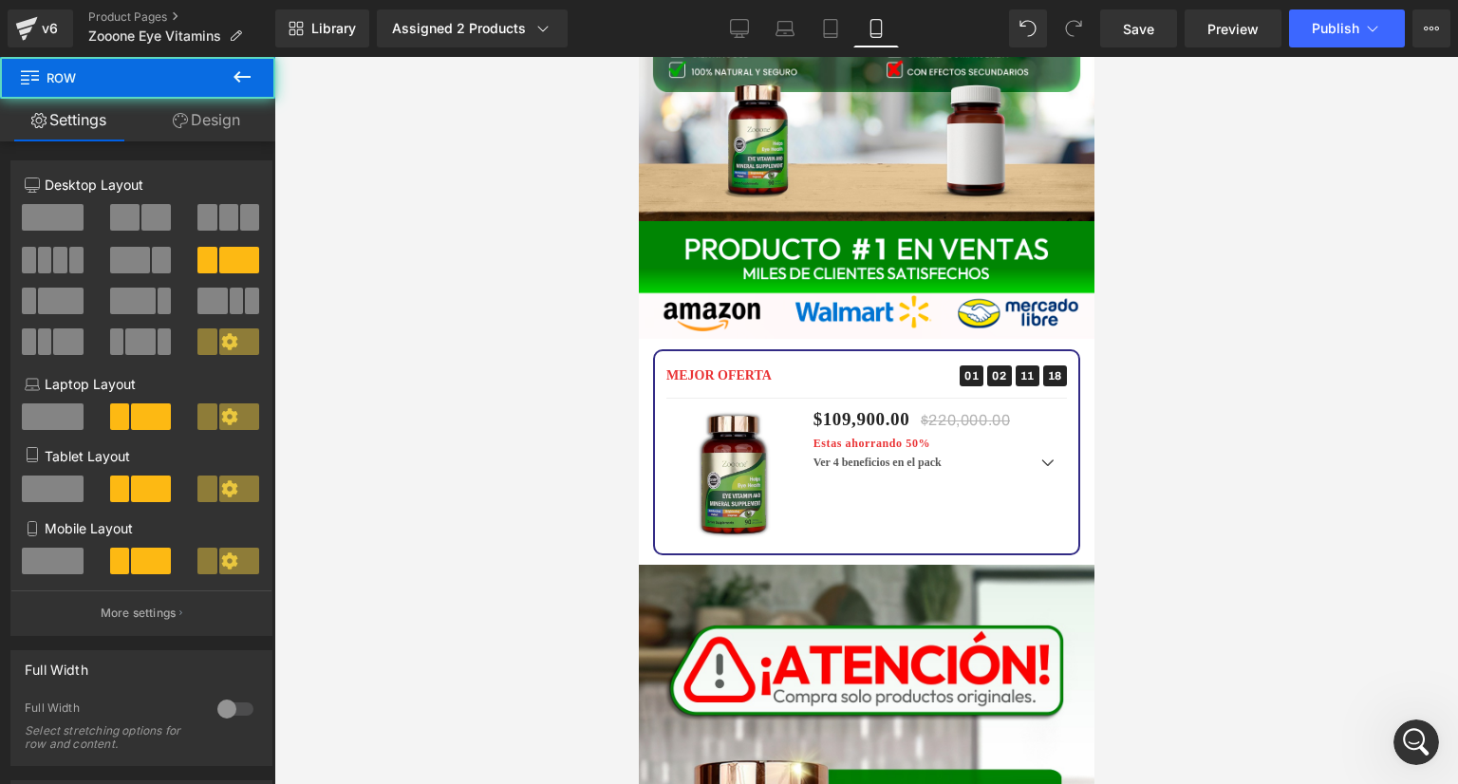
click at [581, 358] on div at bounding box center [866, 420] width 1184 height 727
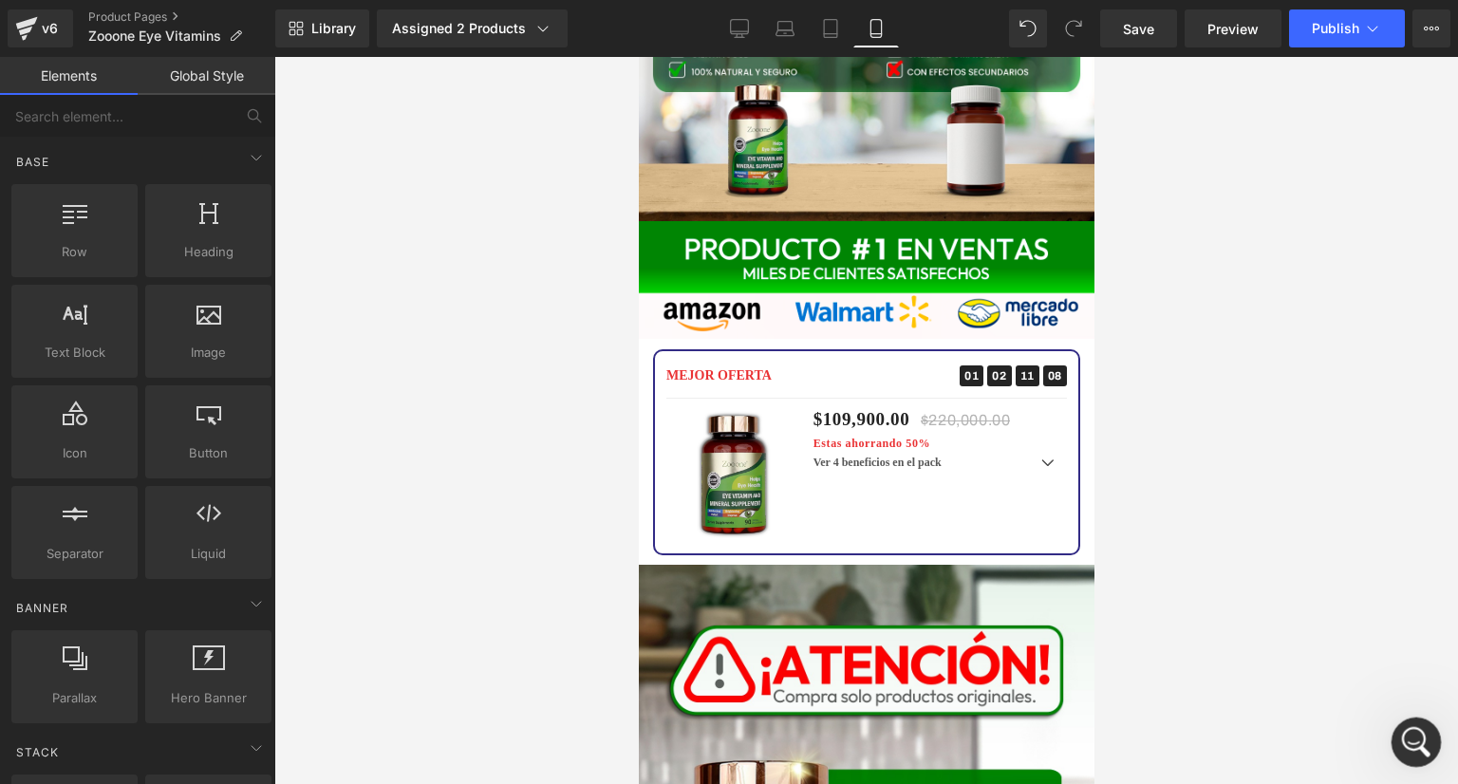
click at [1414, 733] on icon "Abrir Intercom Messenger" at bounding box center [1413, 739] width 31 height 31
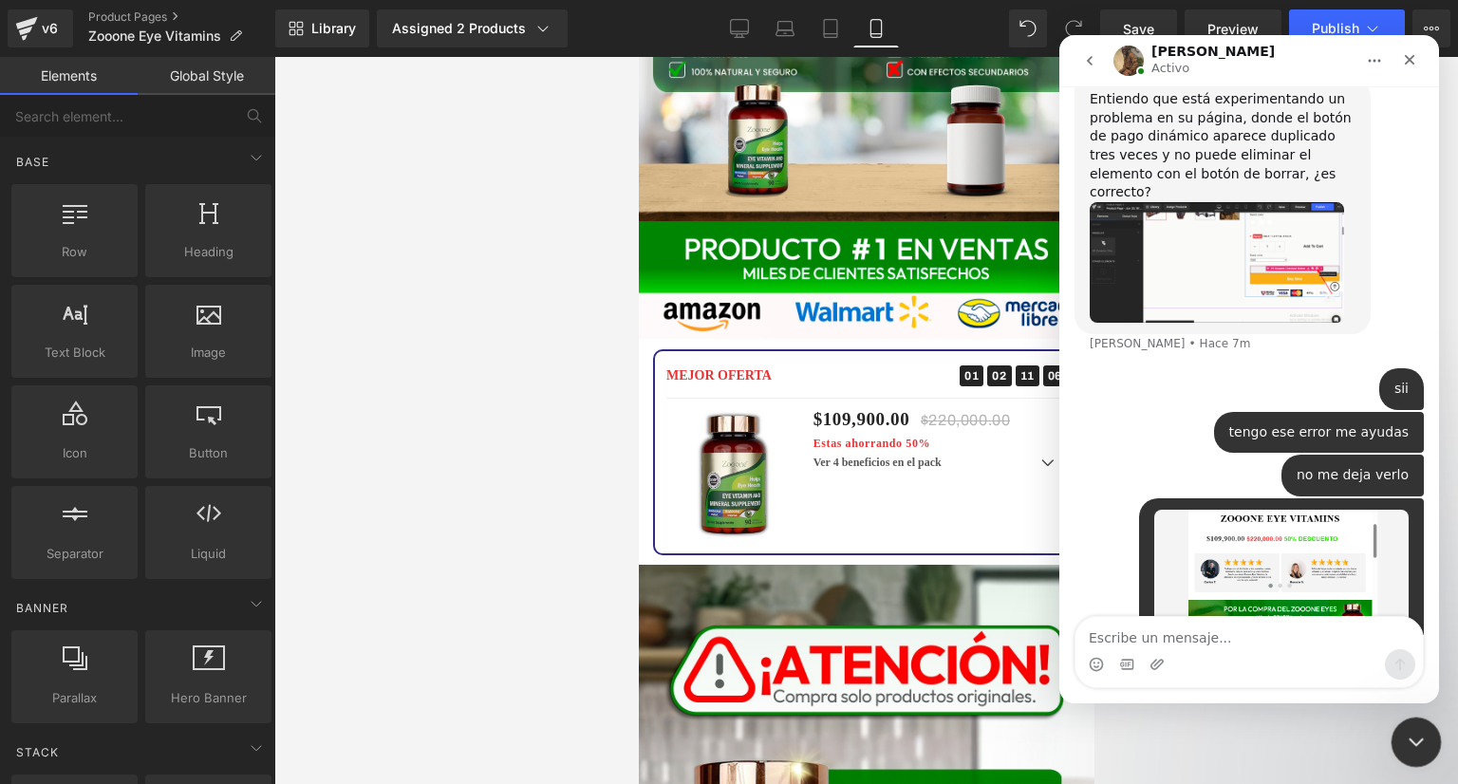
scroll to position [911, 0]
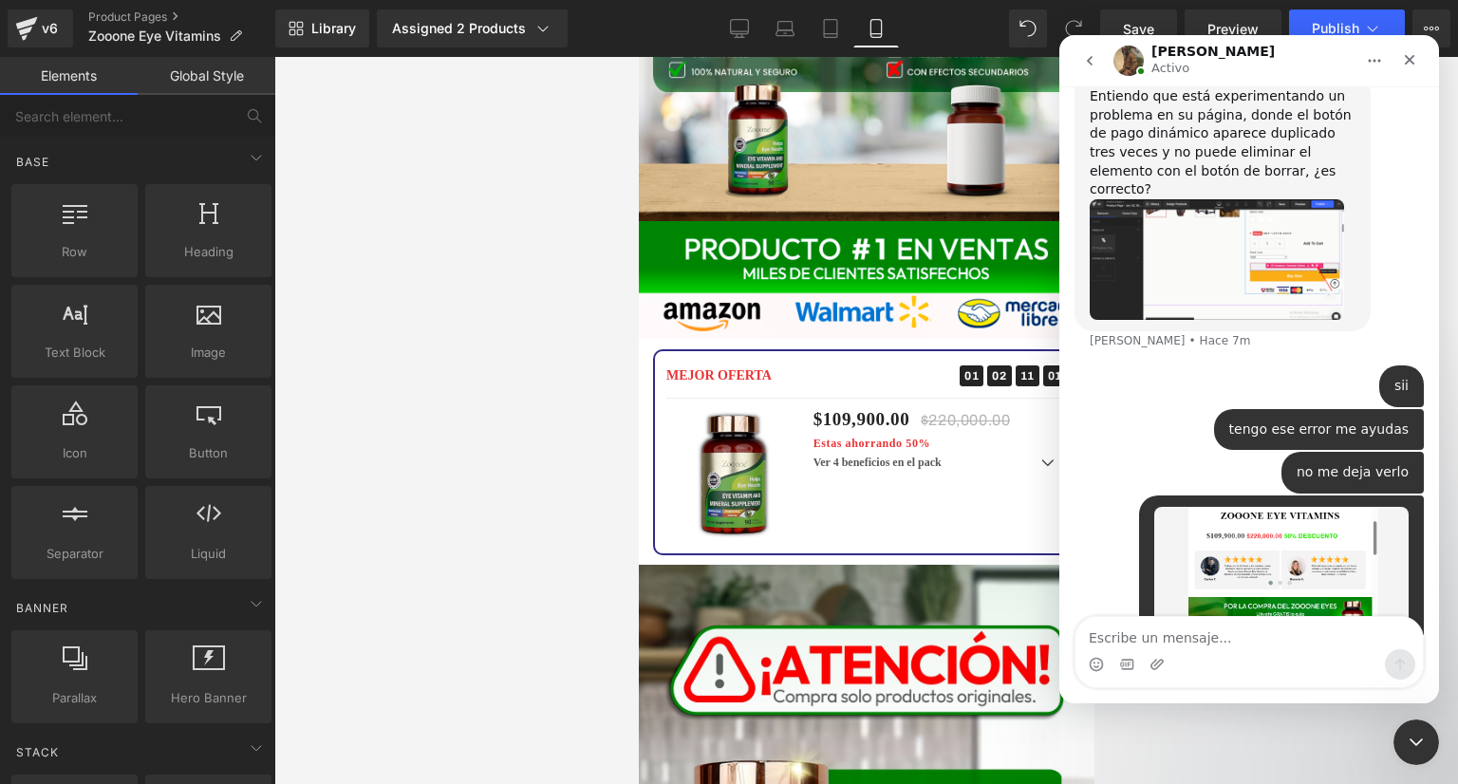
click at [1135, 633] on textarea "Escribe un mensaje..." at bounding box center [1249, 633] width 347 height 32
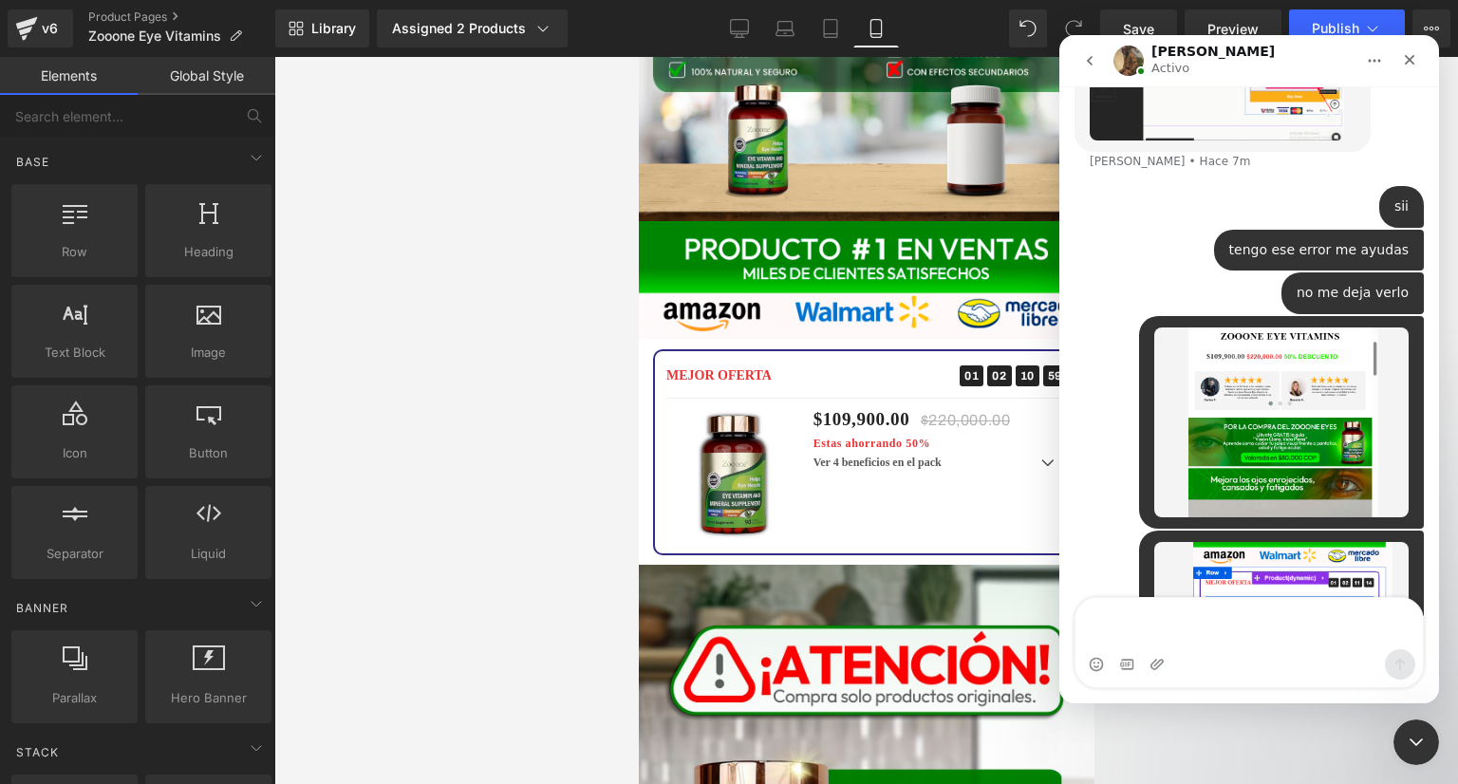
scroll to position [1110, 0]
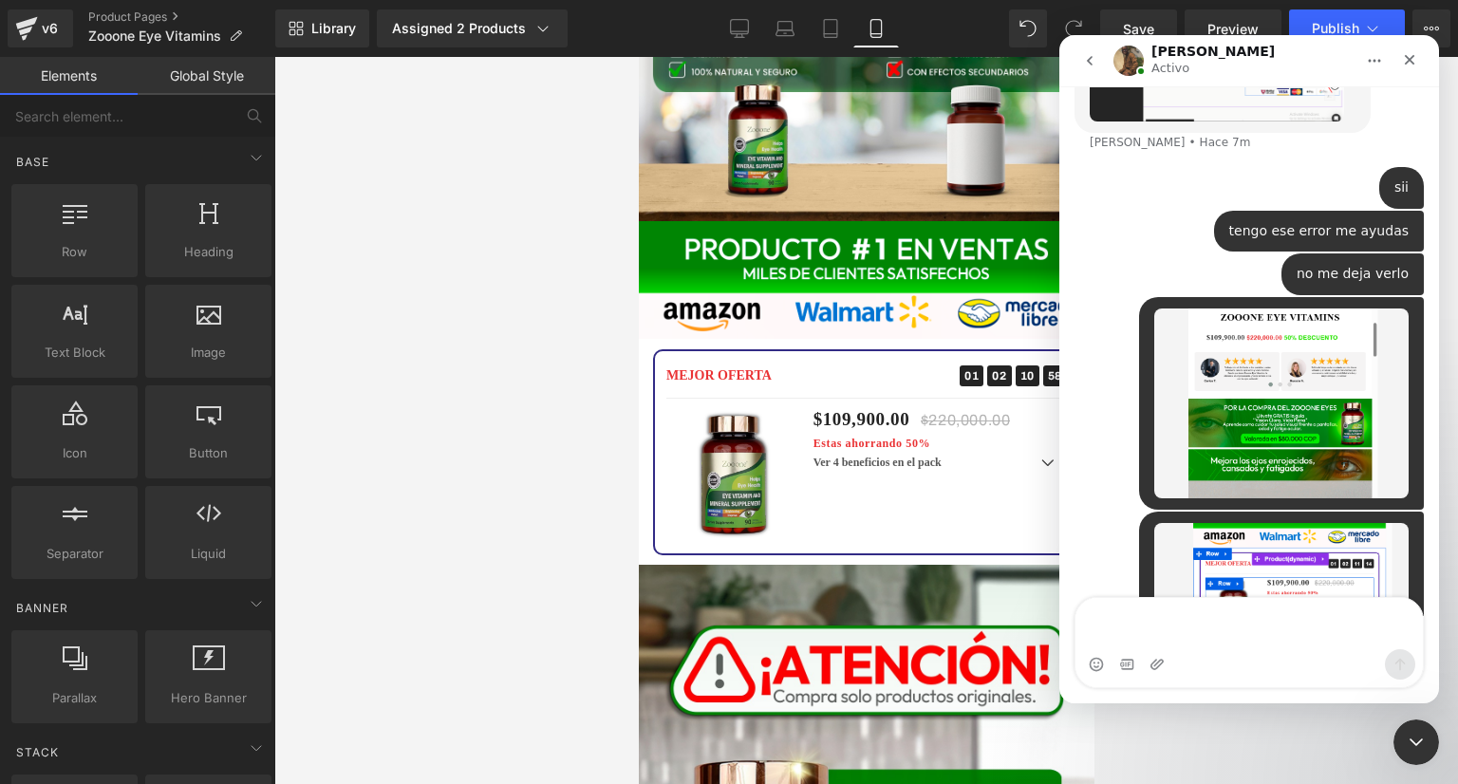
click at [1151, 620] on textarea "Escribe un mensaje..." at bounding box center [1249, 623] width 347 height 51
type textarea "no me salen"
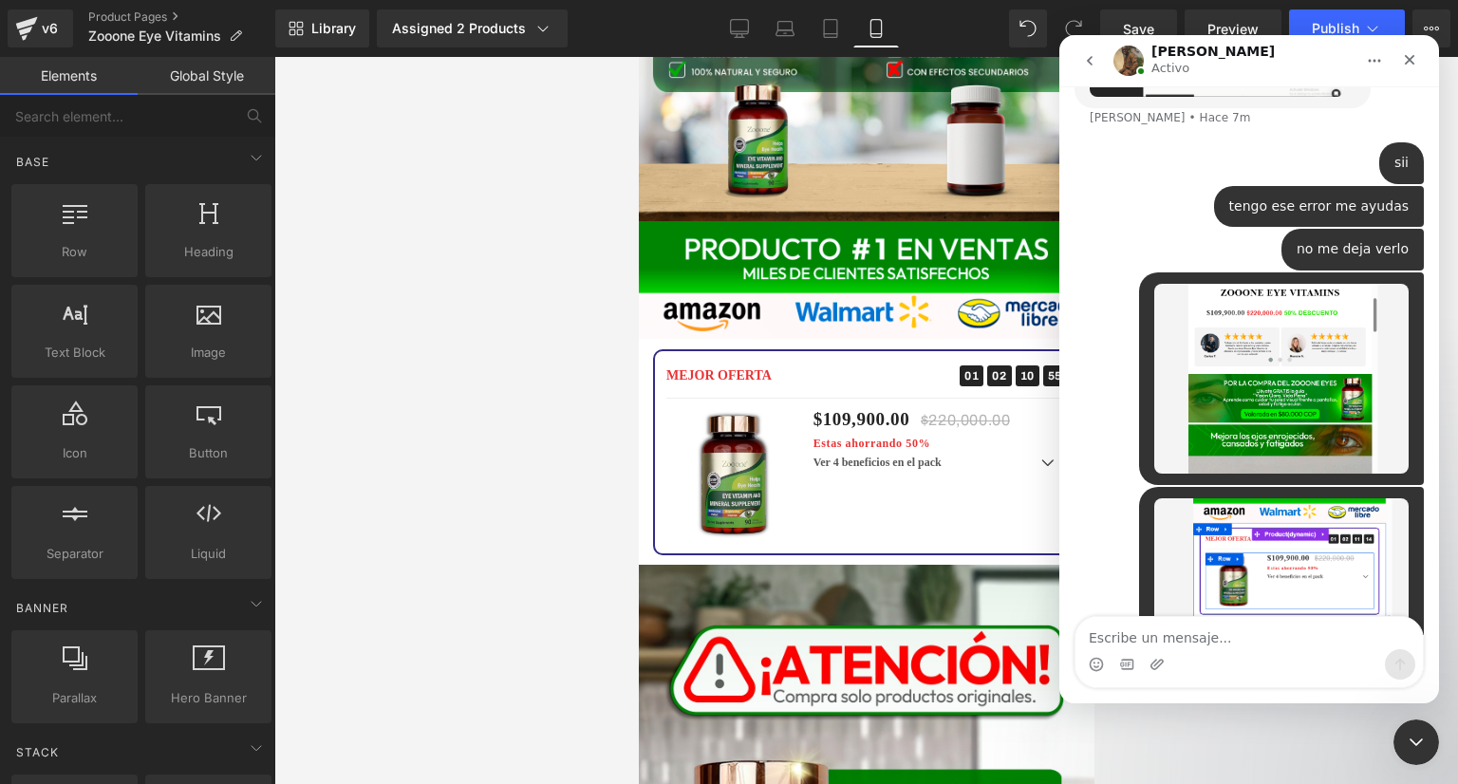
scroll to position [1153, 0]
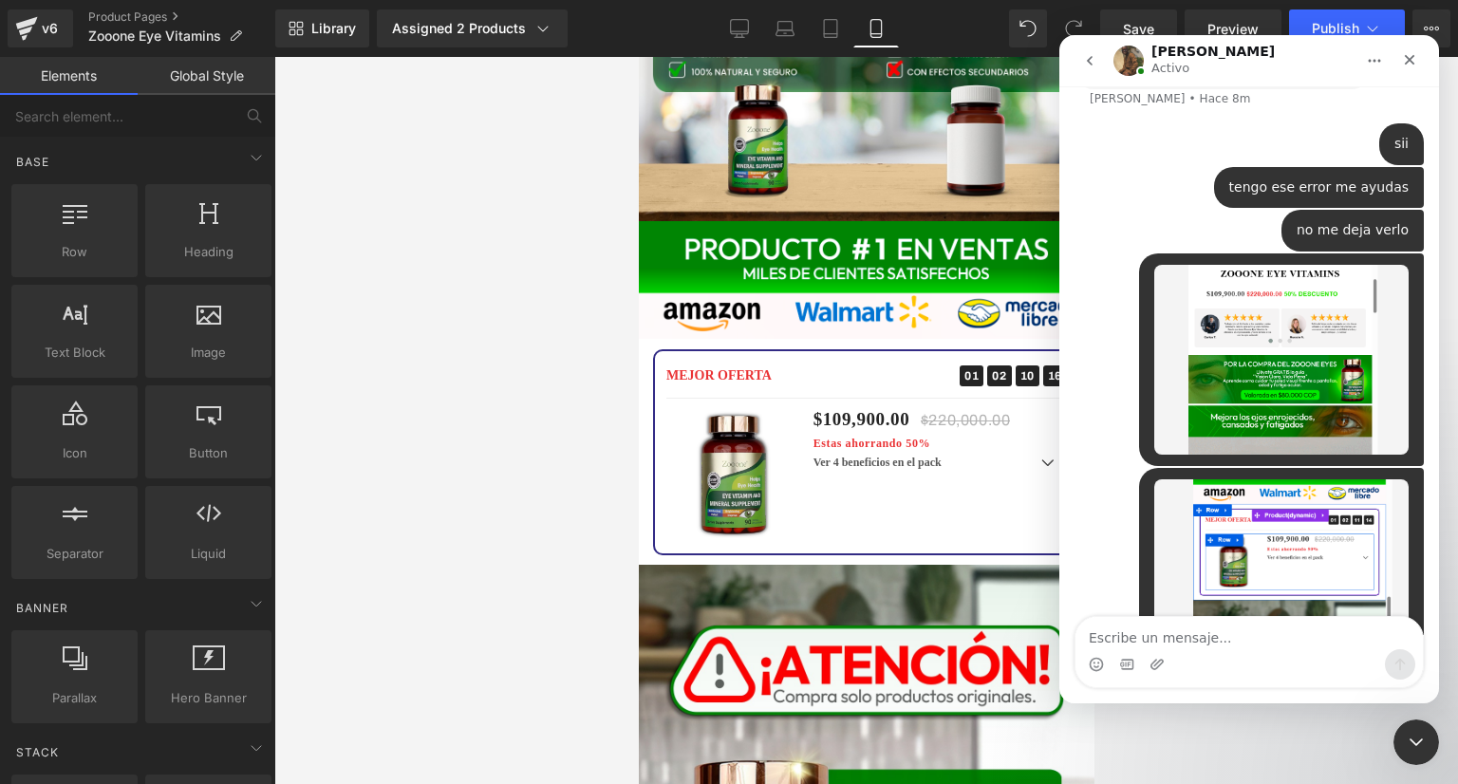
click at [1199, 735] on div at bounding box center [866, 420] width 1184 height 727
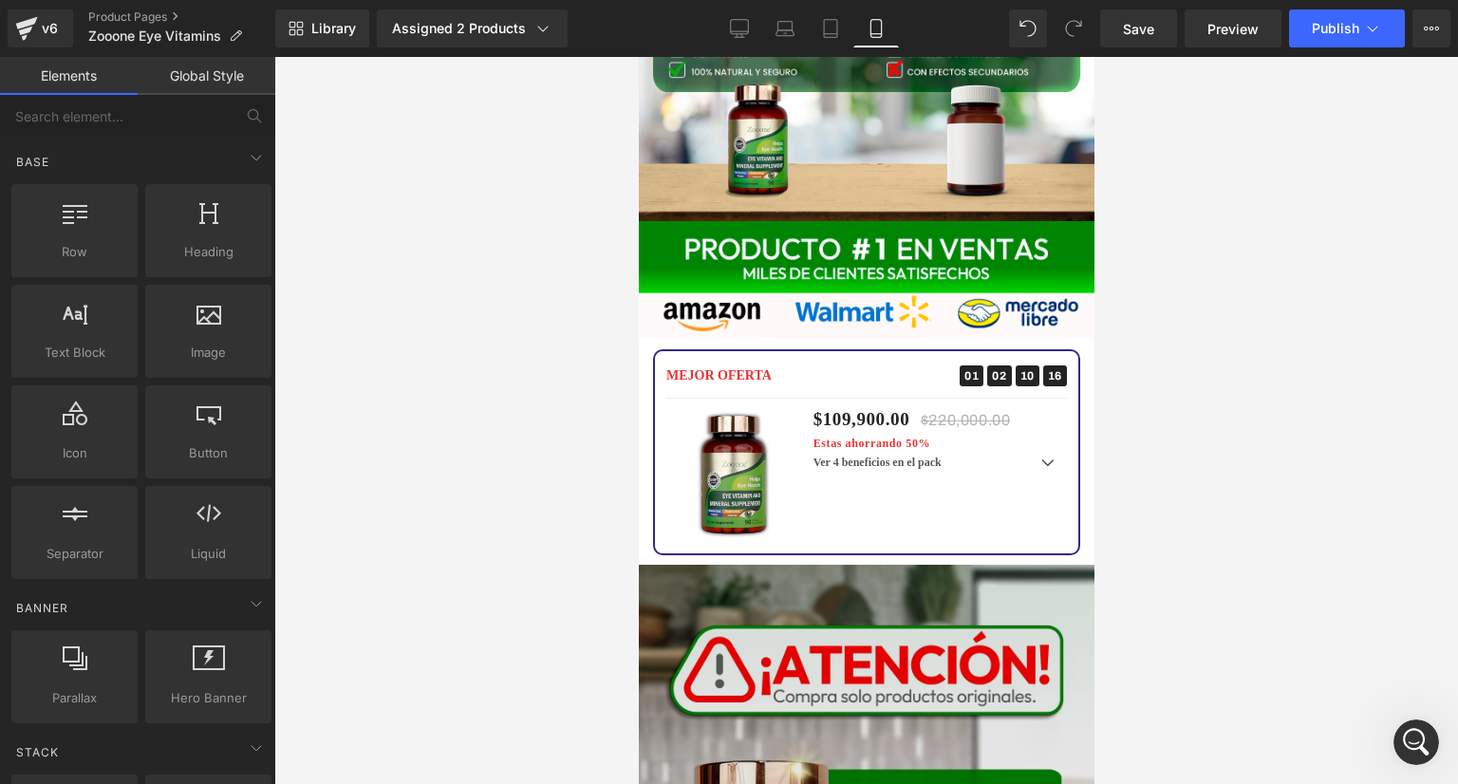
scroll to position [1226, 0]
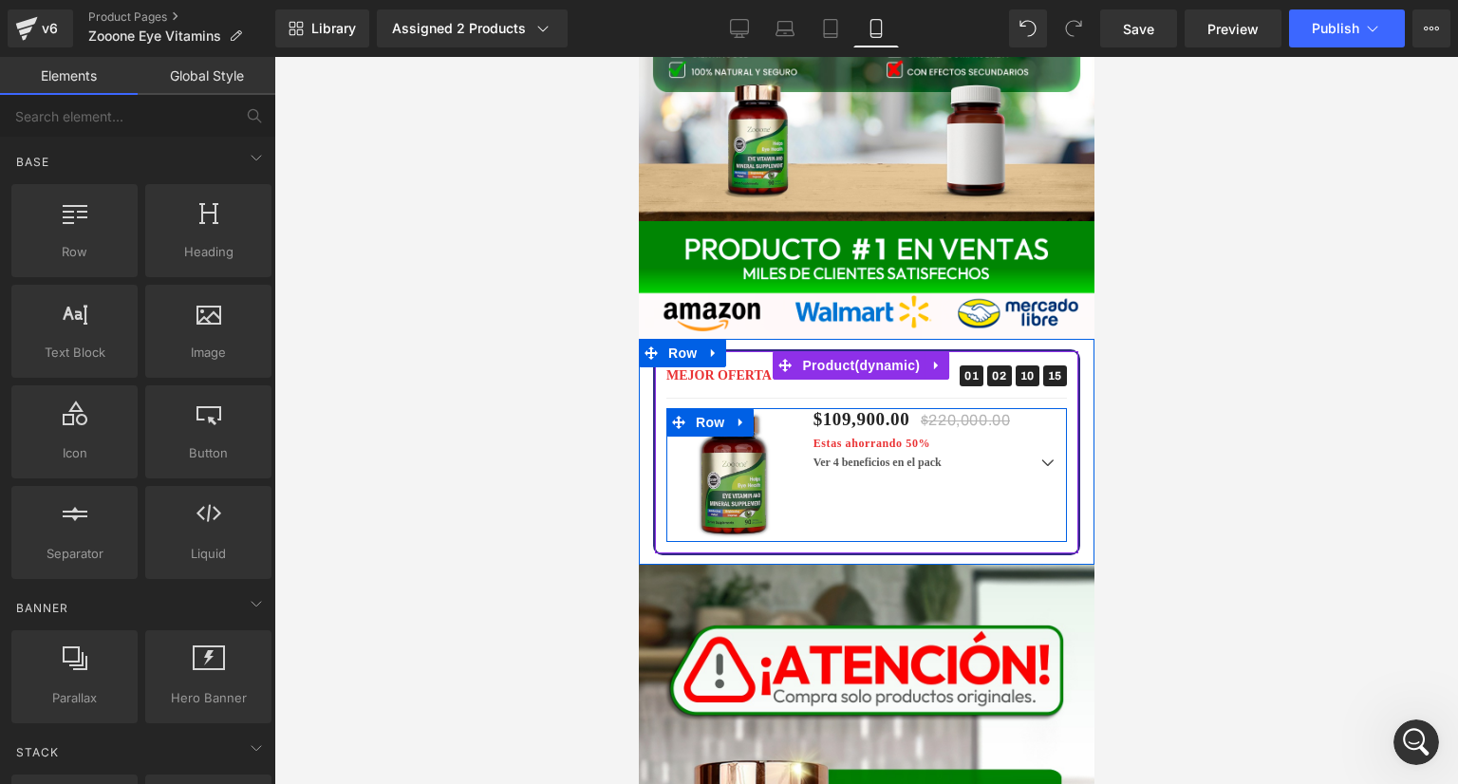
click at [901, 408] on div "Sale Off (P) Image $109,900.00 $220,000.00 Estas ahorrando 50% (P) Price Ver 4 …" at bounding box center [865, 475] width 401 height 134
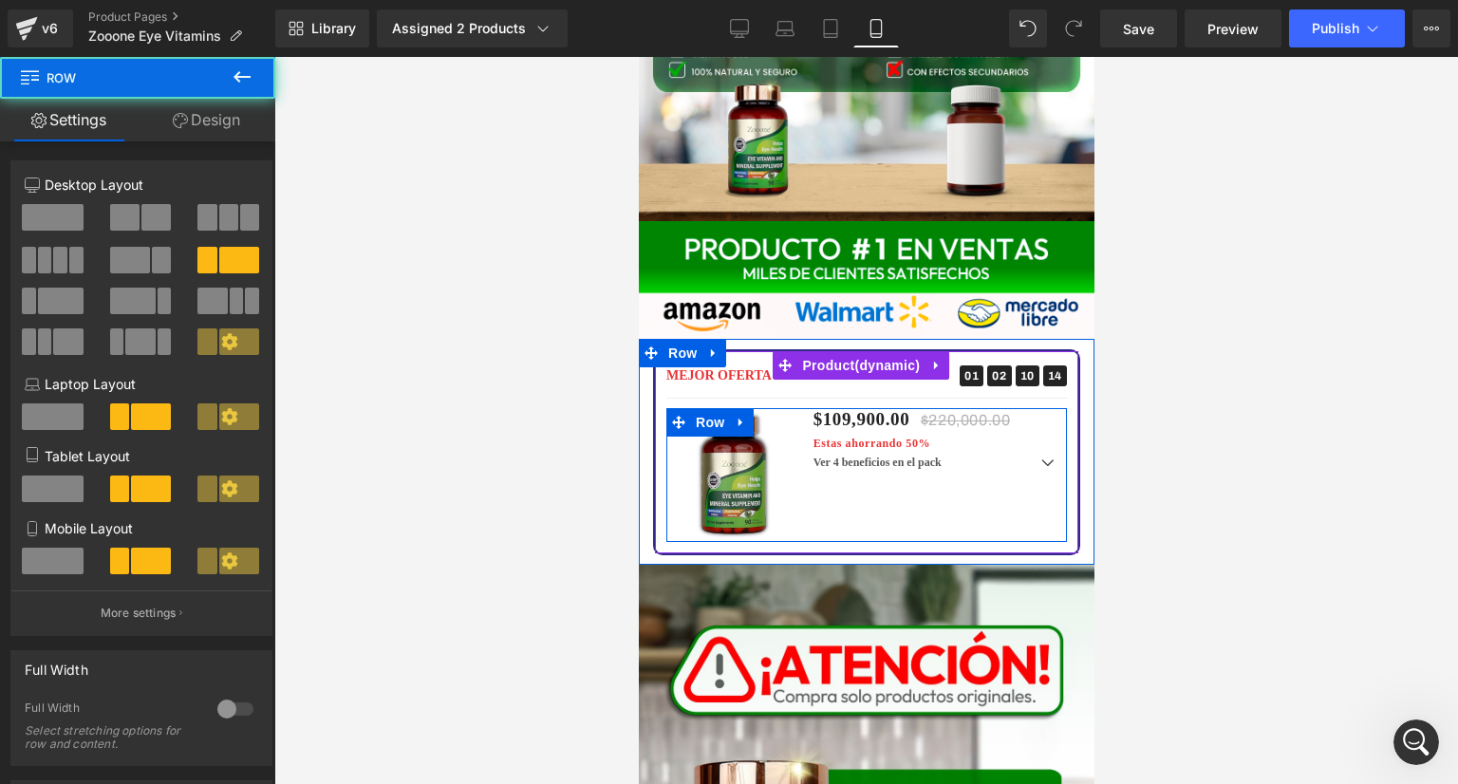
click at [900, 408] on div "Sale Off (P) Image $109,900.00 $220,000.00 Estas ahorrando 50% (P) Price Ver 4 …" at bounding box center [865, 475] width 401 height 134
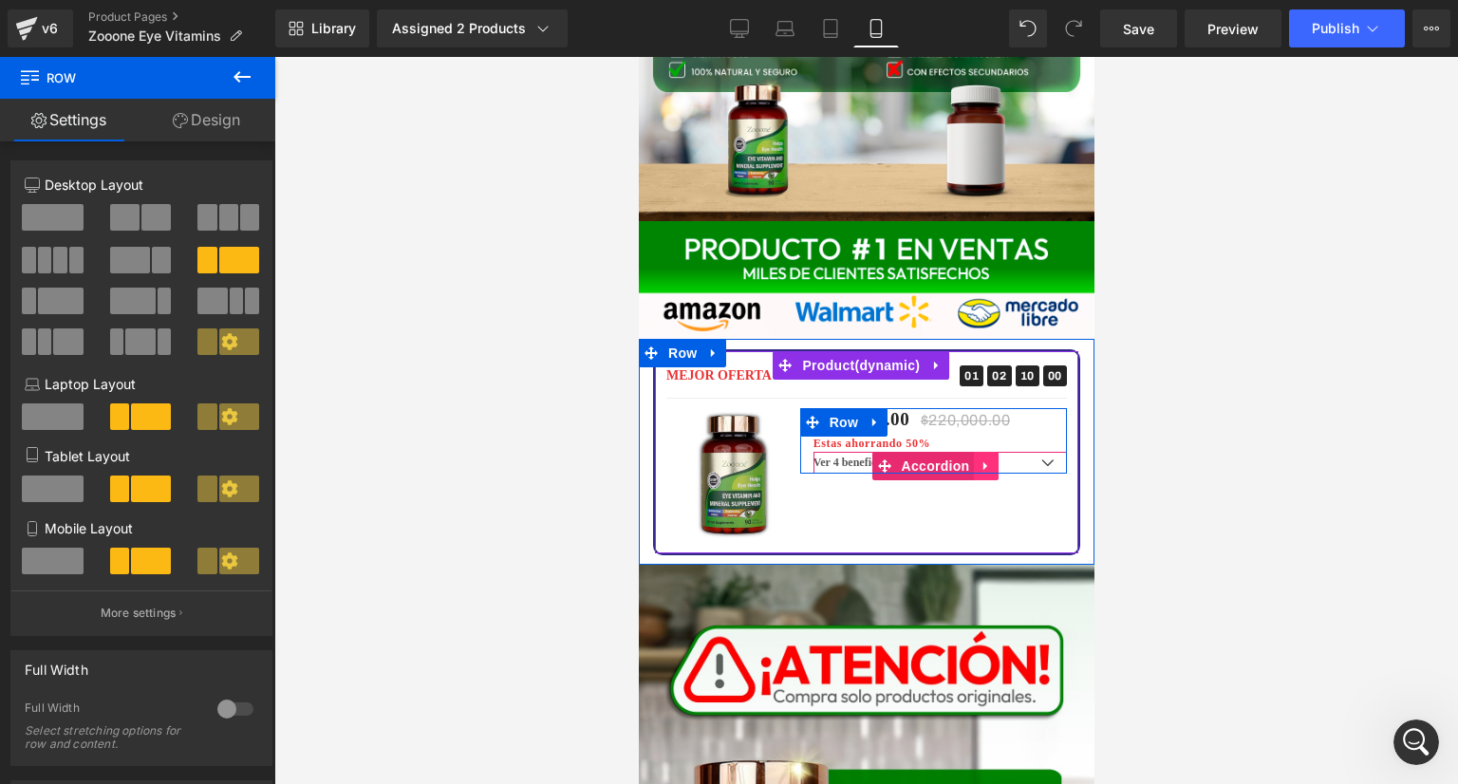
click at [973, 452] on link at bounding box center [985, 466] width 25 height 28
click at [904, 453] on span "Accordion" at bounding box center [935, 467] width 78 height 28
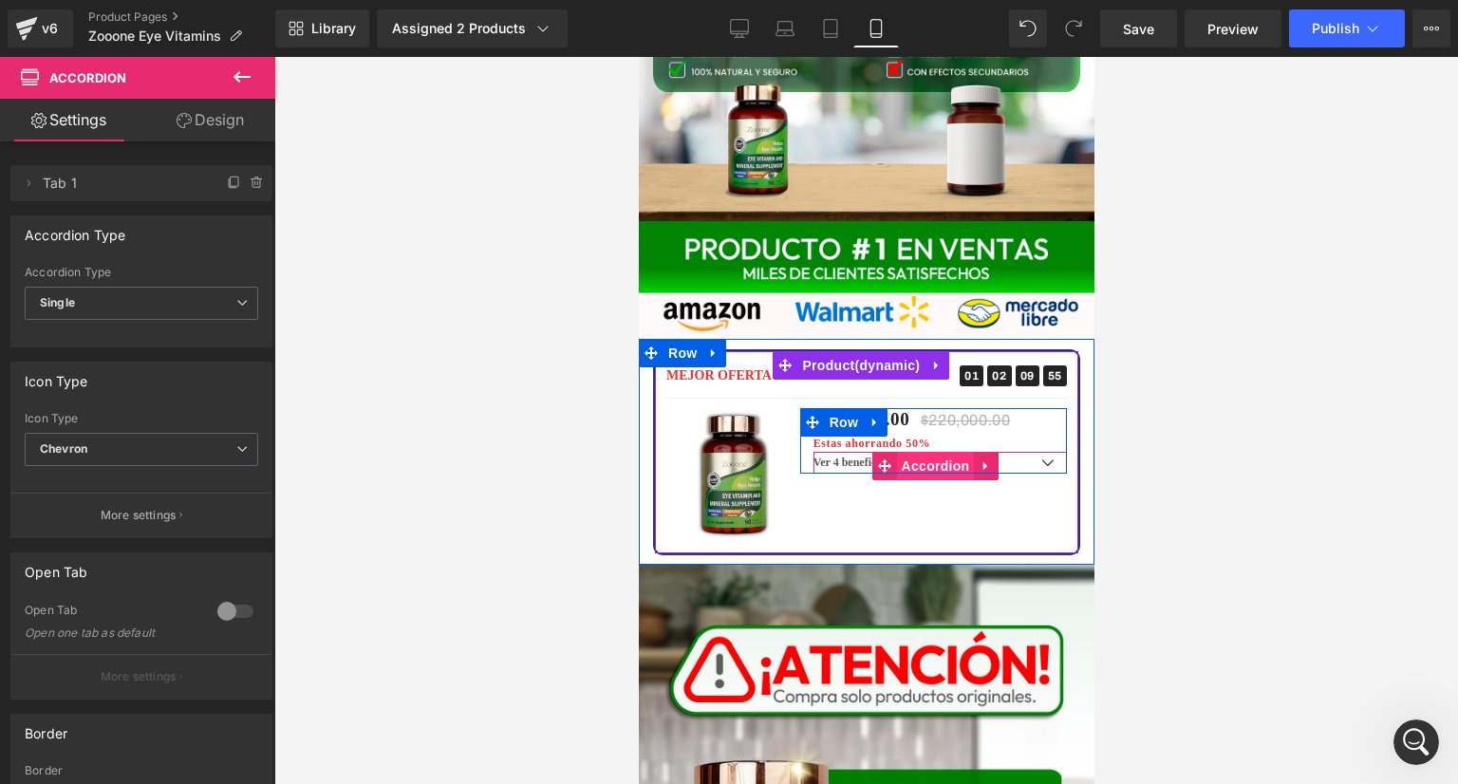
click at [903, 452] on span "Accordion" at bounding box center [935, 466] width 78 height 28
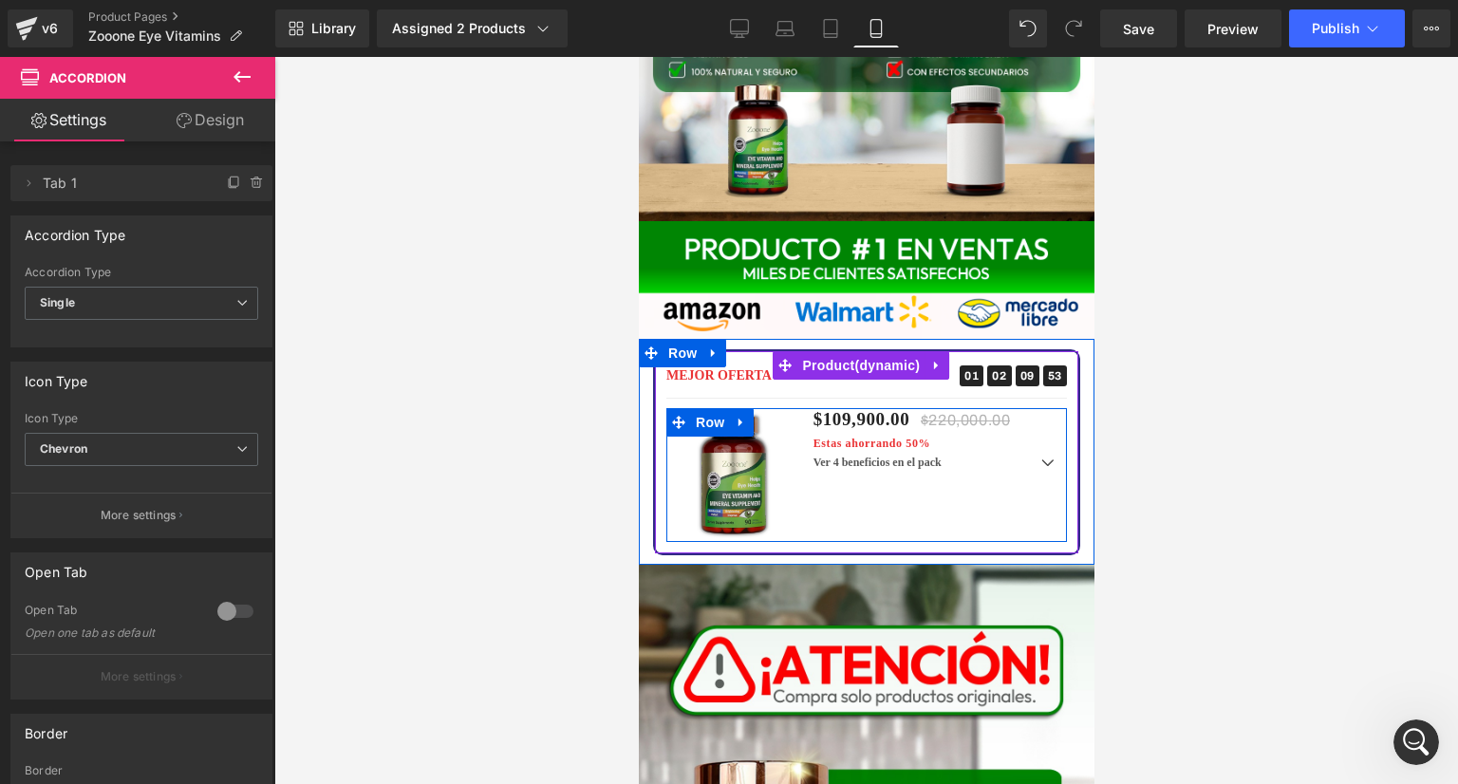
click at [931, 419] on div "Sale Off (P) Image $109,900.00 $220,000.00 Estas ahorrando 50% (P) Price Ver 4 …" at bounding box center [865, 475] width 401 height 134
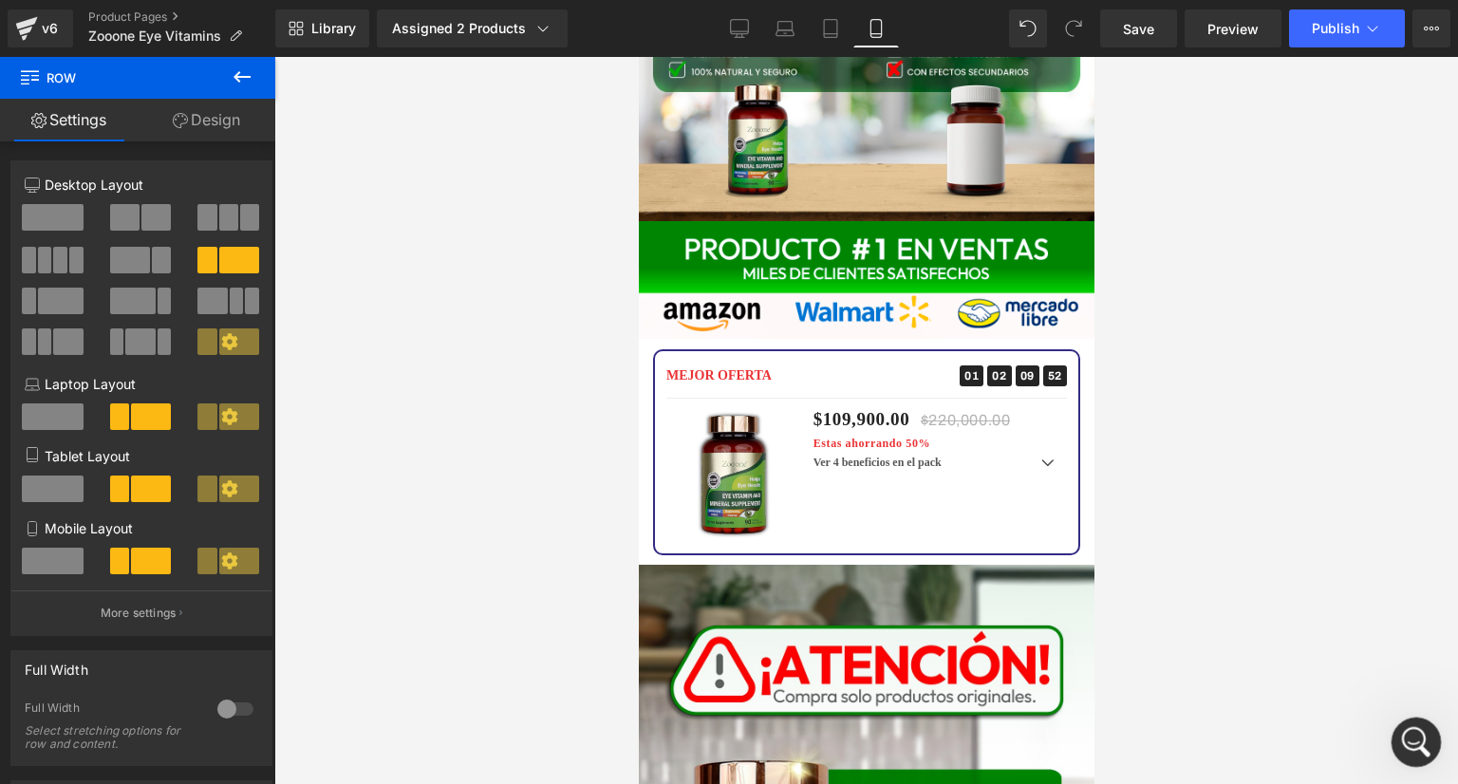
click at [1405, 745] on icon "Abrir Intercom Messenger" at bounding box center [1413, 739] width 31 height 31
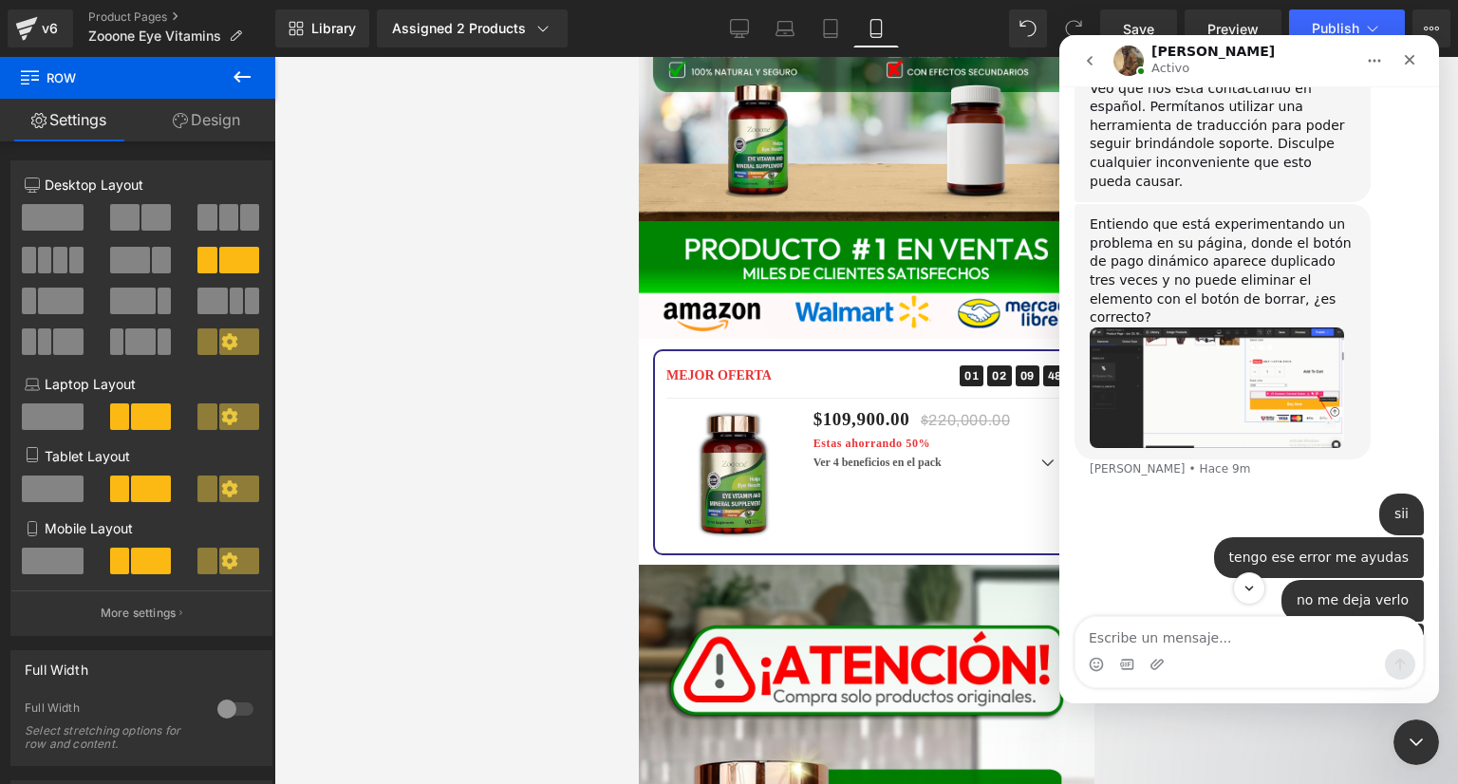
scroll to position [751, 0]
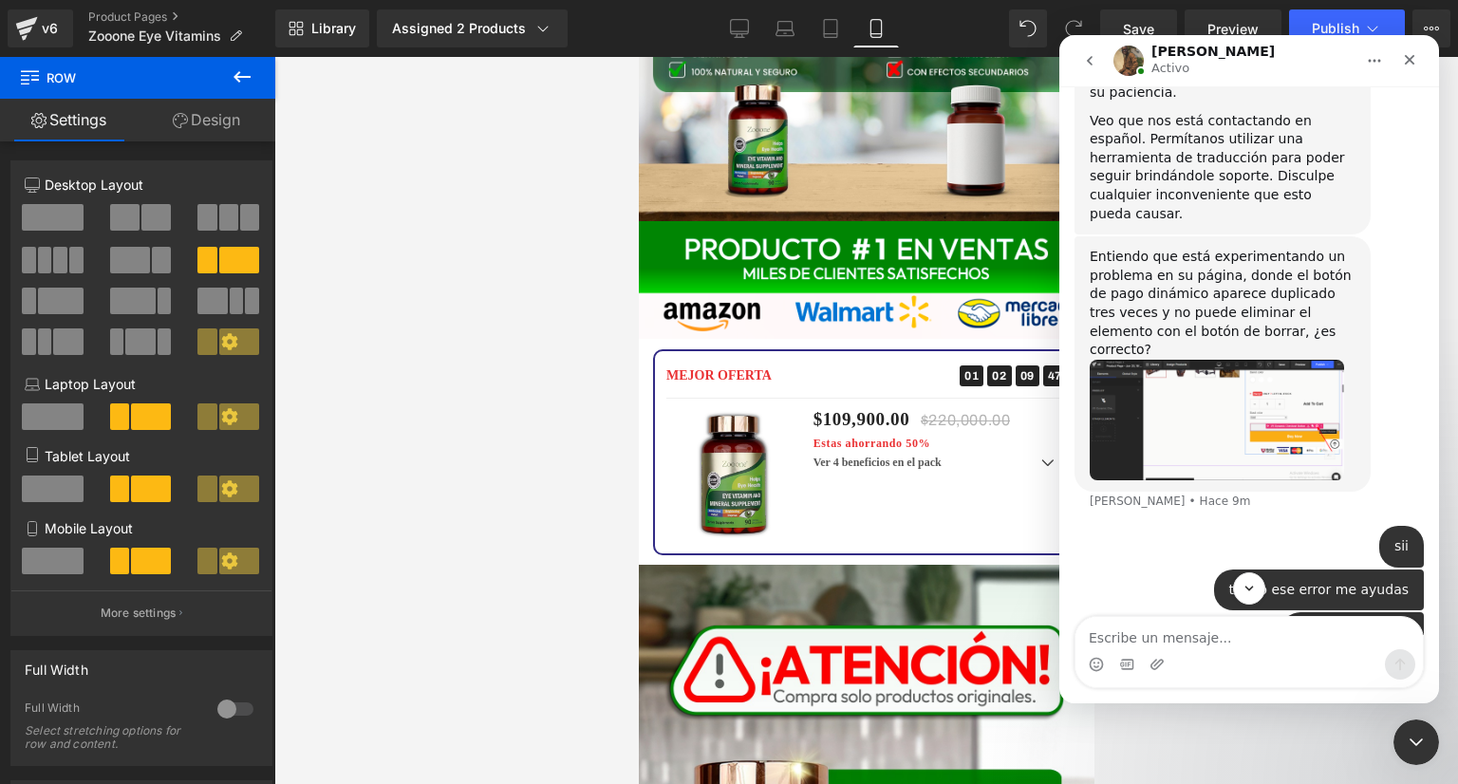
click at [1242, 360] on img "Abraham dice…" at bounding box center [1217, 420] width 254 height 121
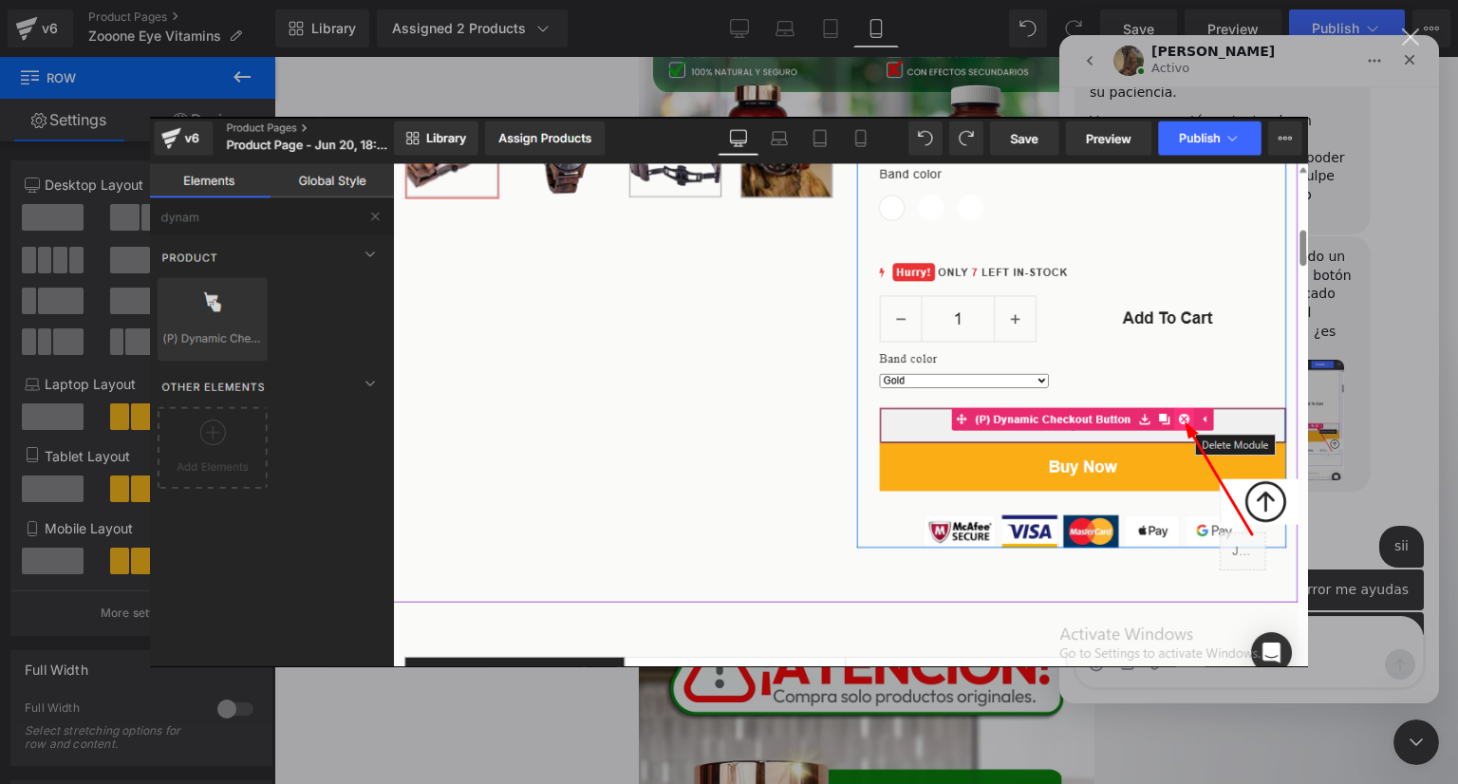
scroll to position [0, 0]
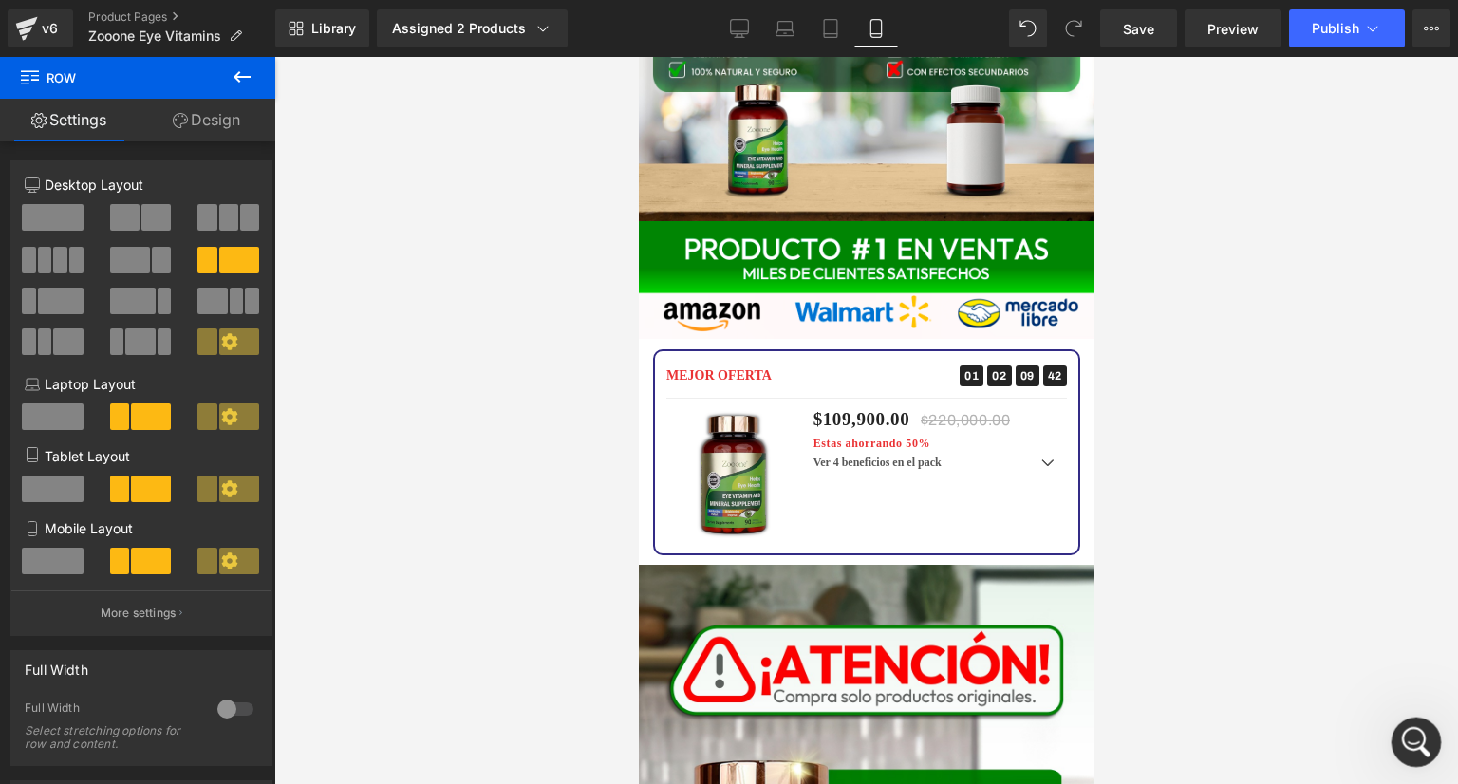
click at [1414, 731] on icon "Abrir Intercom Messenger" at bounding box center [1413, 739] width 31 height 31
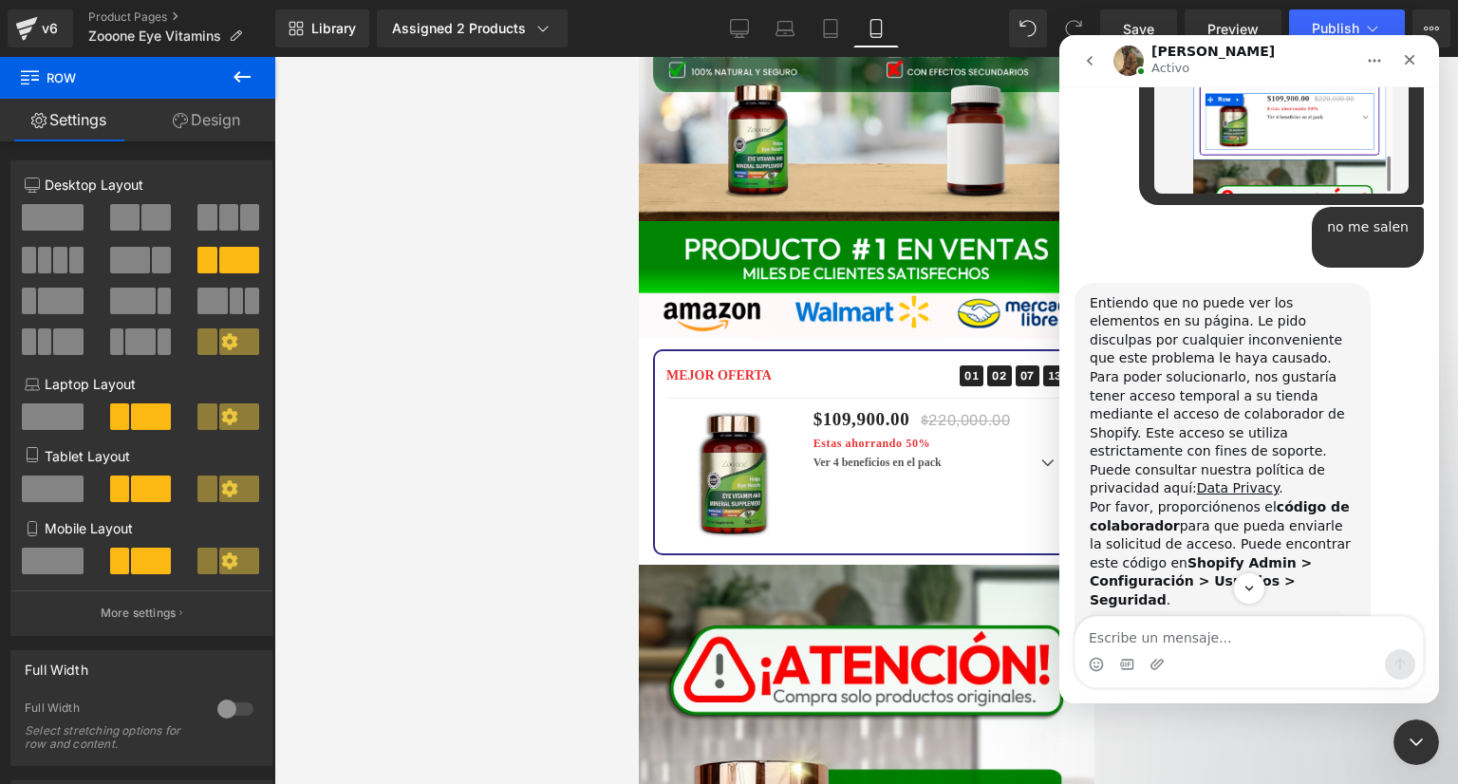
scroll to position [1617, 0]
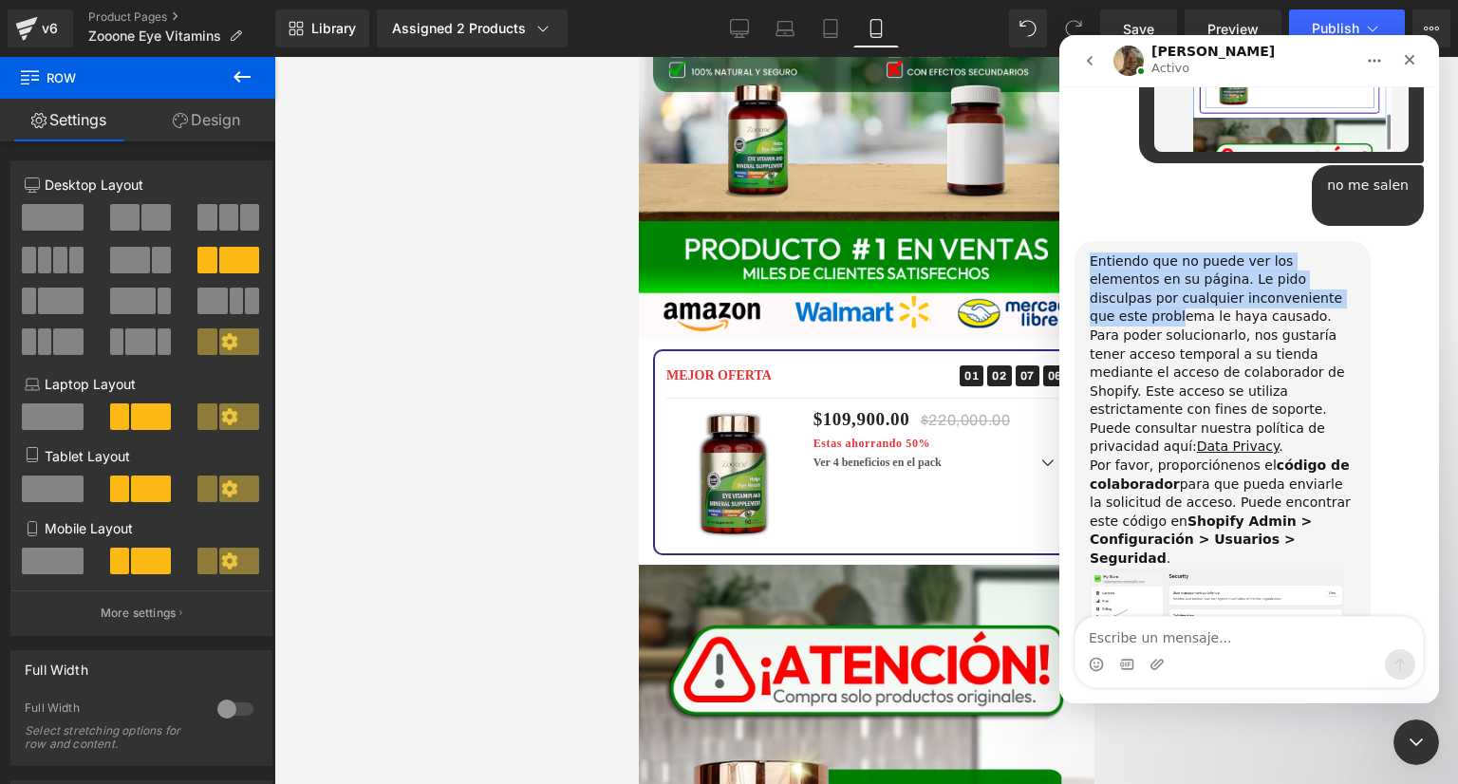
drag, startPoint x: 1089, startPoint y: 150, endPoint x: 1262, endPoint y: 186, distance: 176.5
click at [1262, 241] on div "Entiendo que no puede ver los elementos en su página. Le pido disculpas por cua…" at bounding box center [1223, 484] width 296 height 486
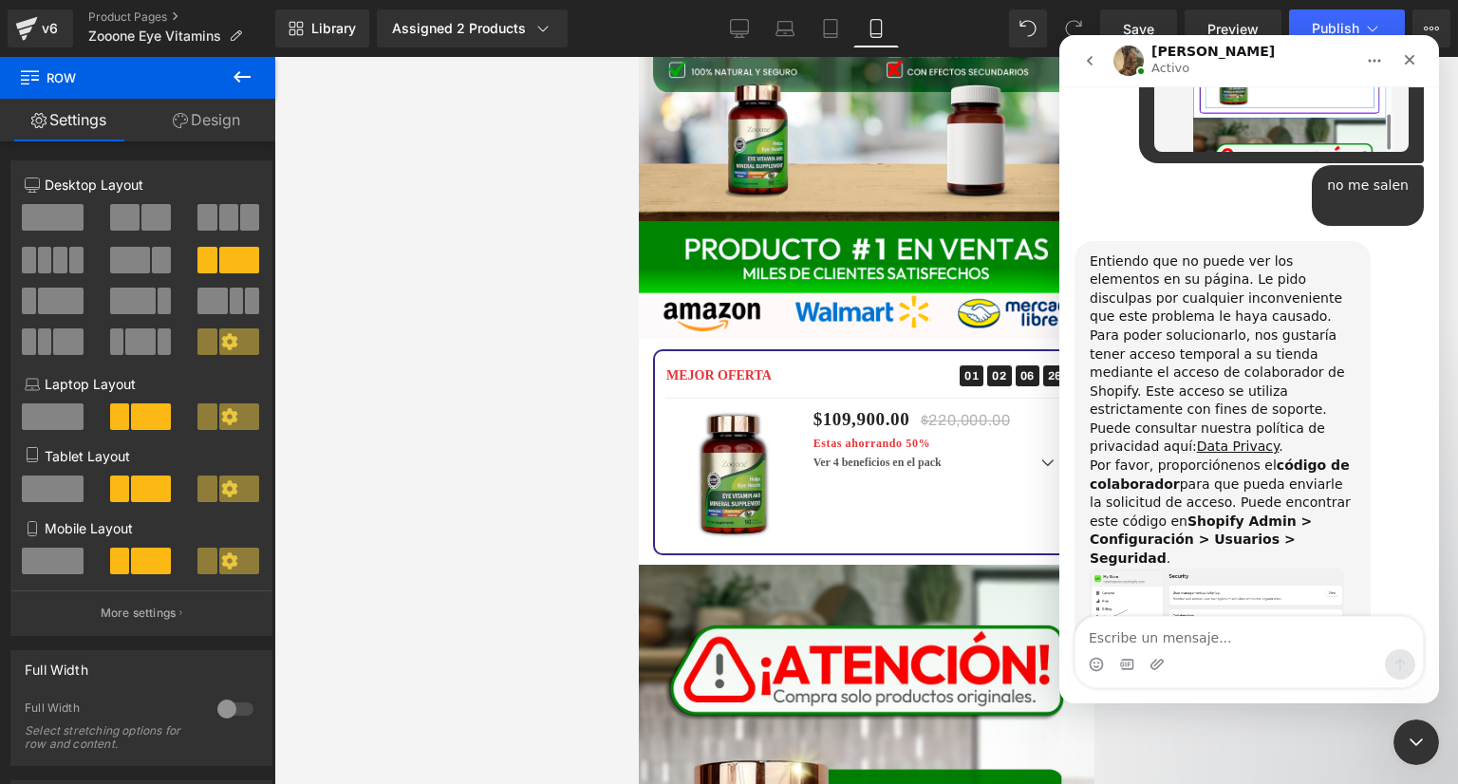
click at [1228, 253] on div "Entiendo que no puede ver los elementos en su página. Le pido disculpas por cua…" at bounding box center [1223, 355] width 266 height 205
click at [1185, 643] on textarea "Escribe un mensaje..." at bounding box center [1249, 633] width 347 height 32
type textarea "voy"
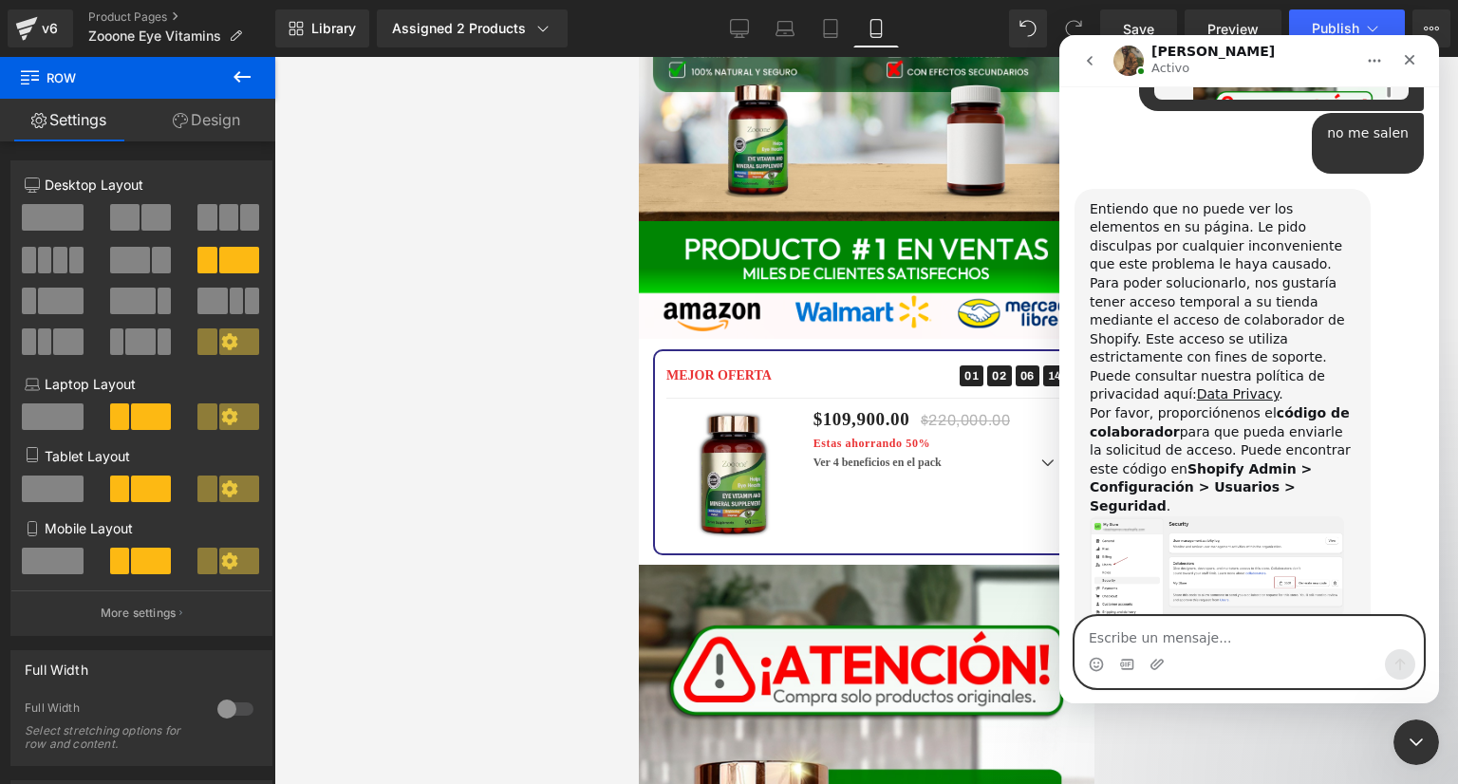
scroll to position [1674, 0]
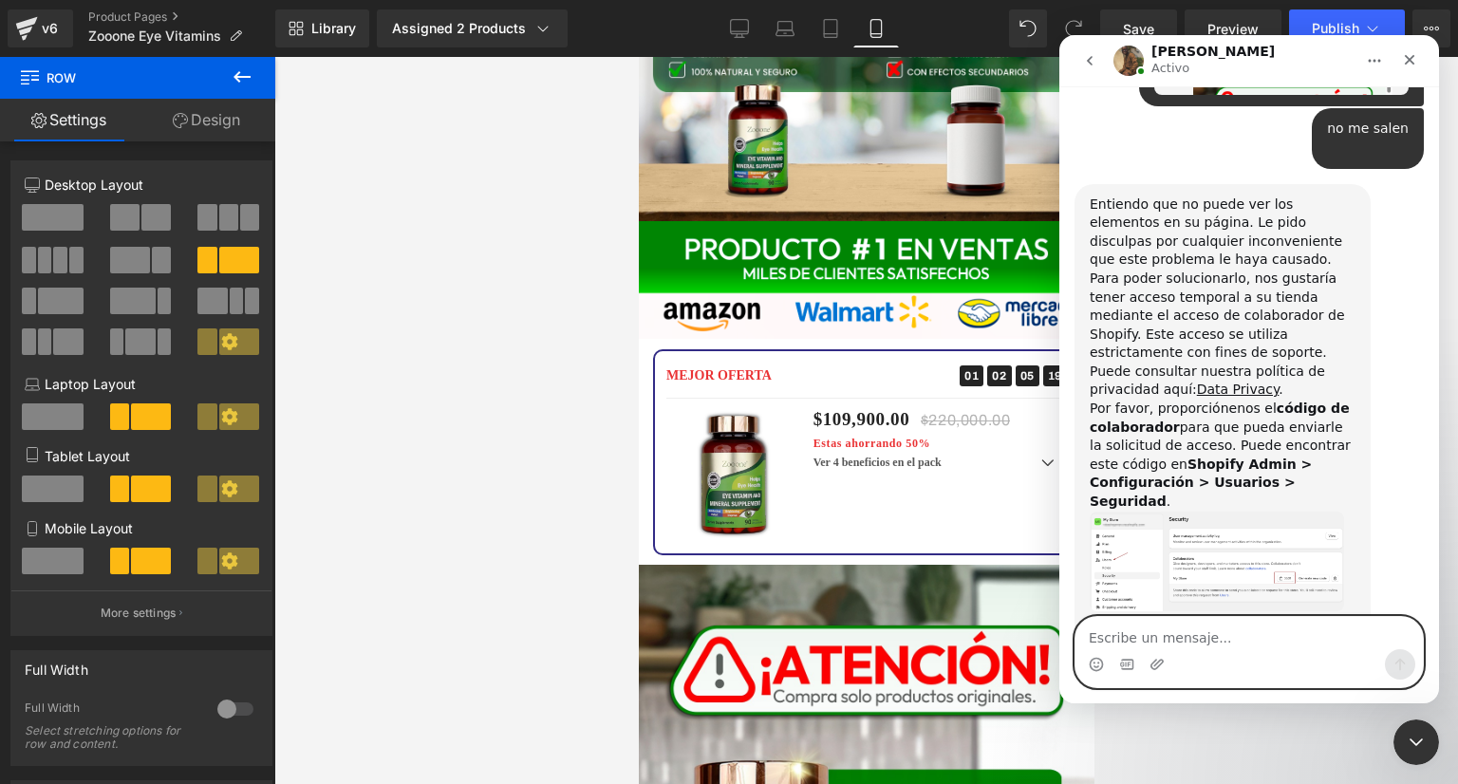
click at [1181, 632] on textarea "Escribe un mensaje..." at bounding box center [1249, 633] width 347 height 32
paste textarea "7536"
type textarea "7536"
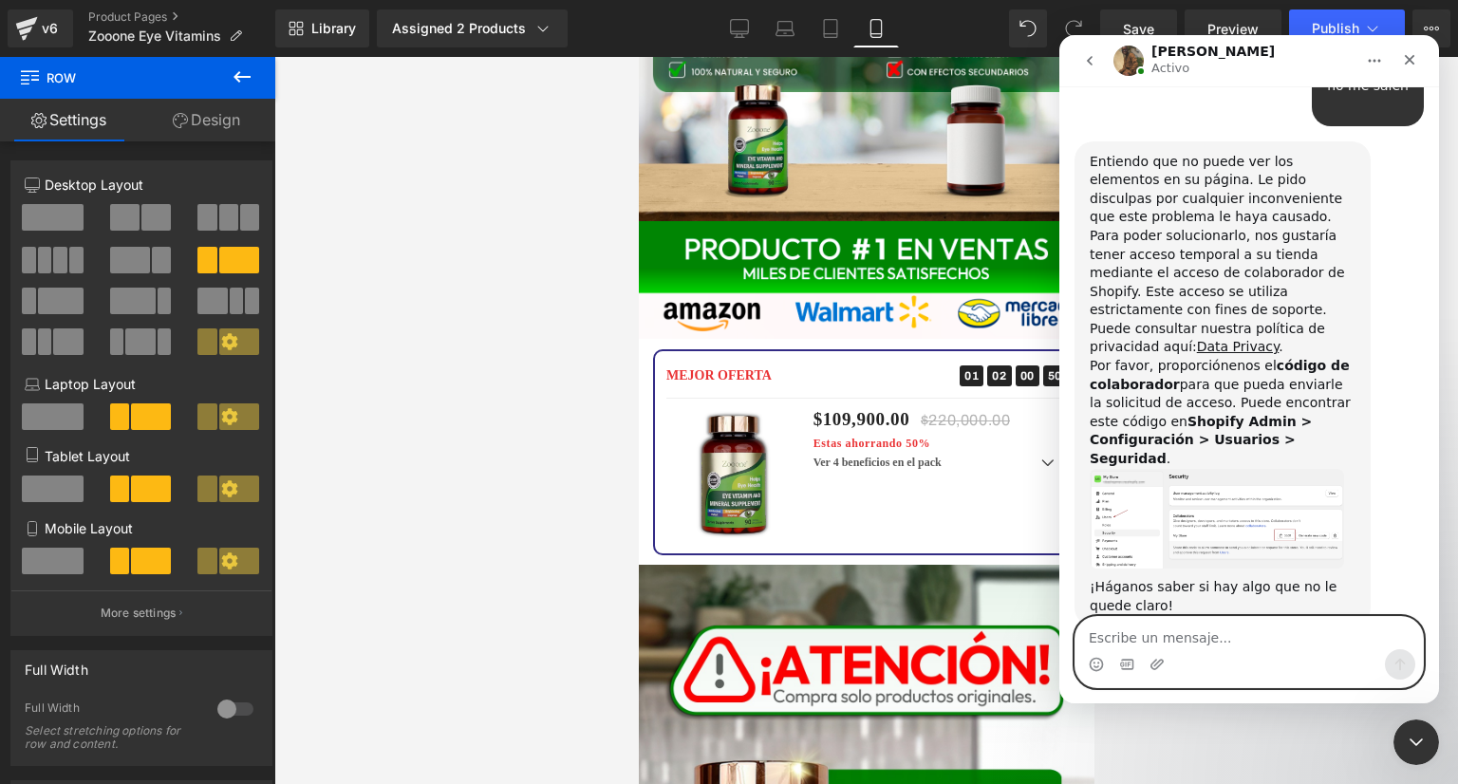
click at [1154, 637] on textarea "Escribe un mensaje..." at bounding box center [1249, 633] width 347 height 32
click at [1409, 261] on div "Entiendo que no puede ver los elementos en su página. Le pido disculpas por cua…" at bounding box center [1249, 401] width 349 height 520
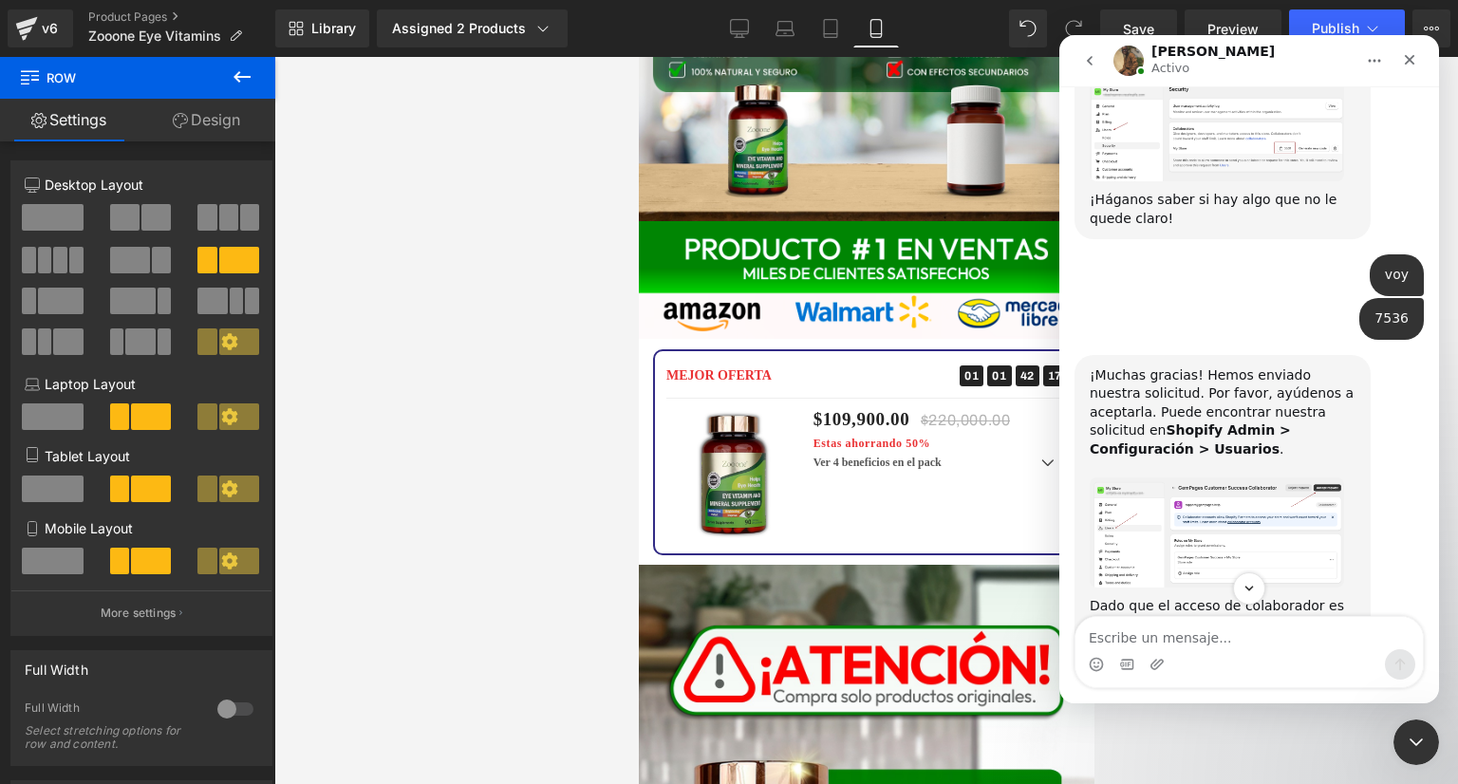
scroll to position [2116, 0]
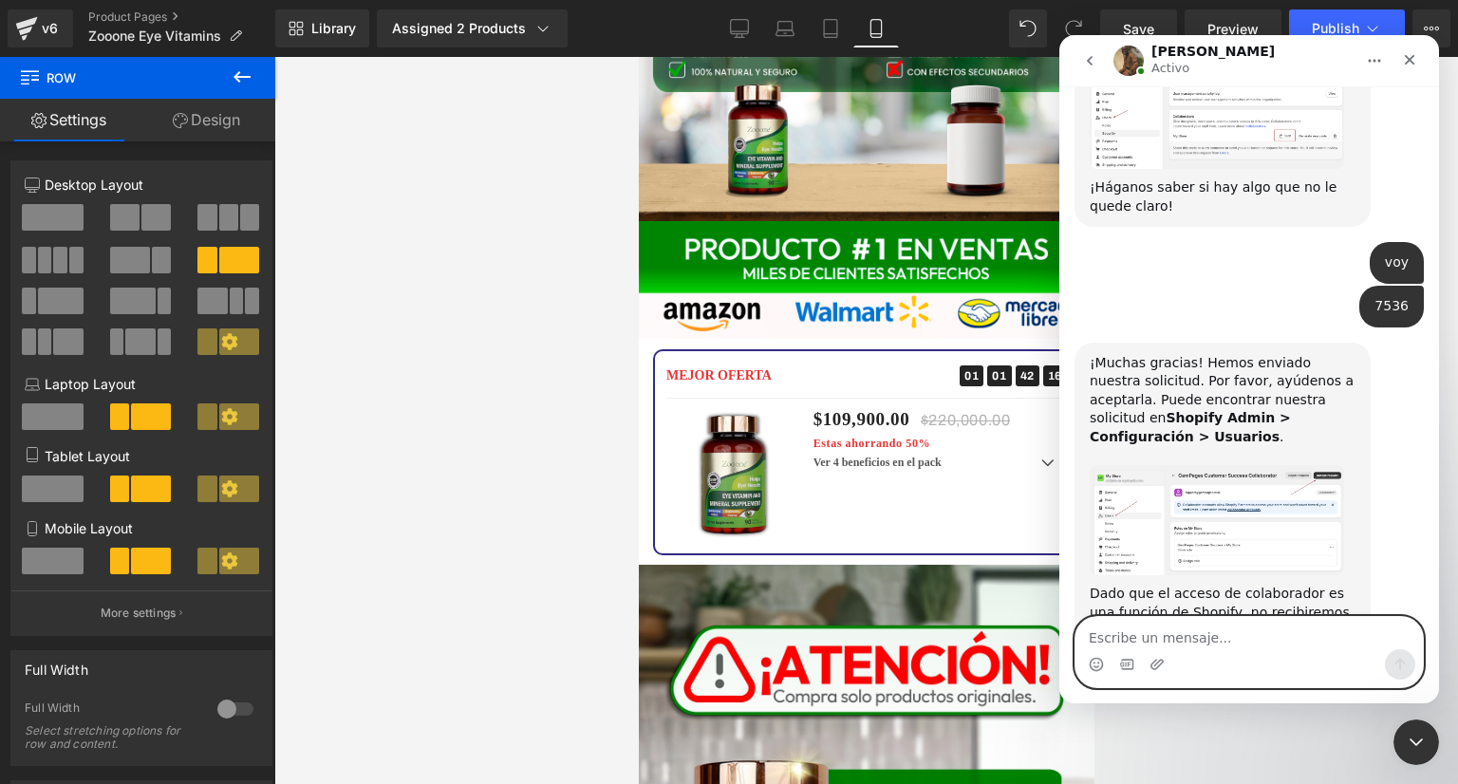
click at [1219, 636] on textarea "Escribe un mensaje..." at bounding box center [1249, 633] width 347 height 32
type textarea "voy"
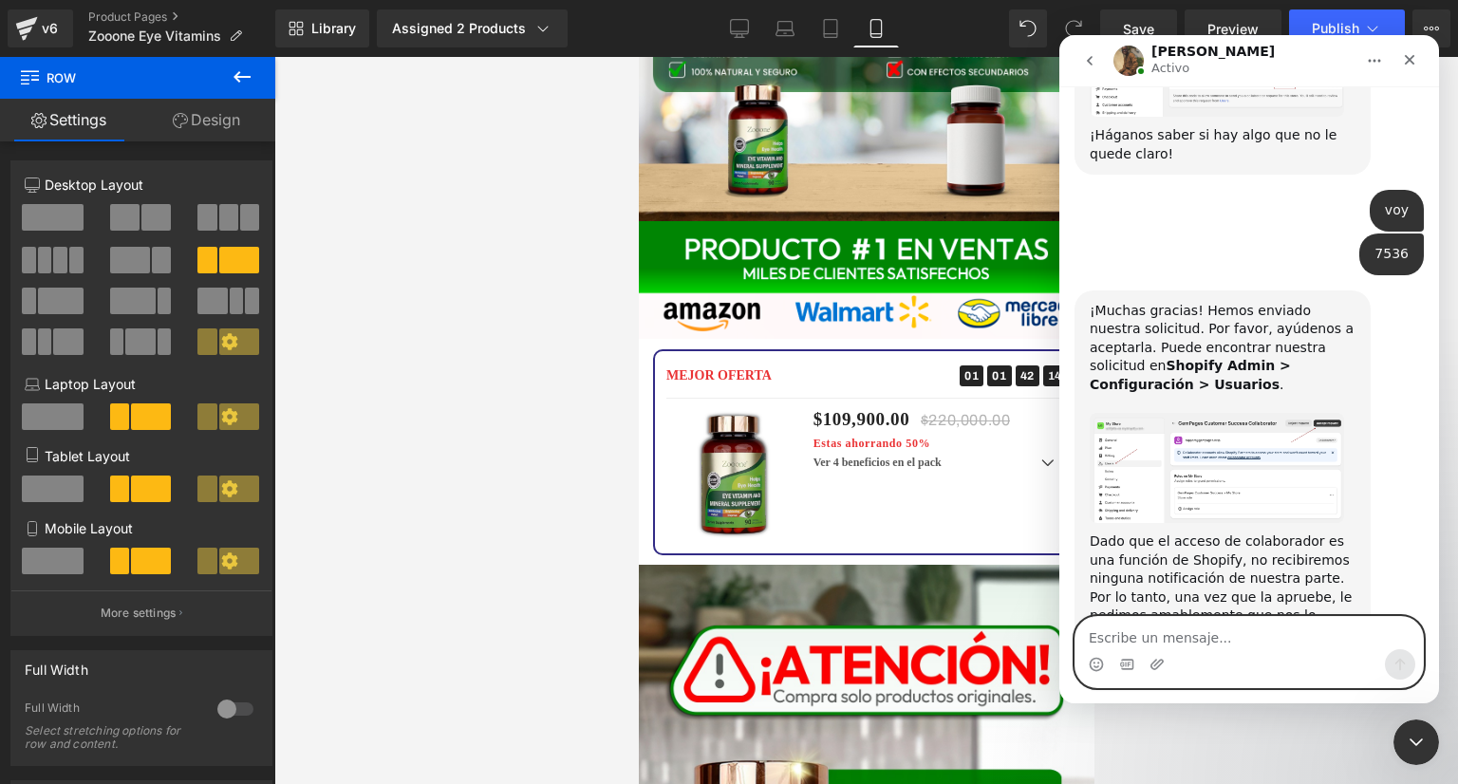
scroll to position [2173, 0]
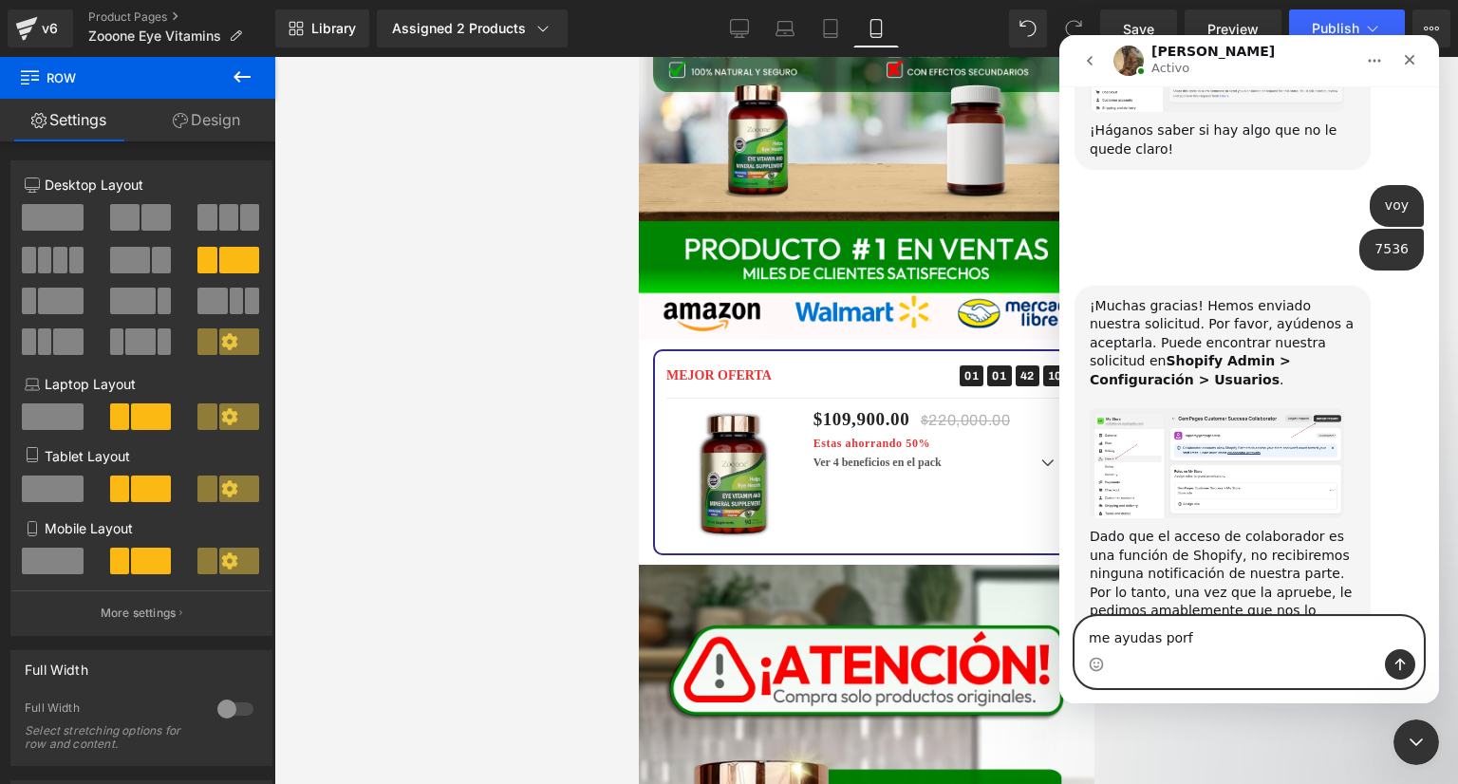
type textarea "me ayudas porfa"
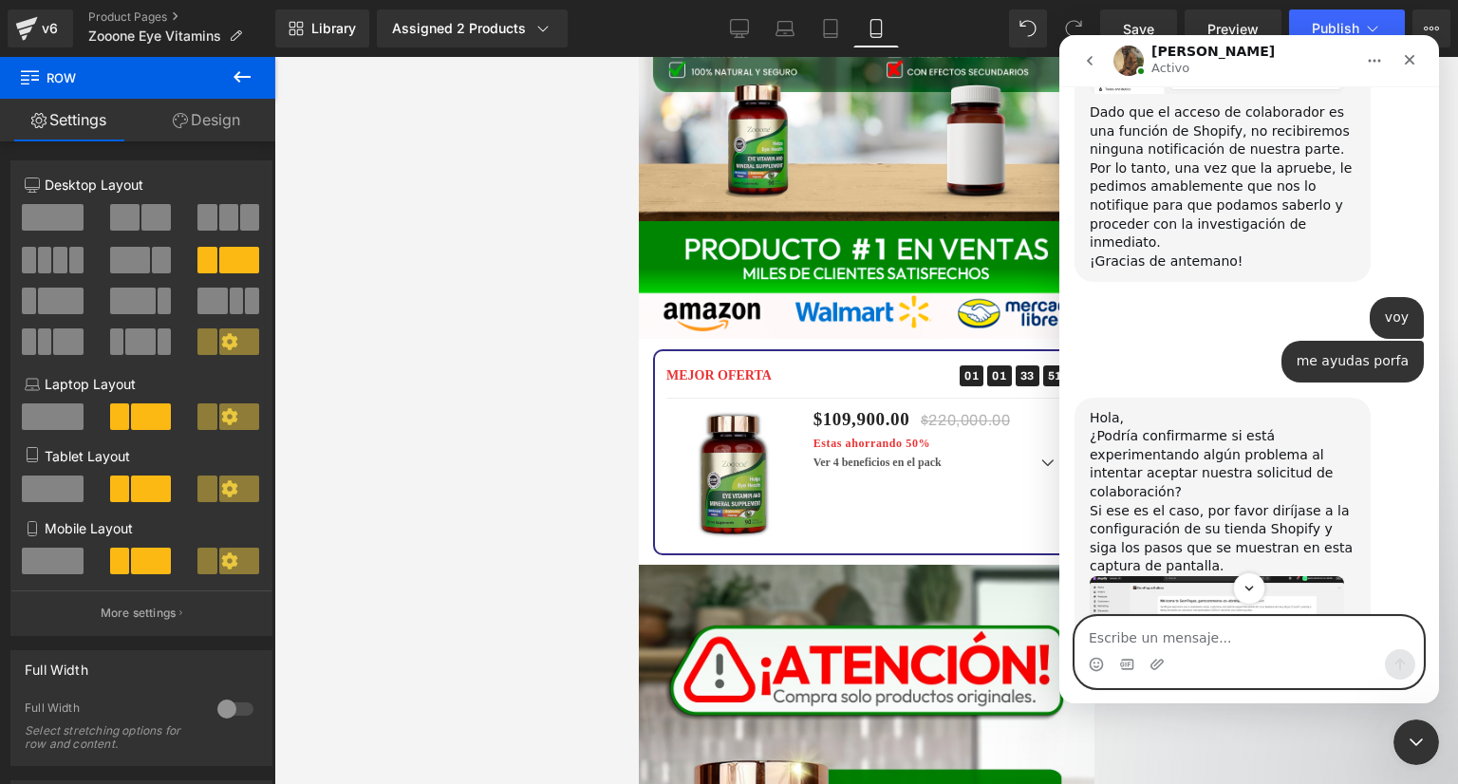
scroll to position [2692, 0]
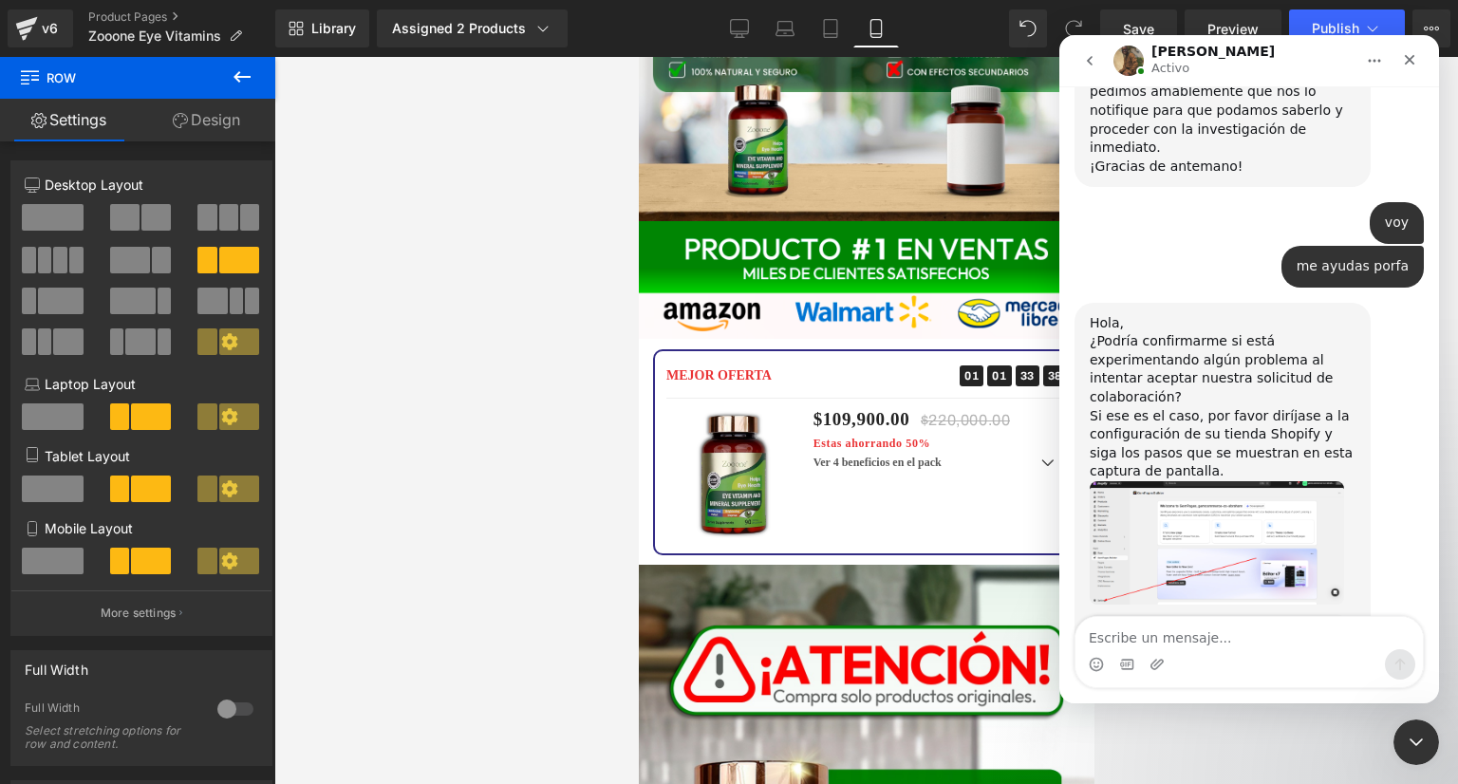
click at [1151, 650] on div "Intercom Messenger" at bounding box center [1157, 664] width 15 height 30
click at [1145, 641] on textarea "Escribe un mensaje..." at bounding box center [1249, 633] width 347 height 32
type textarea "ya la acepte"
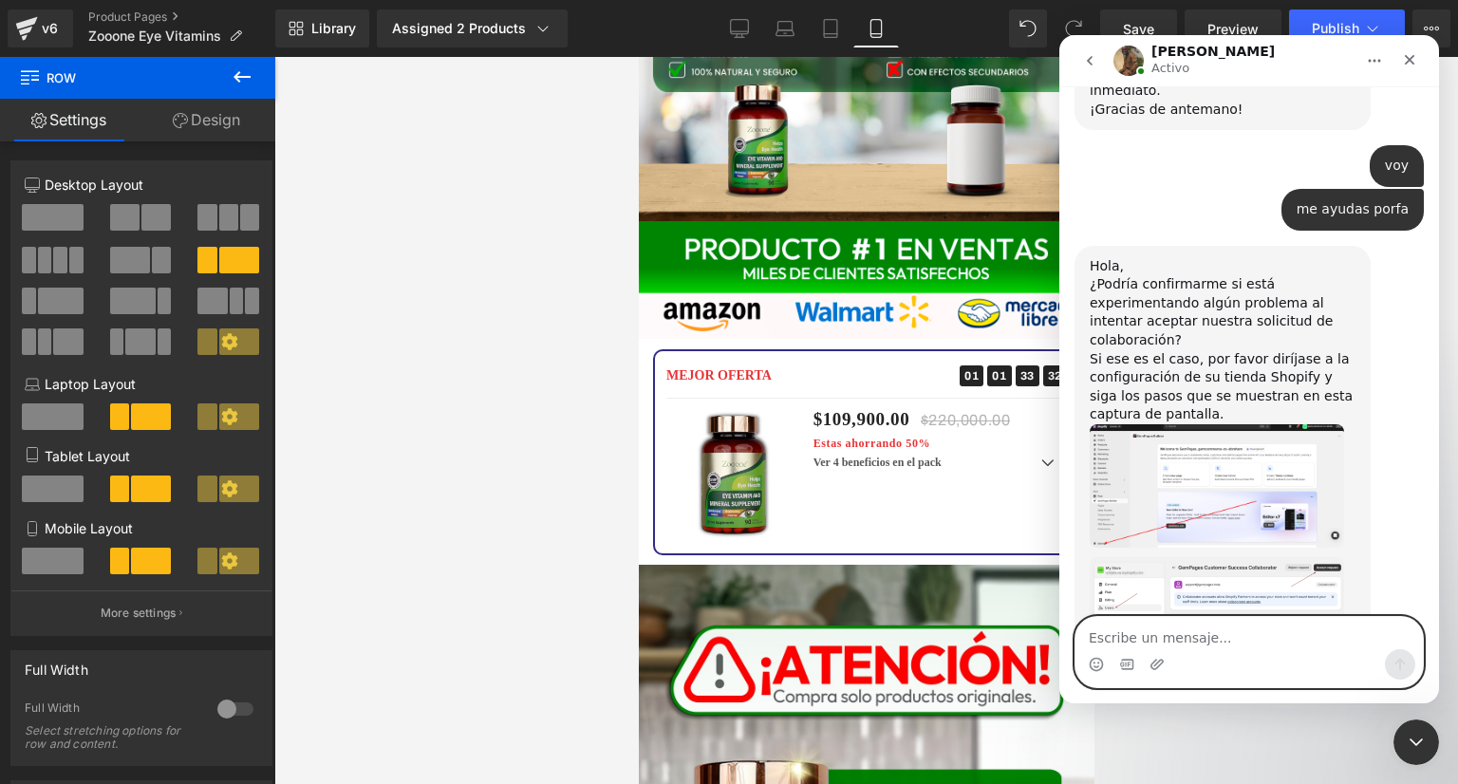
scroll to position [2749, 0]
type textarea "me podrias confirmar por favor"
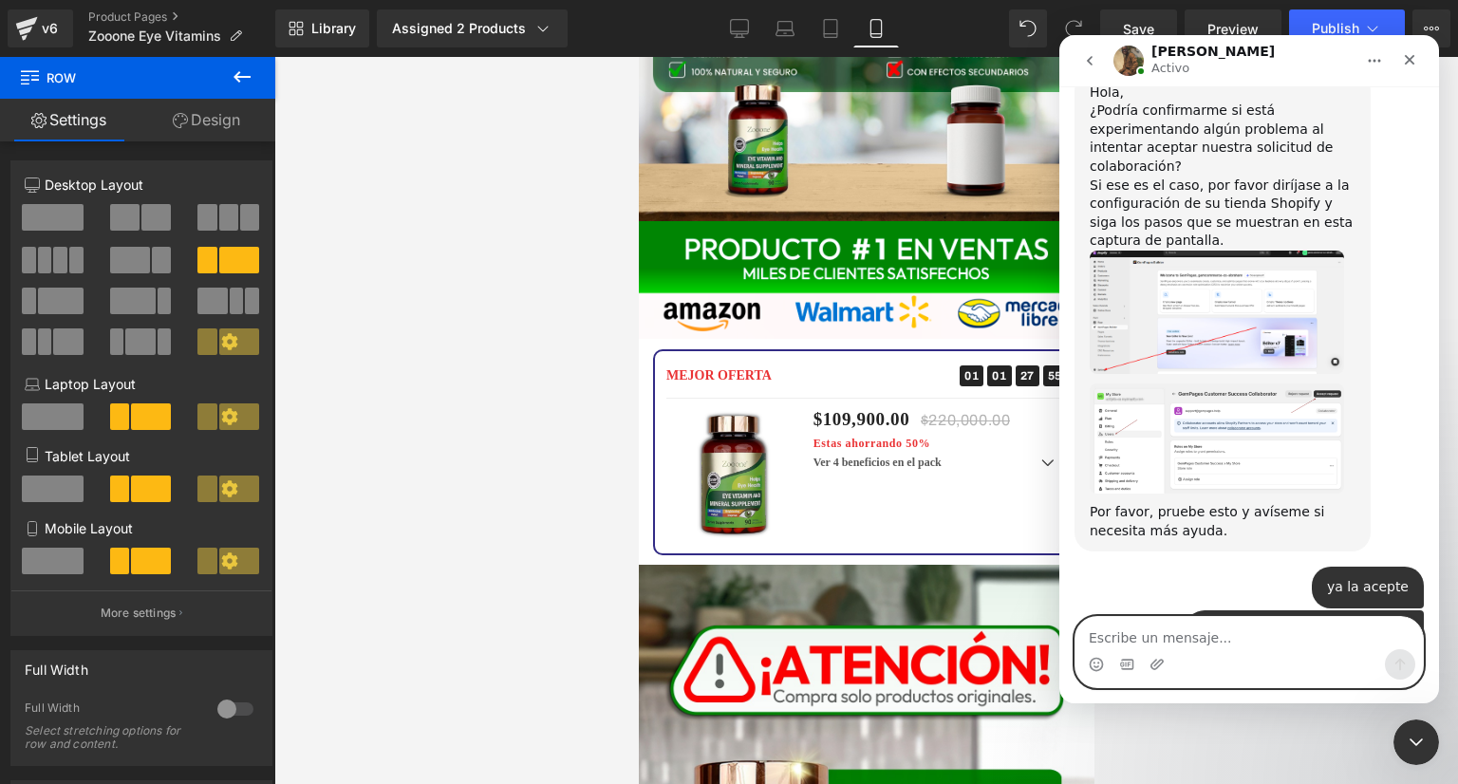
scroll to position [2973, 0]
